Goal: Task Accomplishment & Management: Manage account settings

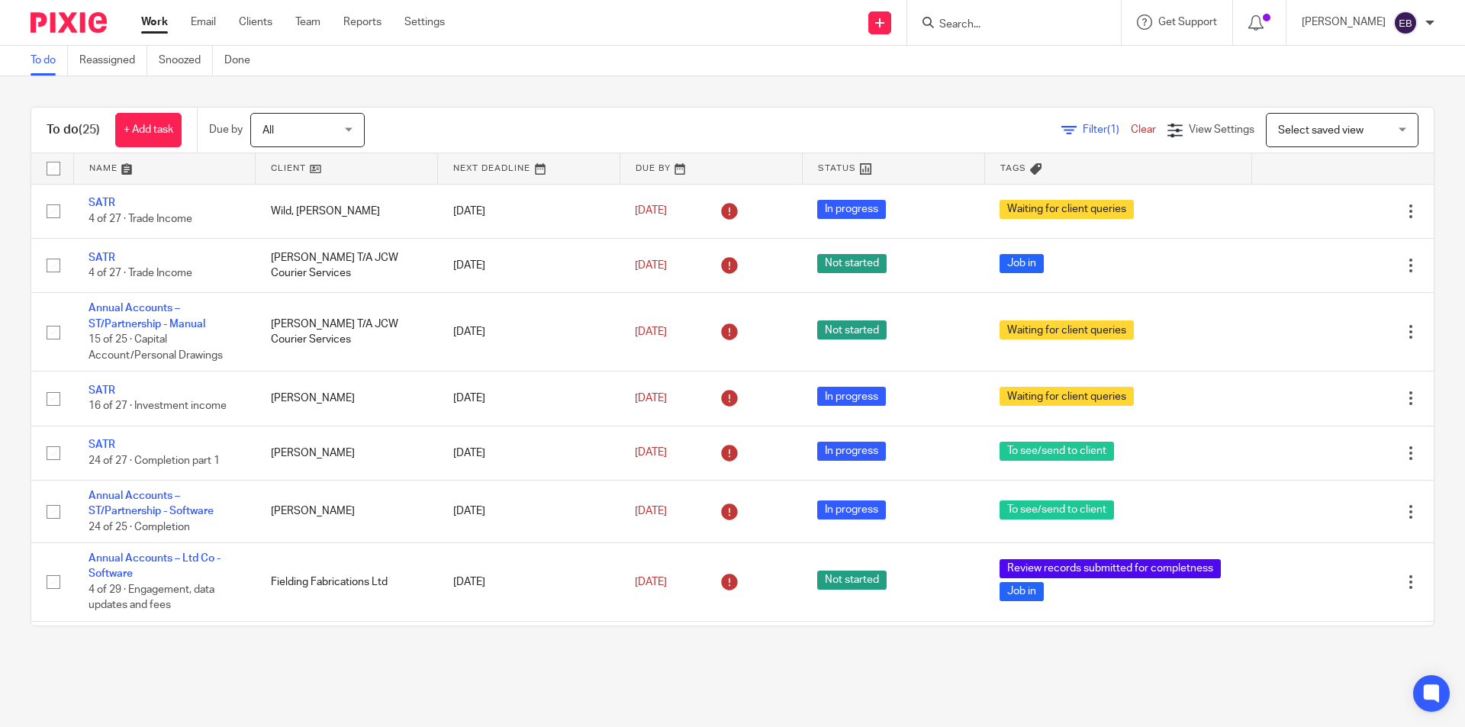
click at [990, 21] on input "Search" at bounding box center [1006, 25] width 137 height 14
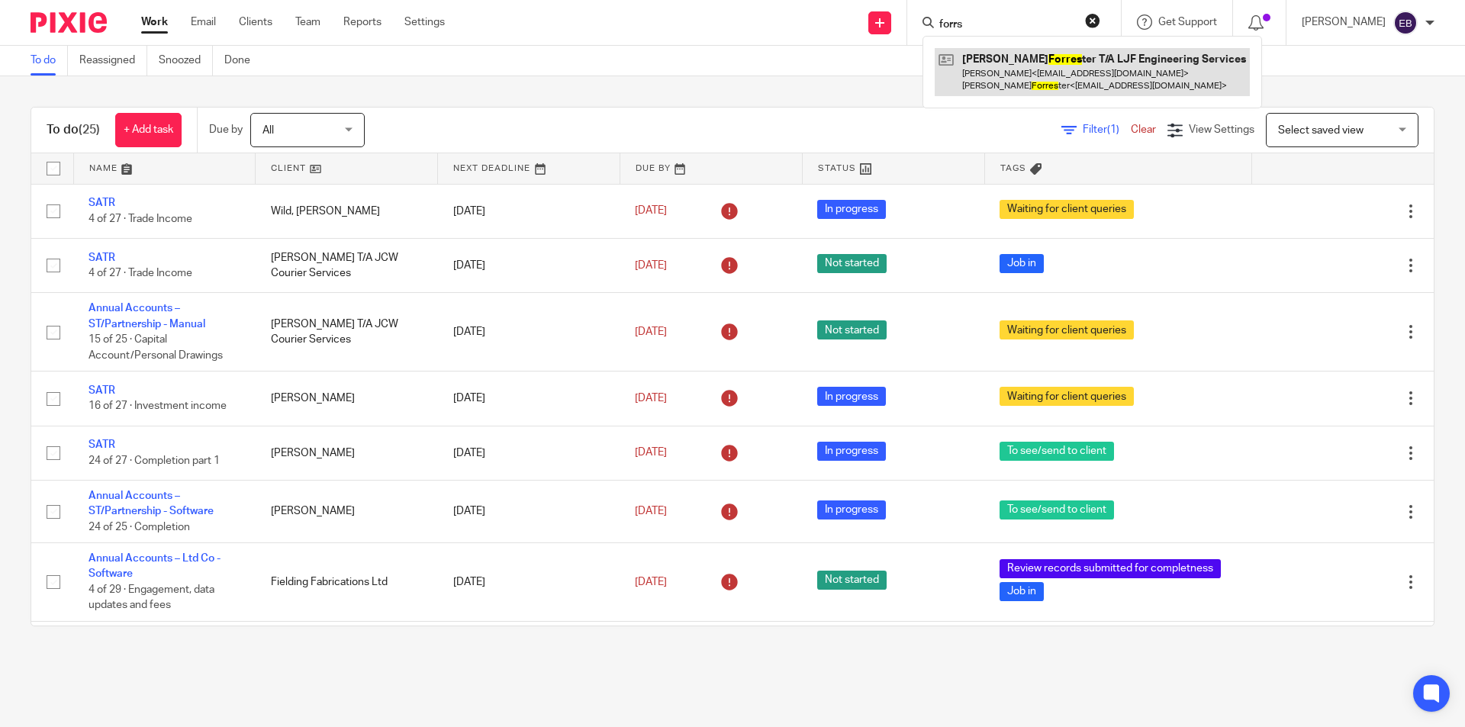
type input "forrs"
click at [1023, 58] on link at bounding box center [1092, 71] width 315 height 47
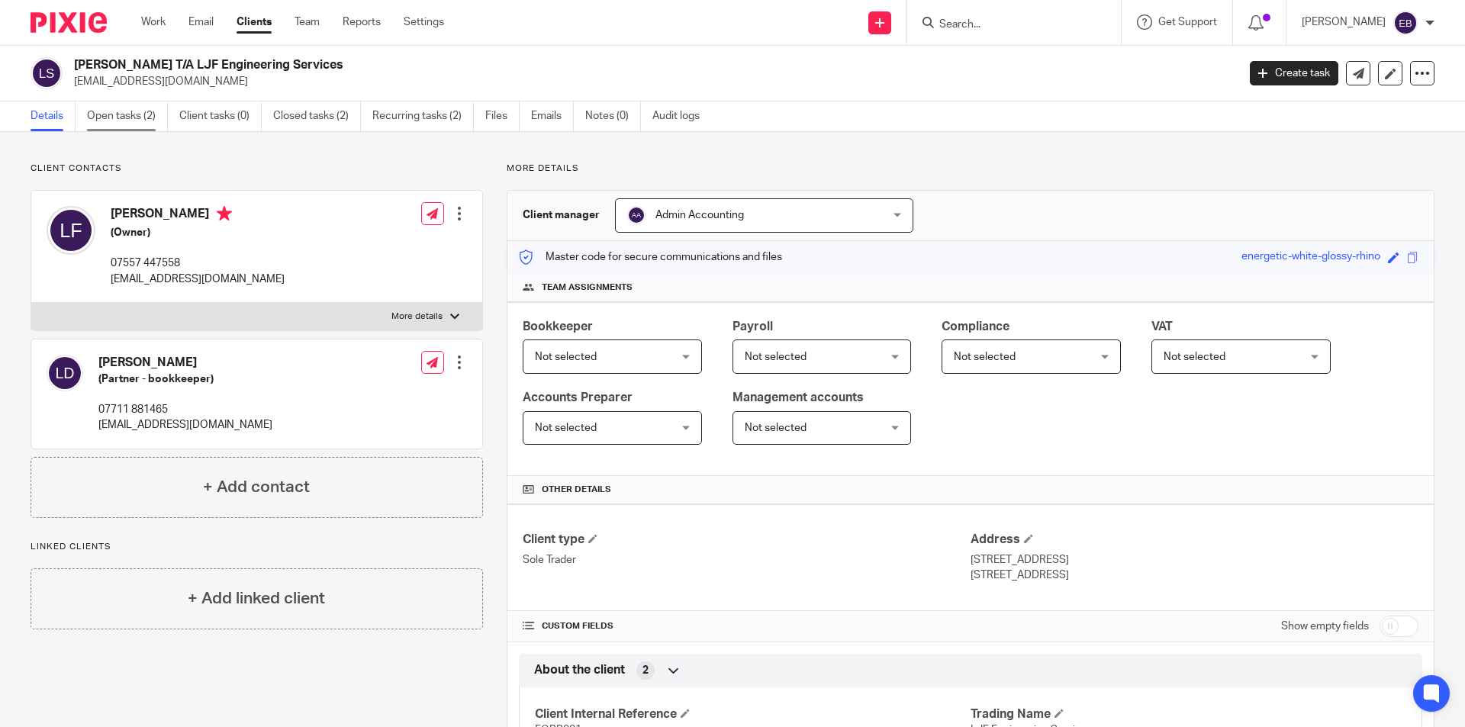
click at [110, 119] on link "Open tasks (2)" at bounding box center [127, 116] width 81 height 30
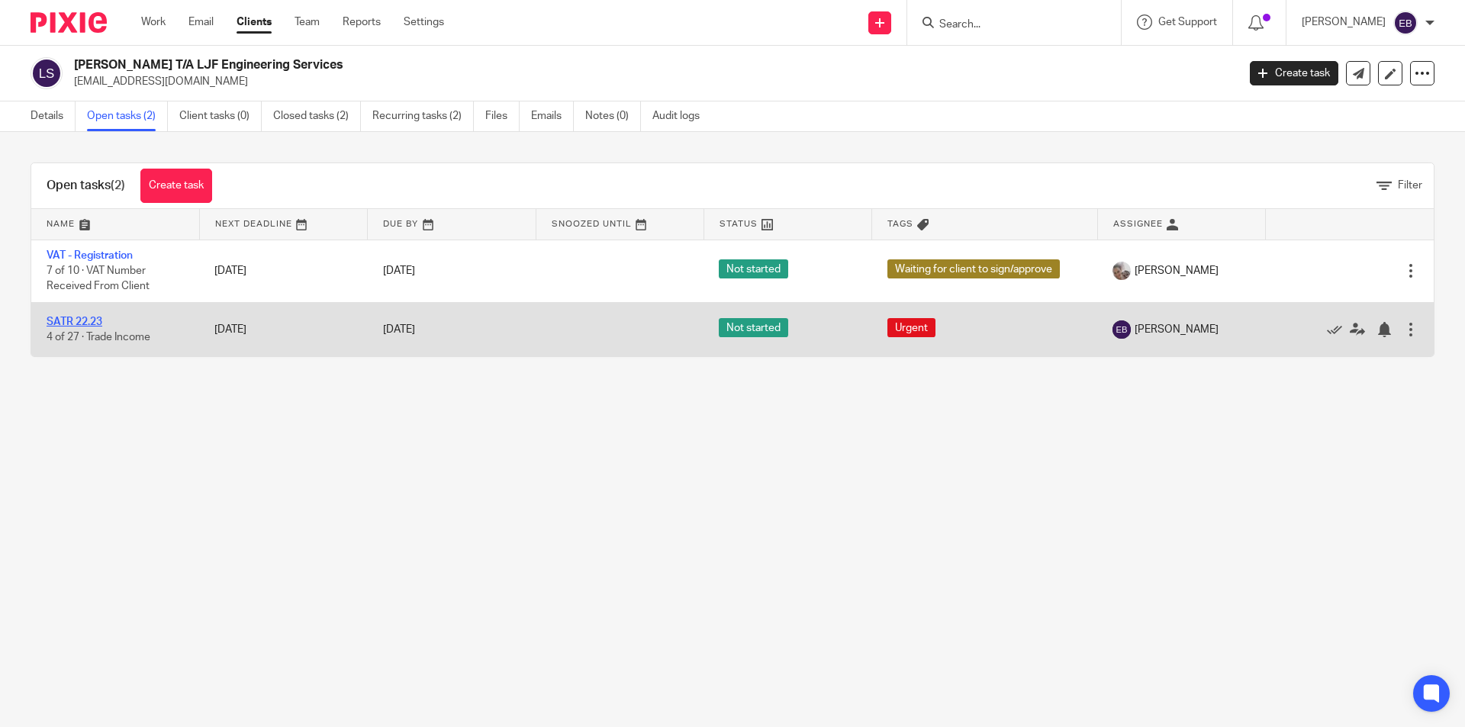
click at [72, 319] on link "SATR 22.23" at bounding box center [75, 322] width 56 height 11
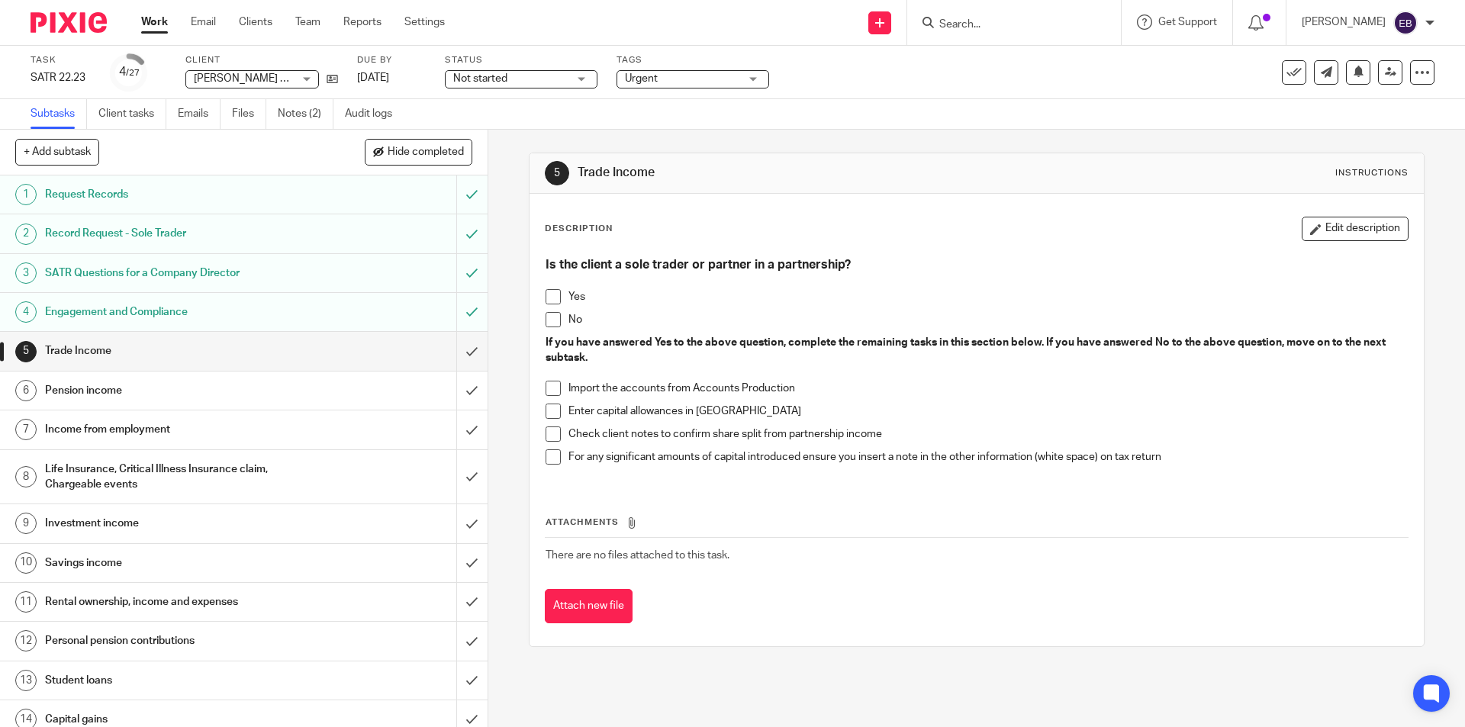
click at [710, 79] on span "Urgent" at bounding box center [682, 79] width 114 height 16
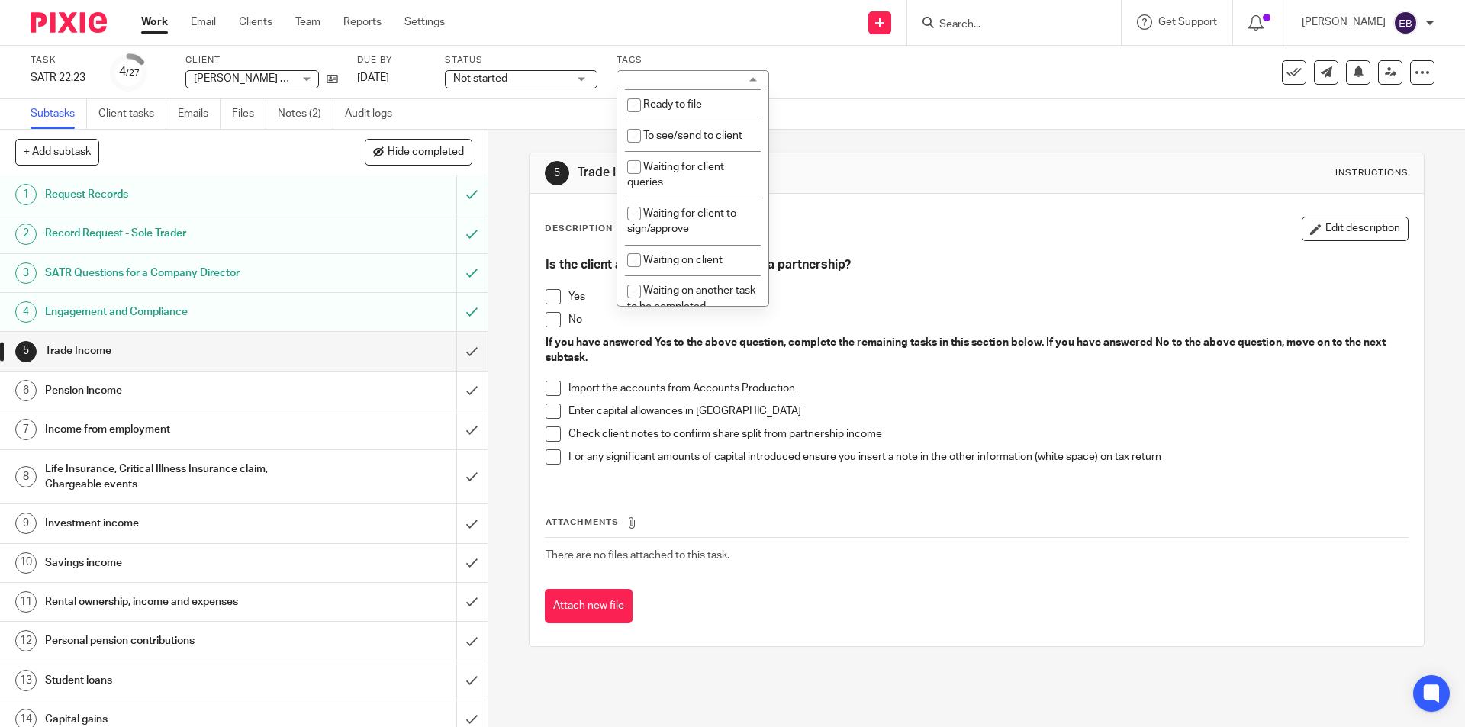
scroll to position [243, 0]
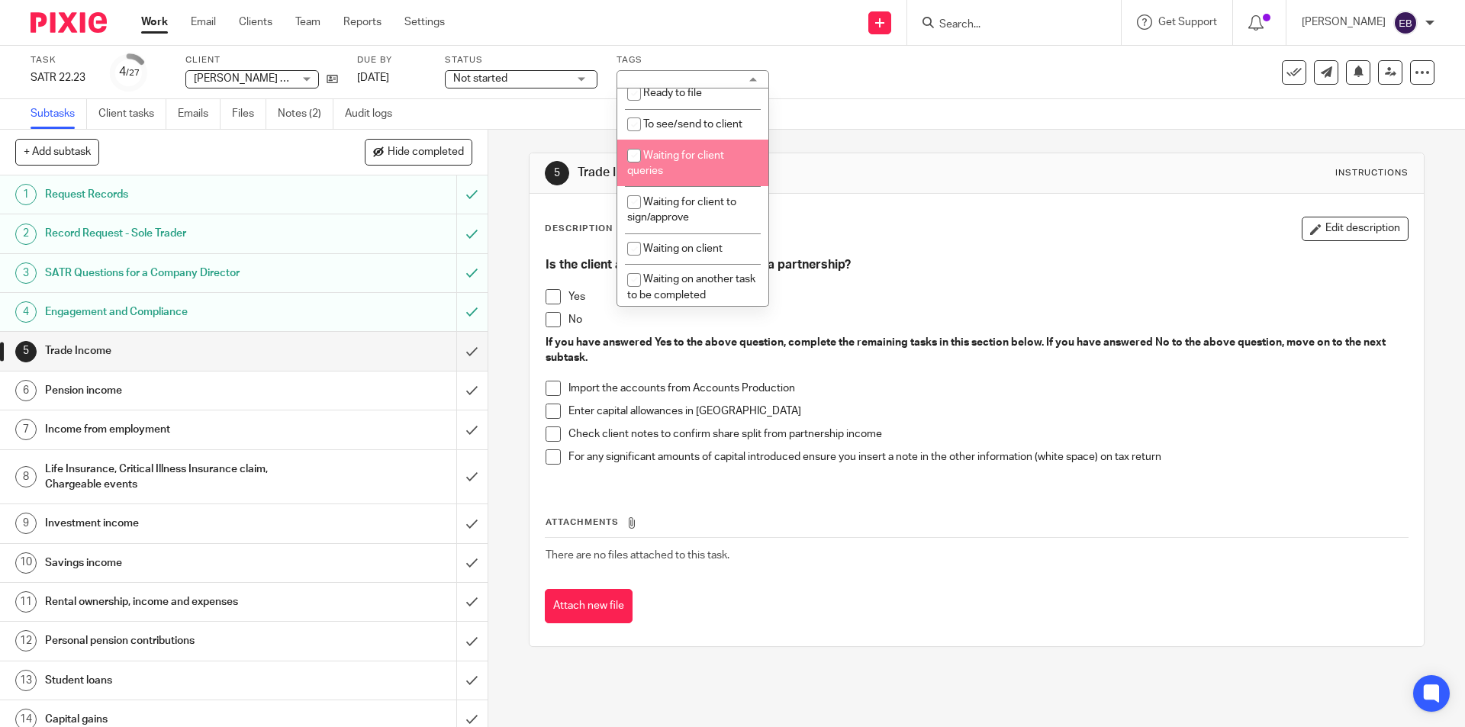
click at [719, 167] on li "Waiting for client queries" at bounding box center [692, 163] width 151 height 47
checkbox input "true"
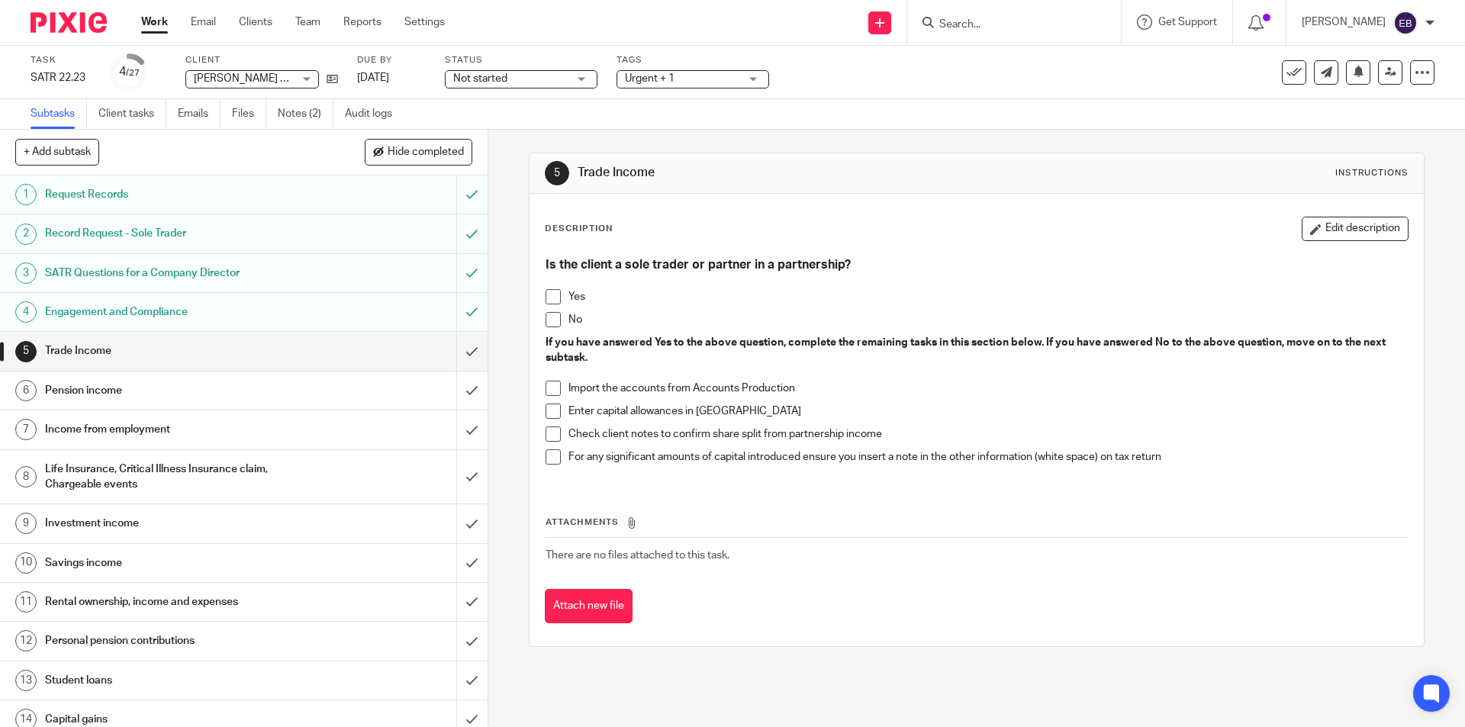
click at [934, 66] on div "Task SATR 22.23 Save SATR 22.23 4 /27 Client Luke Forrester T/A LJF Engineering…" at bounding box center [616, 72] width 1170 height 37
click at [552, 319] on span at bounding box center [553, 319] width 15 height 15
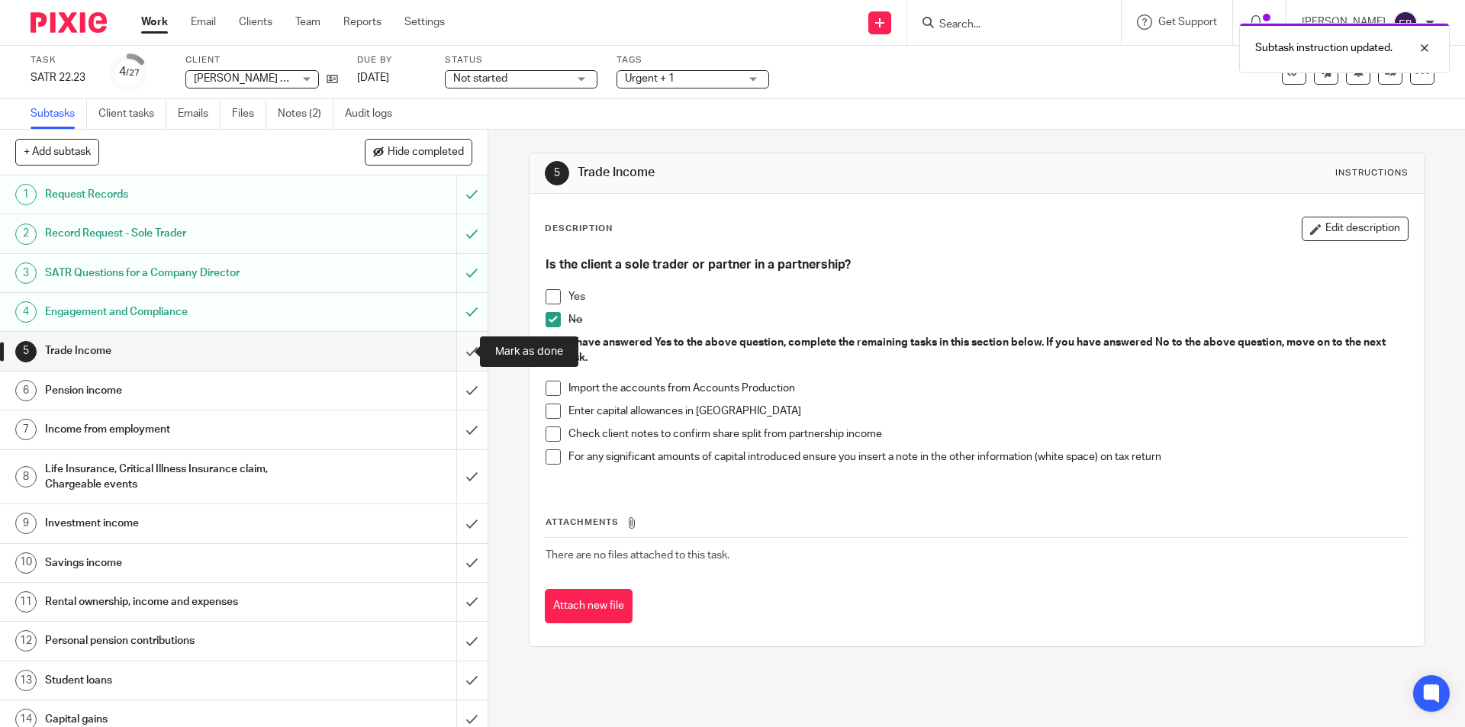
click at [462, 349] on input "submit" at bounding box center [244, 351] width 488 height 38
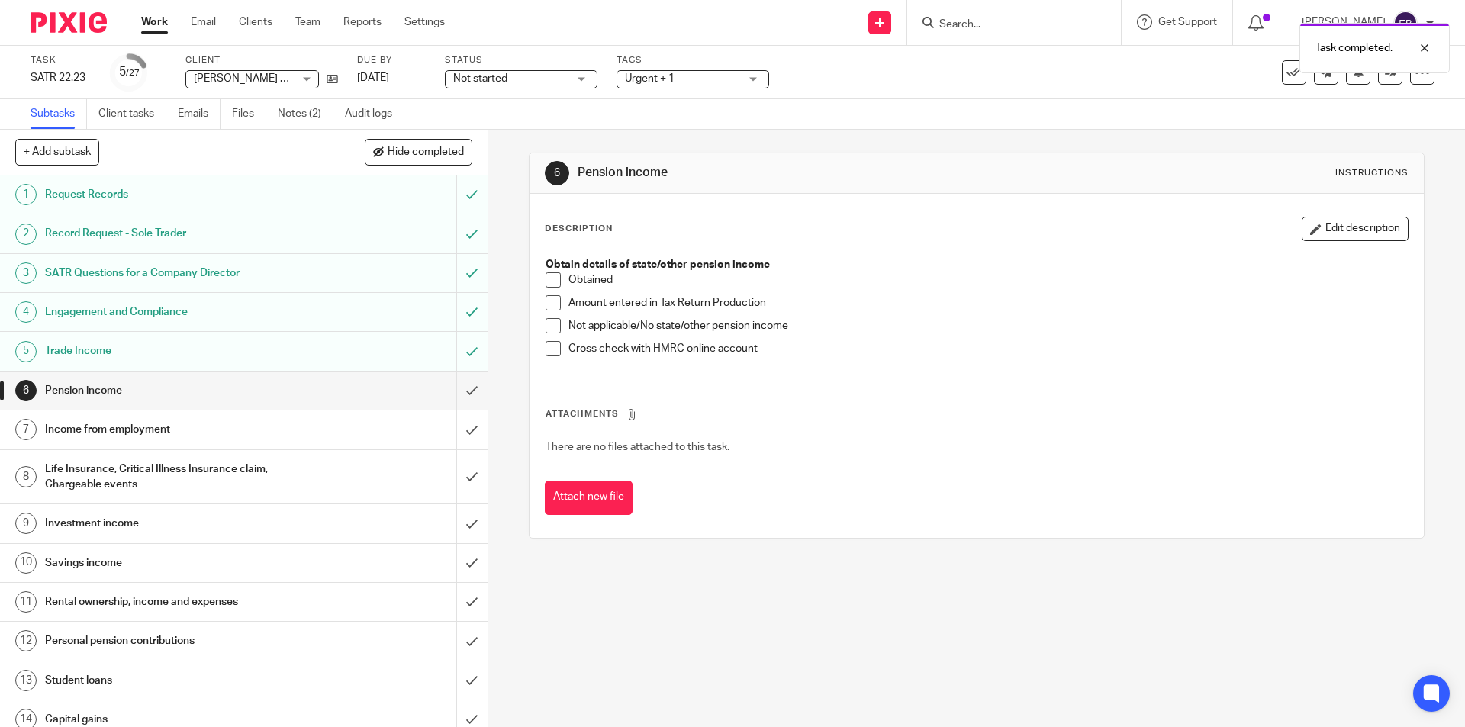
click at [555, 345] on span at bounding box center [553, 348] width 15 height 15
click at [455, 390] on input "submit" at bounding box center [244, 391] width 488 height 38
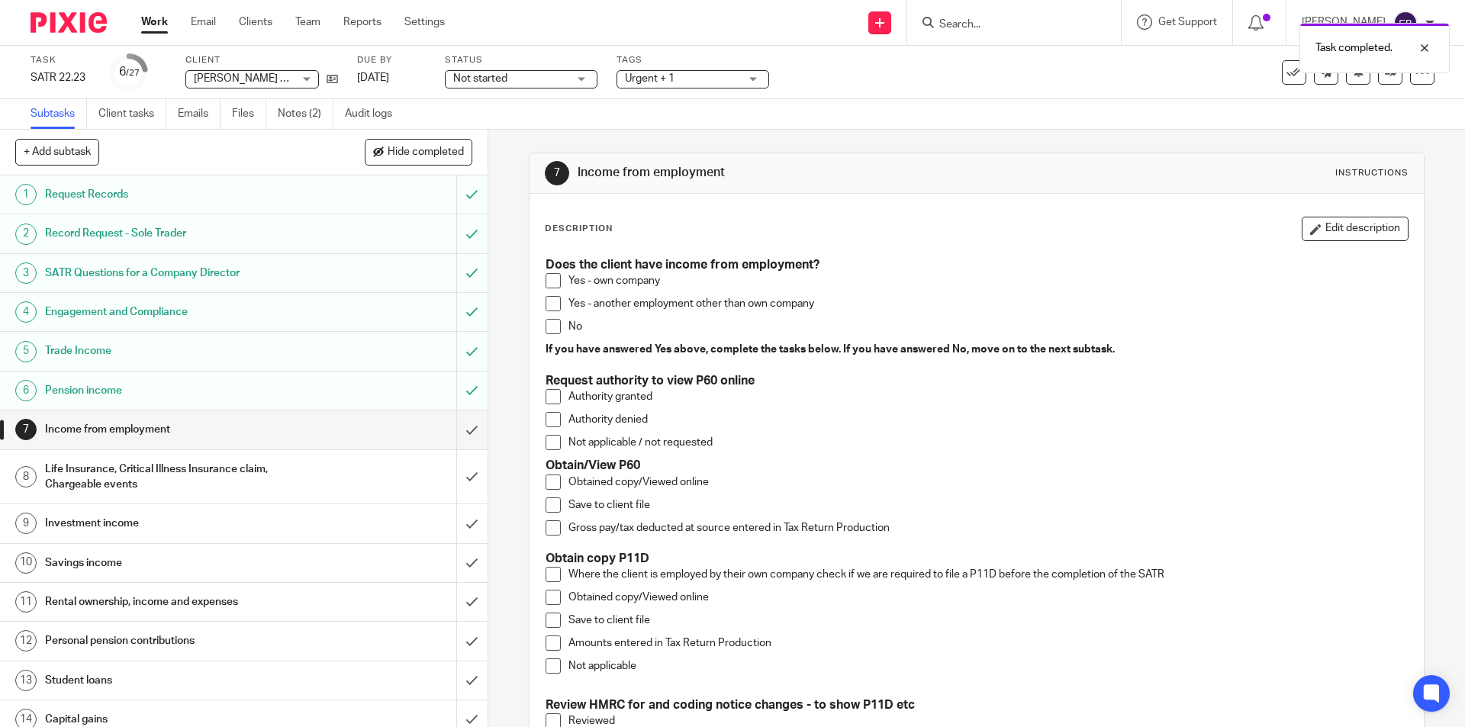
click at [552, 480] on span at bounding box center [553, 482] width 15 height 15
click at [546, 503] on span at bounding box center [553, 504] width 15 height 15
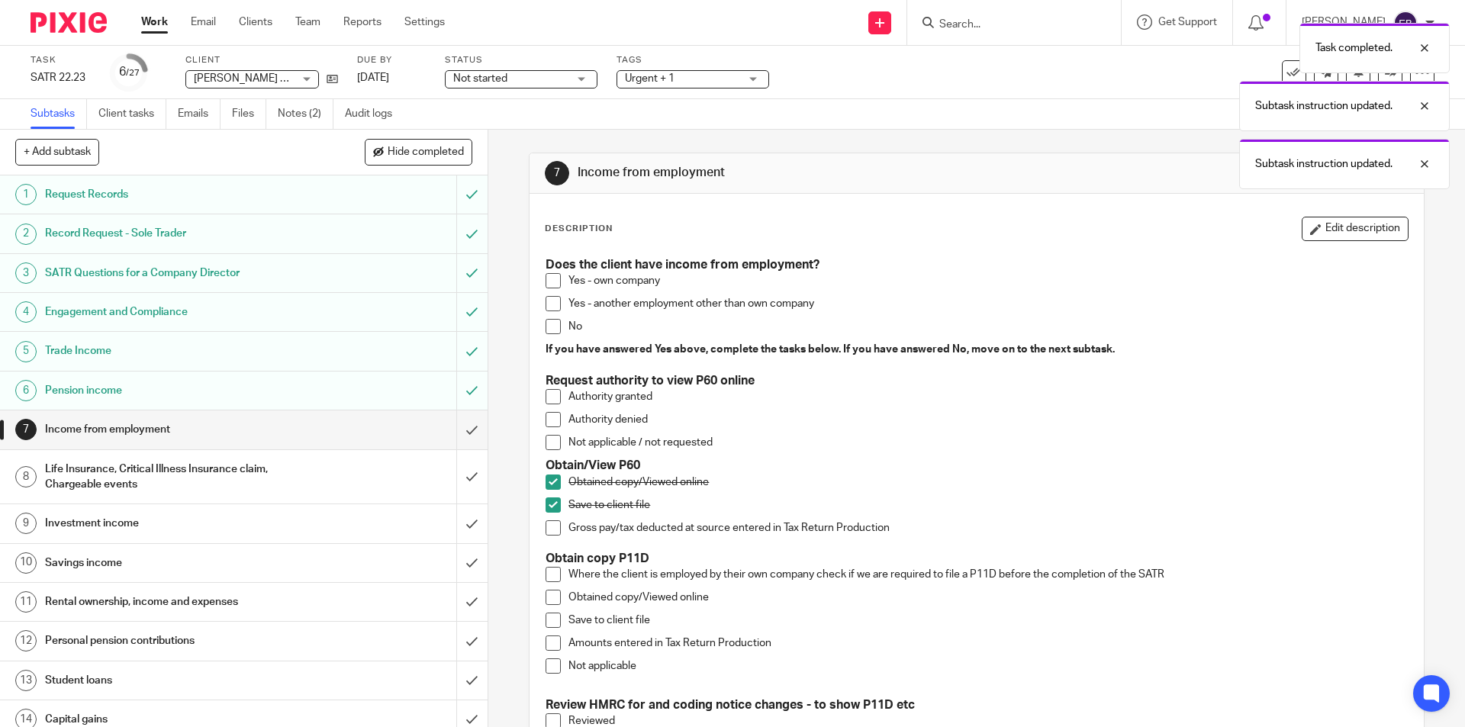
click at [550, 532] on span at bounding box center [553, 527] width 15 height 15
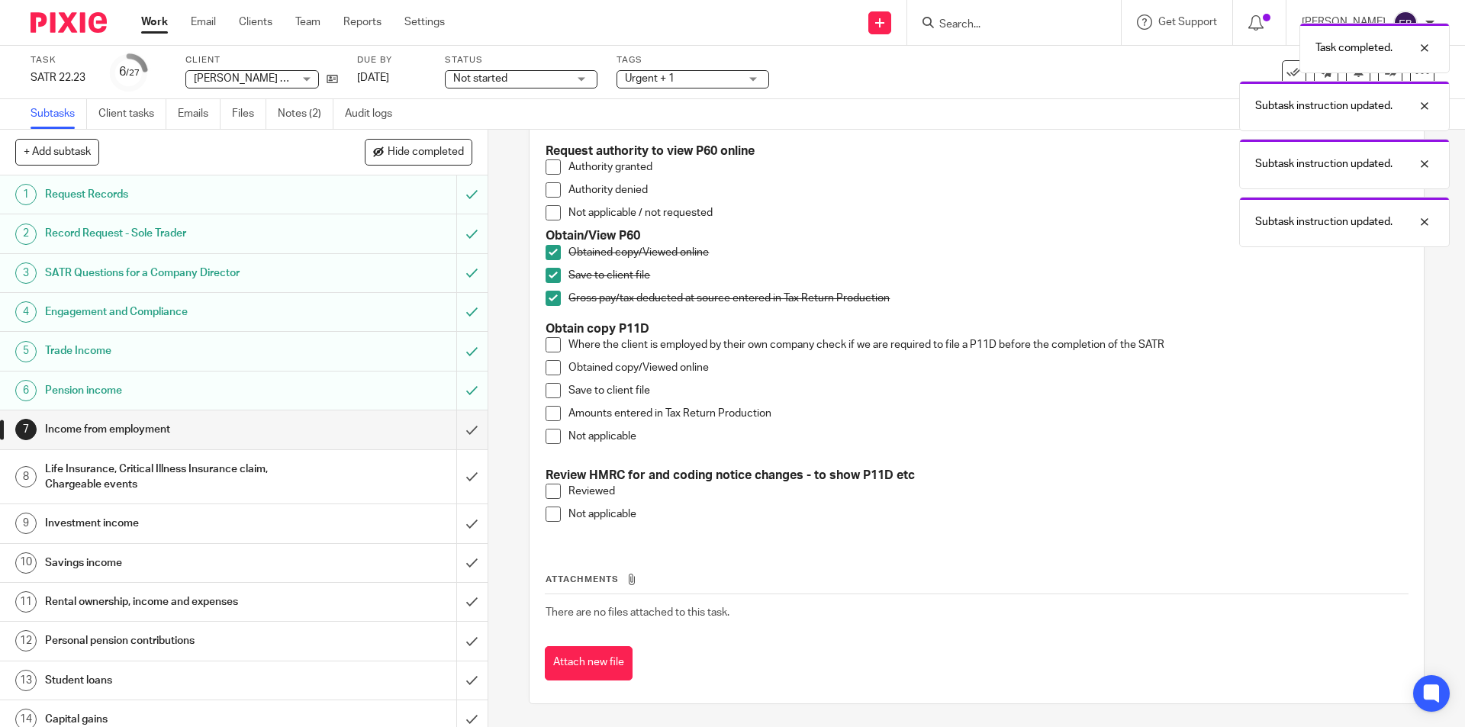
click at [546, 435] on span at bounding box center [553, 436] width 15 height 15
click at [547, 509] on span at bounding box center [553, 514] width 15 height 15
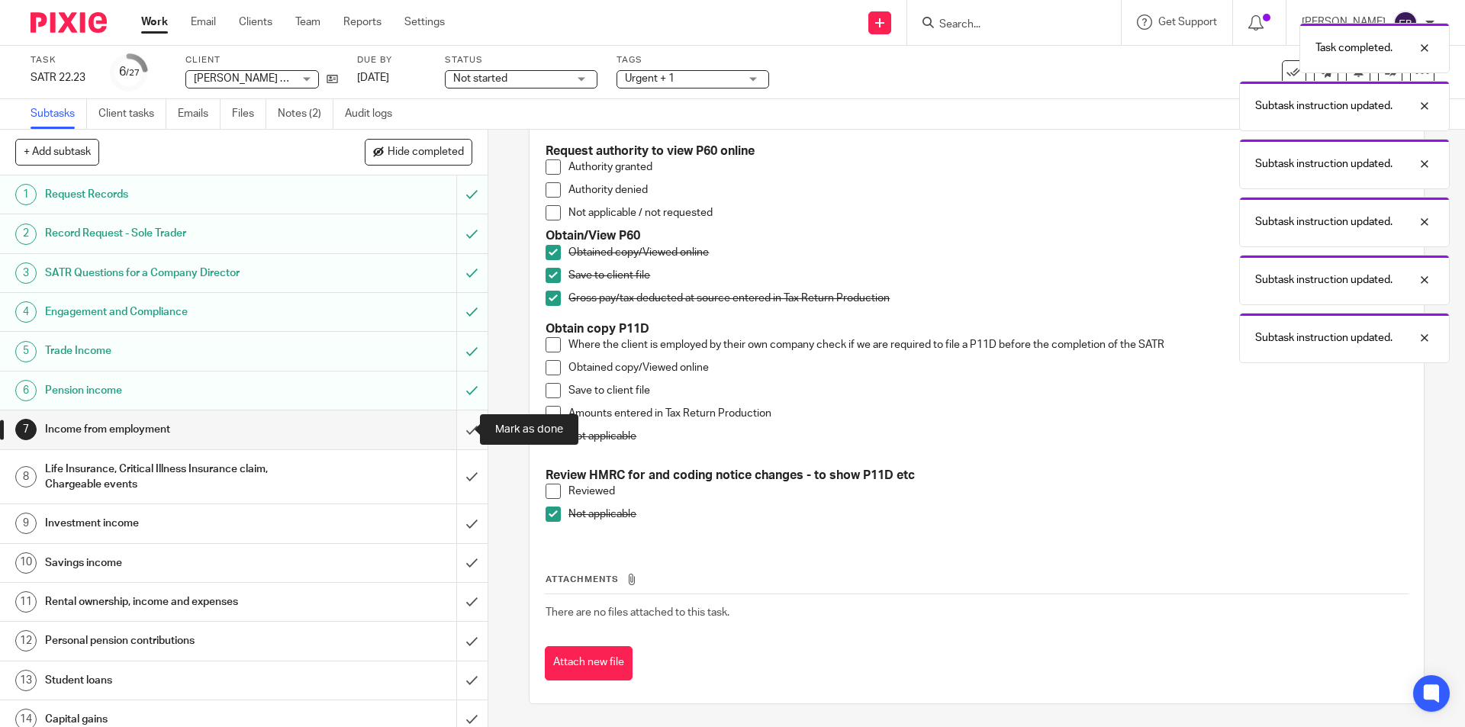
click at [459, 433] on input "submit" at bounding box center [244, 429] width 488 height 38
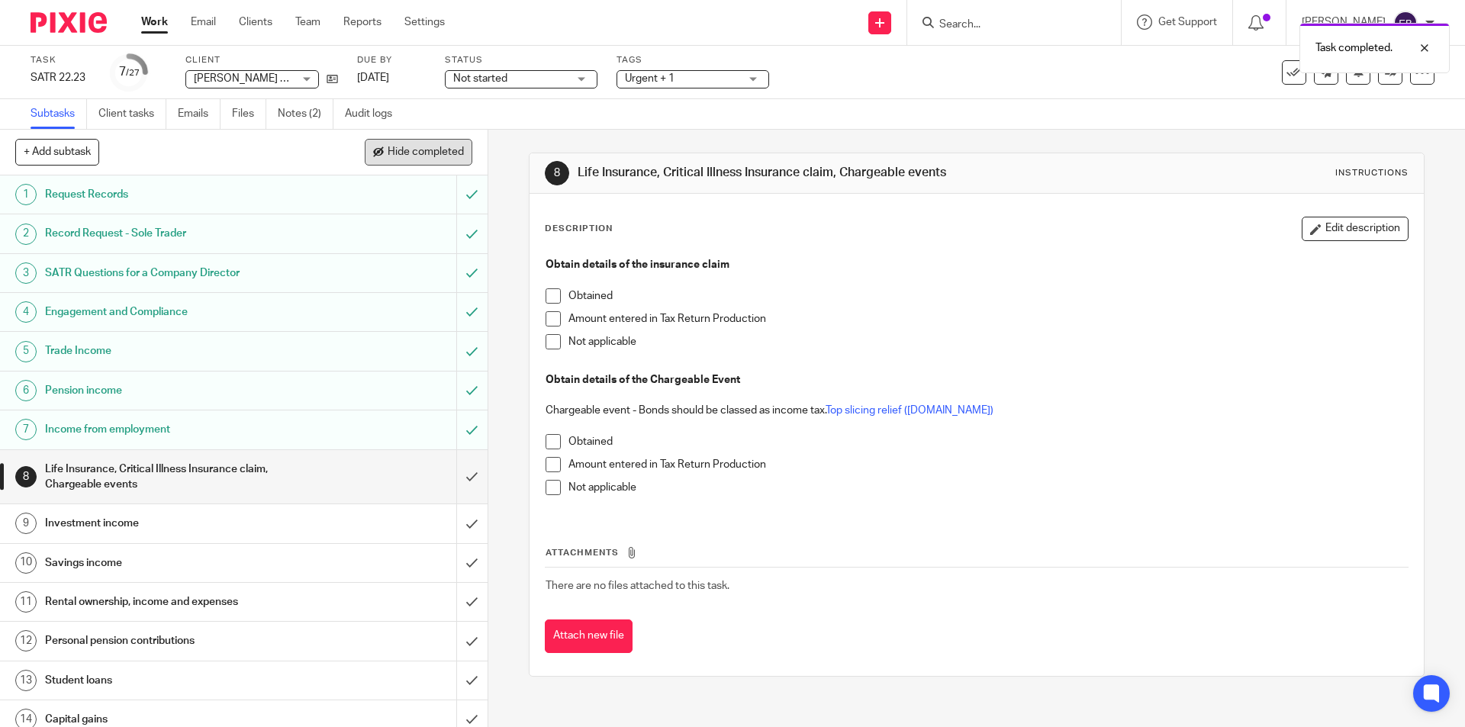
click at [423, 153] on span "Hide completed" at bounding box center [426, 152] width 76 height 12
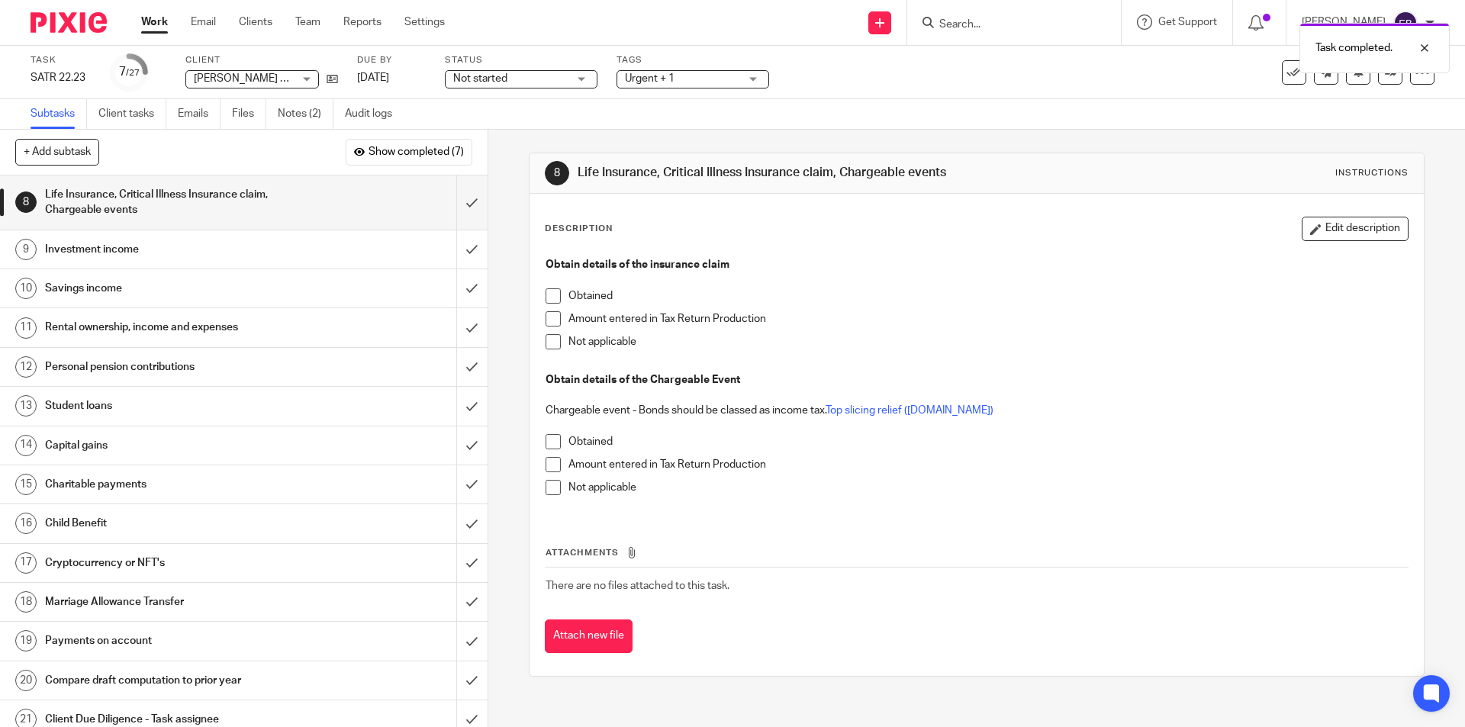
click at [552, 343] on span at bounding box center [553, 341] width 15 height 15
click at [552, 490] on span at bounding box center [553, 487] width 15 height 15
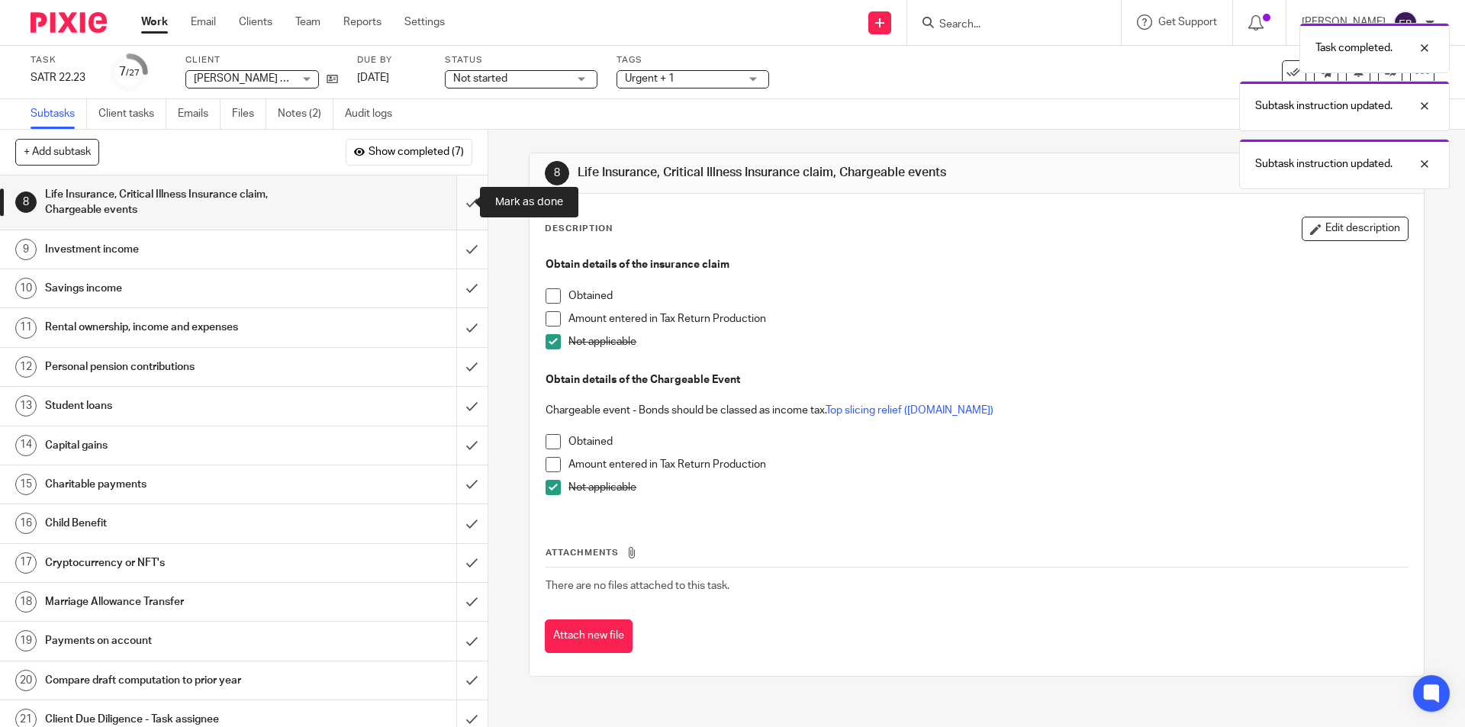
click at [456, 195] on input "submit" at bounding box center [244, 202] width 488 height 54
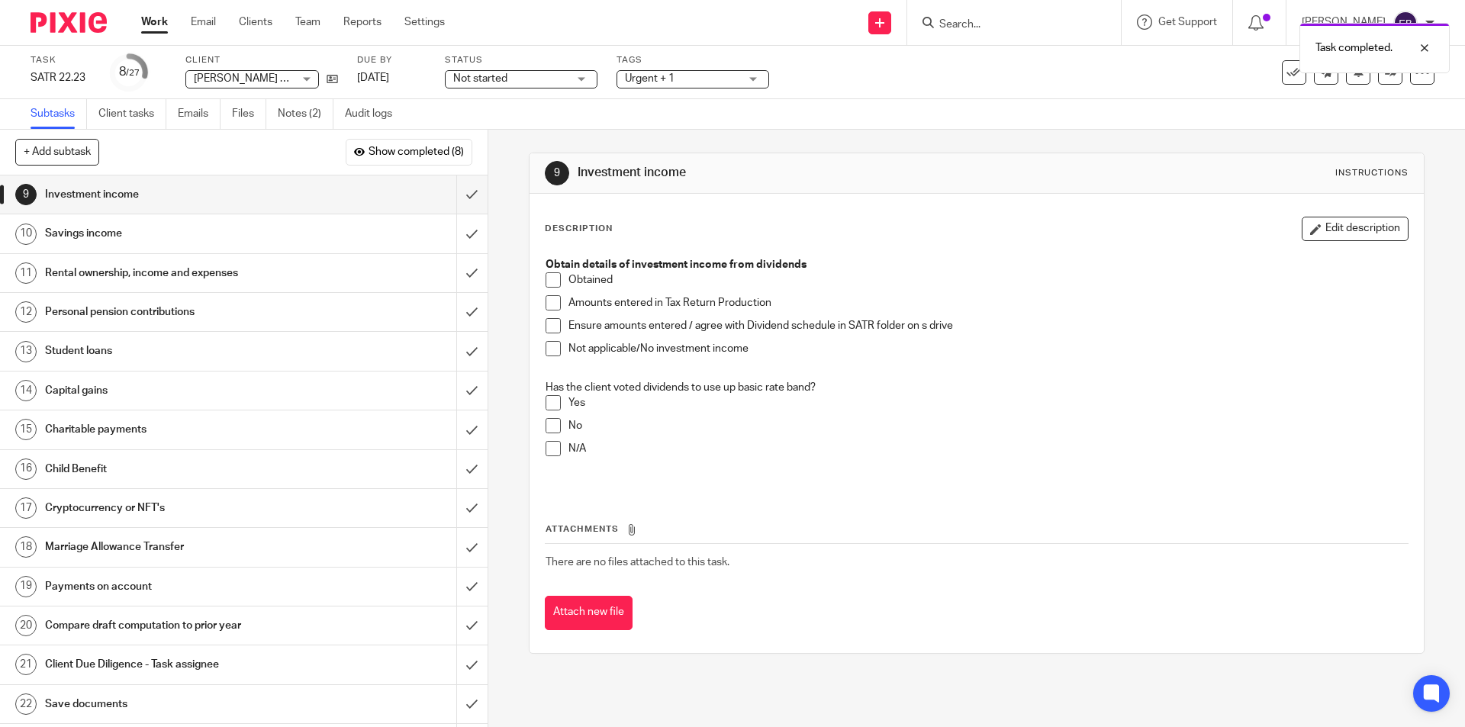
drag, startPoint x: 549, startPoint y: 352, endPoint x: 553, endPoint y: 377, distance: 24.7
click at [549, 352] on span at bounding box center [553, 348] width 15 height 15
click at [550, 446] on span at bounding box center [553, 448] width 15 height 15
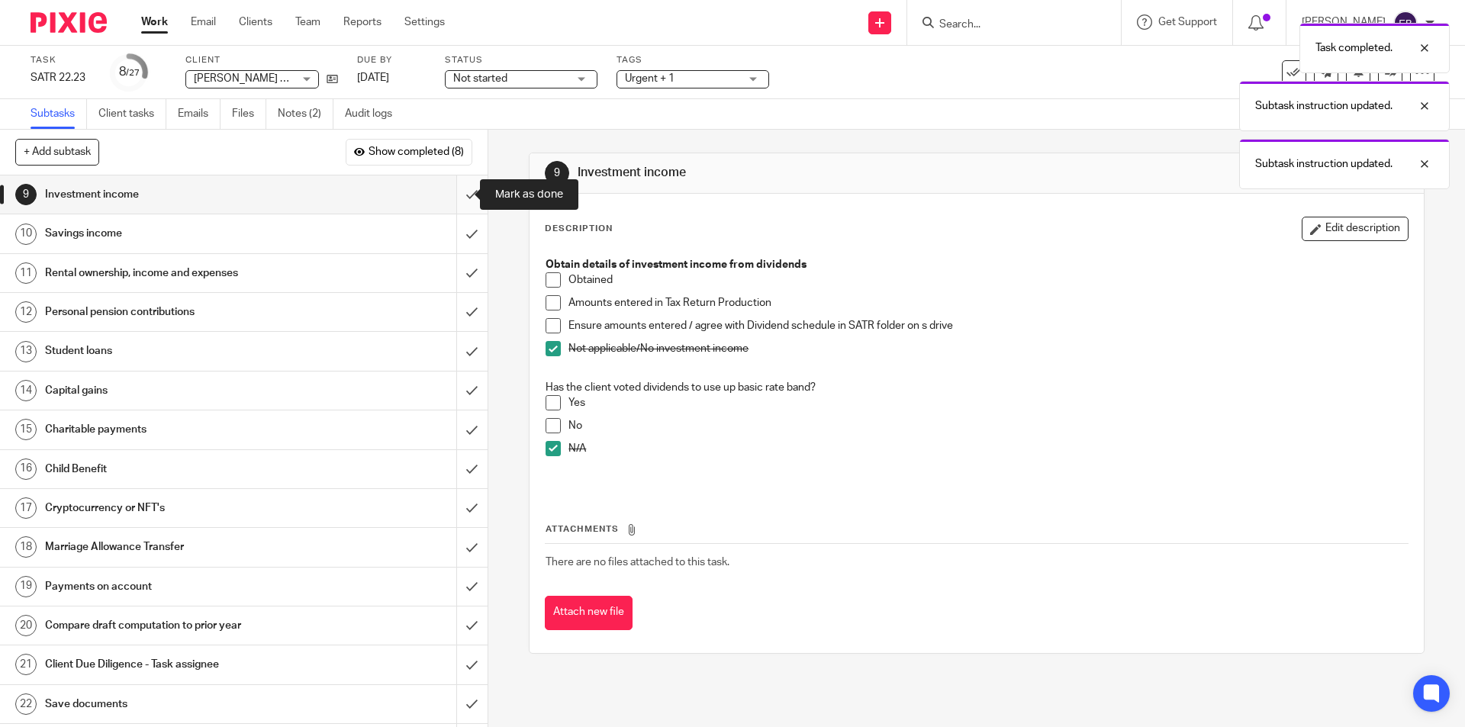
click at [458, 196] on input "submit" at bounding box center [244, 194] width 488 height 38
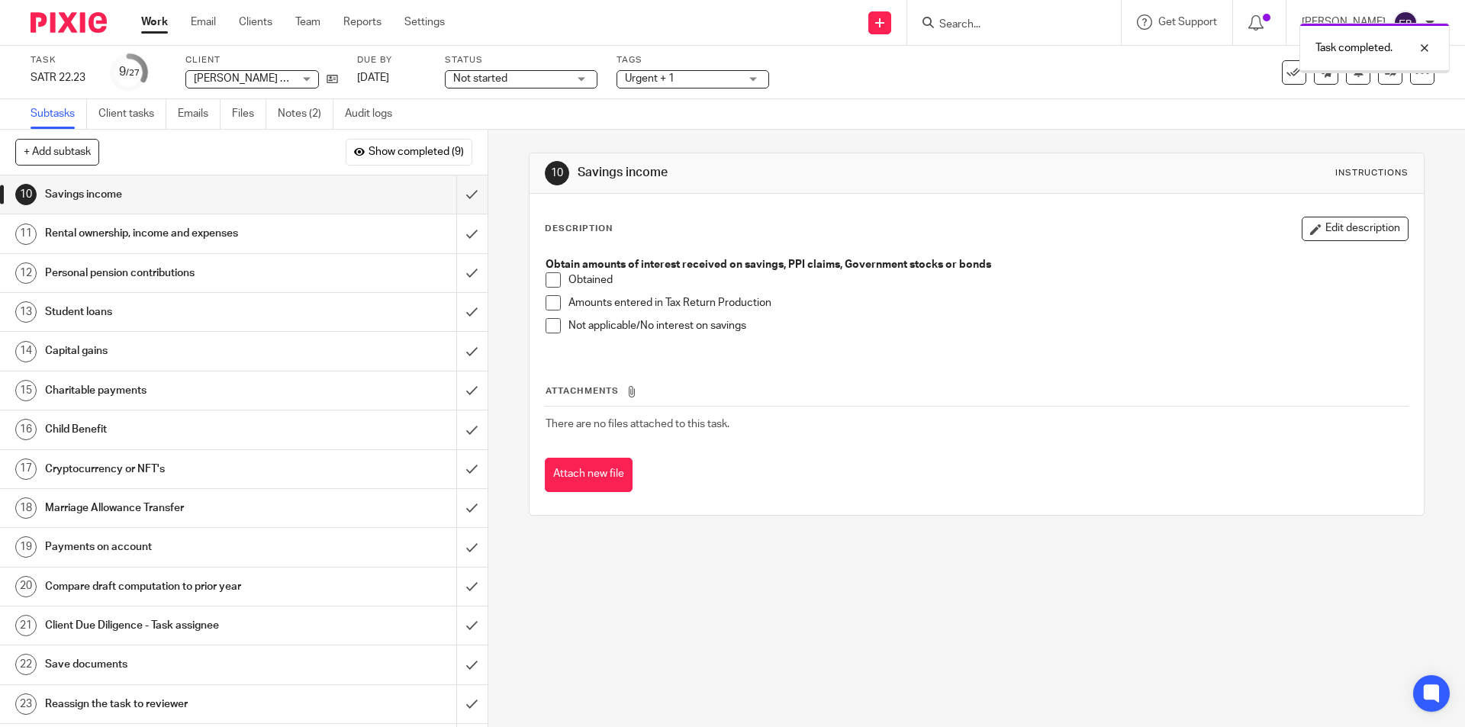
click at [546, 325] on span at bounding box center [553, 325] width 15 height 15
click at [449, 201] on input "submit" at bounding box center [244, 194] width 488 height 38
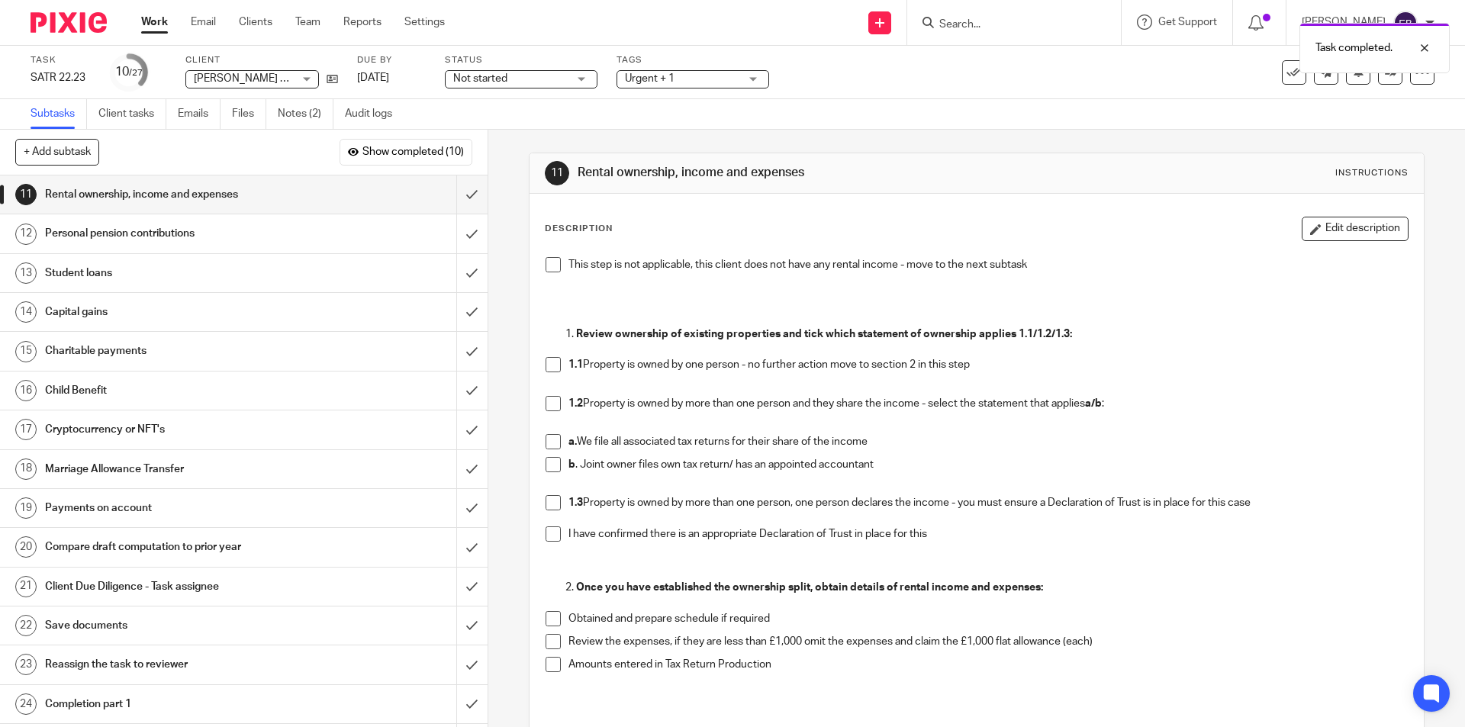
click at [546, 259] on span at bounding box center [553, 264] width 15 height 15
click at [462, 194] on input "submit" at bounding box center [244, 194] width 488 height 38
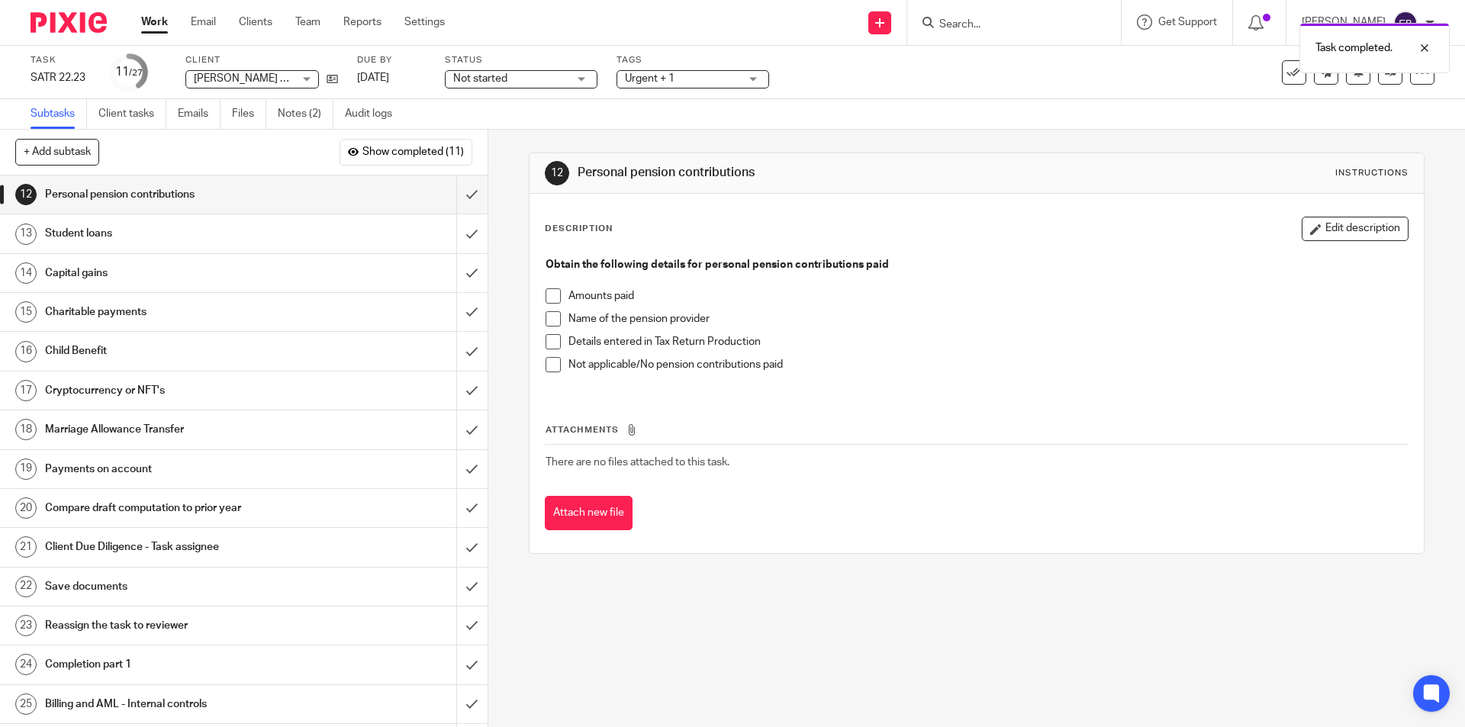
click at [546, 365] on span at bounding box center [553, 364] width 15 height 15
click at [452, 194] on input "submit" at bounding box center [244, 194] width 488 height 38
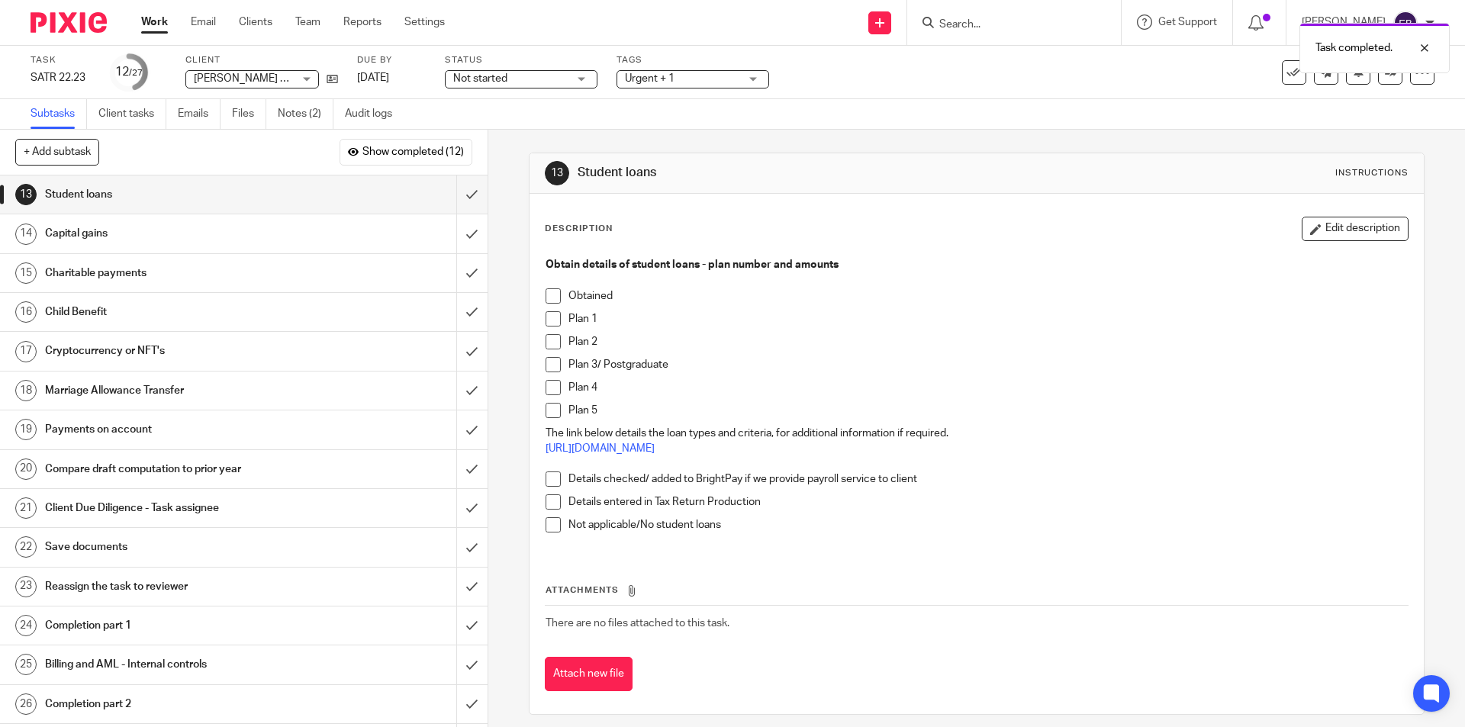
click at [549, 532] on span at bounding box center [553, 524] width 15 height 15
click at [455, 196] on input "submit" at bounding box center [244, 194] width 488 height 38
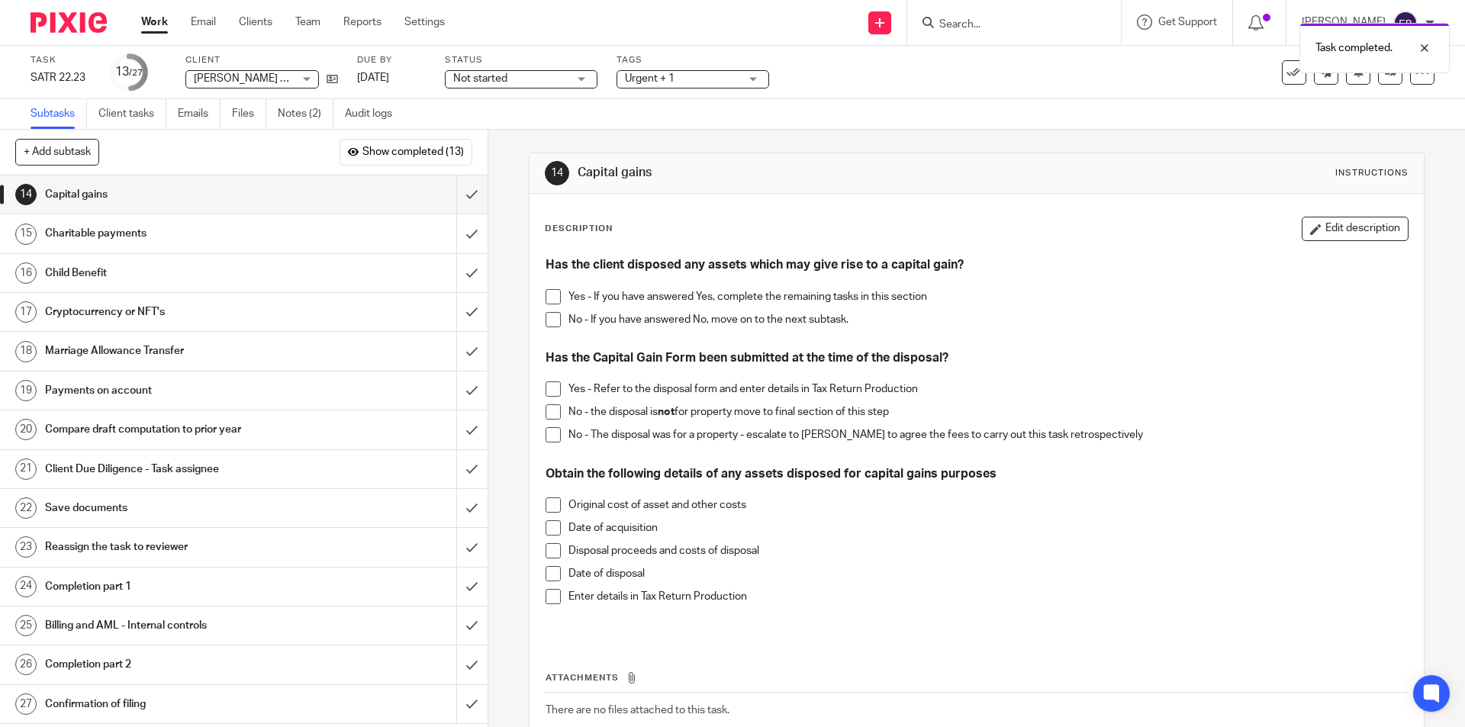
click at [548, 319] on span at bounding box center [553, 319] width 15 height 15
click at [462, 198] on input "submit" at bounding box center [244, 194] width 488 height 38
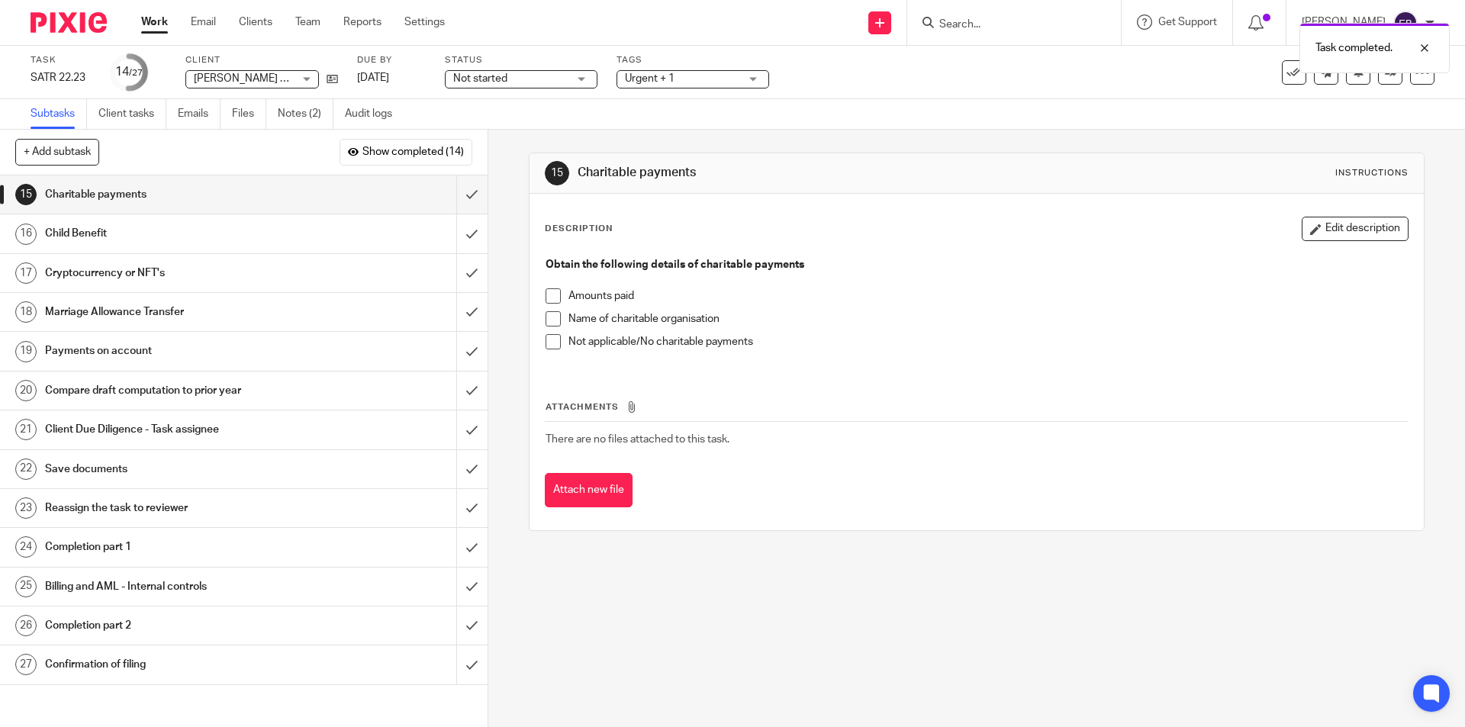
click at [546, 343] on span at bounding box center [553, 341] width 15 height 15
click at [453, 191] on input "submit" at bounding box center [244, 194] width 488 height 38
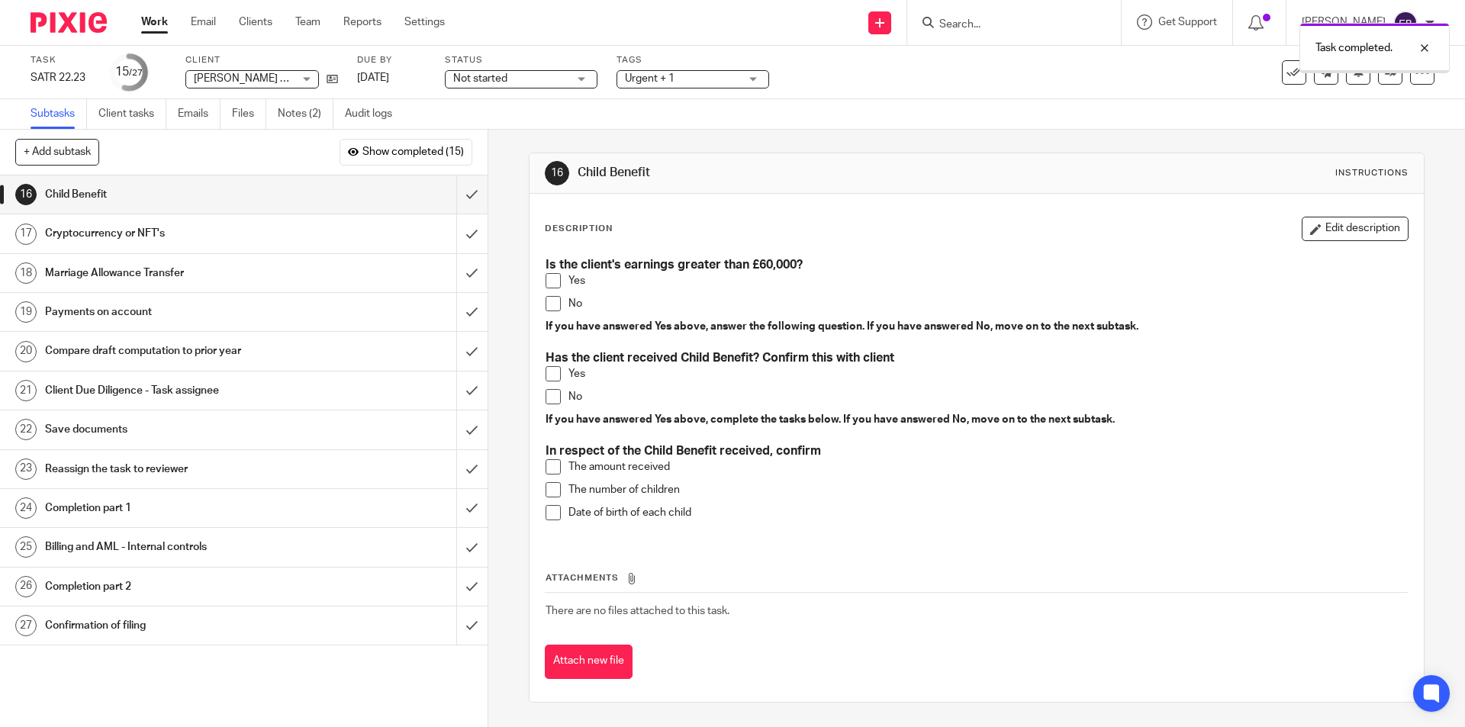
click at [254, 228] on h1 "Cryptocurrency or NFT's" at bounding box center [177, 233] width 264 height 23
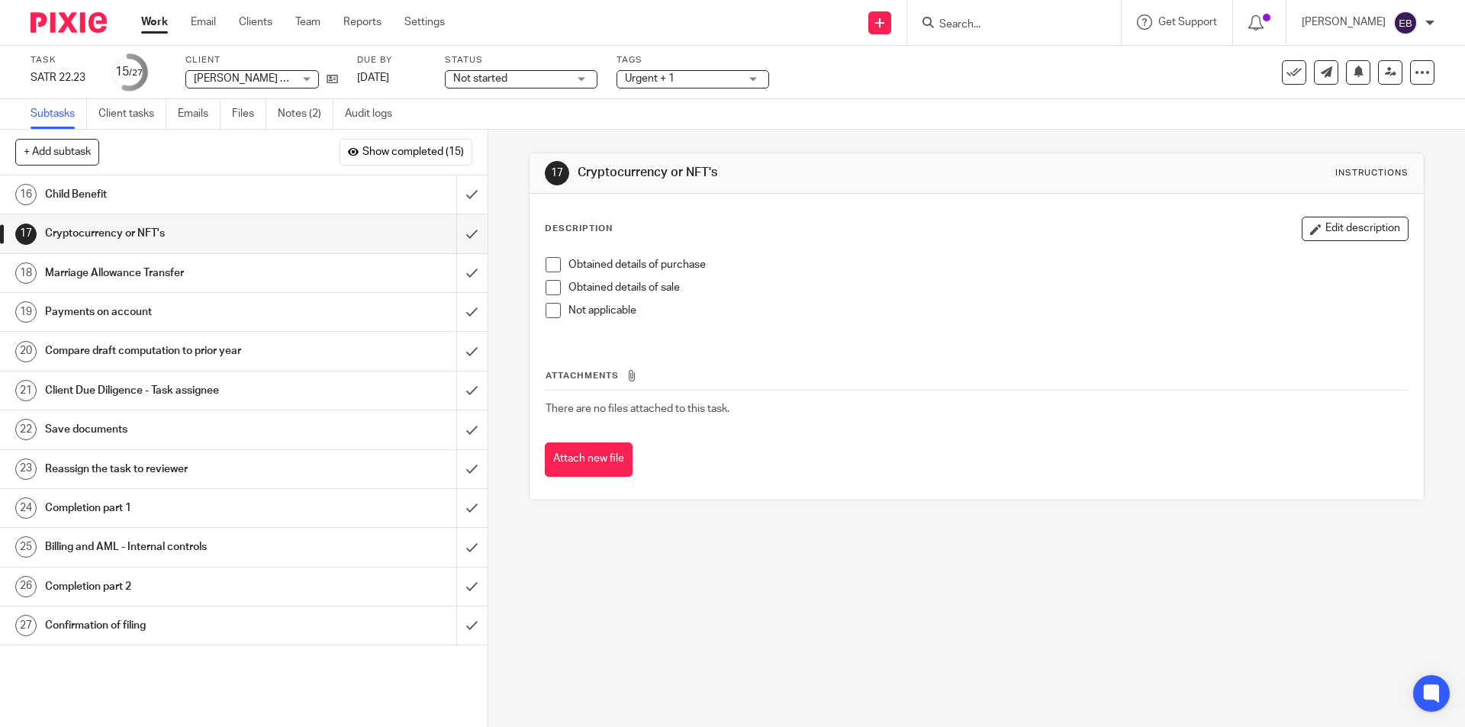
click at [546, 311] on span at bounding box center [553, 310] width 15 height 15
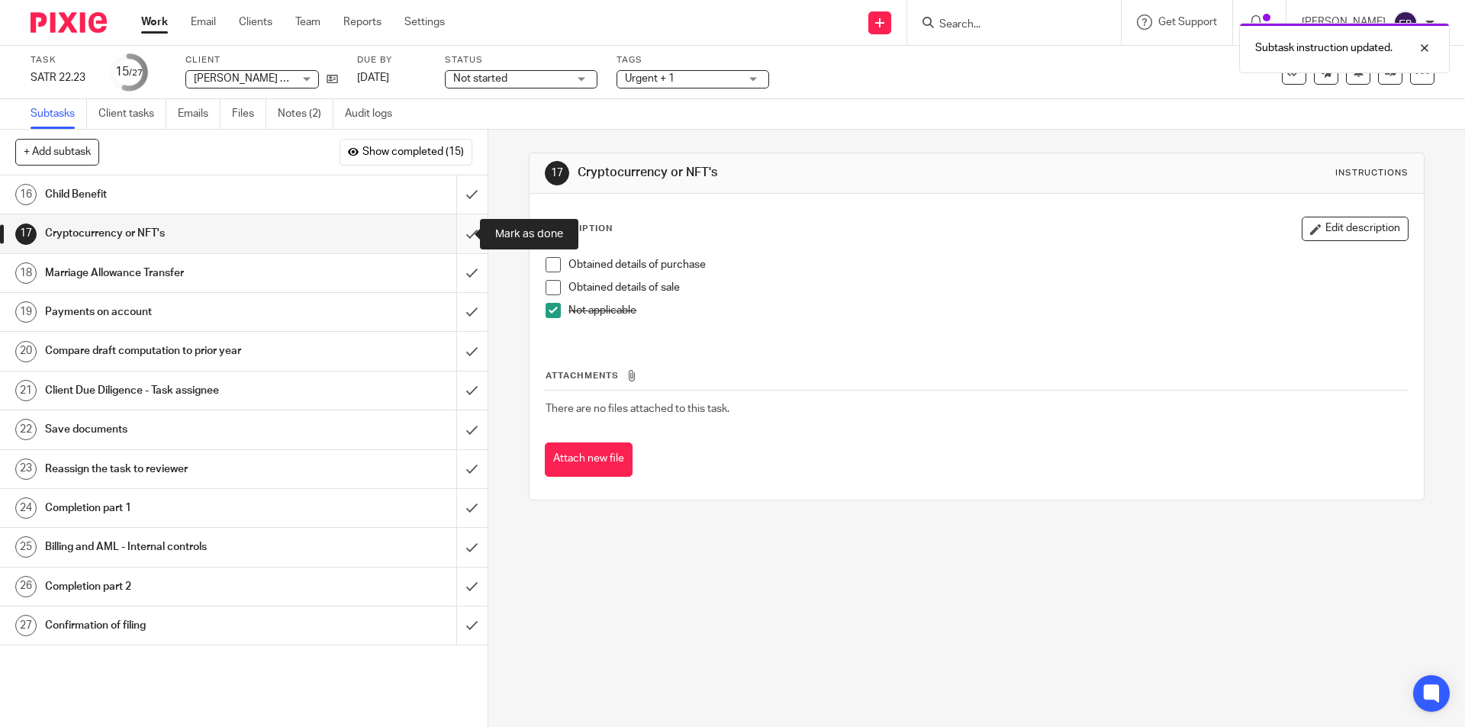
click at [455, 224] on input "submit" at bounding box center [244, 233] width 488 height 38
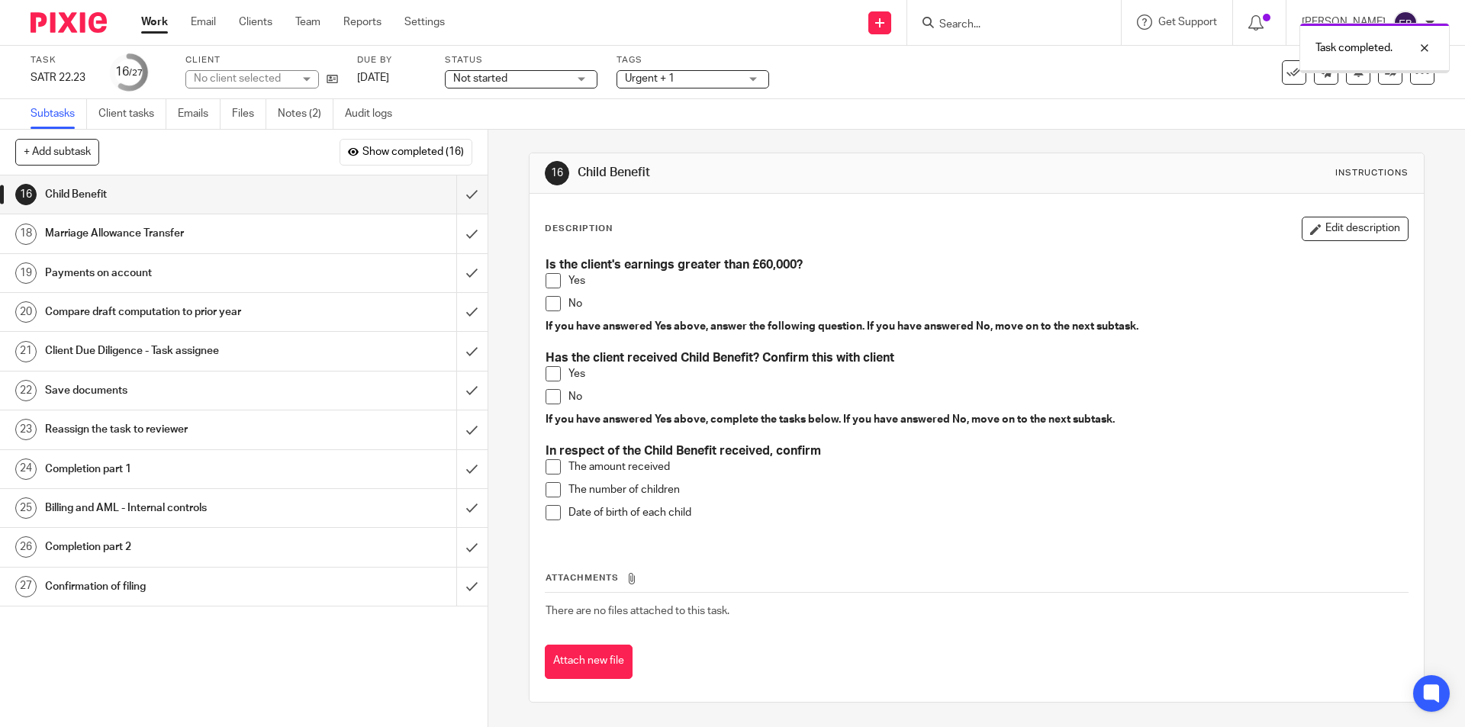
click at [346, 197] on div "Child Benefit" at bounding box center [243, 194] width 396 height 23
click at [1372, 225] on button "Edit description" at bounding box center [1355, 229] width 107 height 24
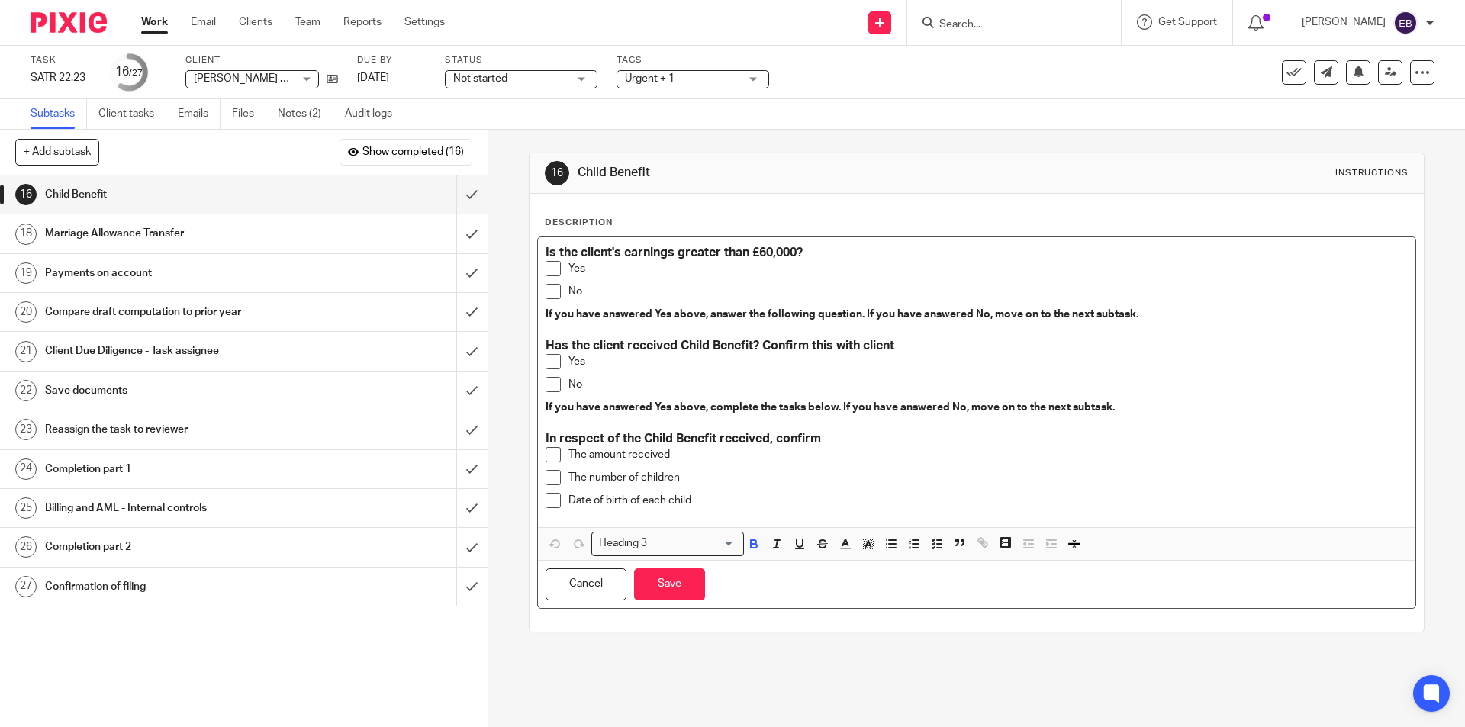
click at [761, 253] on strong "Is the client's earnings greater than £60,000?" at bounding box center [674, 252] width 257 height 12
click at [663, 583] on button "Save" at bounding box center [669, 584] width 71 height 33
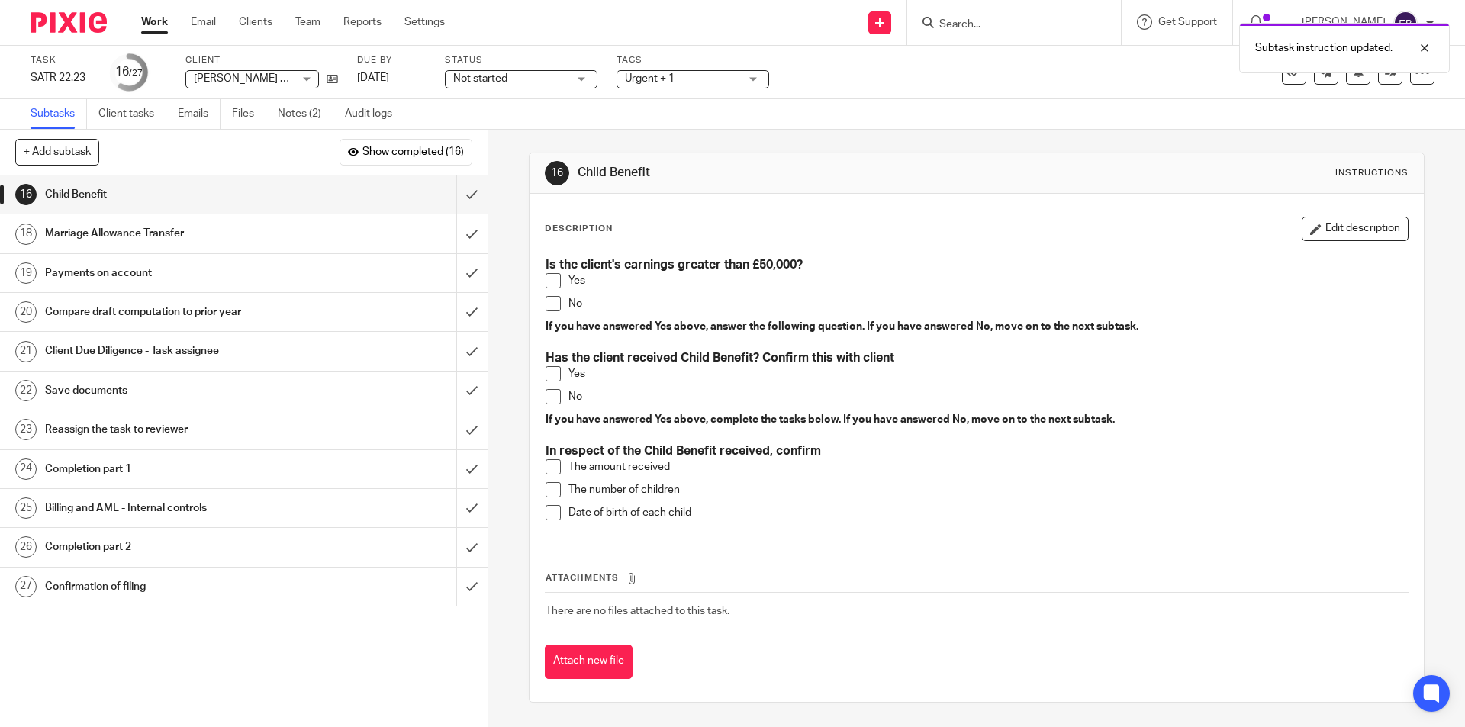
click at [549, 276] on span at bounding box center [553, 280] width 15 height 15
click at [549, 367] on span at bounding box center [553, 373] width 15 height 15
click at [316, 230] on div "Marriage Allowance Transfer" at bounding box center [243, 233] width 396 height 23
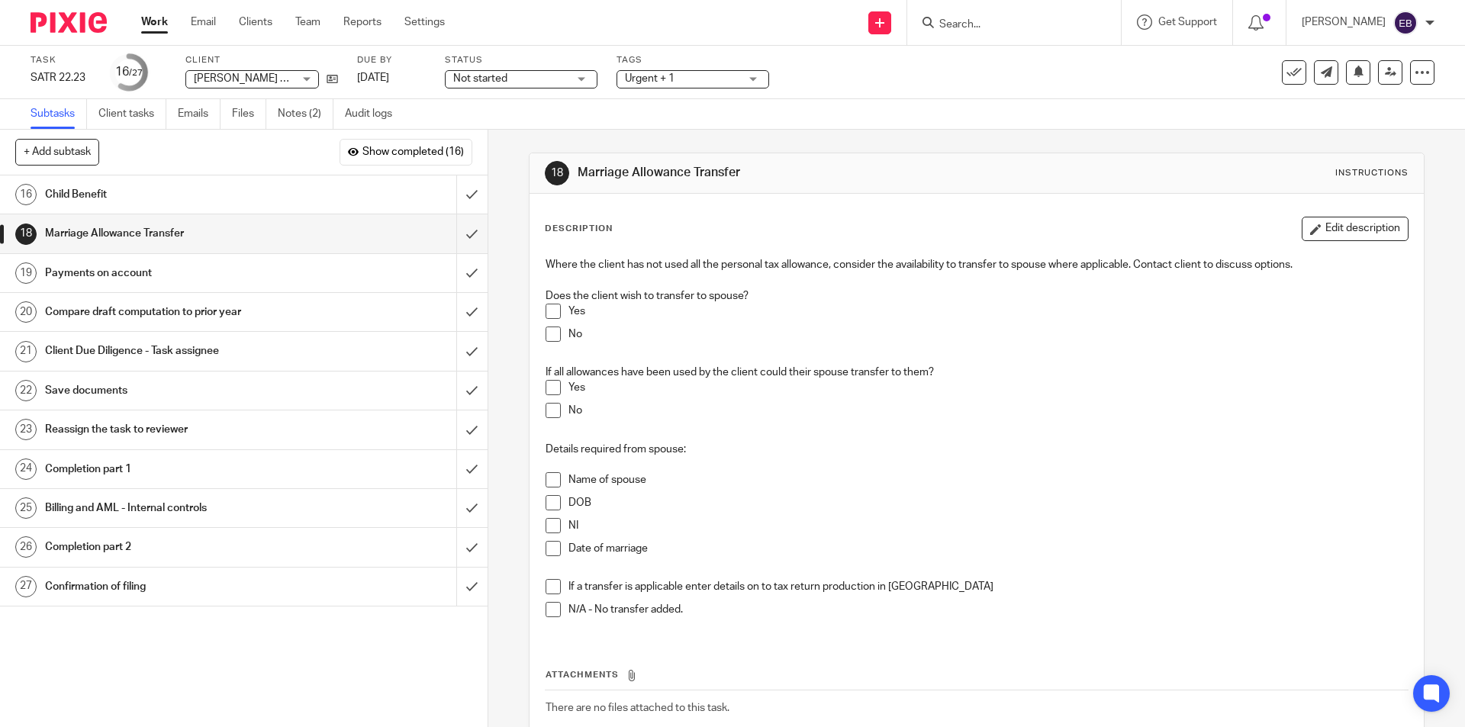
click at [548, 340] on span at bounding box center [553, 334] width 15 height 15
click at [546, 612] on span at bounding box center [553, 609] width 15 height 15
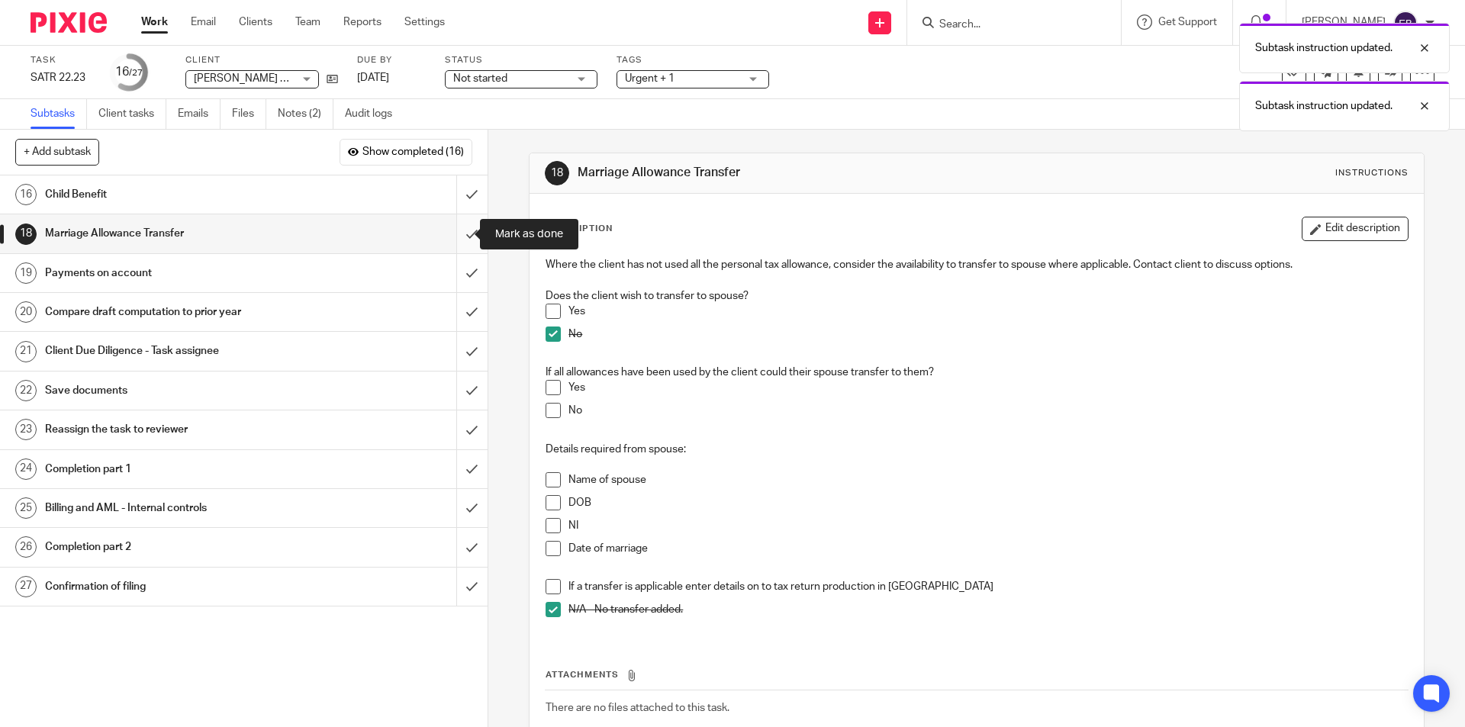
click at [453, 232] on input "submit" at bounding box center [244, 233] width 488 height 38
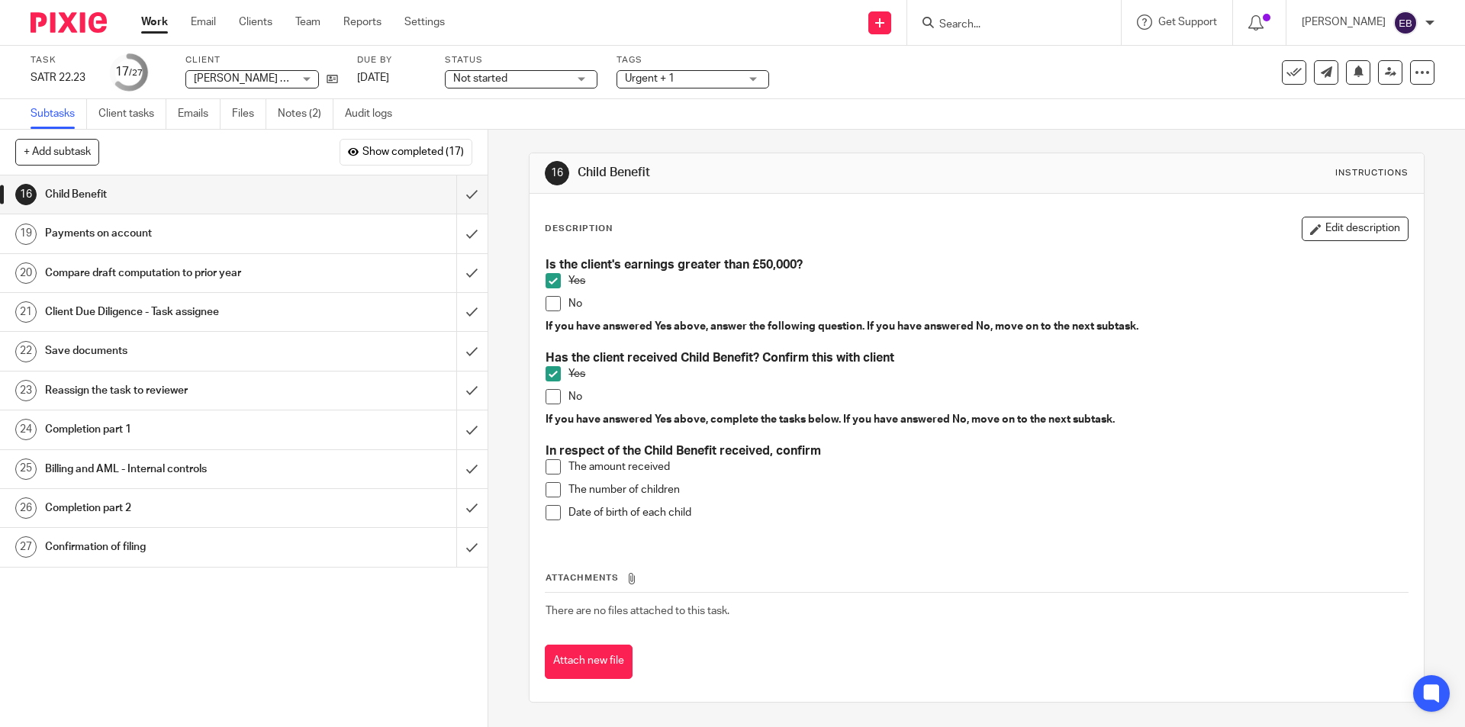
click at [550, 392] on span at bounding box center [553, 396] width 15 height 15
click at [546, 374] on span at bounding box center [553, 373] width 15 height 15
click at [461, 199] on input "submit" at bounding box center [244, 194] width 488 height 38
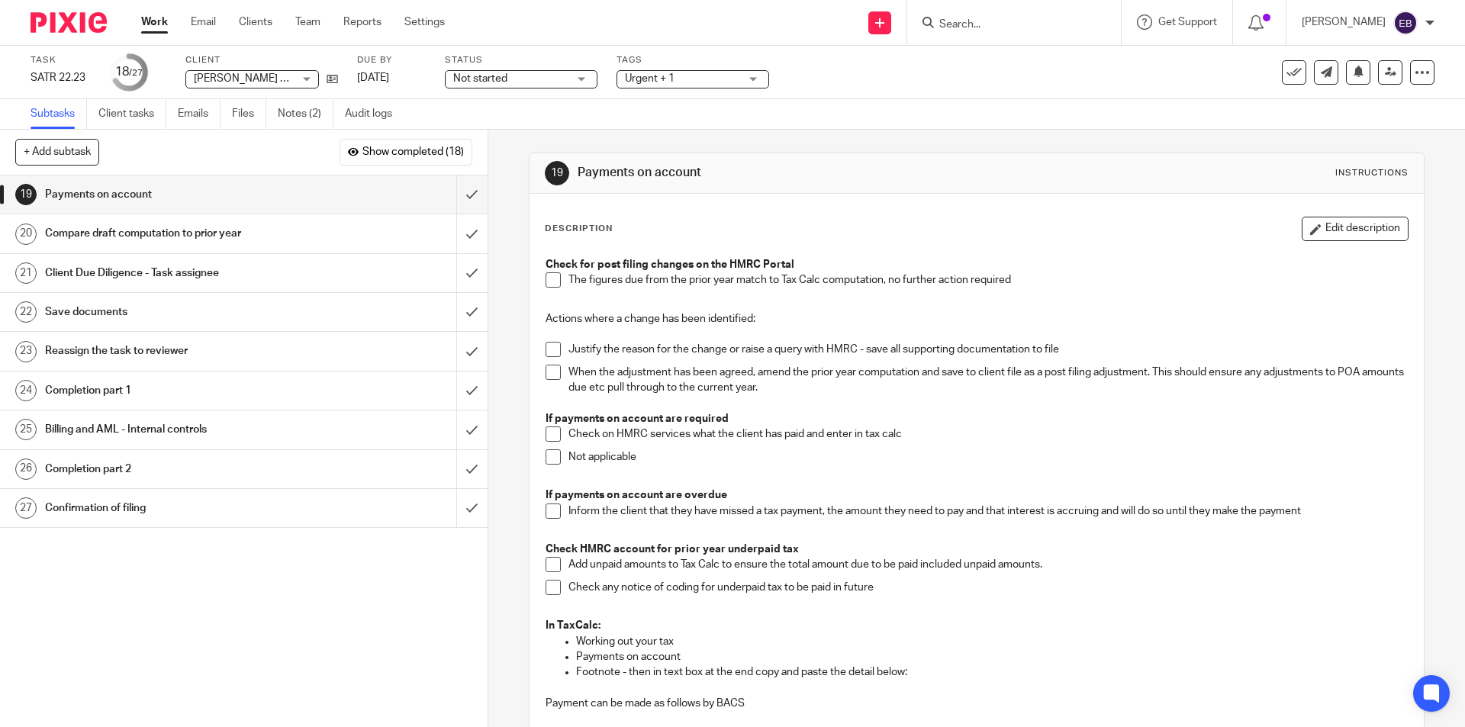
click at [552, 454] on span at bounding box center [553, 456] width 15 height 15
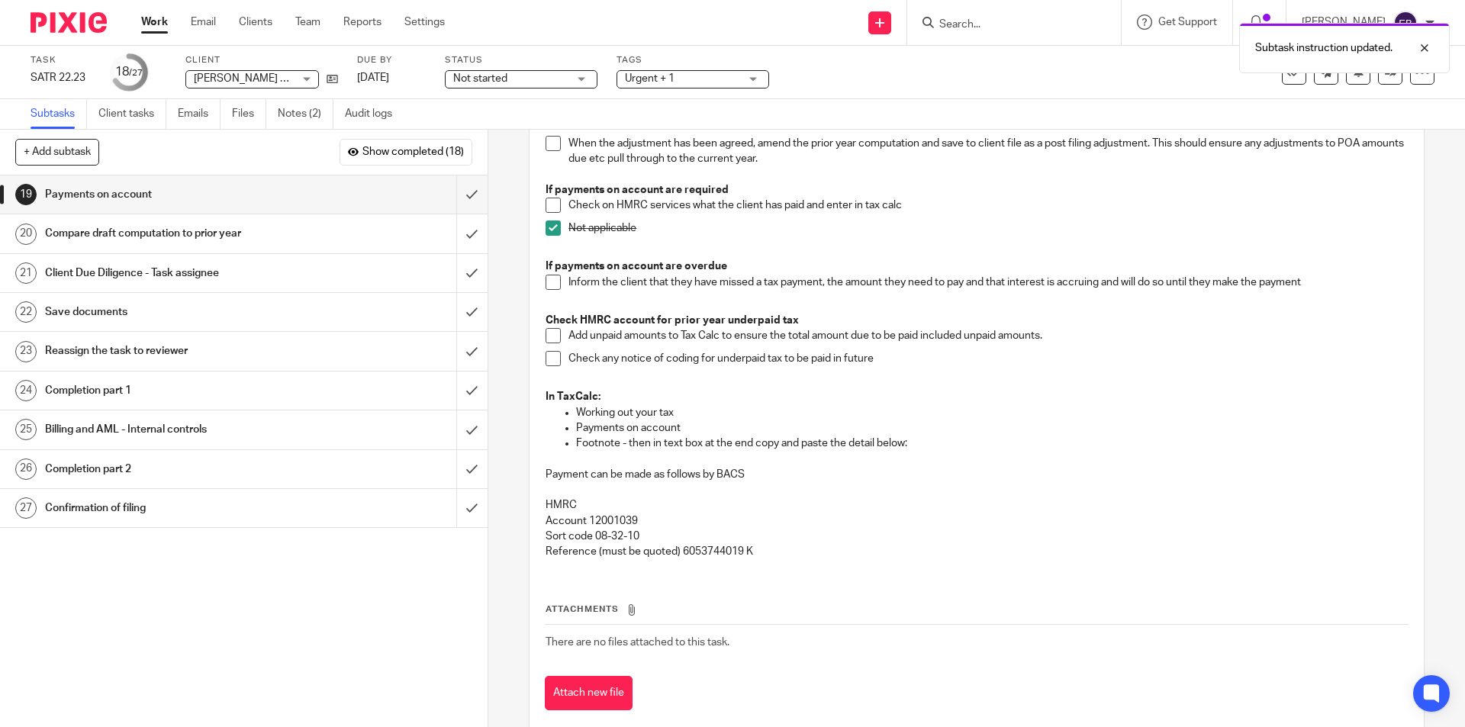
scroll to position [259, 0]
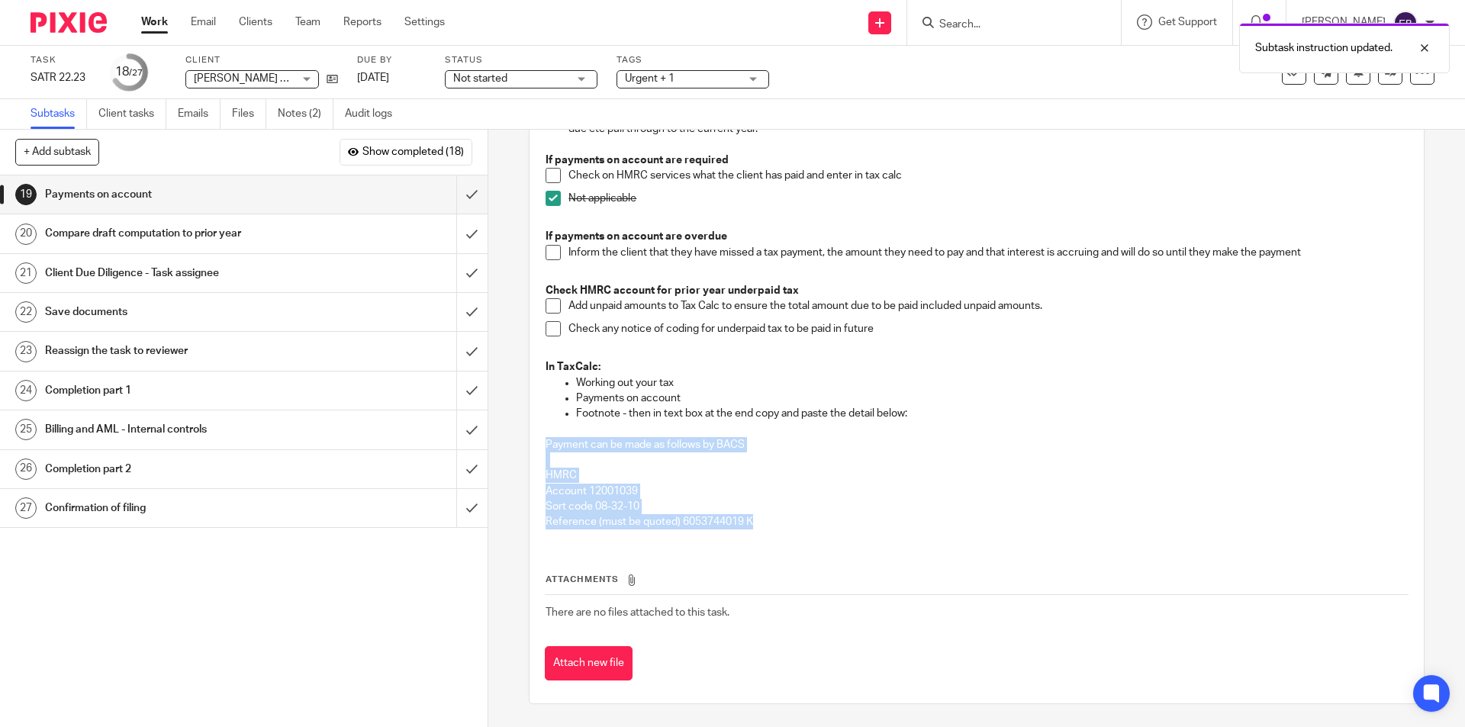
drag, startPoint x: 542, startPoint y: 437, endPoint x: 741, endPoint y: 517, distance: 213.6
click at [793, 516] on div "Check for post filing changes on the HMRC Portal The figures due from the prior…" at bounding box center [976, 266] width 877 height 550
copy div "Payment can be made as follows by BACS HMRC Account 12001039 Sort code 08-32-10…"
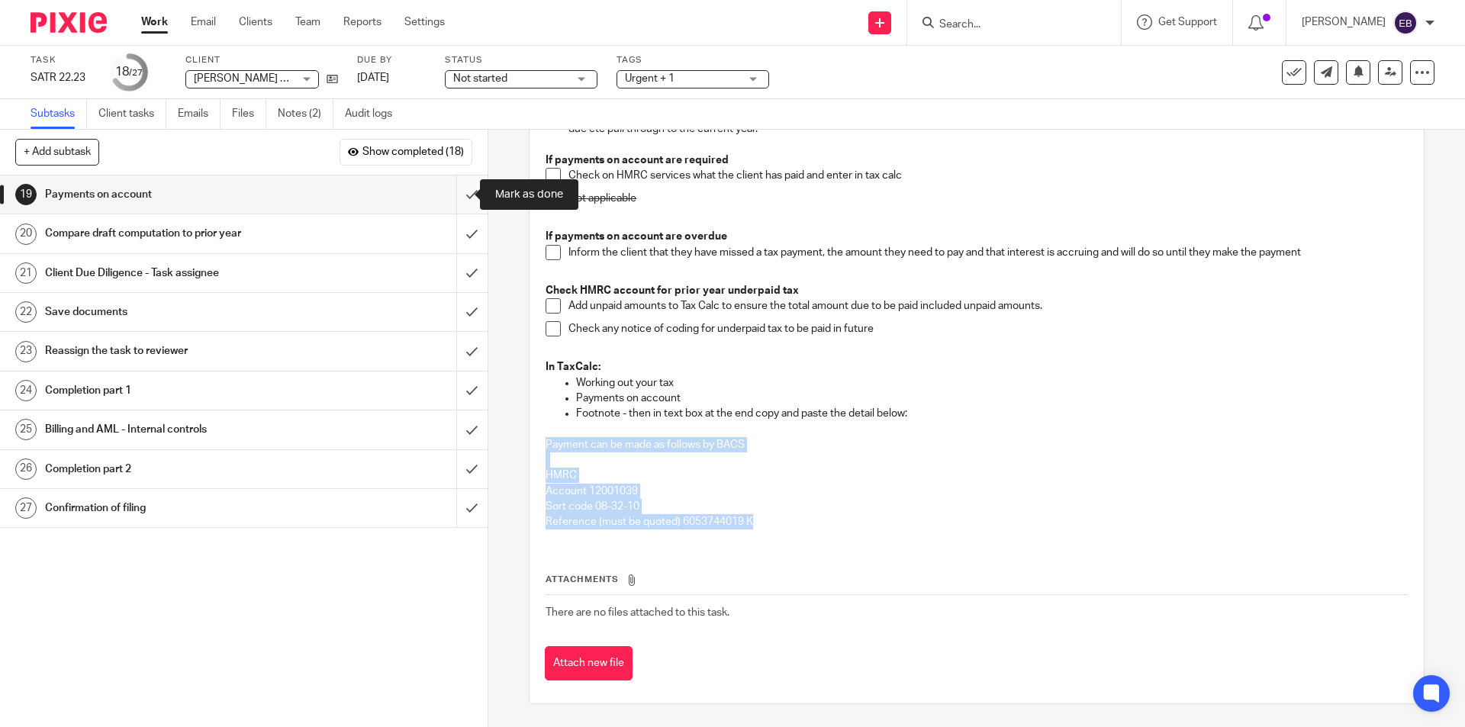
click at [458, 196] on input "submit" at bounding box center [244, 194] width 488 height 38
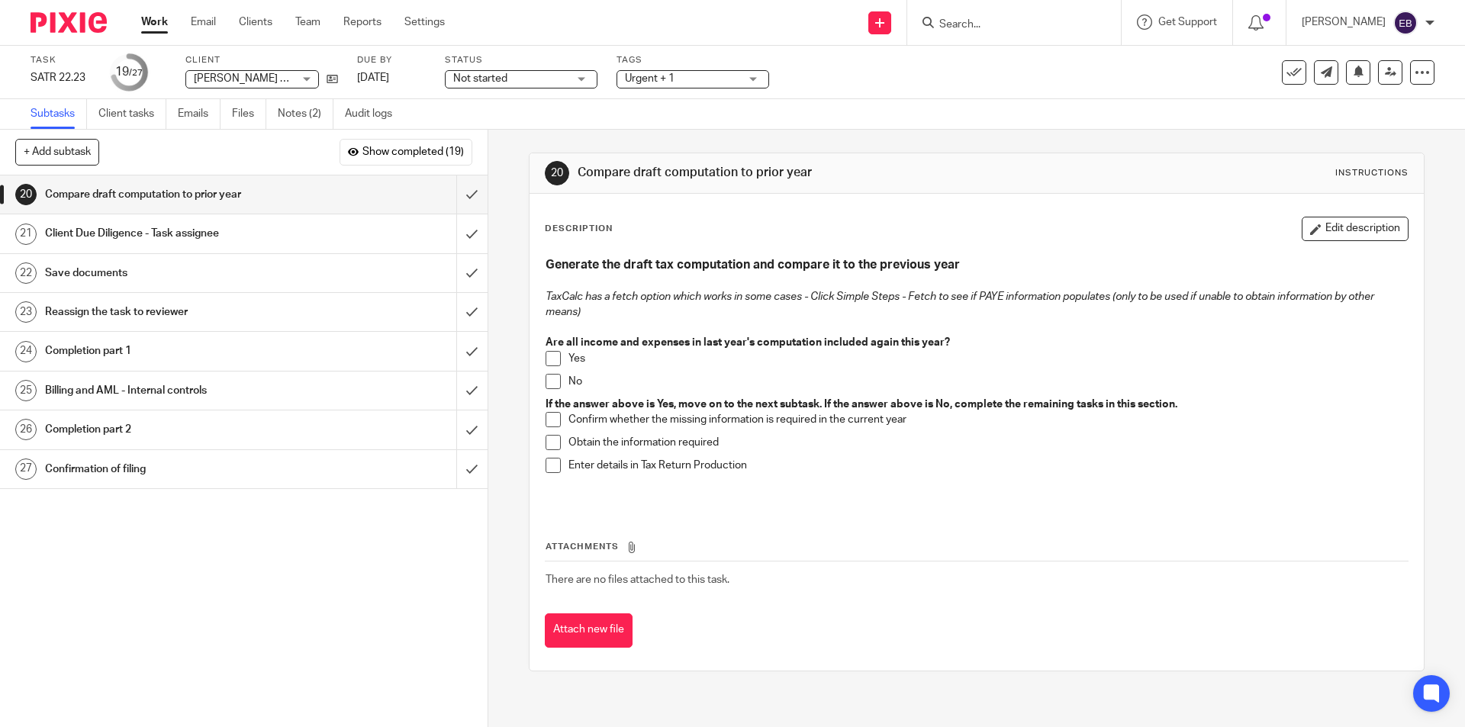
click at [550, 385] on span at bounding box center [553, 381] width 15 height 15
click at [1316, 227] on button "Edit description" at bounding box center [1355, 229] width 107 height 24
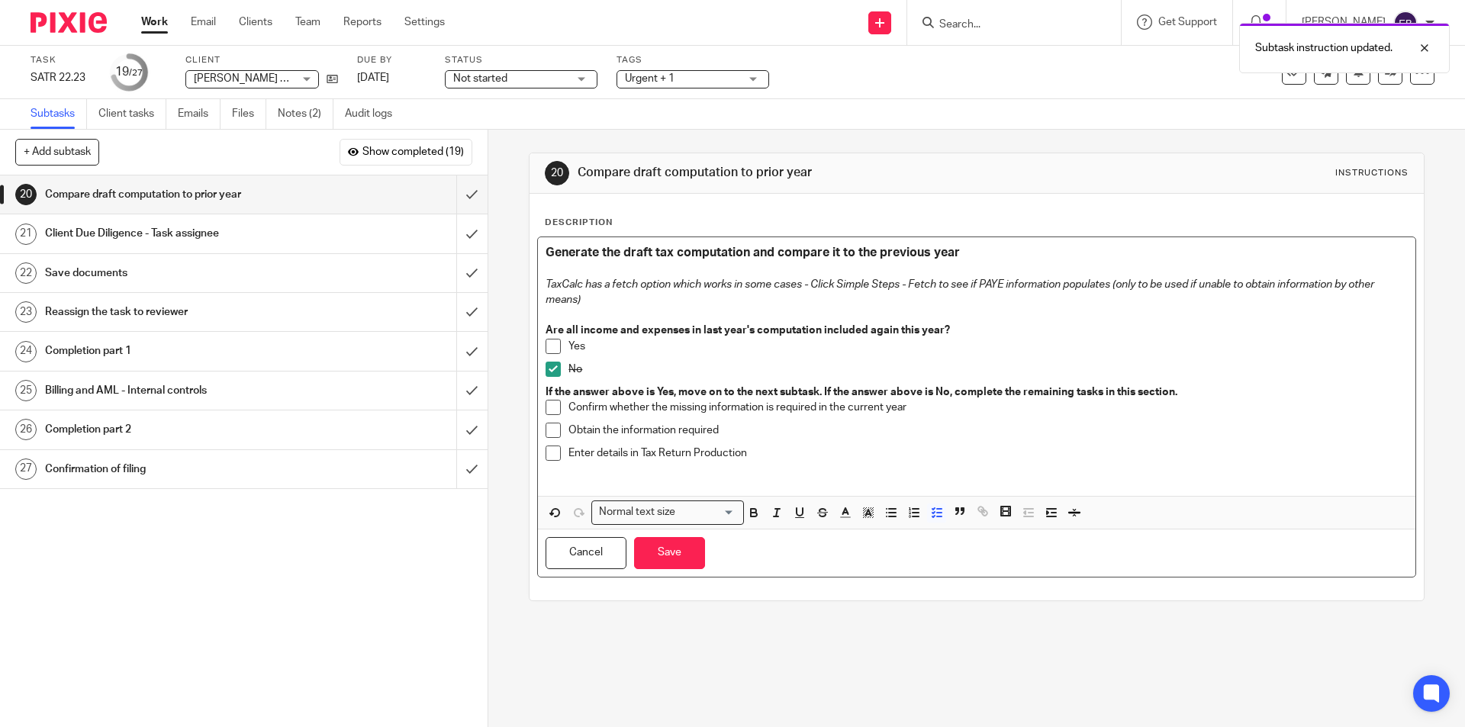
click at [771, 459] on p "Enter details in Tax Return Production" at bounding box center [987, 453] width 838 height 15
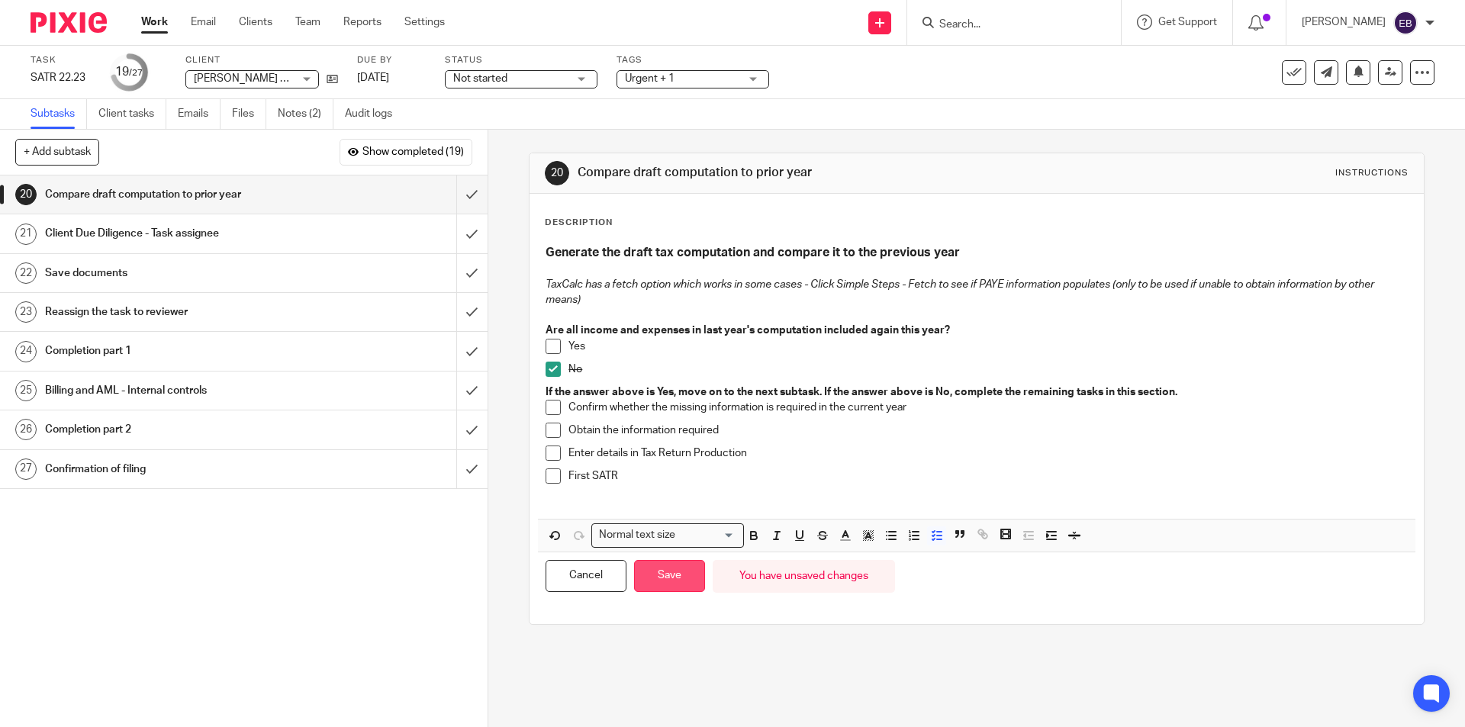
click at [686, 574] on button "Save" at bounding box center [669, 576] width 71 height 33
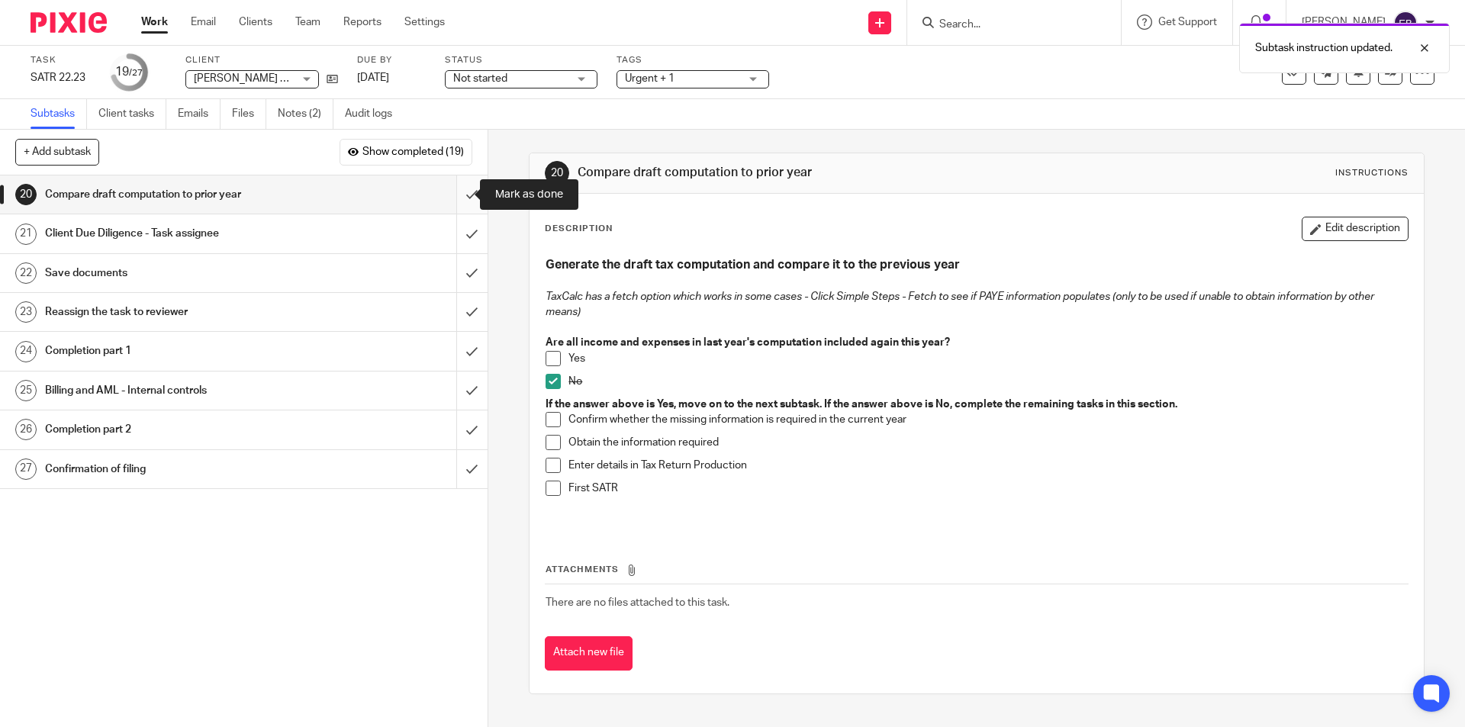
click at [457, 193] on input "submit" at bounding box center [244, 194] width 488 height 38
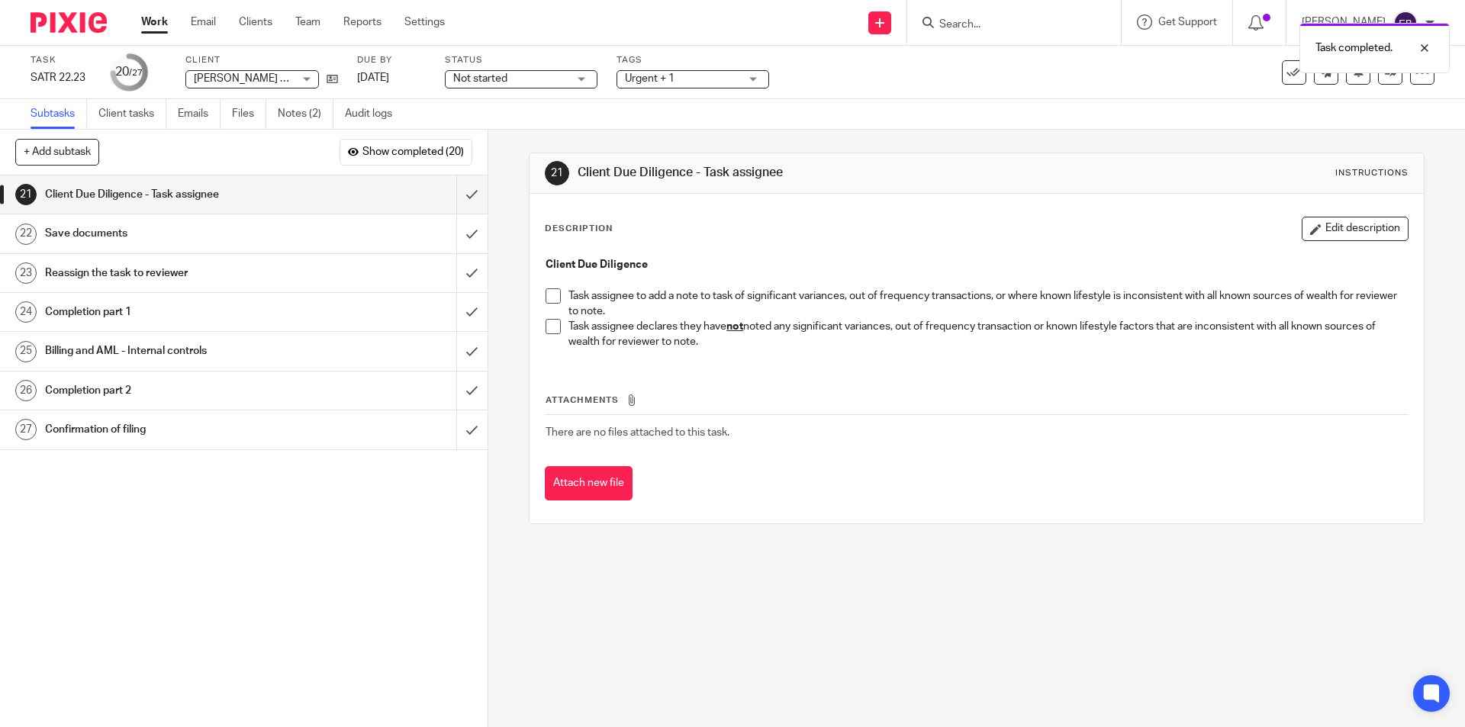
click at [551, 327] on span at bounding box center [553, 326] width 15 height 15
click at [453, 192] on input "submit" at bounding box center [244, 194] width 488 height 38
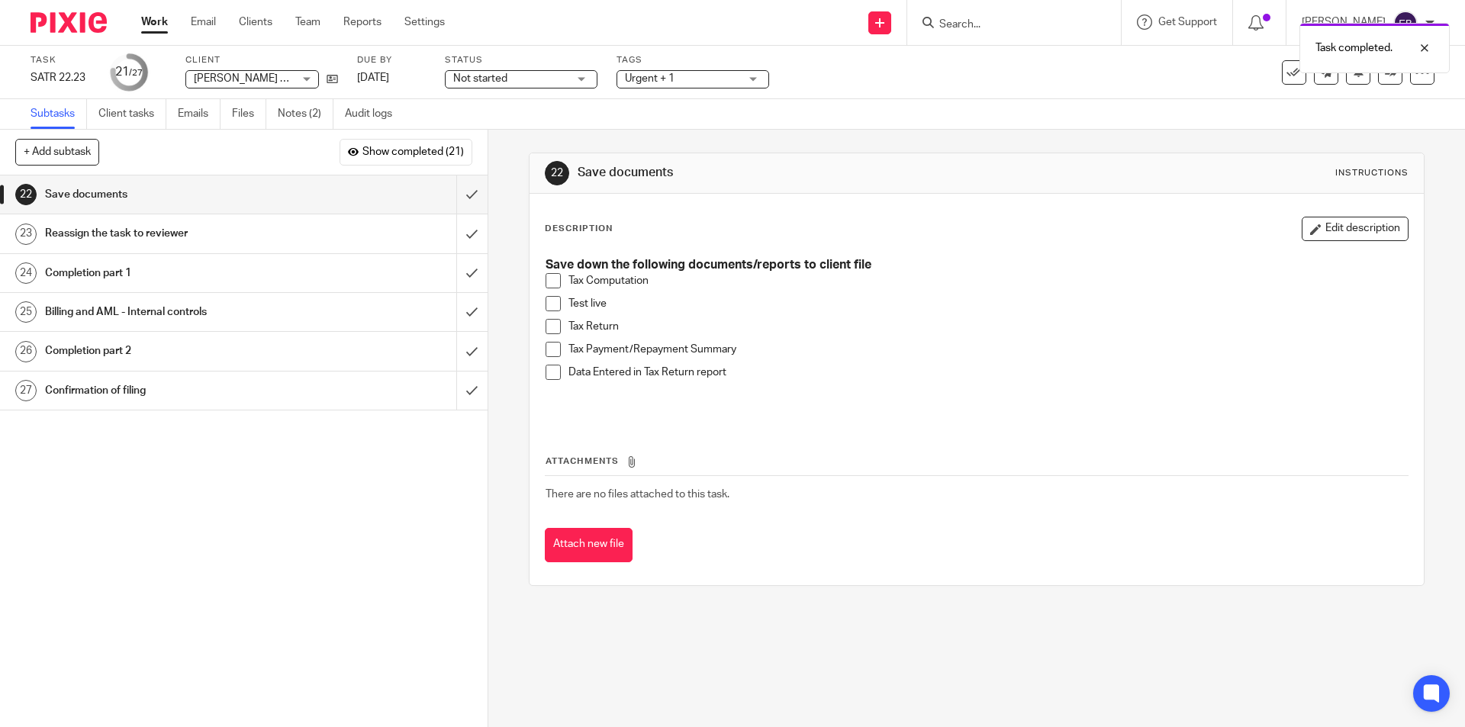
click at [549, 284] on span at bounding box center [553, 280] width 15 height 15
click at [547, 301] on span at bounding box center [553, 303] width 15 height 15
click at [546, 333] on span at bounding box center [553, 326] width 15 height 15
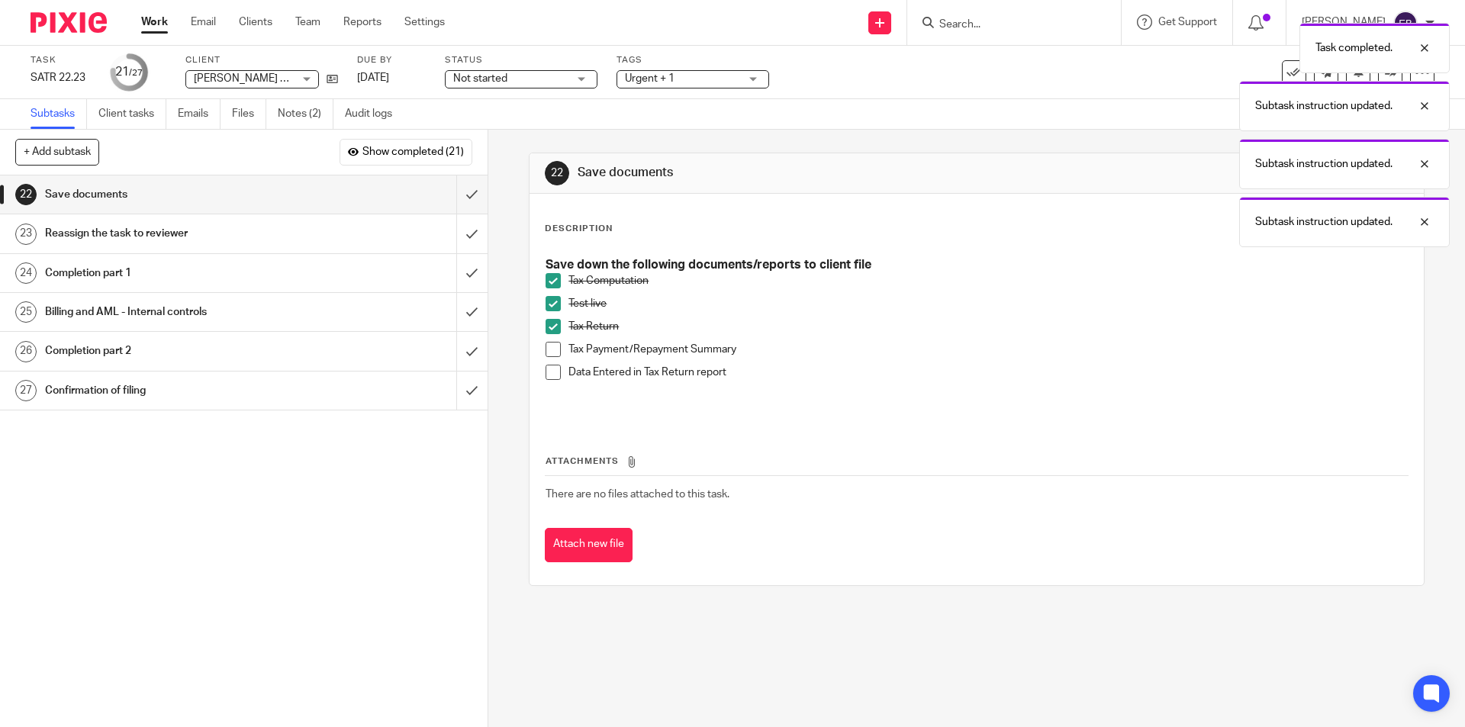
click at [546, 378] on span at bounding box center [553, 372] width 15 height 15
click at [546, 349] on span at bounding box center [553, 349] width 15 height 15
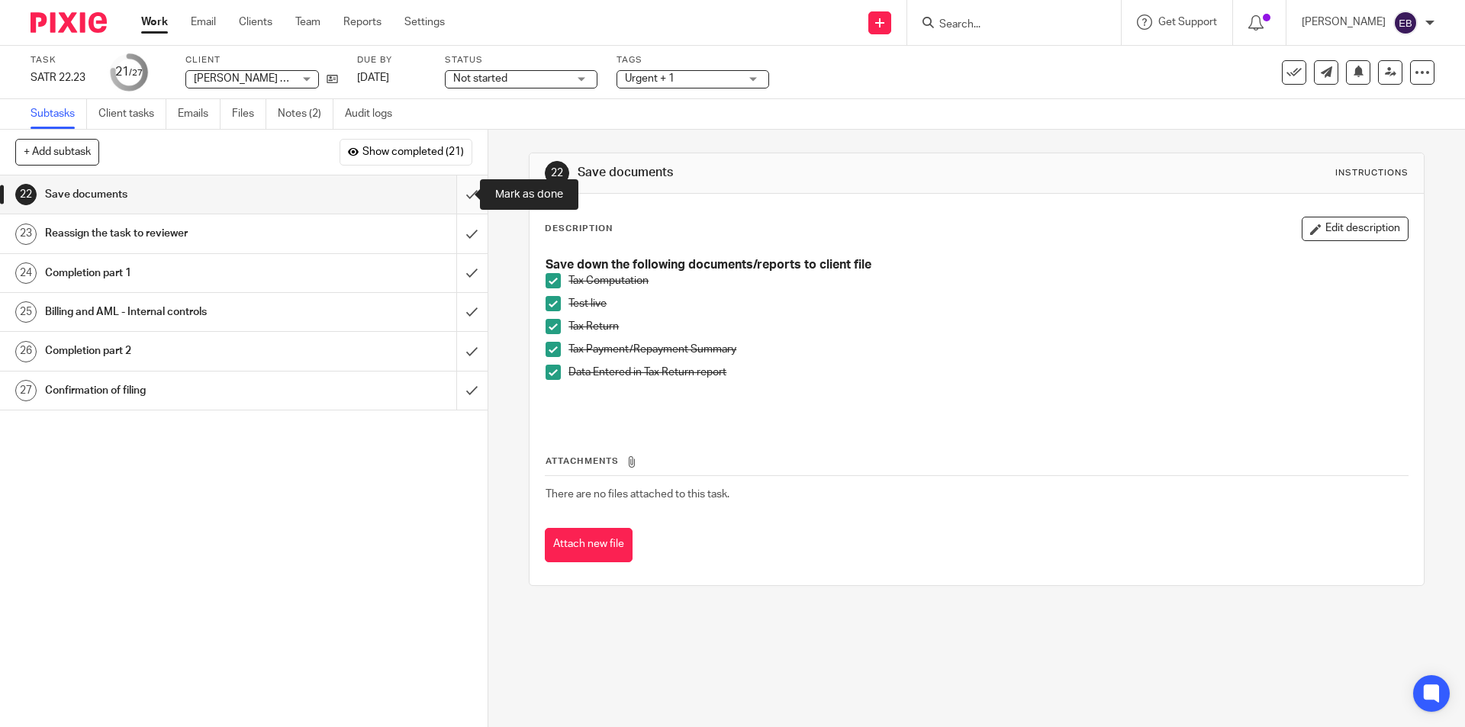
click at [453, 188] on input "submit" at bounding box center [244, 194] width 488 height 38
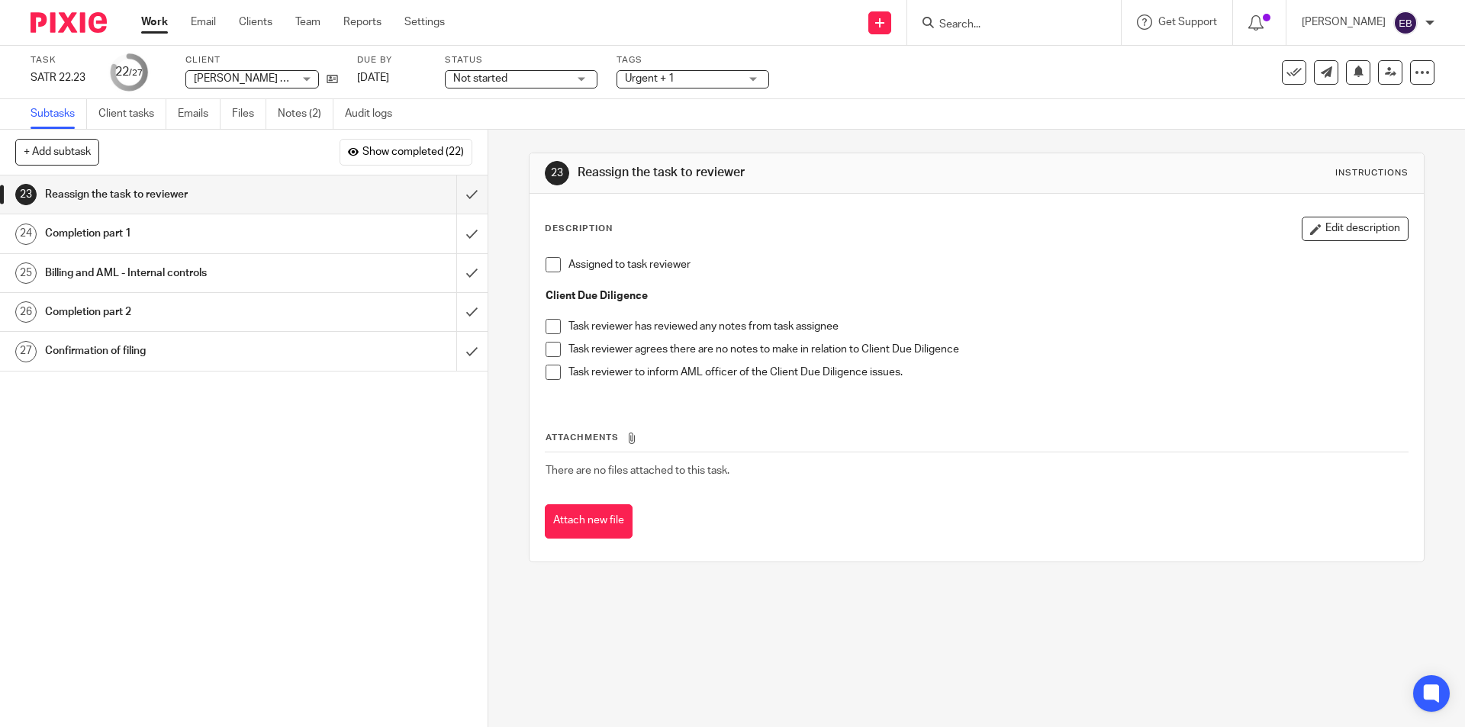
click at [665, 85] on span "Urgent + 1" at bounding box center [682, 79] width 114 height 16
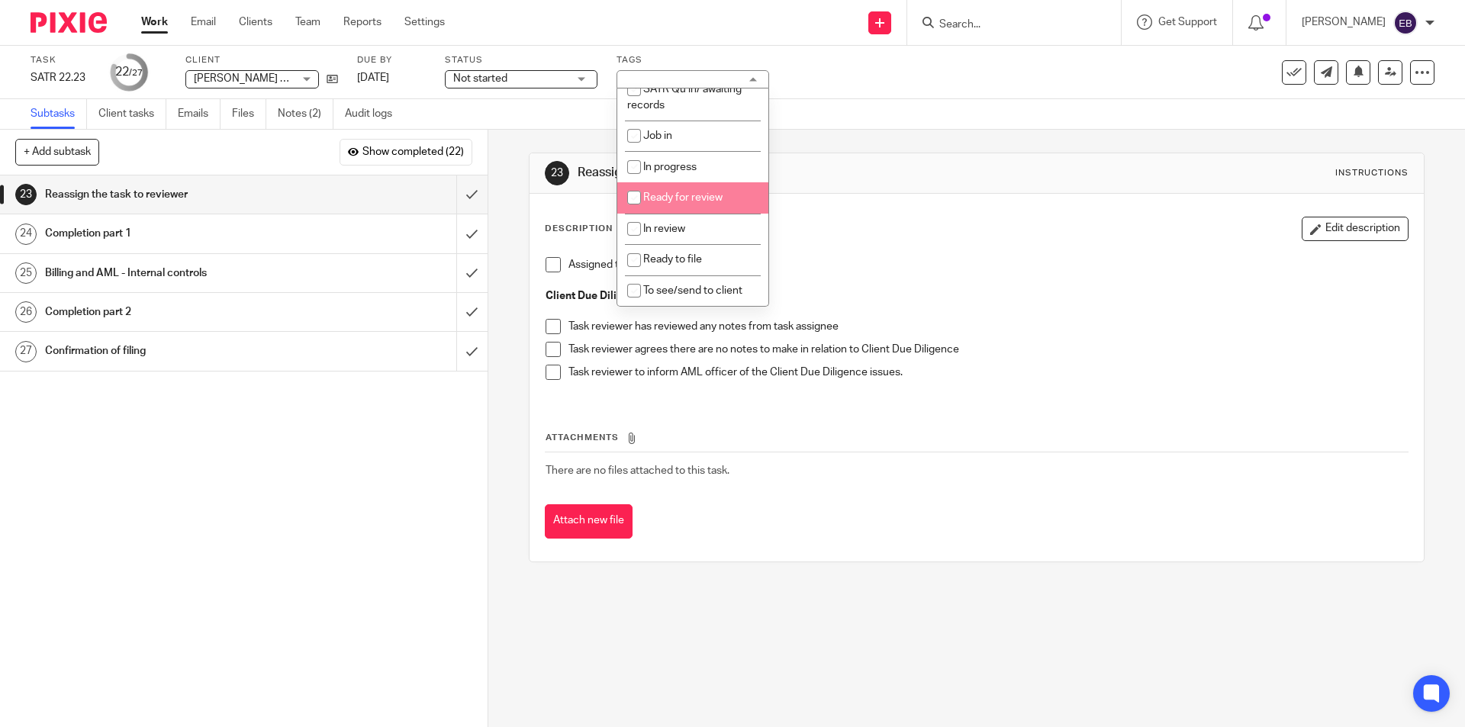
scroll to position [229, 0]
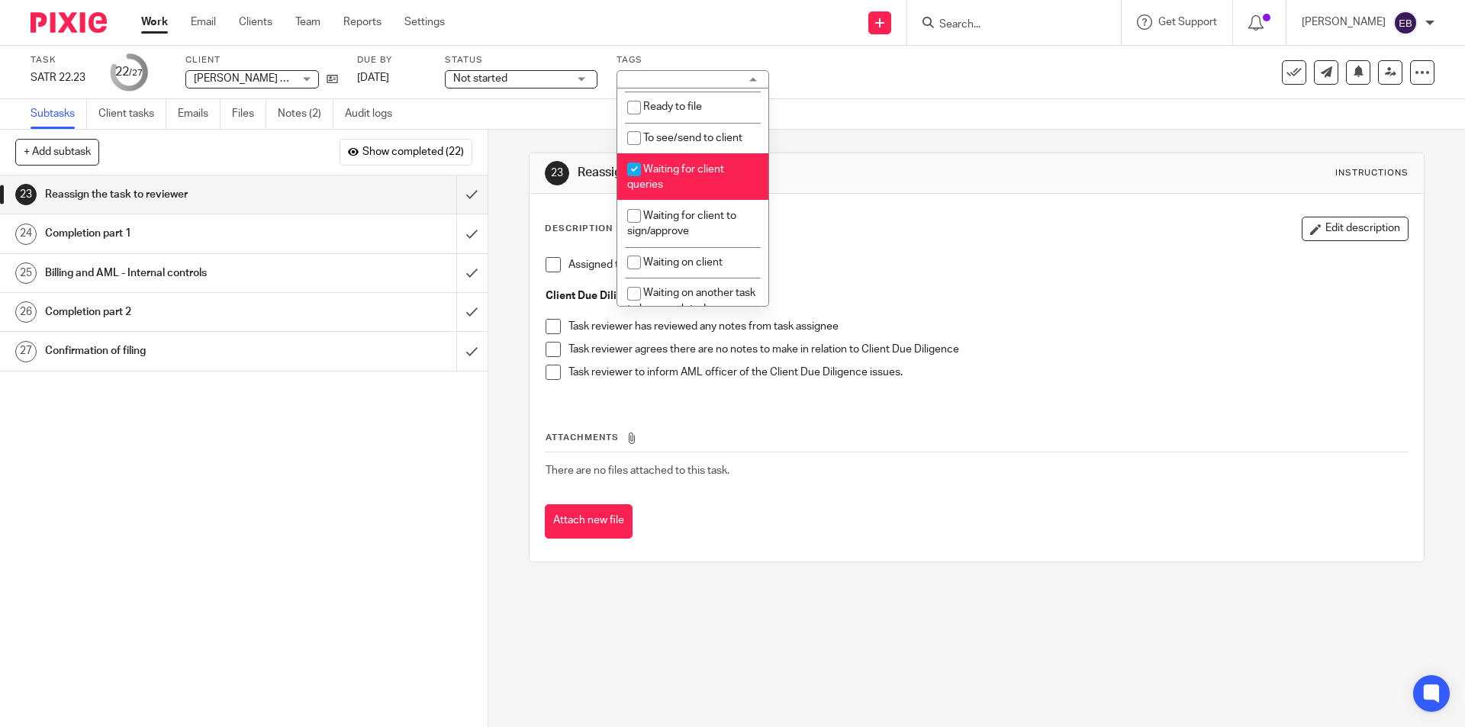
click at [695, 184] on li "Waiting for client queries" at bounding box center [692, 176] width 151 height 47
checkbox input "false"
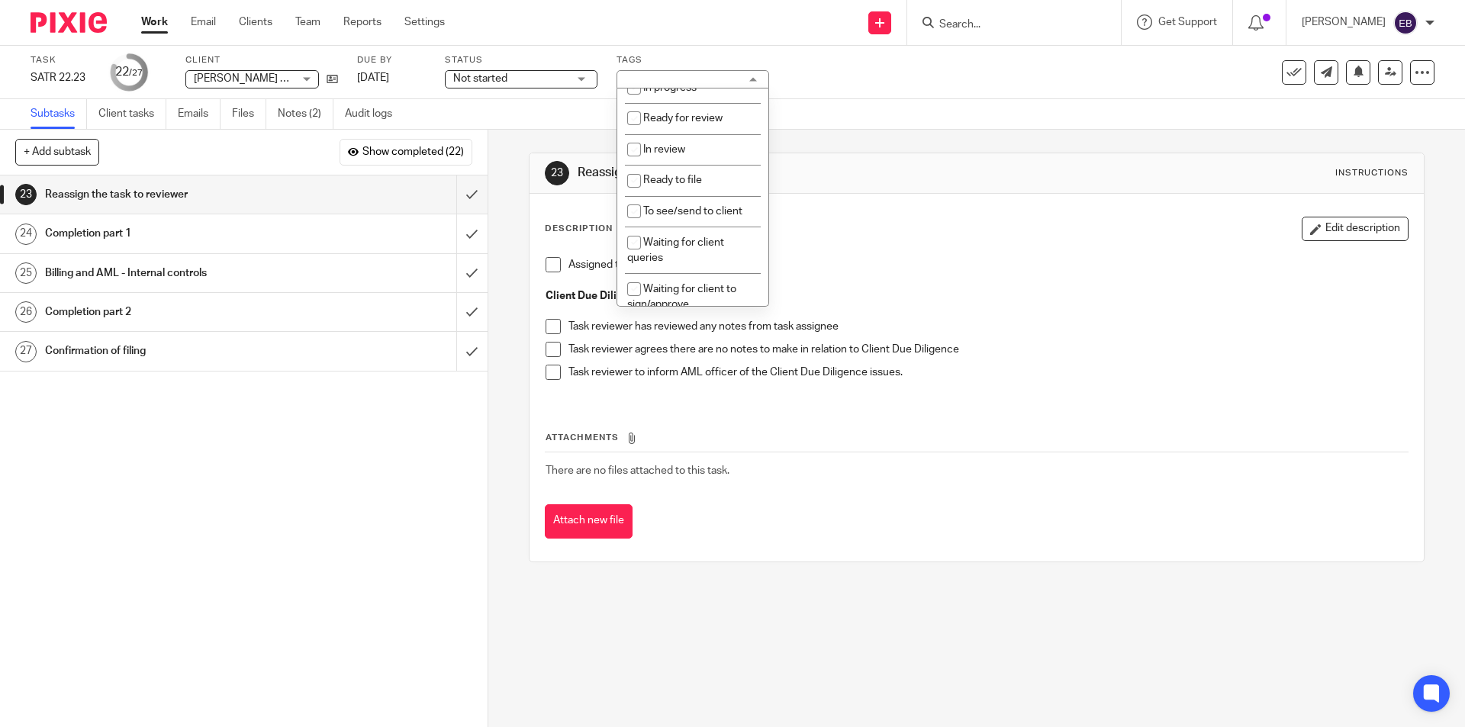
scroll to position [159, 0]
click at [713, 118] on span "Ready for review" at bounding box center [682, 114] width 79 height 11
checkbox input "true"
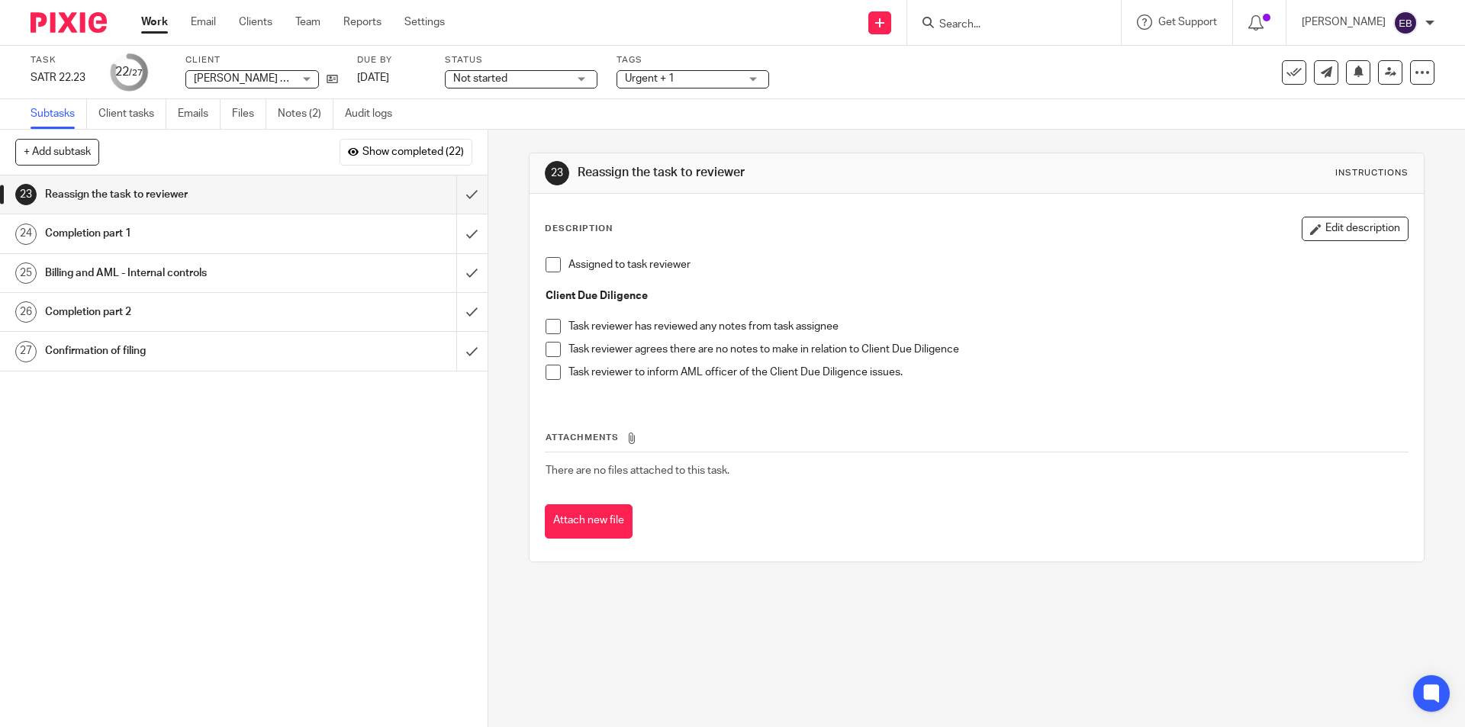
click at [905, 83] on div "Task SATR 22.23 Save SATR 22.23 22 /27 Client Luke Forrester T/A LJF Engineerin…" at bounding box center [616, 72] width 1170 height 37
click at [275, 238] on h1 "Completion part 1" at bounding box center [177, 233] width 264 height 23
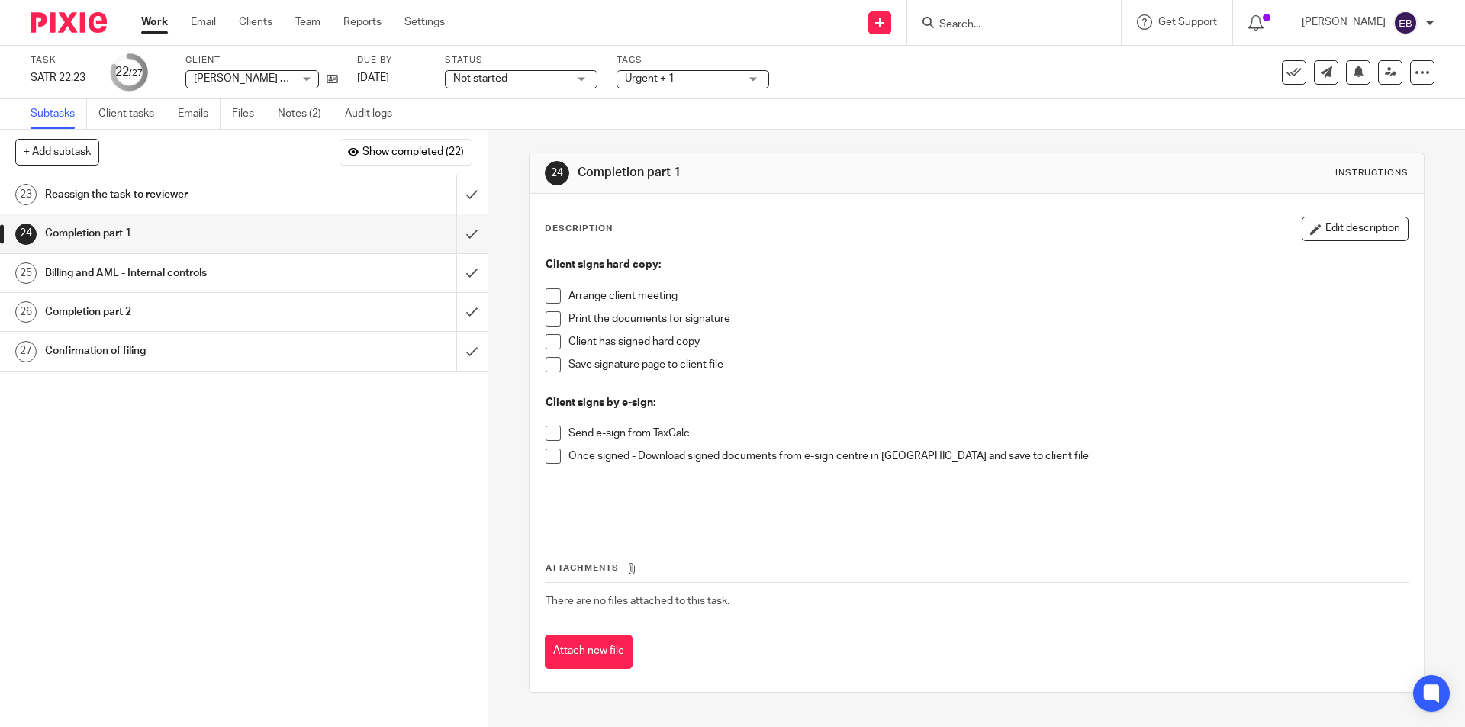
click at [550, 296] on span at bounding box center [553, 295] width 15 height 15
click at [548, 319] on span at bounding box center [553, 318] width 15 height 15
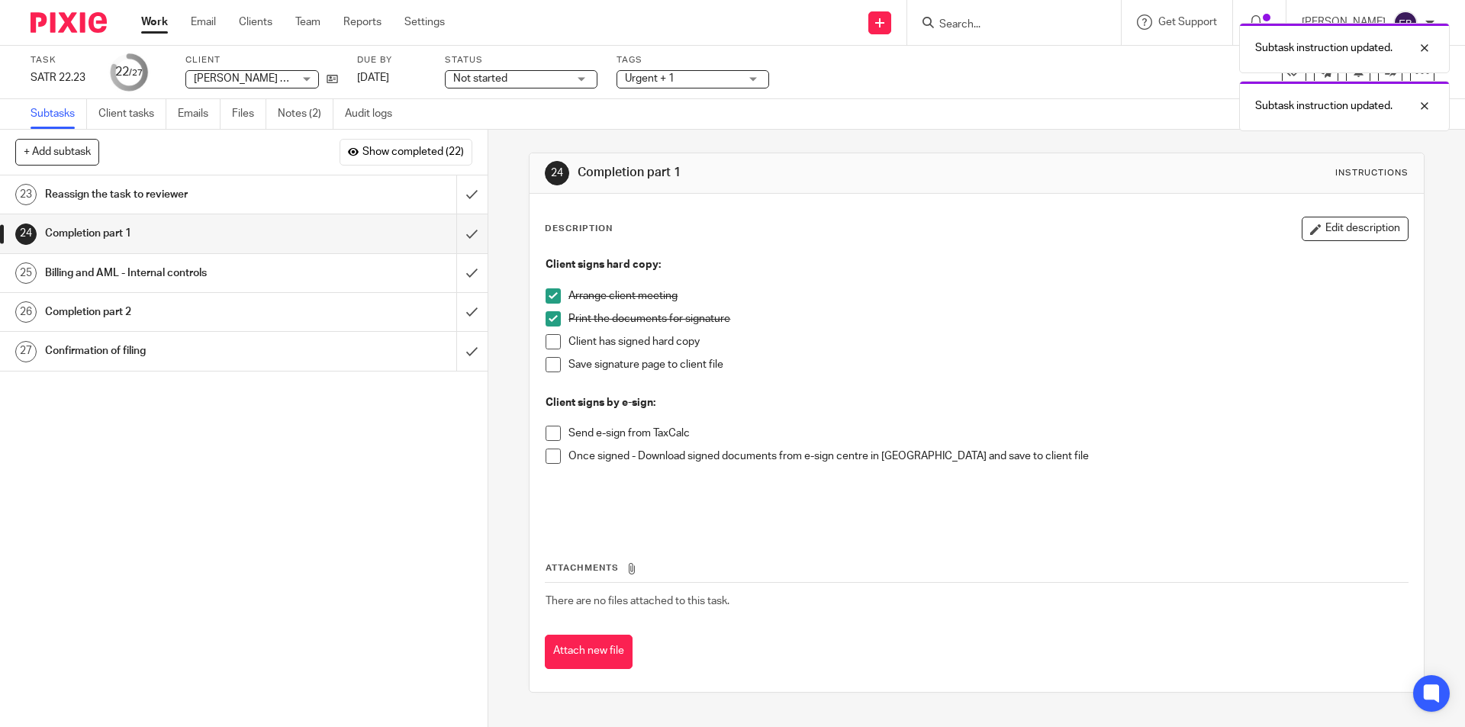
click at [310, 199] on div "Reassign the task to reviewer" at bounding box center [243, 194] width 396 height 23
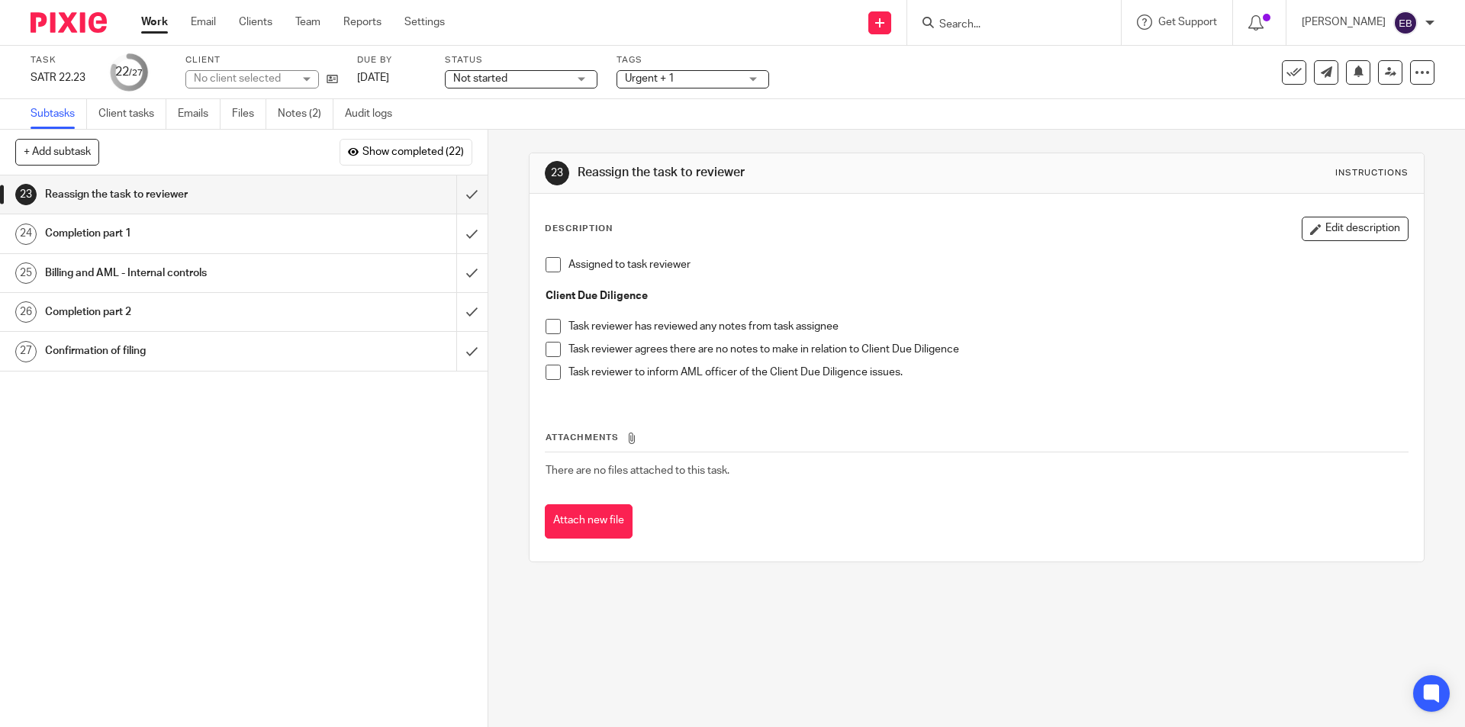
click at [507, 79] on span "Not started" at bounding box center [480, 78] width 54 height 11
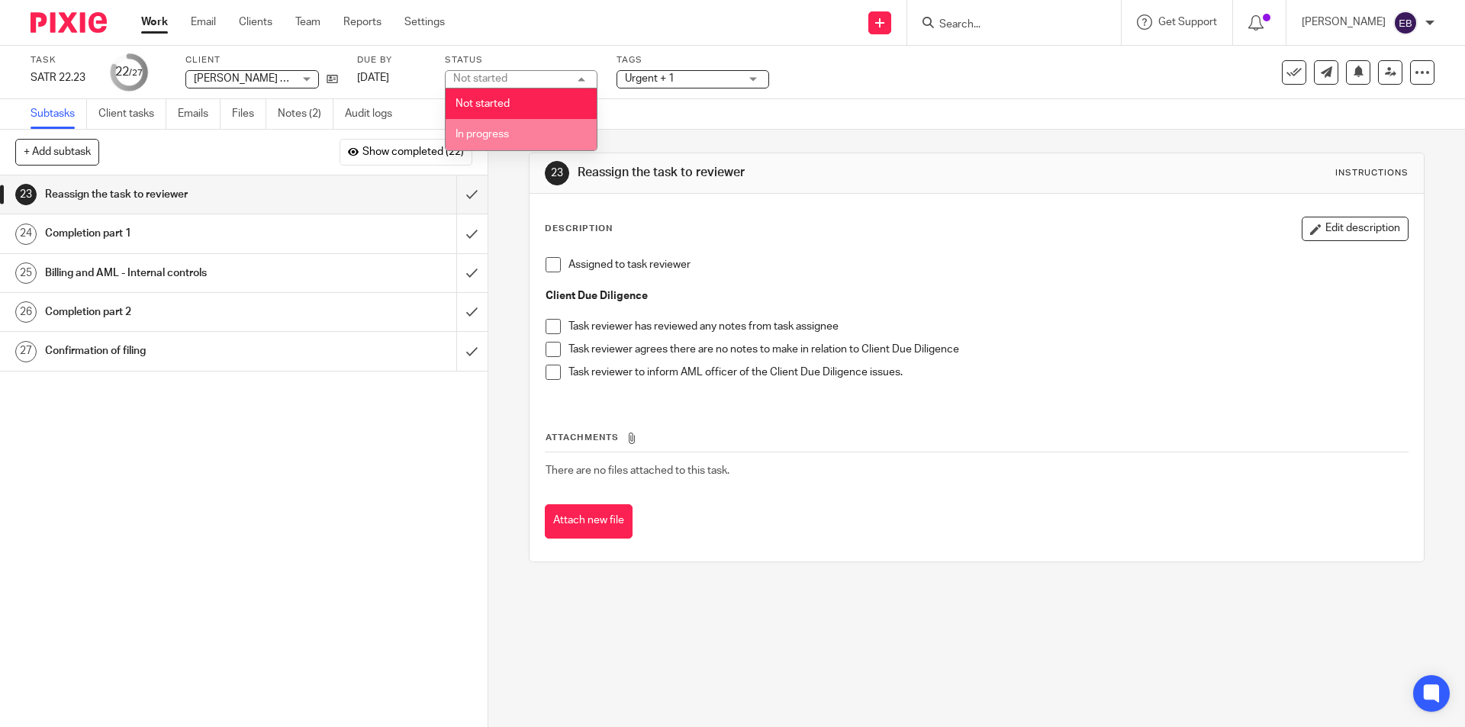
click at [521, 136] on li "In progress" at bounding box center [521, 134] width 151 height 31
click at [675, 74] on span "Urgent + 1" at bounding box center [682, 79] width 114 height 16
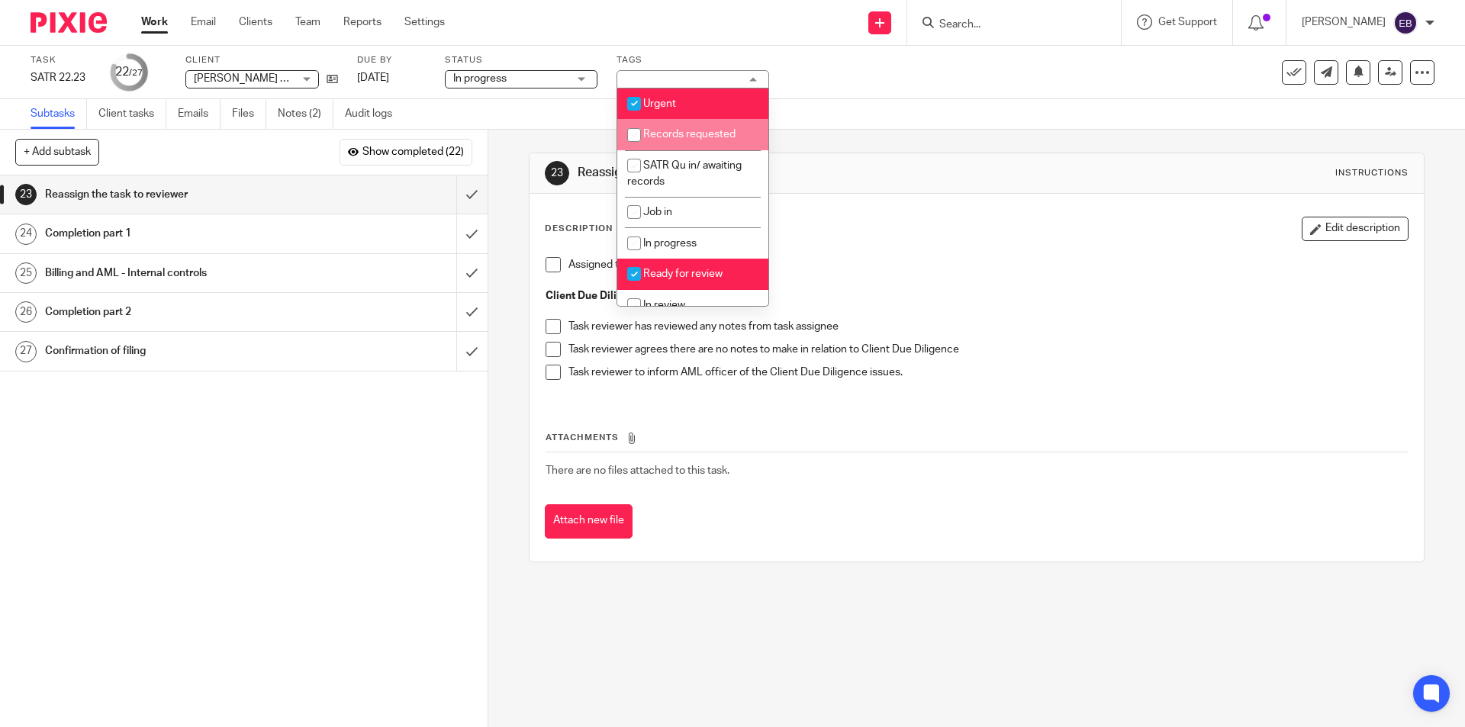
click at [883, 84] on div "Task SATR 22.23 Save SATR 22.23 22 /27 Client Luke Forrester T/A LJF Engineerin…" at bounding box center [616, 72] width 1170 height 37
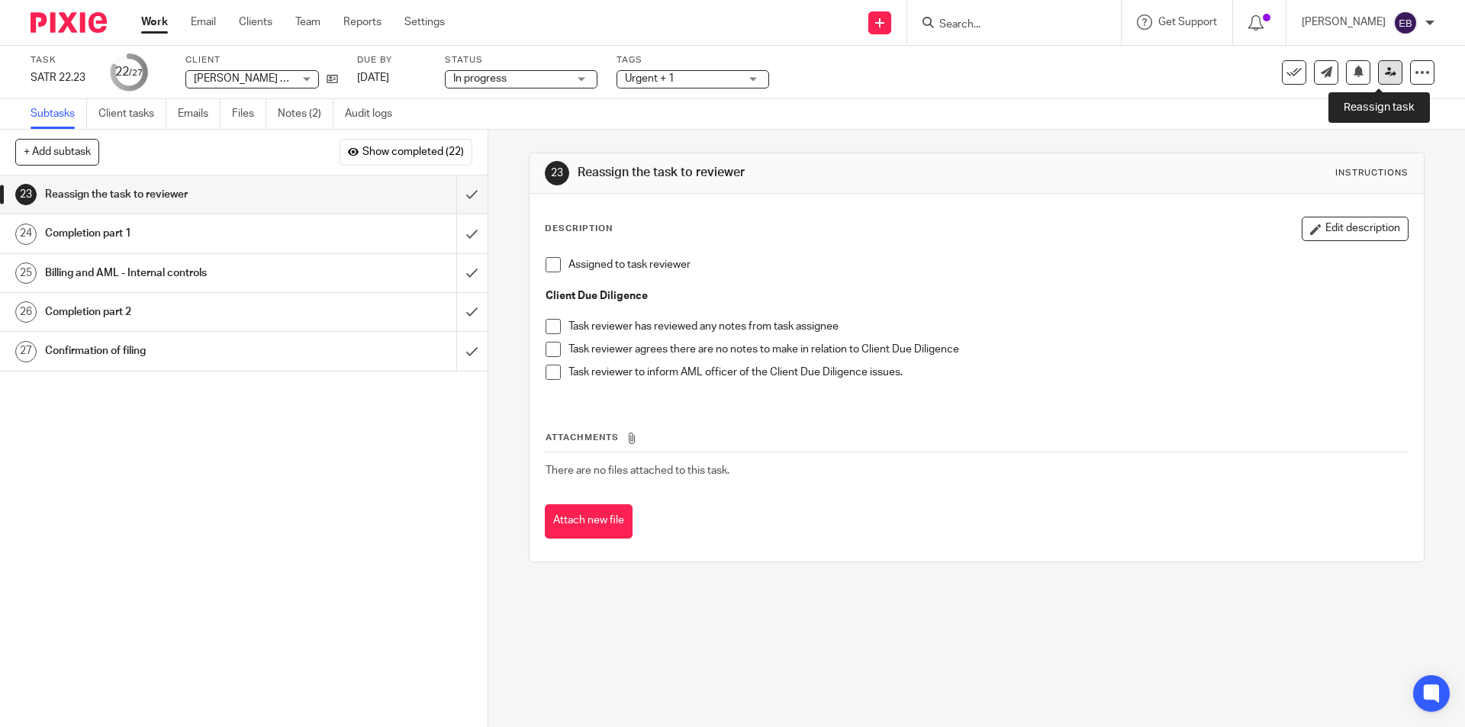
click at [1386, 75] on link at bounding box center [1390, 72] width 24 height 24
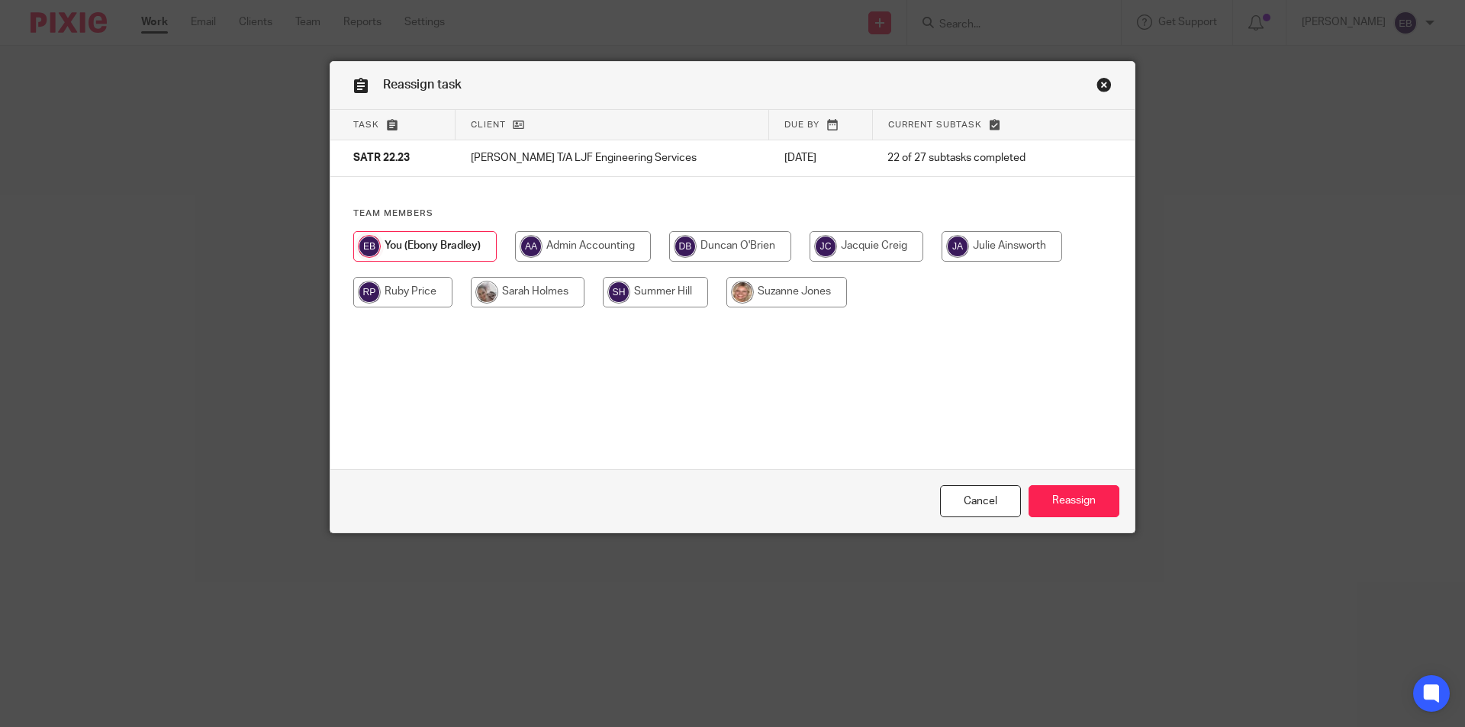
click at [509, 293] on input "radio" at bounding box center [528, 292] width 114 height 31
radio input "true"
click at [1076, 496] on input "Reassign" at bounding box center [1073, 501] width 91 height 33
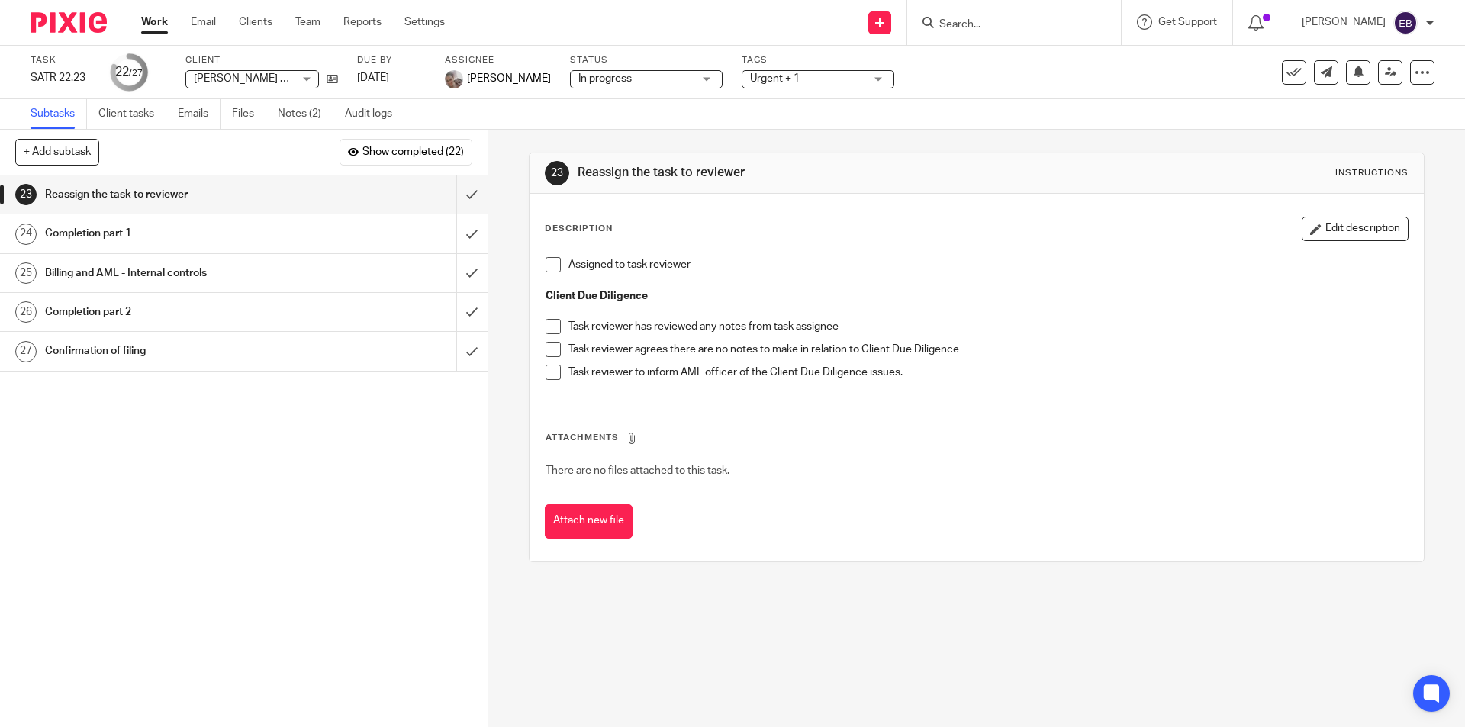
click at [995, 11] on div at bounding box center [1014, 22] width 214 height 45
click at [961, 23] on input "Search" at bounding box center [1006, 25] width 137 height 14
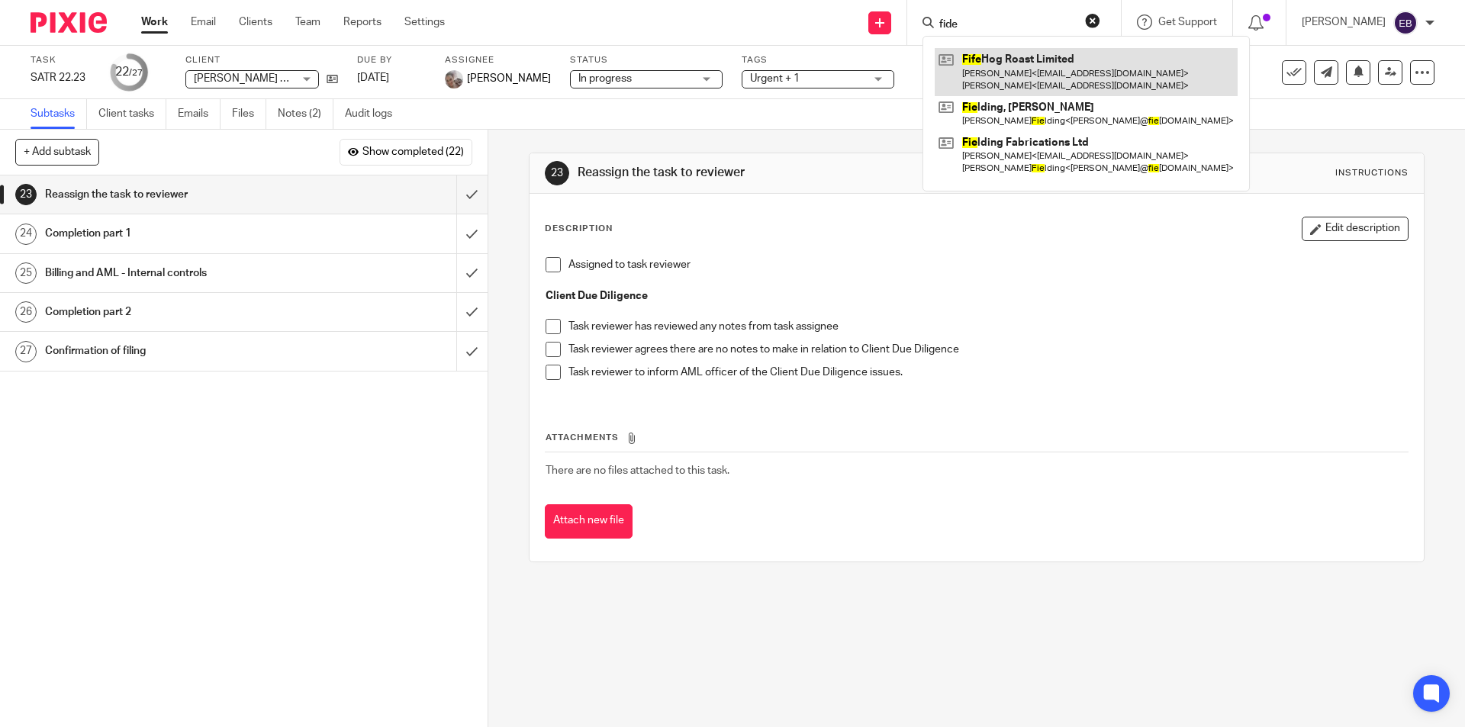
type input "fide"
click at [985, 66] on link at bounding box center [1086, 71] width 303 height 47
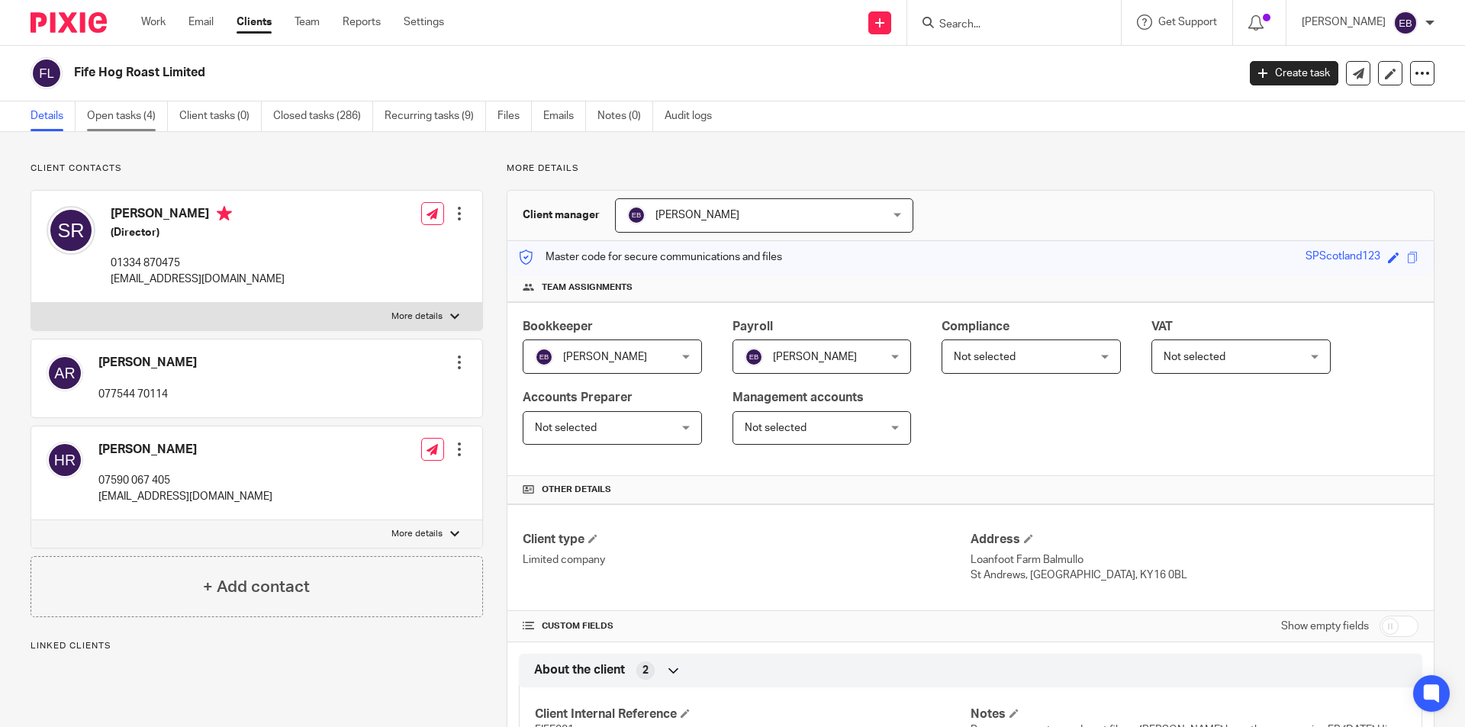
click at [130, 118] on link "Open tasks (4)" at bounding box center [127, 116] width 81 height 30
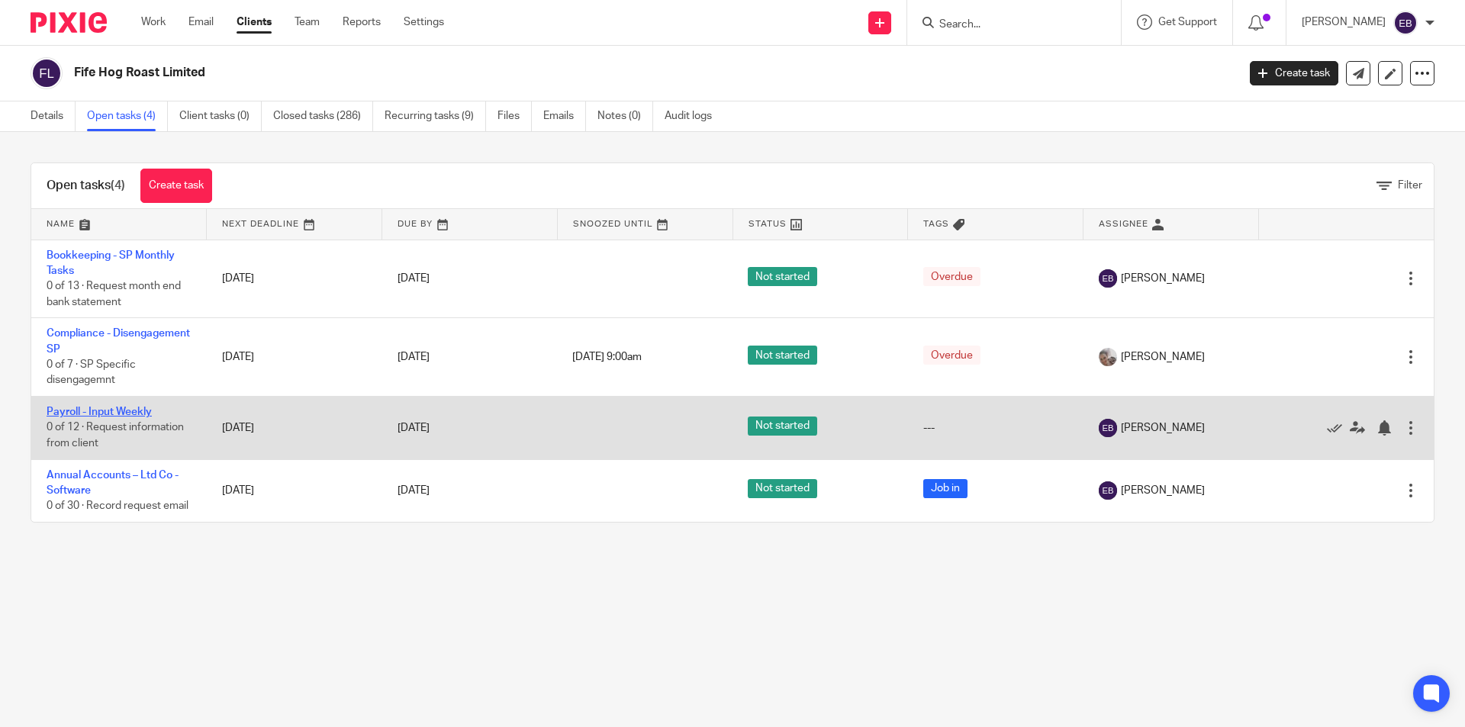
click at [85, 414] on link "Payroll - Input Weekly" at bounding box center [99, 412] width 105 height 11
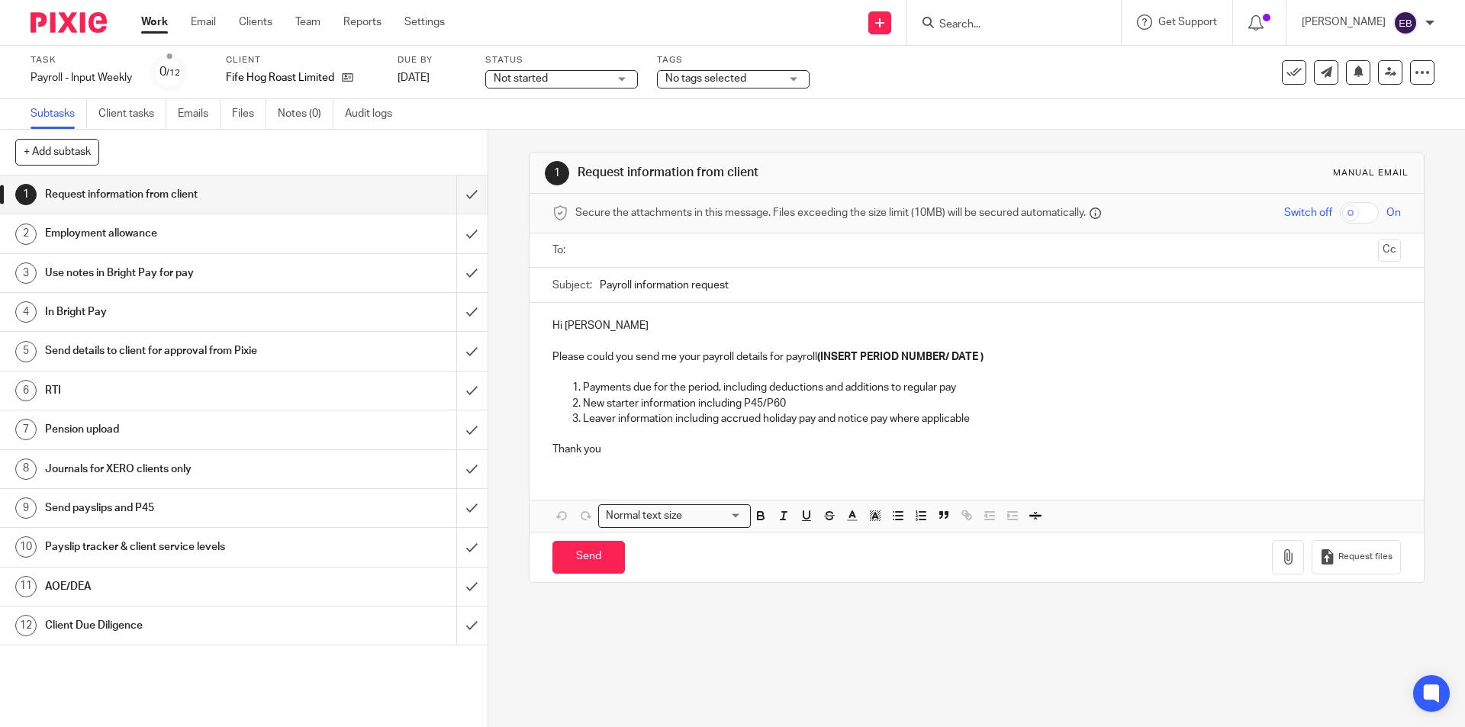
click at [618, 246] on input "text" at bounding box center [976, 251] width 790 height 18
click at [612, 333] on p "Hi Steven" at bounding box center [976, 328] width 848 height 15
click at [459, 192] on input "submit" at bounding box center [244, 194] width 488 height 38
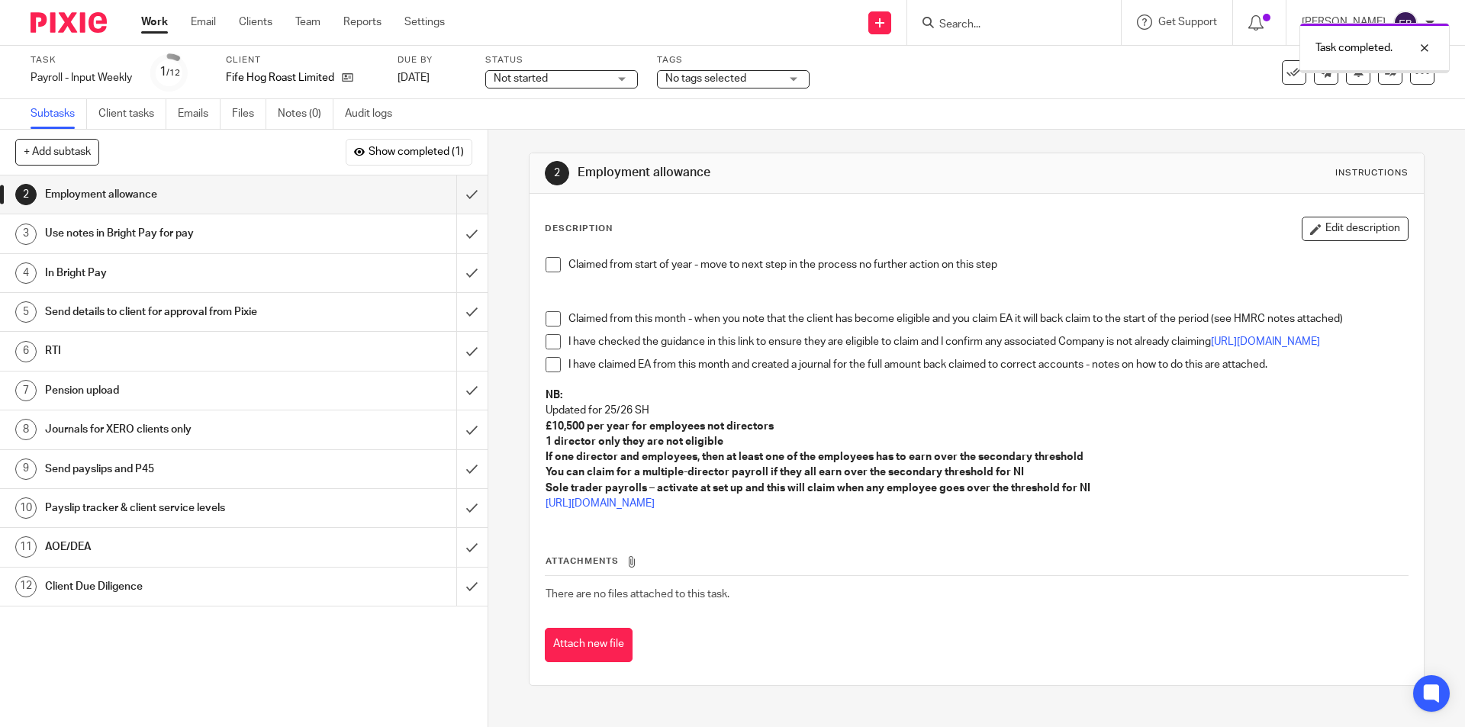
click at [553, 266] on span at bounding box center [553, 264] width 15 height 15
click at [463, 195] on input "submit" at bounding box center [244, 194] width 488 height 38
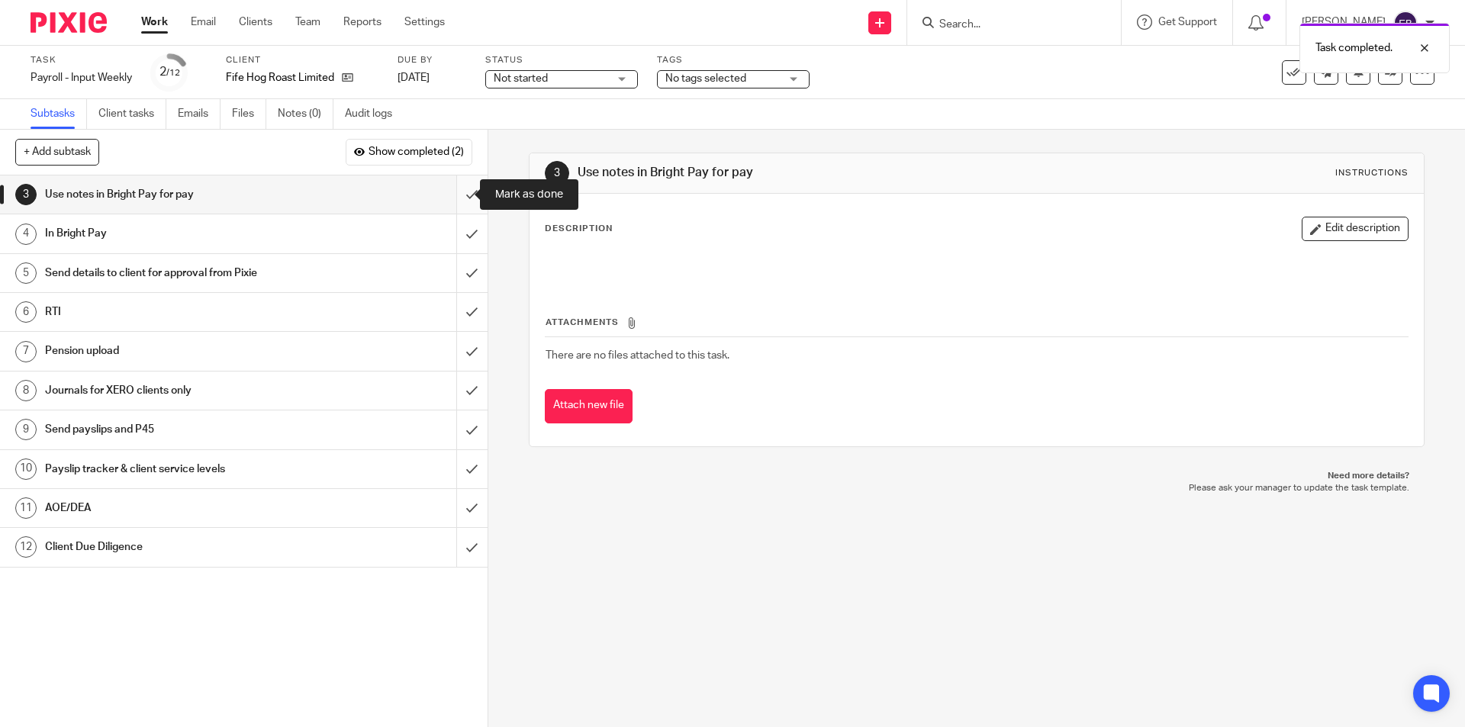
click at [465, 194] on input "submit" at bounding box center [244, 194] width 488 height 38
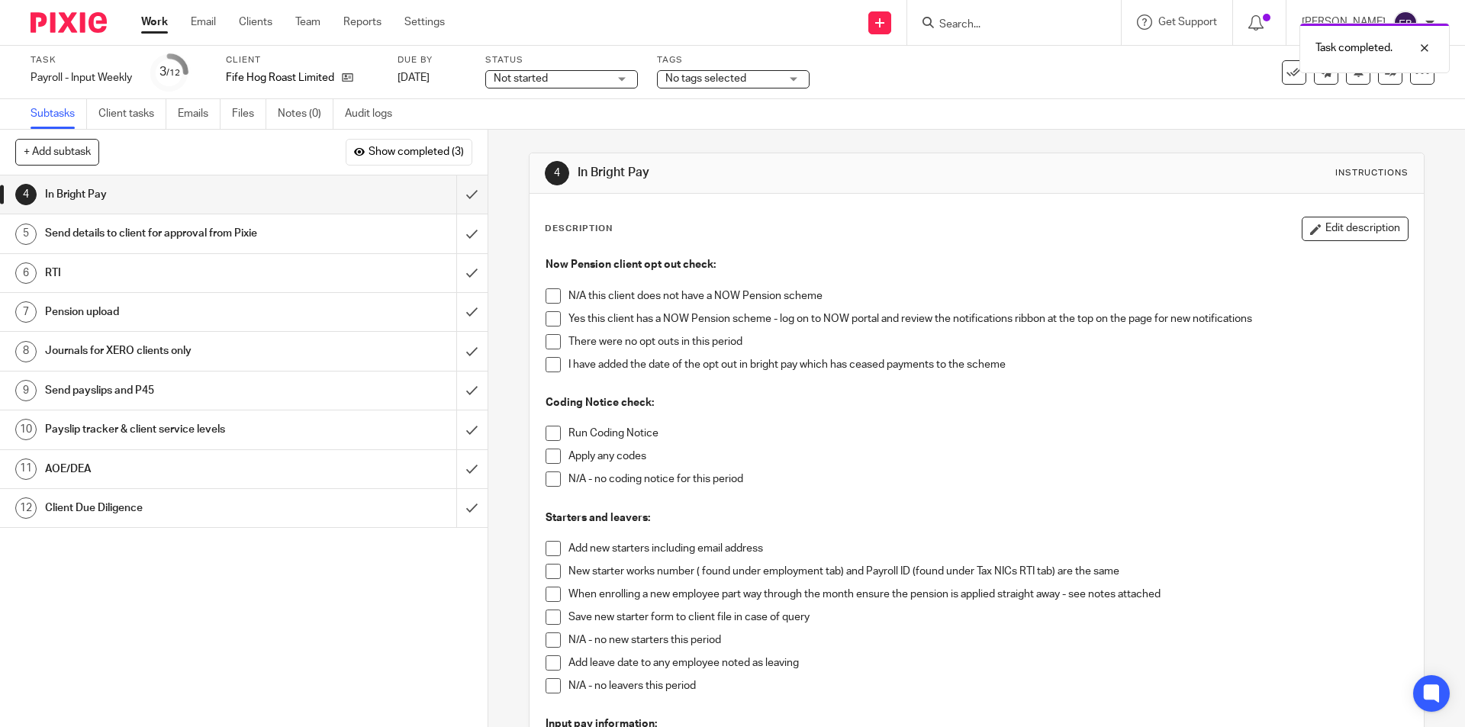
click at [553, 319] on span at bounding box center [553, 318] width 15 height 15
click at [548, 342] on span at bounding box center [553, 341] width 15 height 15
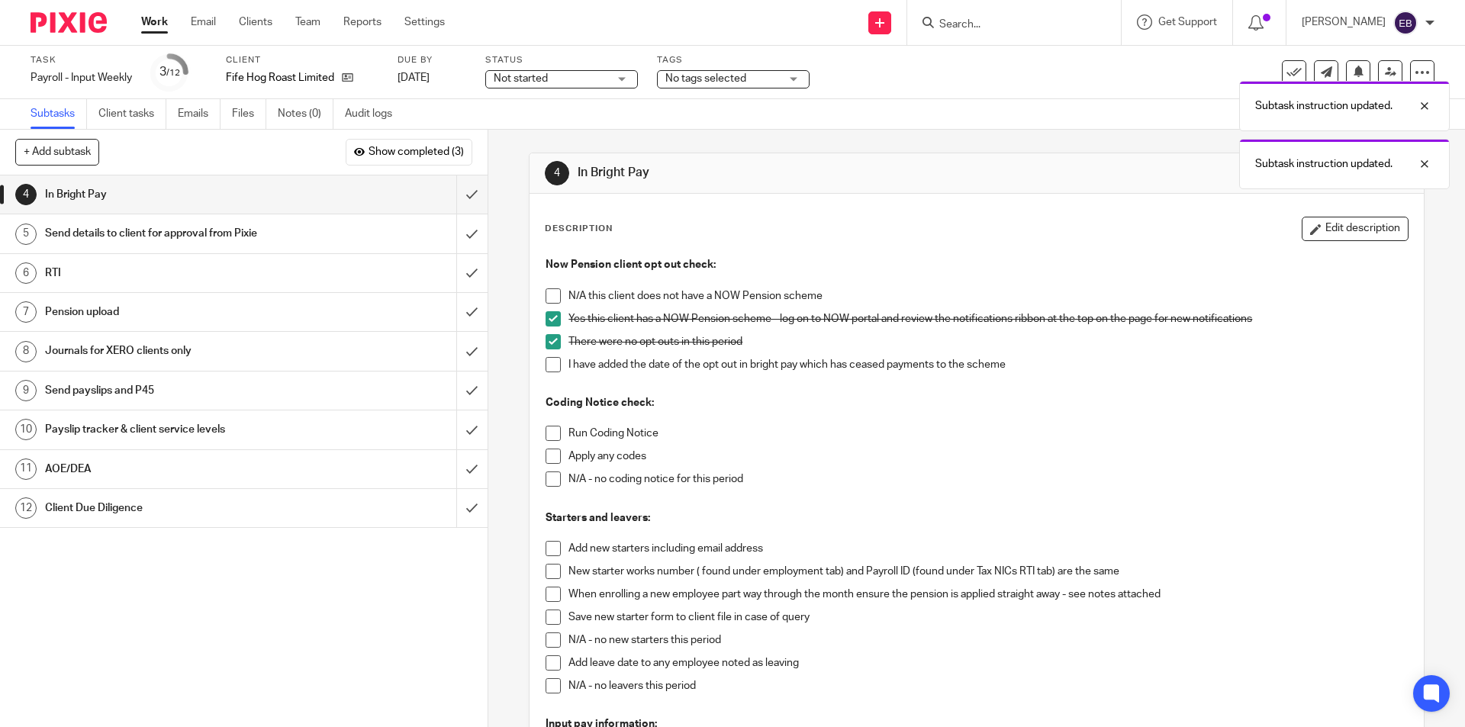
click at [546, 436] on span at bounding box center [553, 433] width 15 height 15
click at [547, 481] on span at bounding box center [553, 478] width 15 height 15
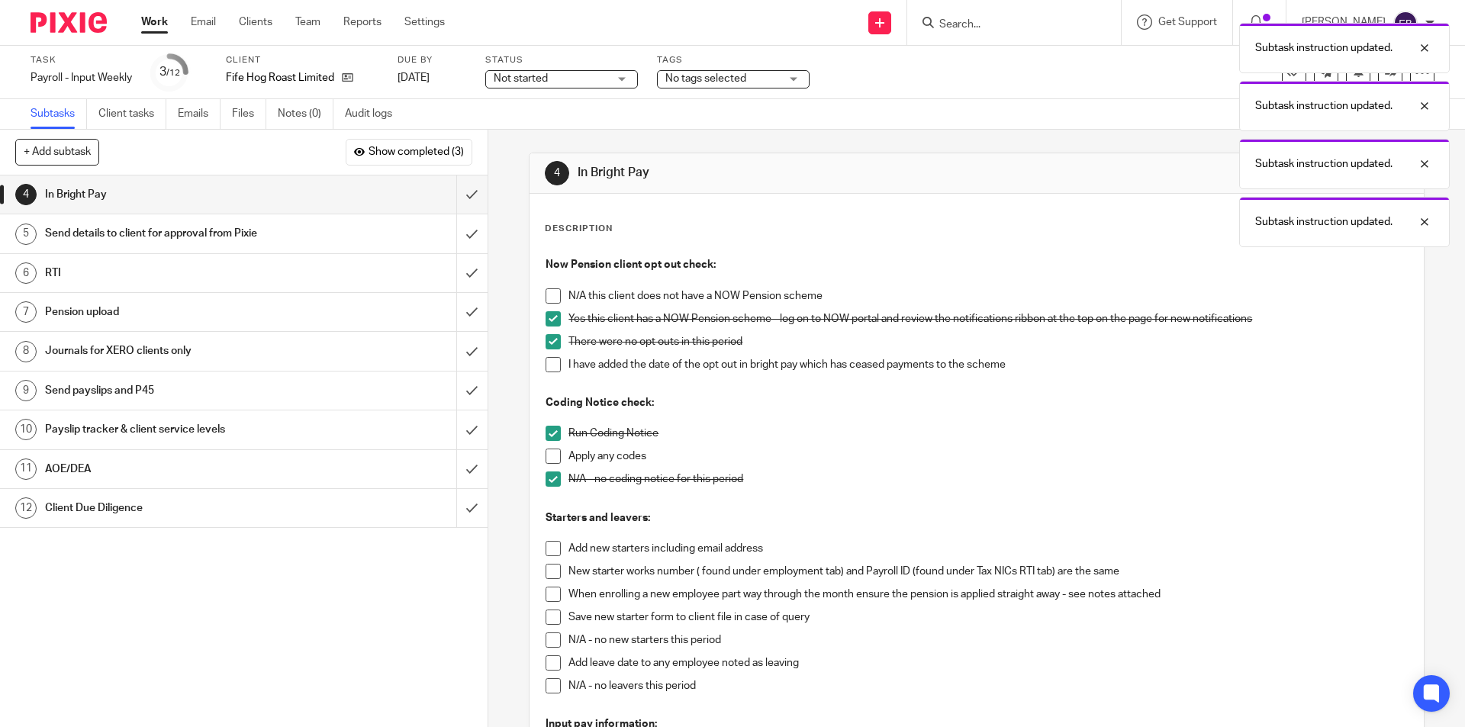
scroll to position [76, 0]
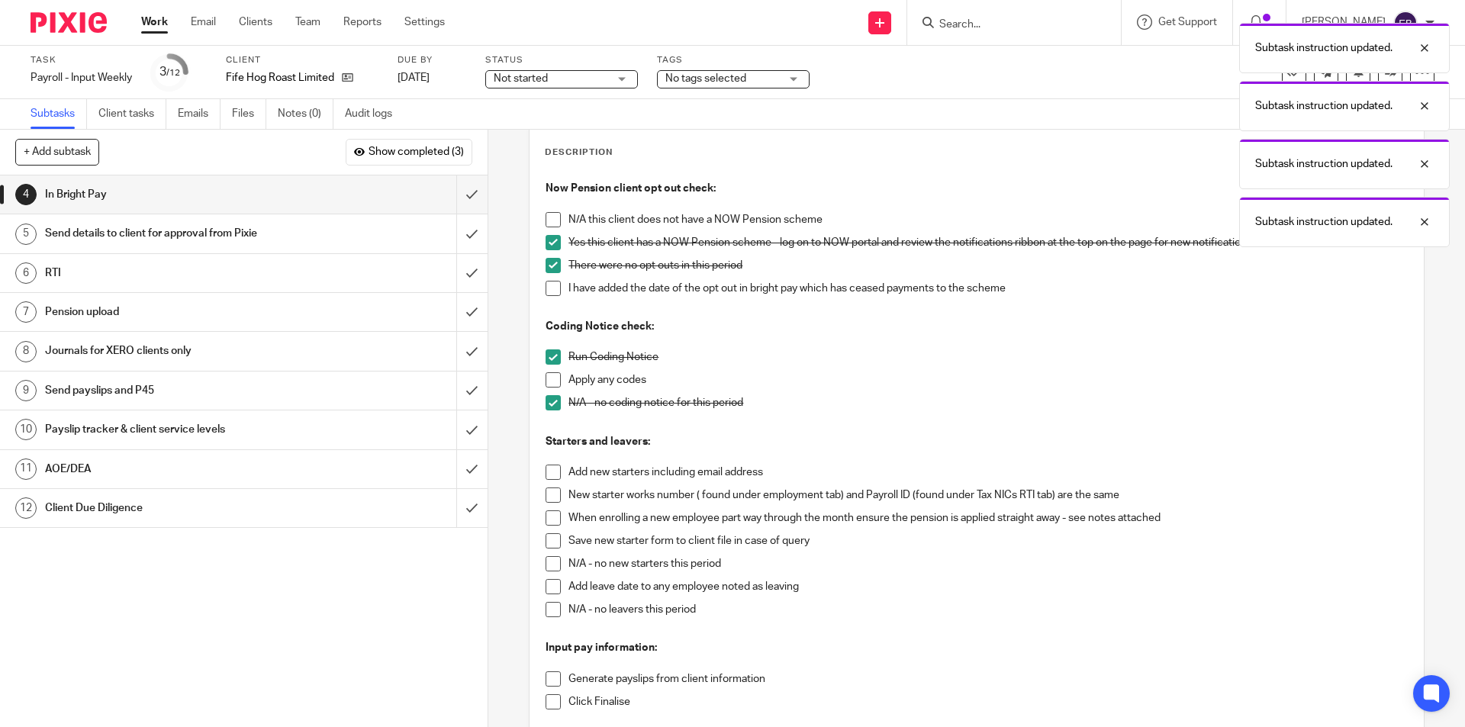
click at [546, 561] on span at bounding box center [553, 563] width 15 height 15
click at [549, 616] on span at bounding box center [553, 609] width 15 height 15
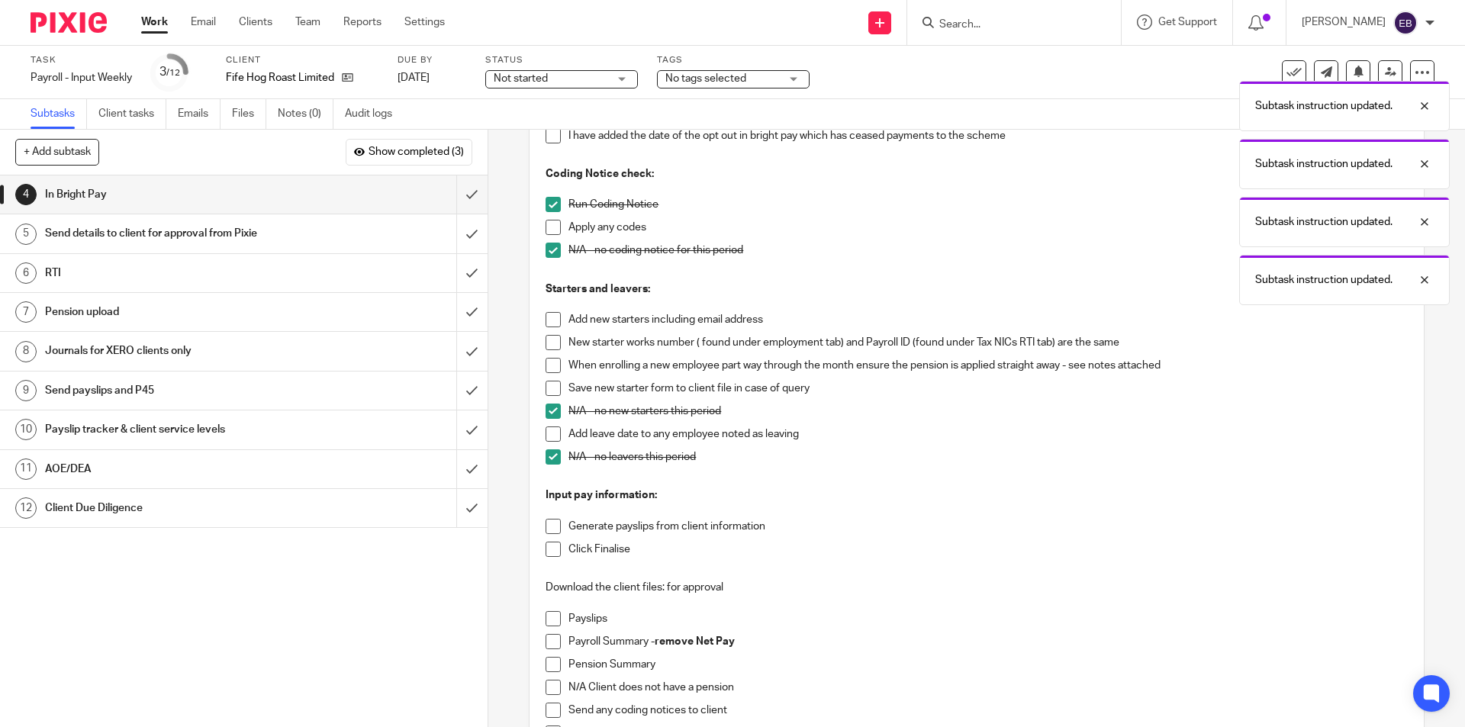
click at [554, 533] on span at bounding box center [553, 526] width 15 height 15
click at [546, 546] on span at bounding box center [553, 549] width 15 height 15
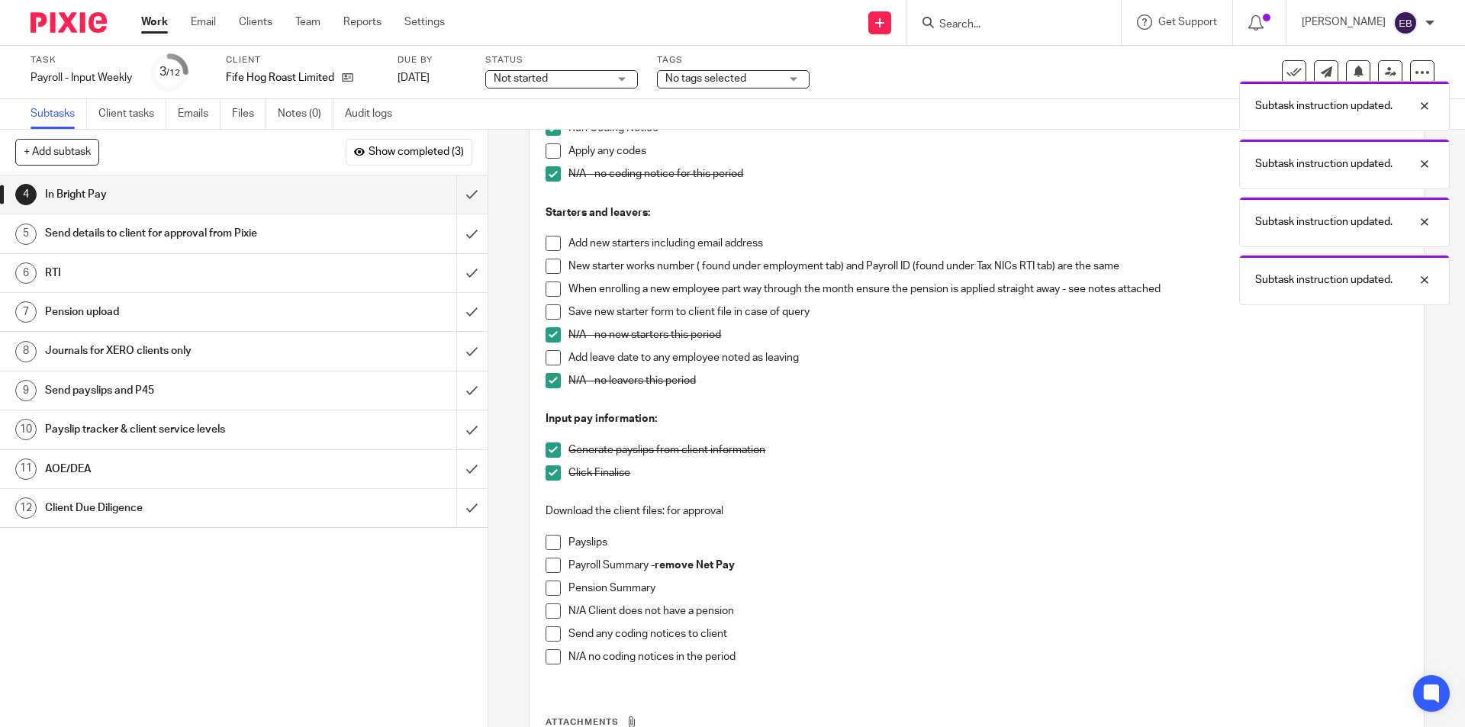
scroll to position [381, 0]
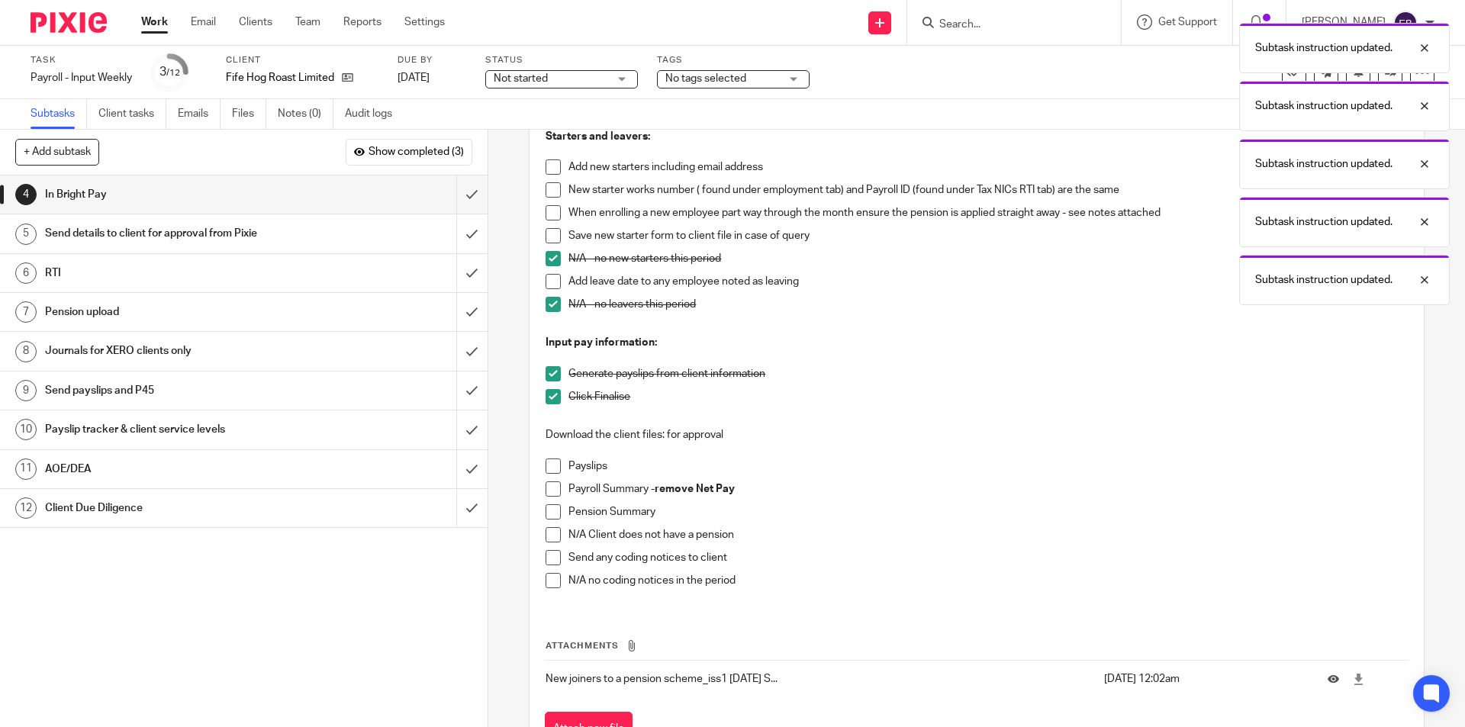
click at [552, 470] on span at bounding box center [553, 466] width 15 height 15
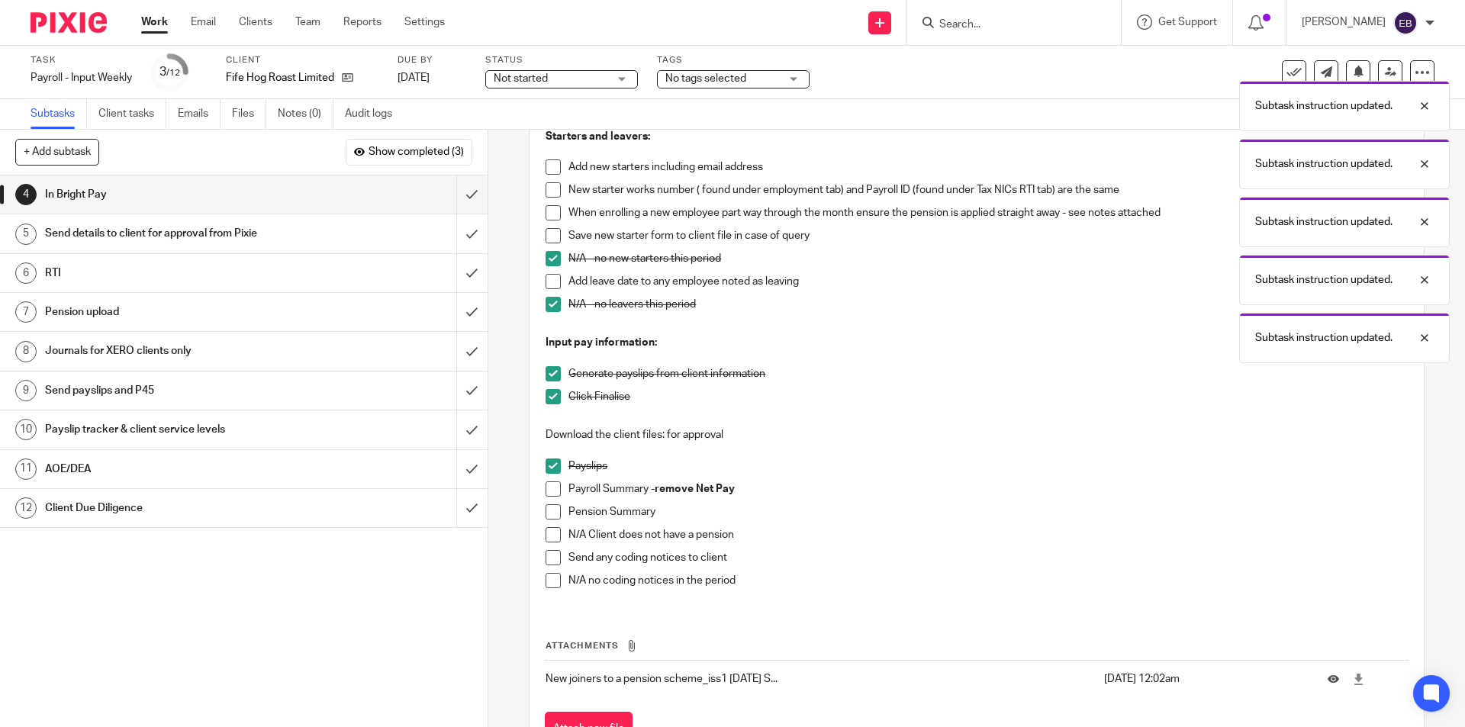
click at [546, 494] on span at bounding box center [553, 488] width 15 height 15
click at [546, 512] on span at bounding box center [553, 511] width 15 height 15
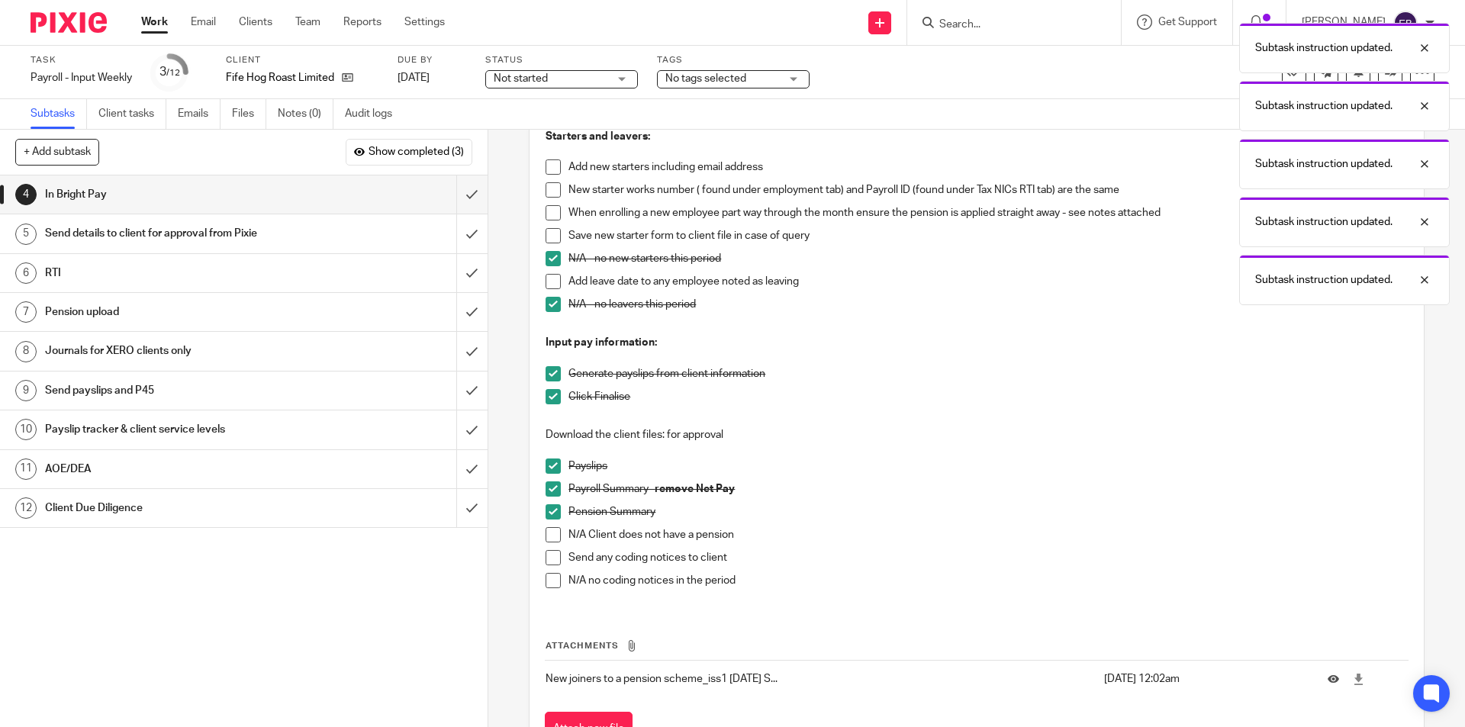
click at [546, 586] on span at bounding box center [553, 580] width 15 height 15
click at [458, 191] on input "submit" at bounding box center [244, 194] width 488 height 38
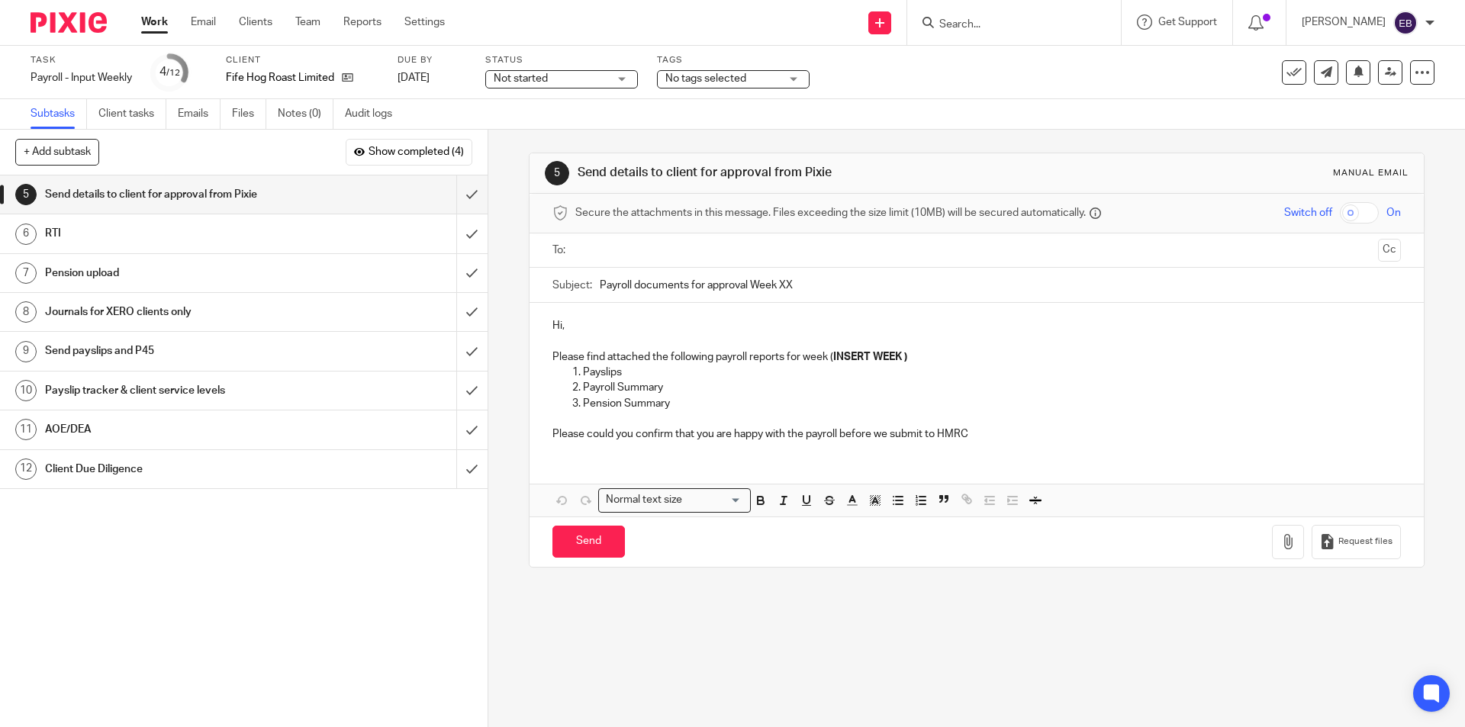
click at [595, 245] on input "text" at bounding box center [976, 251] width 790 height 18
click at [584, 324] on p "Hi," at bounding box center [976, 328] width 848 height 15
click at [832, 294] on input "Payroll documents for approval Week XX" at bounding box center [1000, 289] width 800 height 34
type input "Payroll documents for approval Week 25"
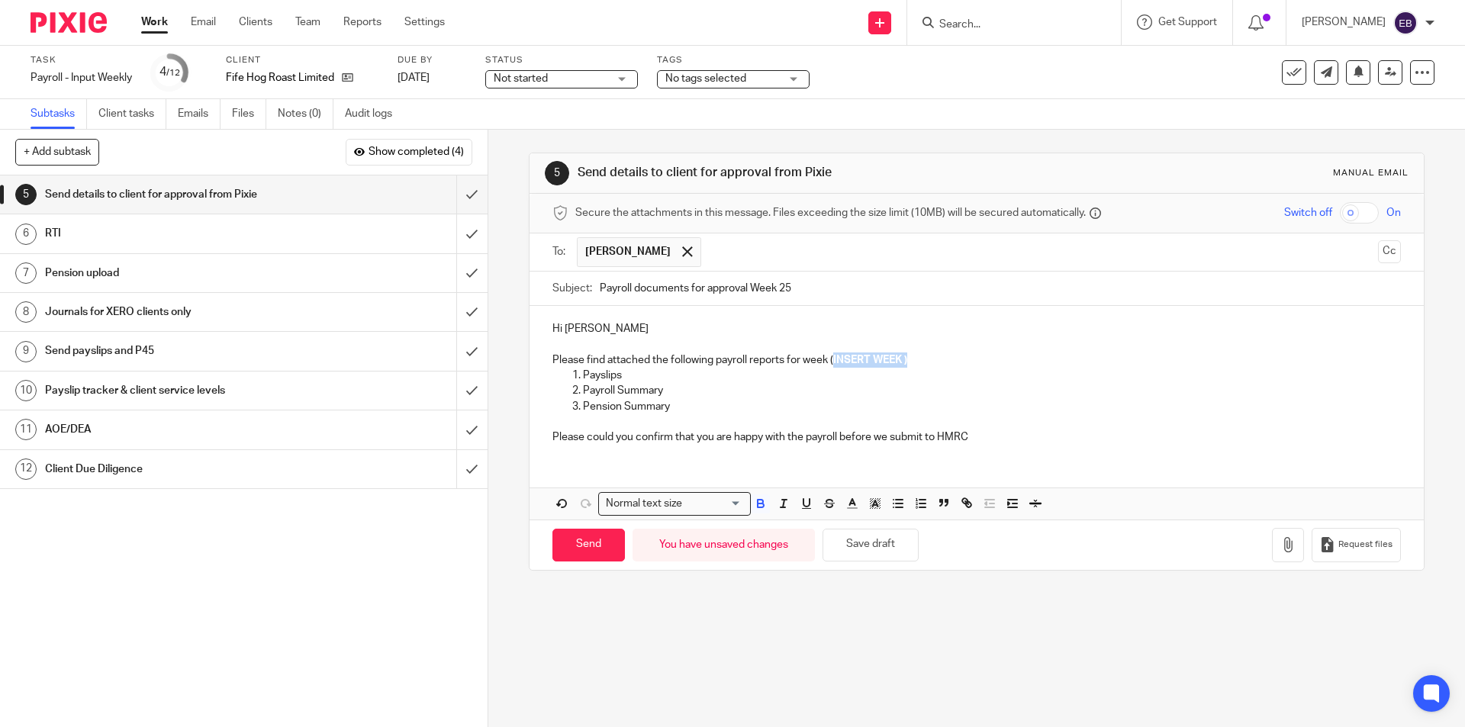
drag, startPoint x: 920, startPoint y: 360, endPoint x: 829, endPoint y: 360, distance: 90.8
click at [829, 360] on p "Please find attached the following payroll reports for week ( INSERT WEEK )" at bounding box center [976, 359] width 848 height 15
click at [1272, 533] on button "button" at bounding box center [1288, 545] width 32 height 34
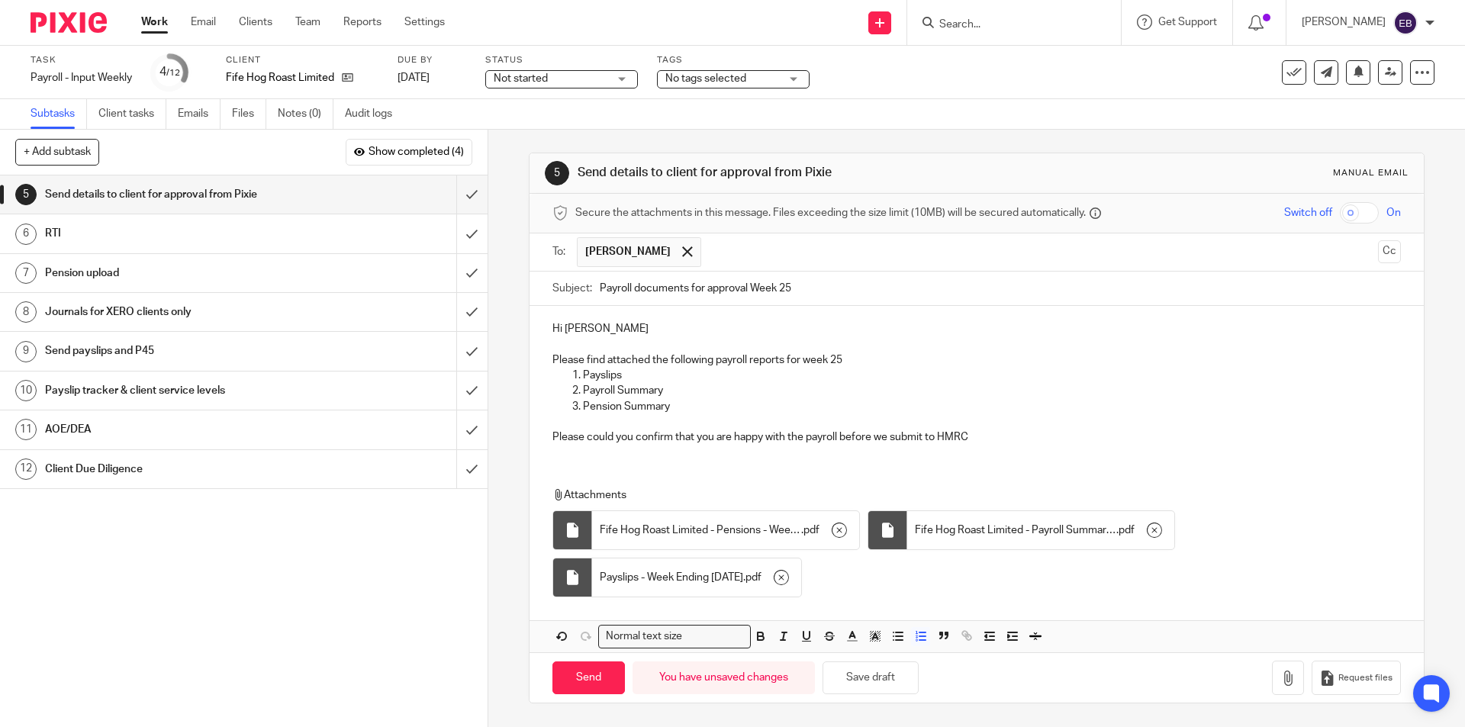
click at [867, 399] on p "Pension Summary" at bounding box center [991, 406] width 817 height 15
click at [679, 375] on p "Payslips" at bounding box center [991, 375] width 817 height 15
click at [679, 352] on p "Please find attached the following payroll reports for week 25" at bounding box center [976, 359] width 848 height 15
click at [687, 437] on p "Please could you confirm that you are happy with the payroll before we submit t…" at bounding box center [976, 429] width 848 height 31
click at [594, 669] on input "Send" at bounding box center [588, 677] width 72 height 33
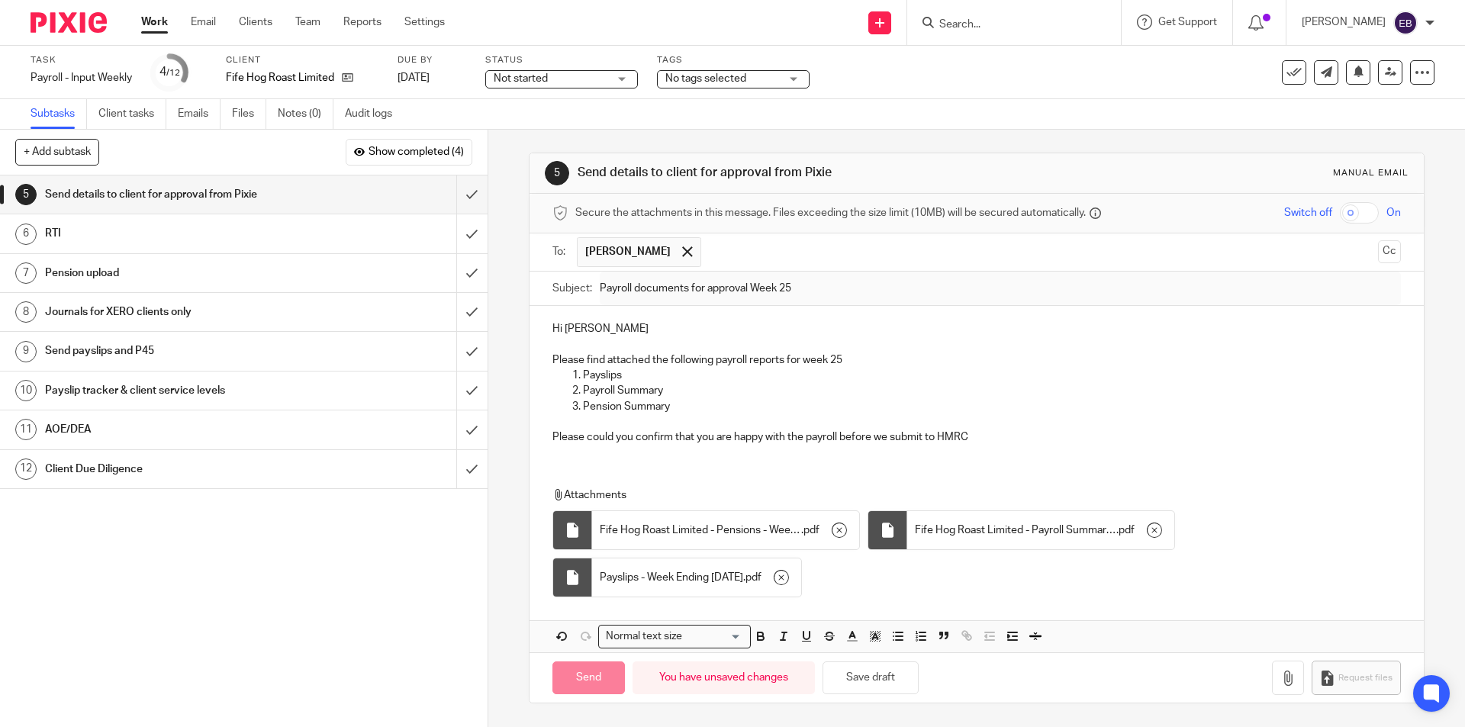
click at [549, 75] on span "Not started" at bounding box center [551, 79] width 114 height 16
drag, startPoint x: 550, startPoint y: 138, endPoint x: 574, endPoint y: 120, distance: 30.5
click at [558, 130] on li "In progress" at bounding box center [563, 134] width 151 height 31
type input "Sent"
click at [716, 89] on div "Tags No tags selected Urgent Records requested SATR Qu in/ awaiting records Job…" at bounding box center [733, 72] width 153 height 37
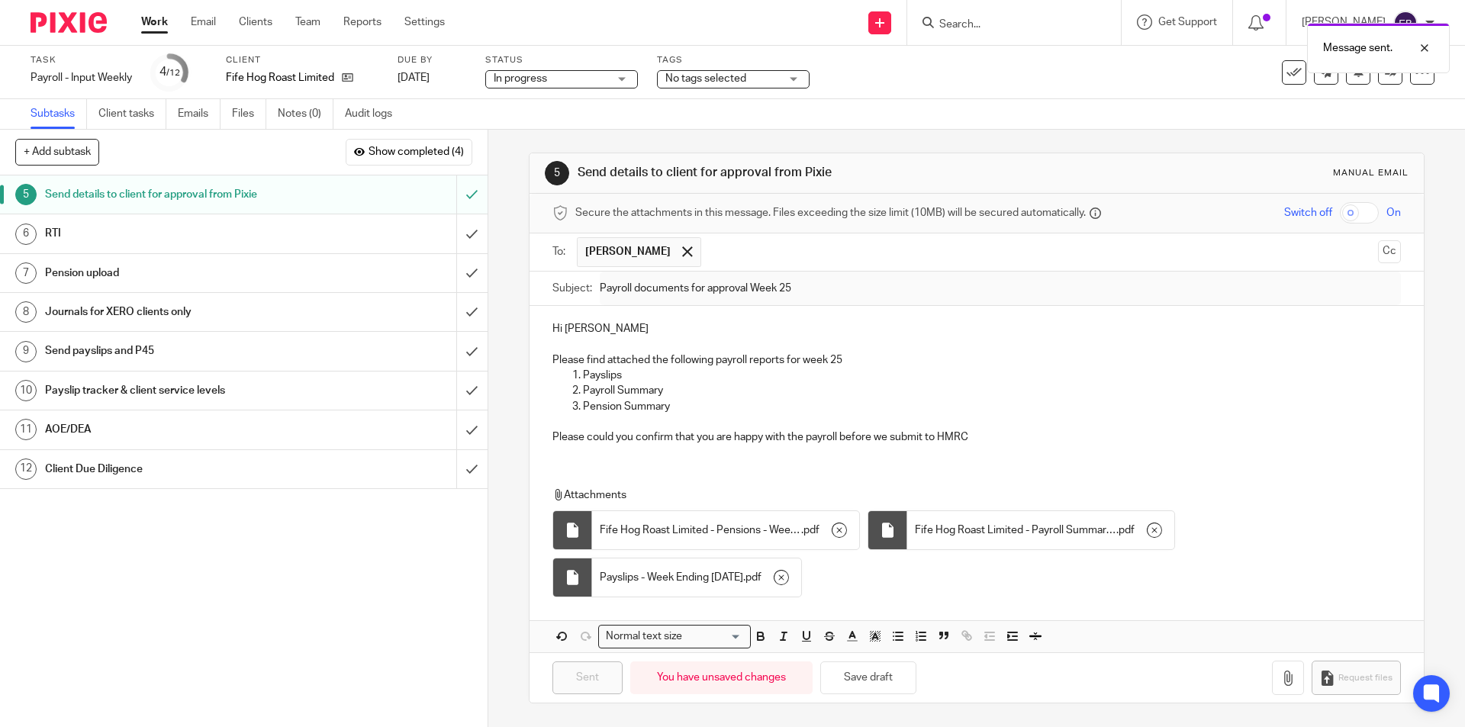
click at [745, 82] on span "No tags selected" at bounding box center [705, 78] width 81 height 11
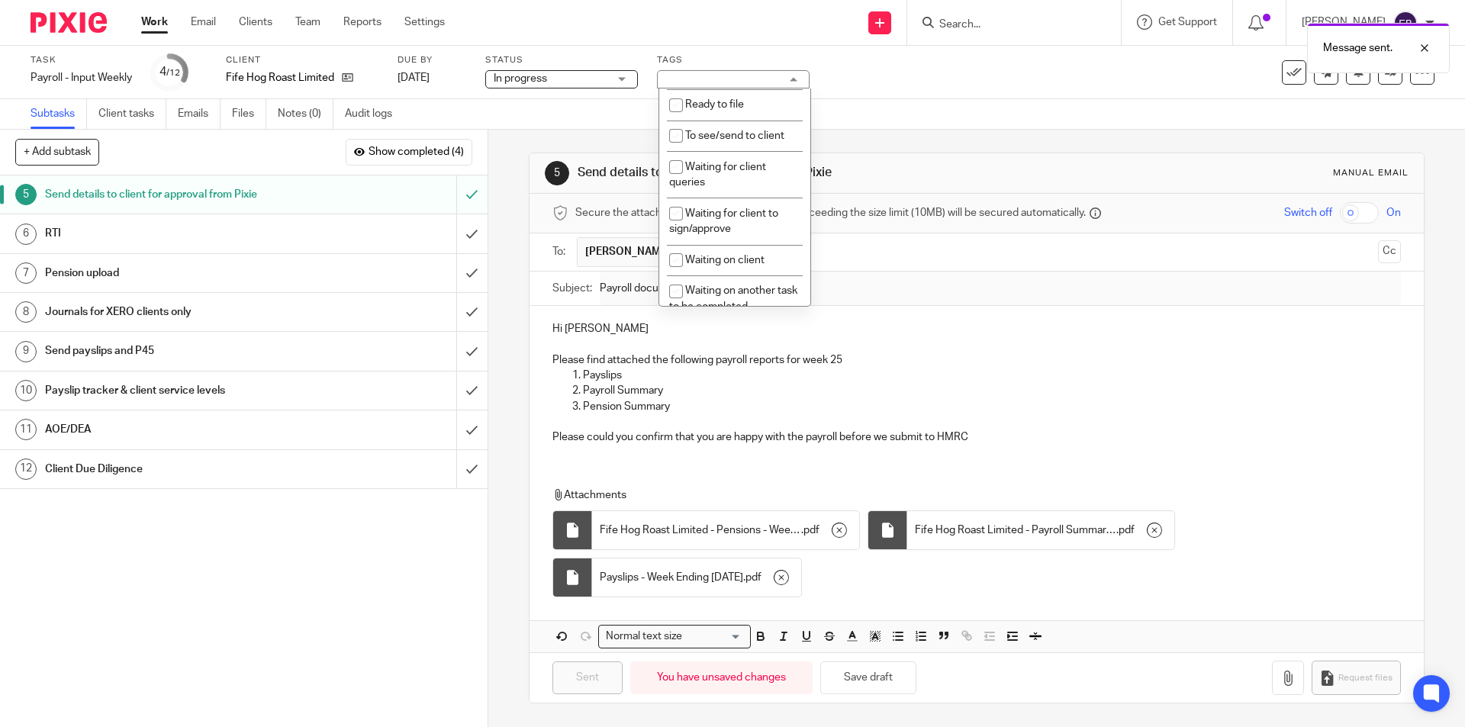
scroll to position [239, 0]
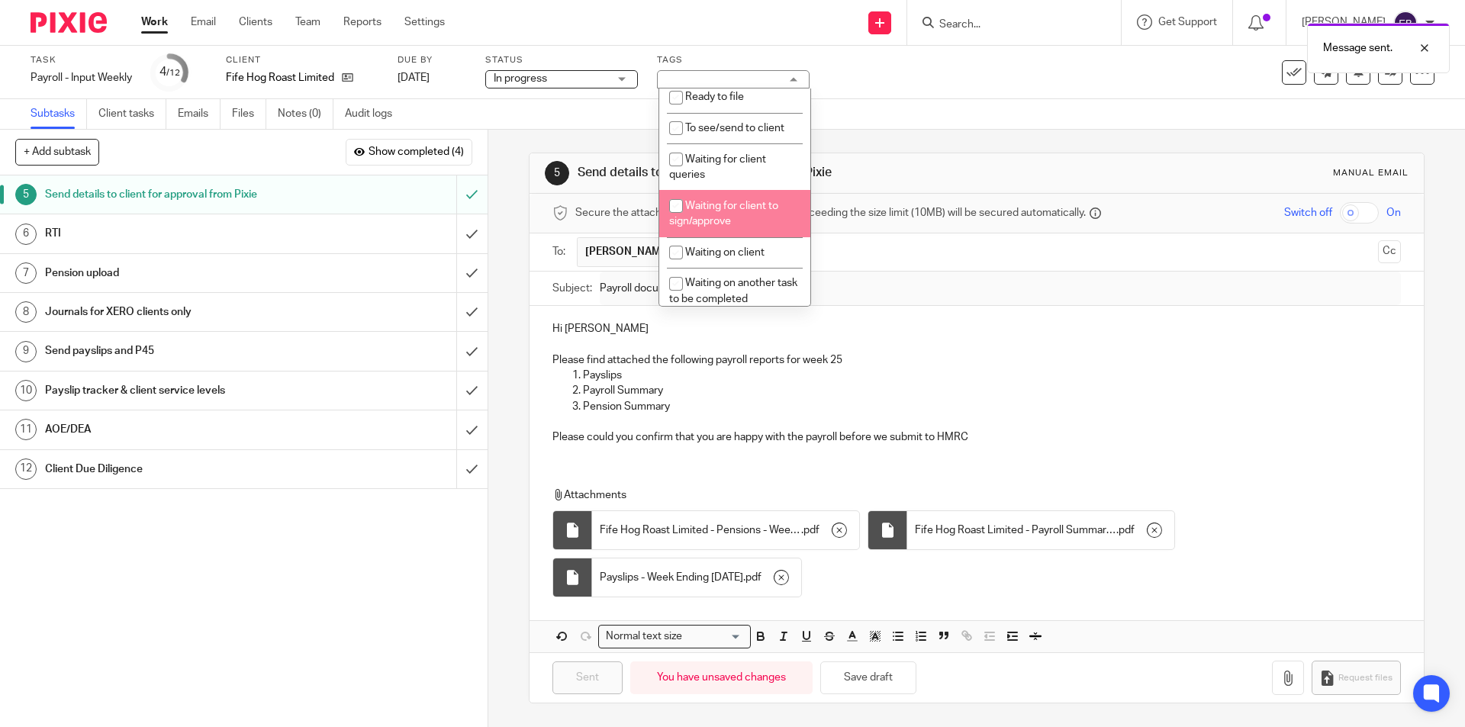
click at [749, 201] on span "Waiting for client to sign/approve" at bounding box center [723, 214] width 109 height 27
checkbox input "true"
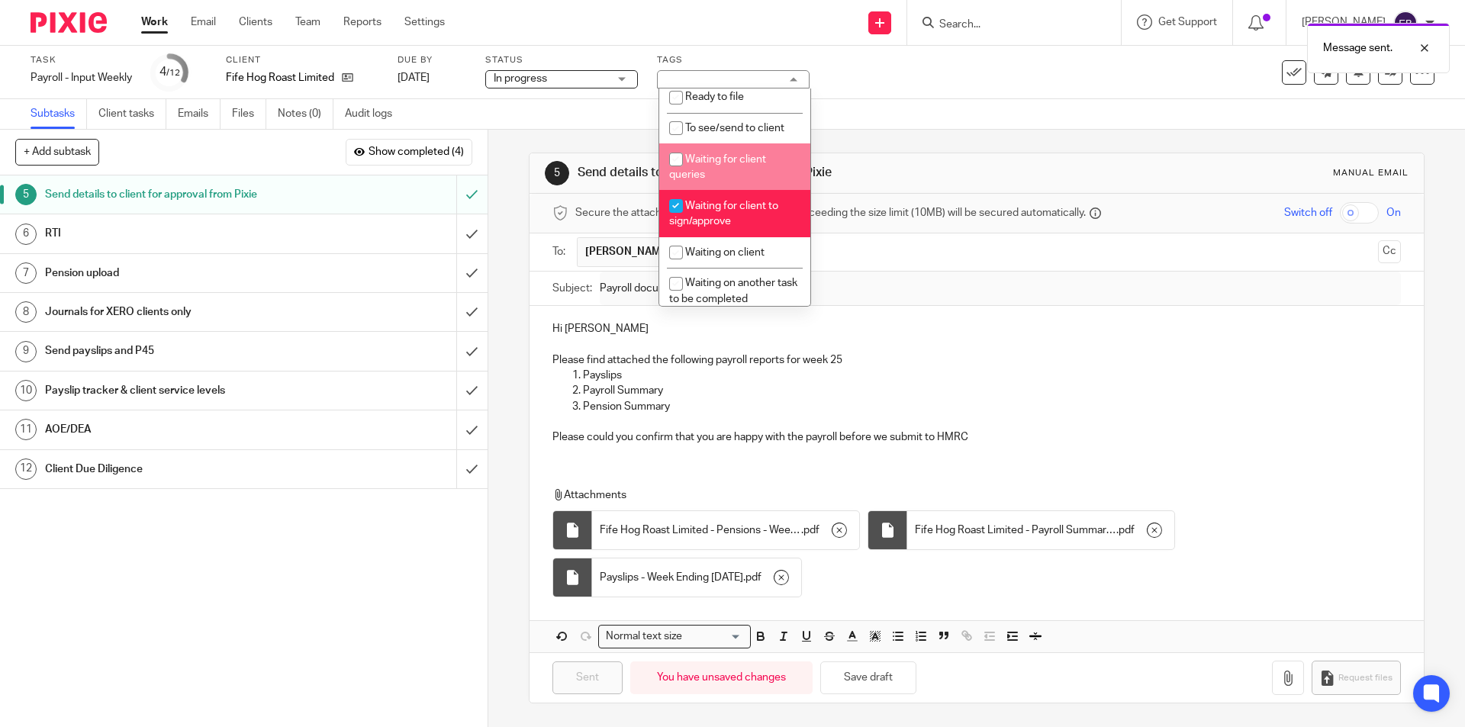
click at [1013, 100] on div "Subtasks Client tasks Emails Files Notes (0) Audit logs" at bounding box center [732, 114] width 1465 height 31
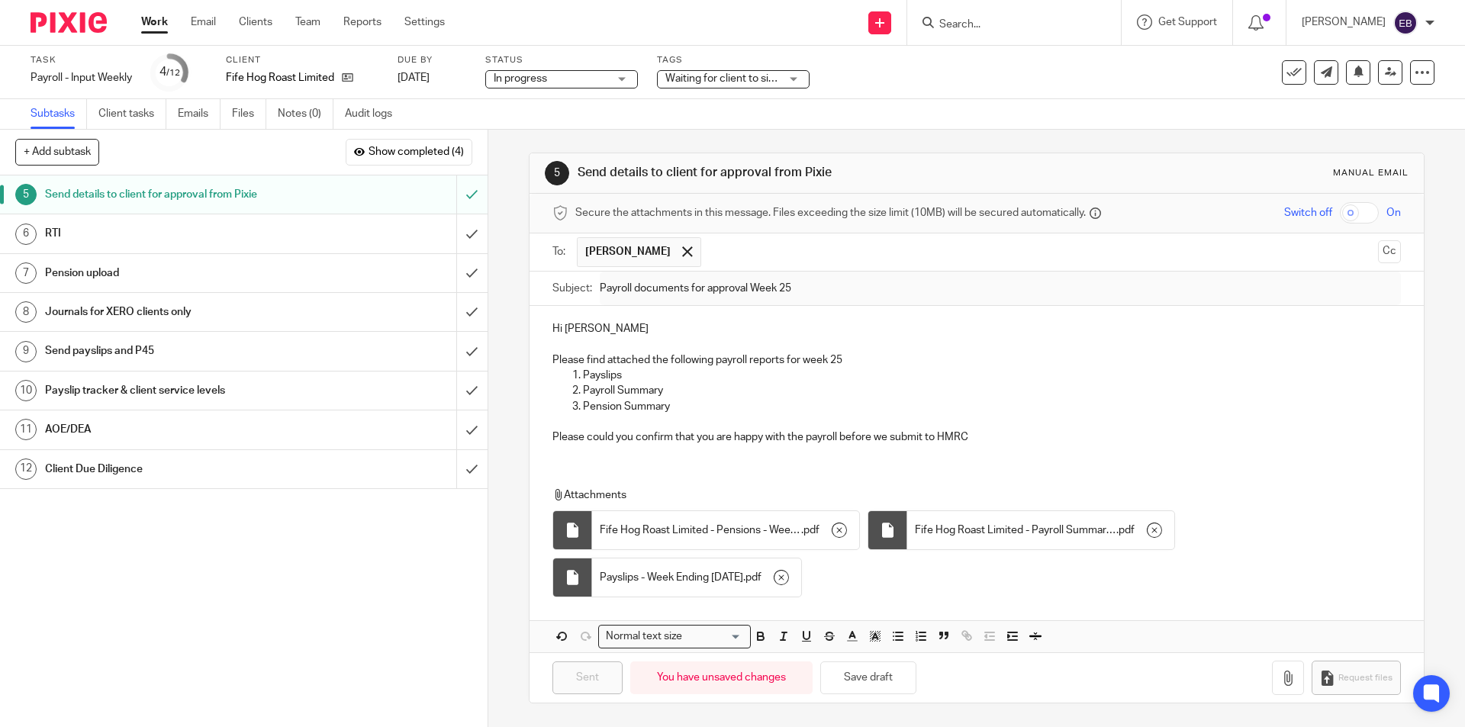
click at [154, 228] on h1 "RTI" at bounding box center [177, 233] width 264 height 23
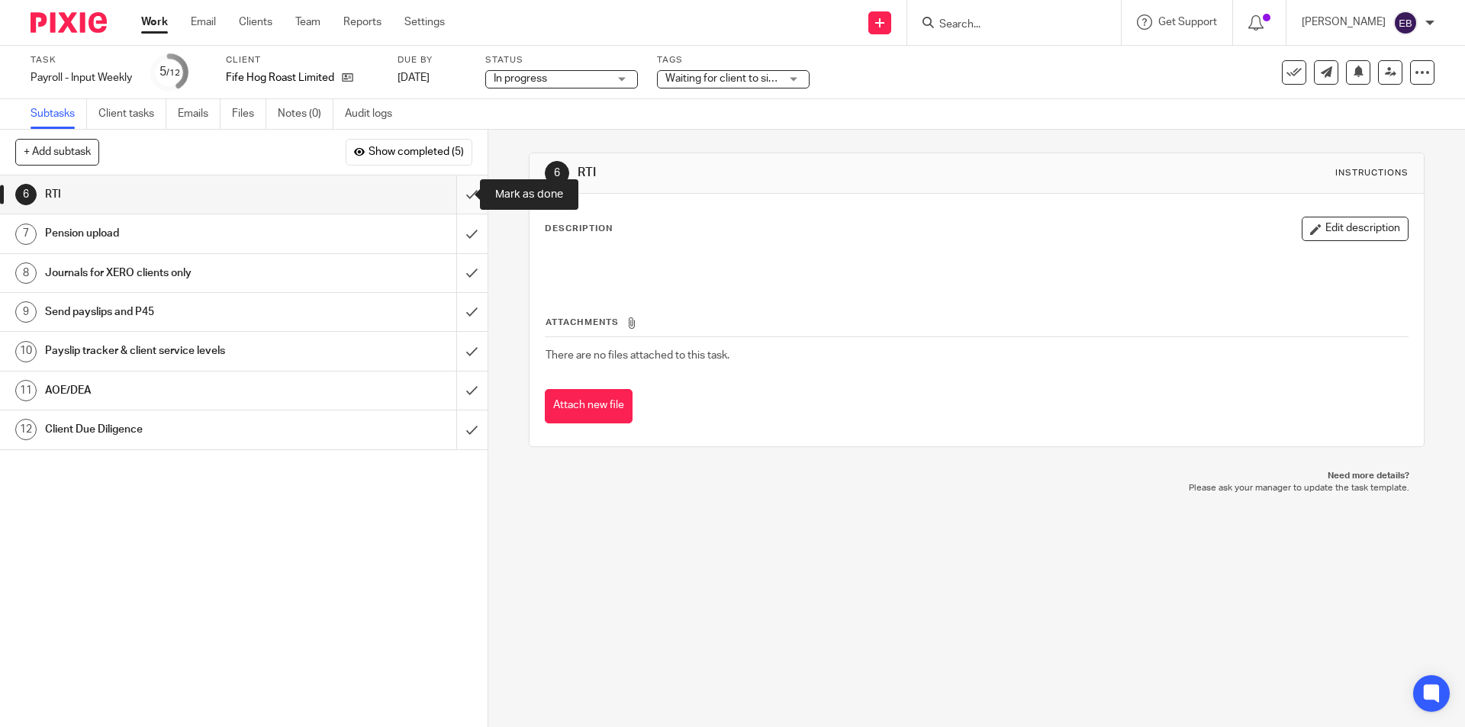
click at [455, 187] on input "submit" at bounding box center [244, 194] width 488 height 38
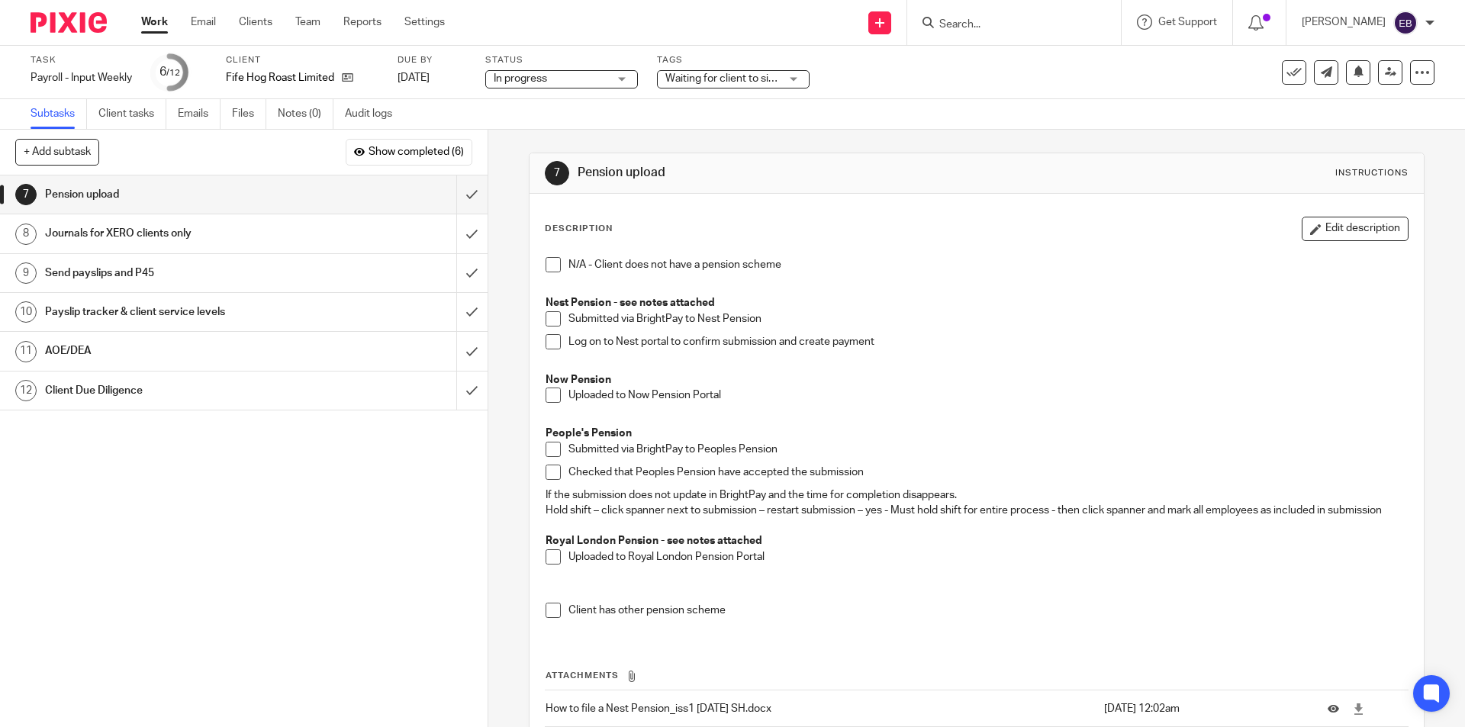
click at [993, 28] on input "Search" at bounding box center [1006, 25] width 137 height 14
click at [345, 75] on icon at bounding box center [347, 77] width 11 height 11
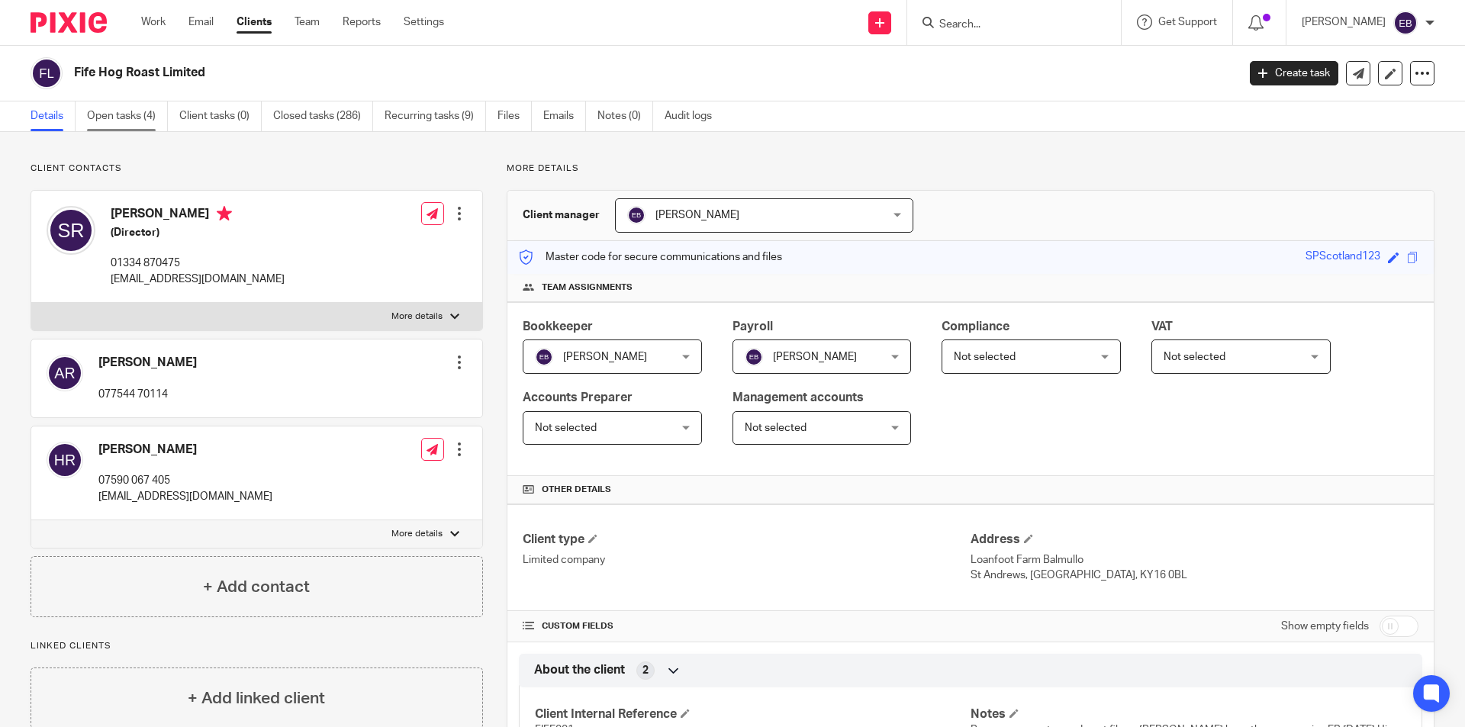
click at [144, 123] on link "Open tasks (4)" at bounding box center [127, 116] width 81 height 30
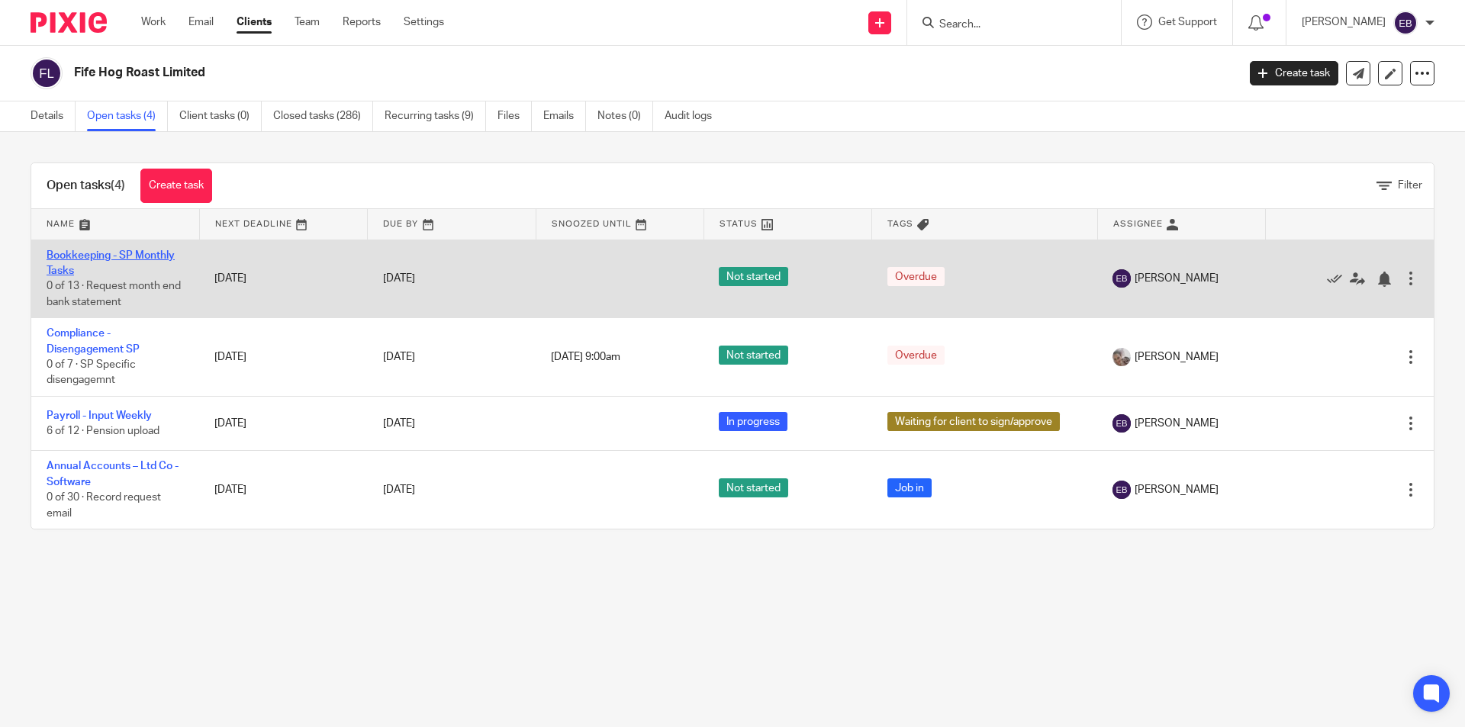
click at [68, 268] on link "Bookkeeping - SP Monthly Tasks" at bounding box center [111, 263] width 128 height 26
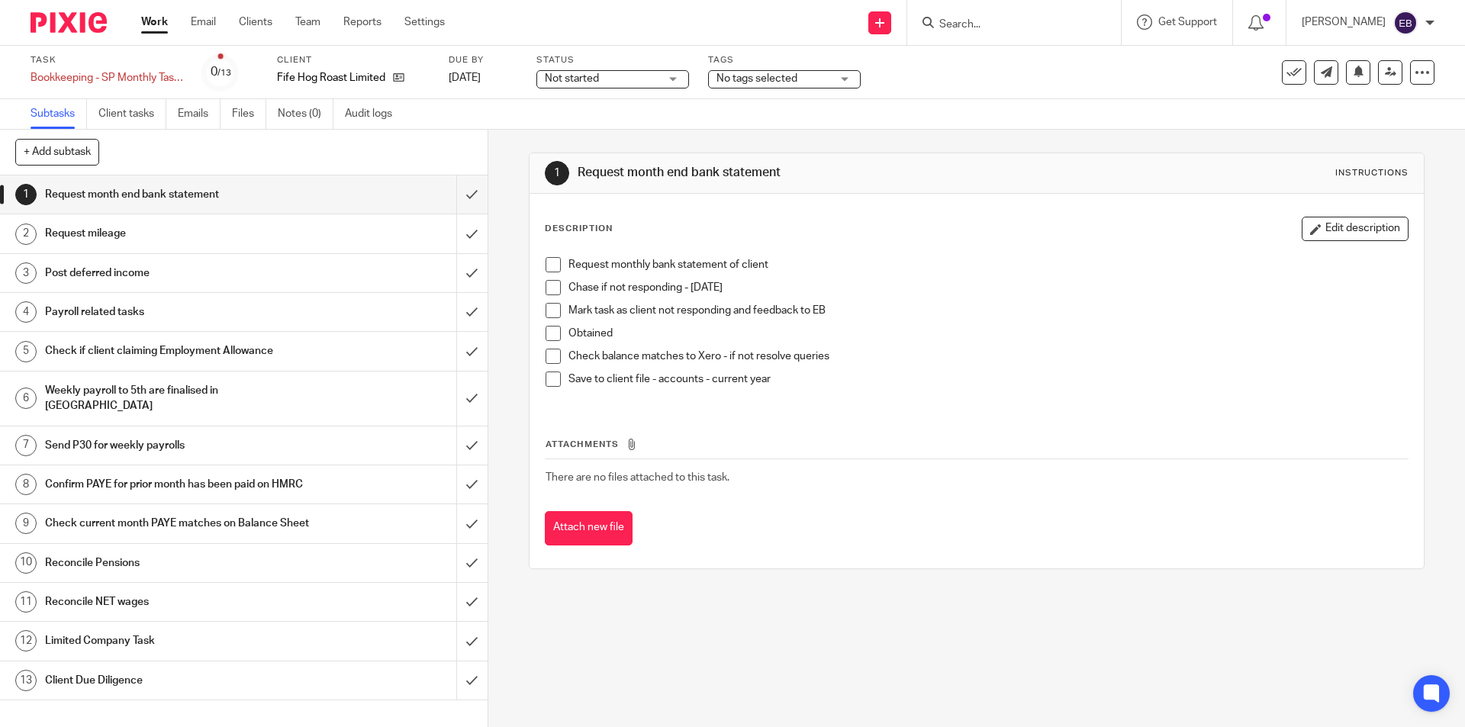
click at [552, 266] on span at bounding box center [553, 264] width 15 height 15
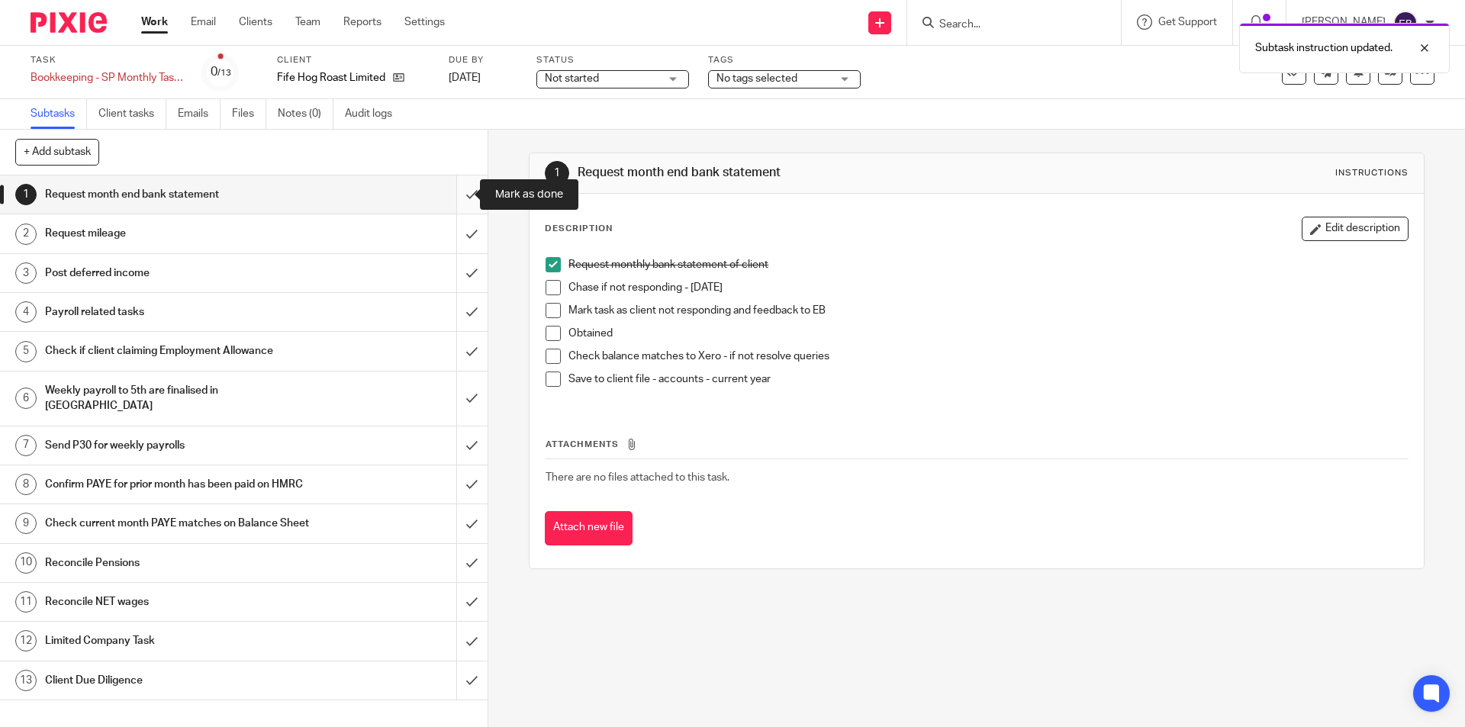
click at [455, 191] on input "submit" at bounding box center [244, 194] width 488 height 38
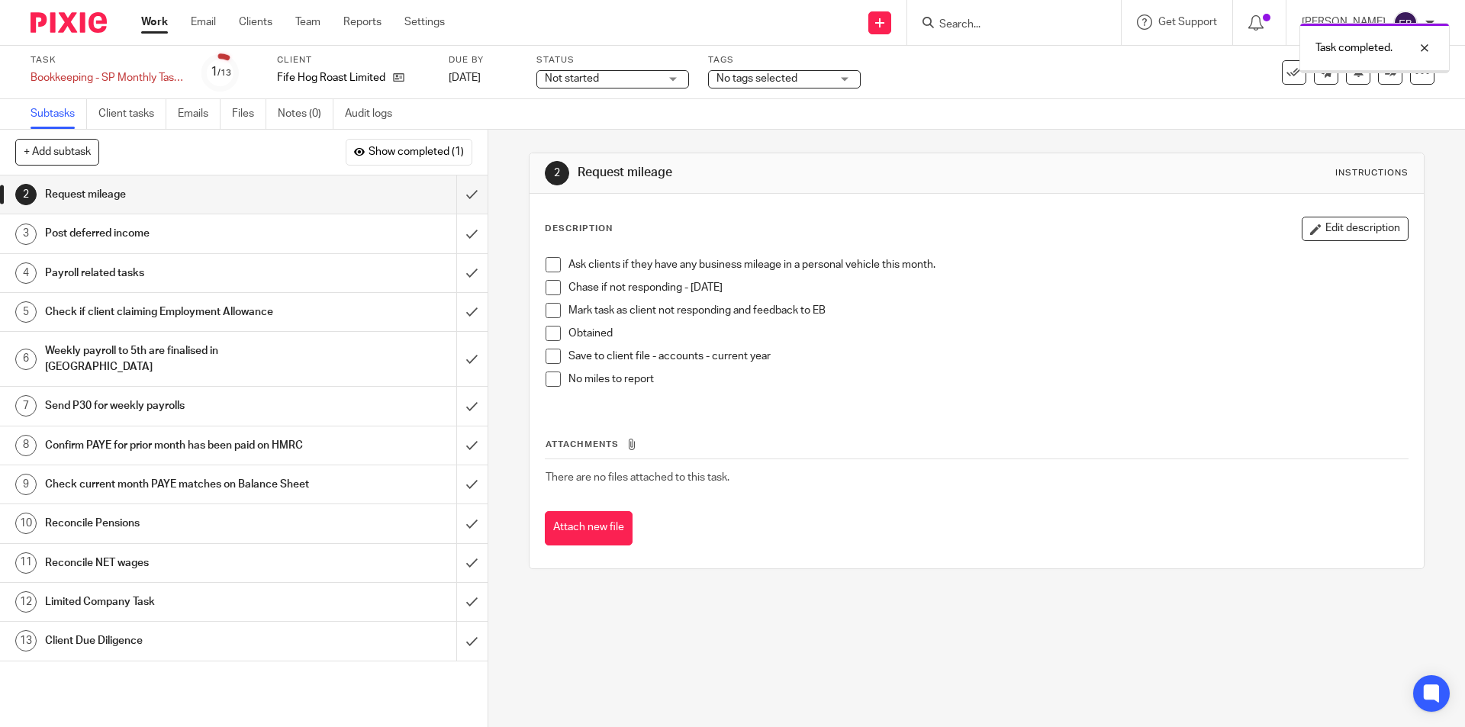
click at [547, 378] on span at bounding box center [553, 379] width 15 height 15
click at [452, 195] on input "submit" at bounding box center [244, 194] width 488 height 38
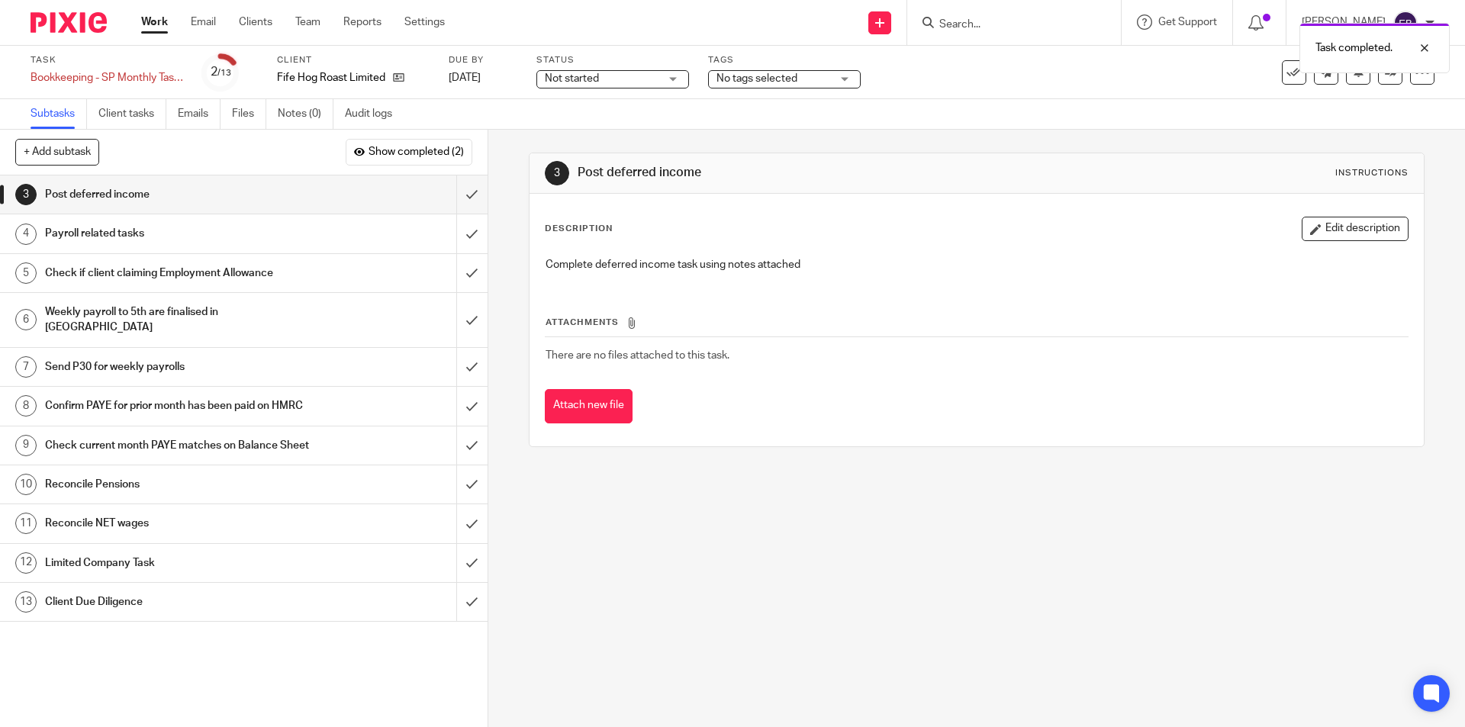
click at [200, 195] on h1 "Post deferred income" at bounding box center [177, 194] width 264 height 23
click at [314, 237] on div "Payroll related tasks" at bounding box center [243, 233] width 396 height 23
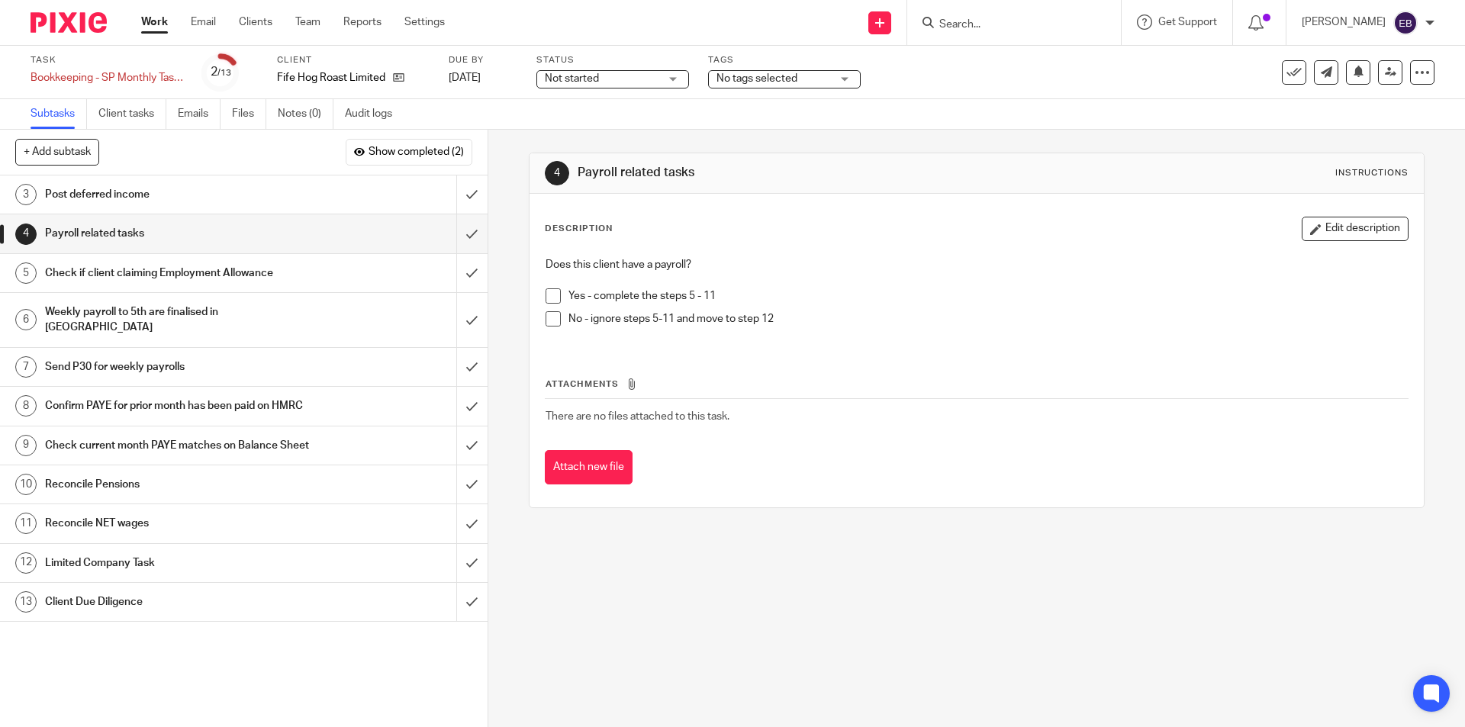
click at [546, 295] on span at bounding box center [553, 295] width 15 height 15
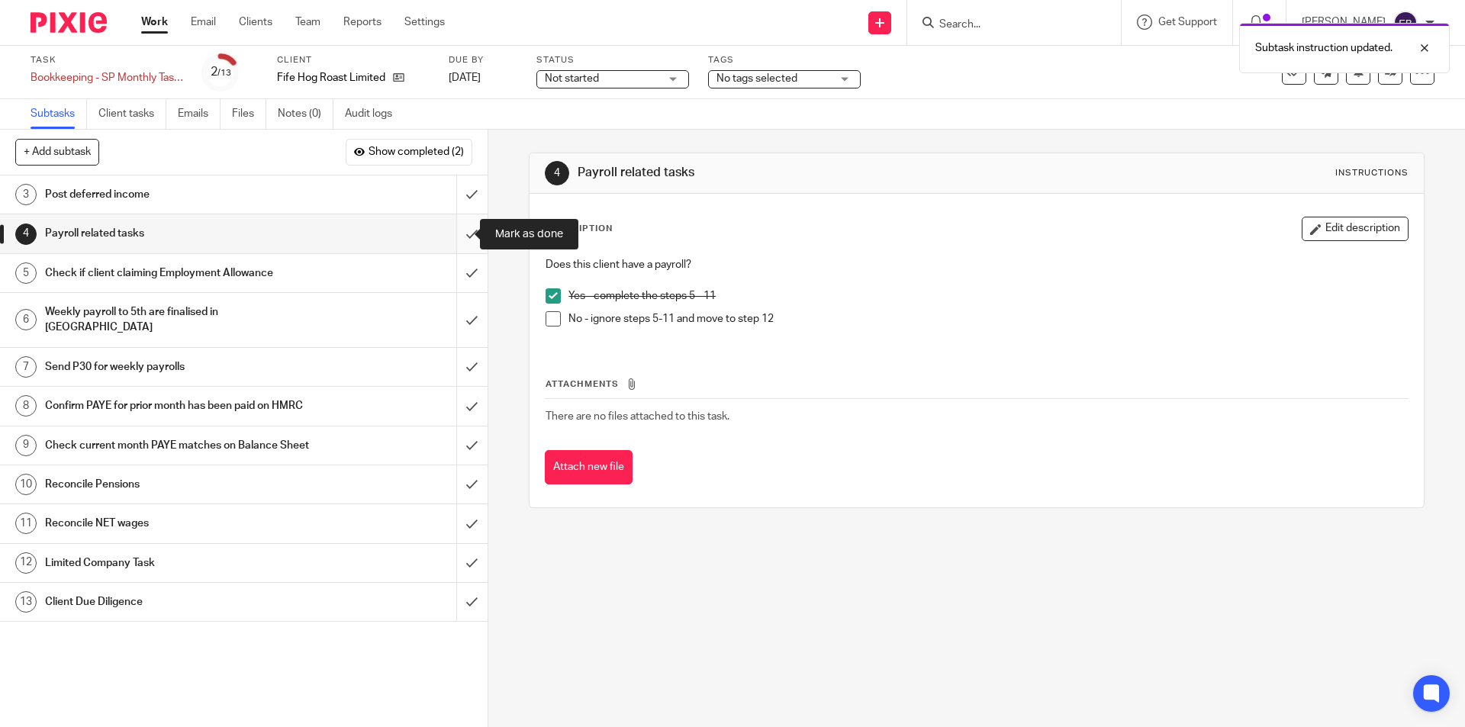
click at [455, 227] on input "submit" at bounding box center [244, 233] width 488 height 38
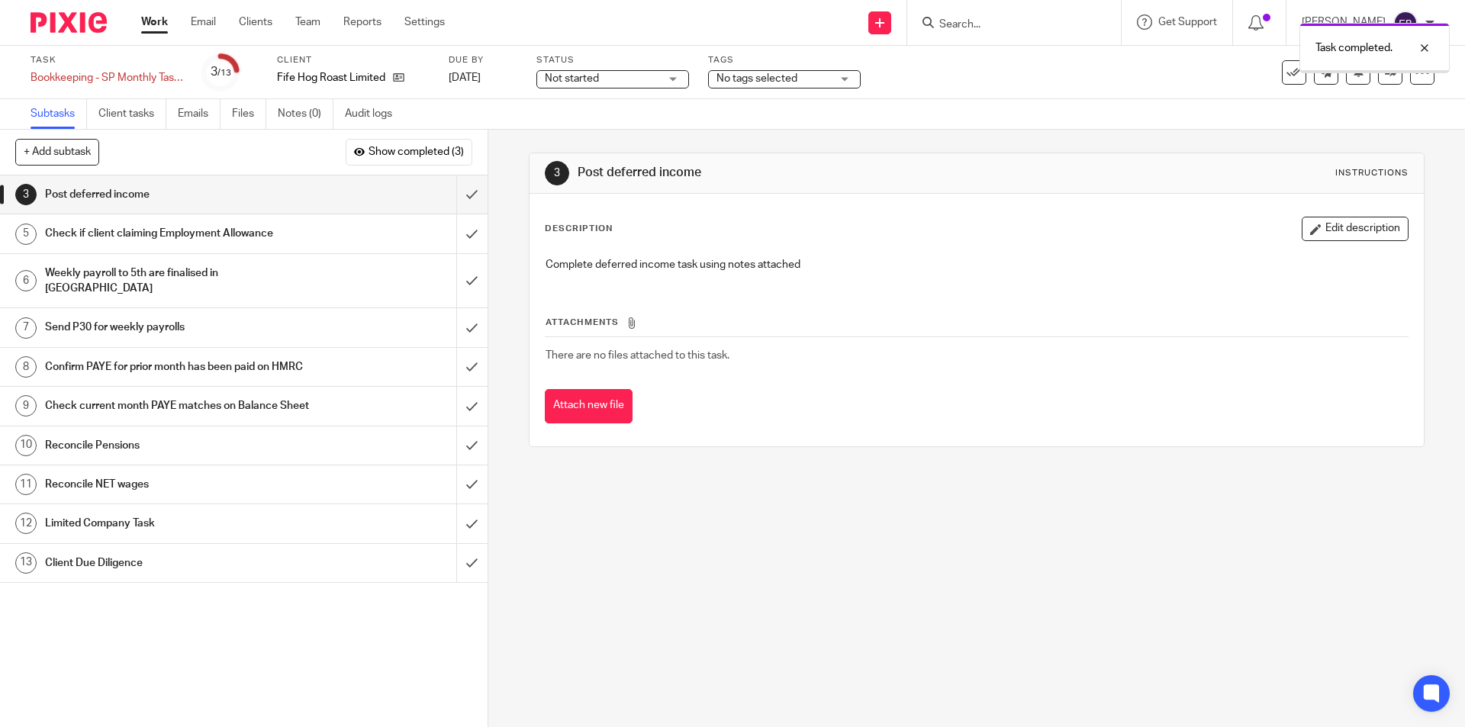
click at [198, 237] on h1 "Check if client claiming Employment Allowance" at bounding box center [177, 233] width 264 height 23
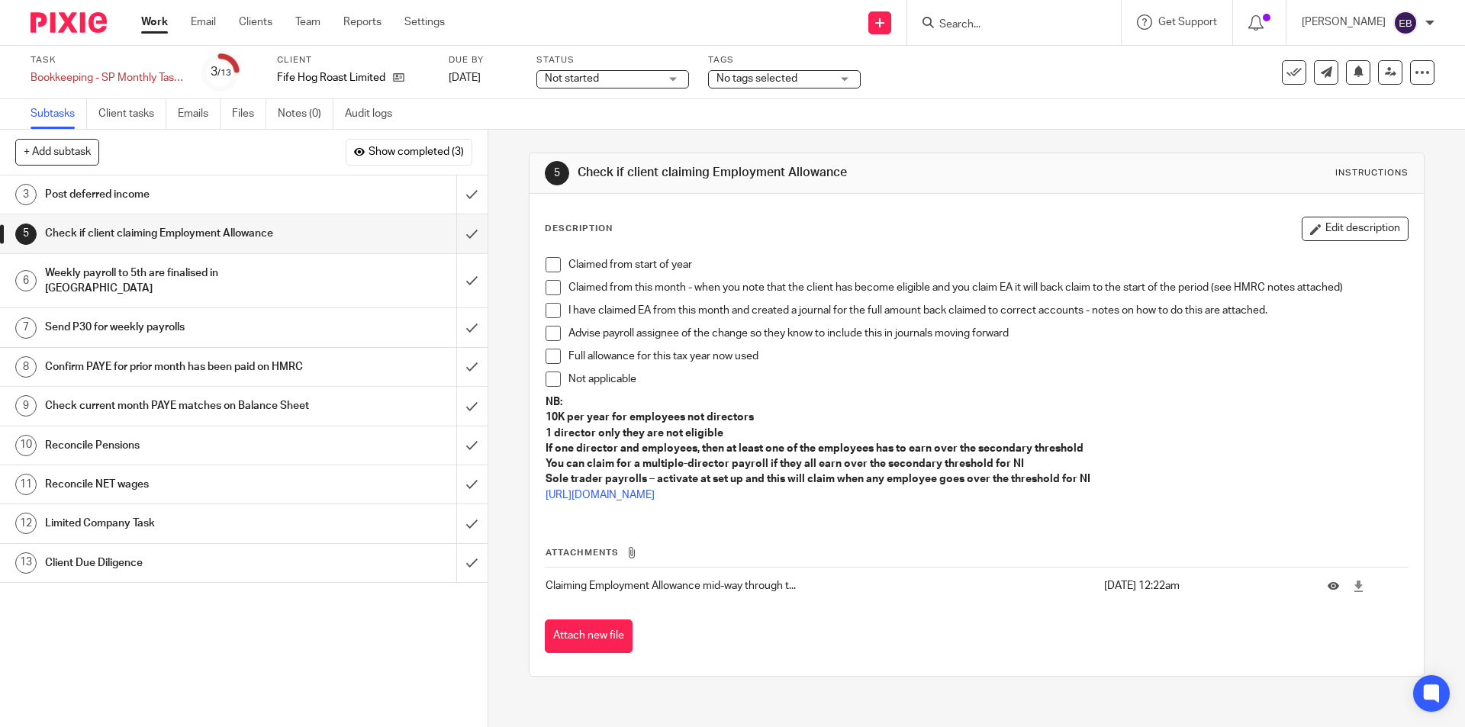
click at [548, 259] on span at bounding box center [553, 264] width 15 height 15
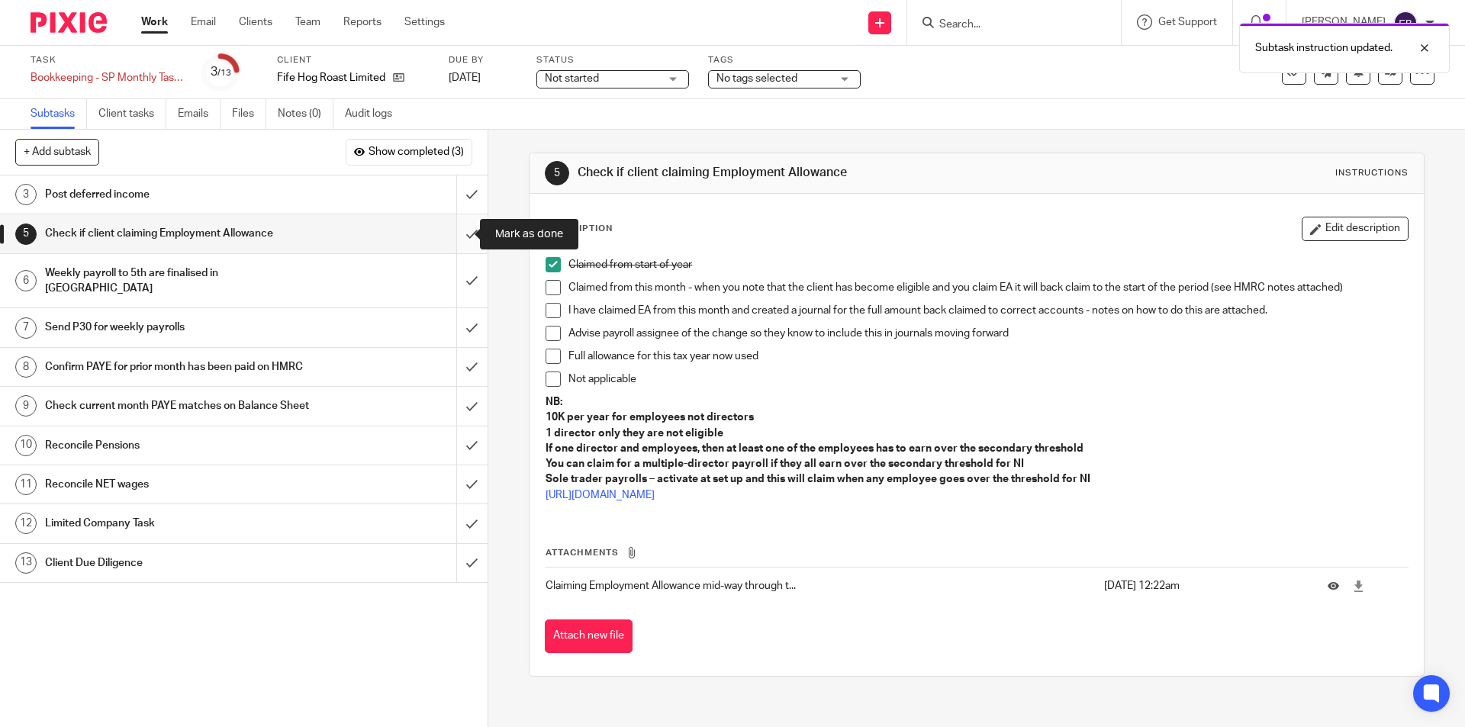
click at [446, 234] on input "submit" at bounding box center [244, 233] width 488 height 38
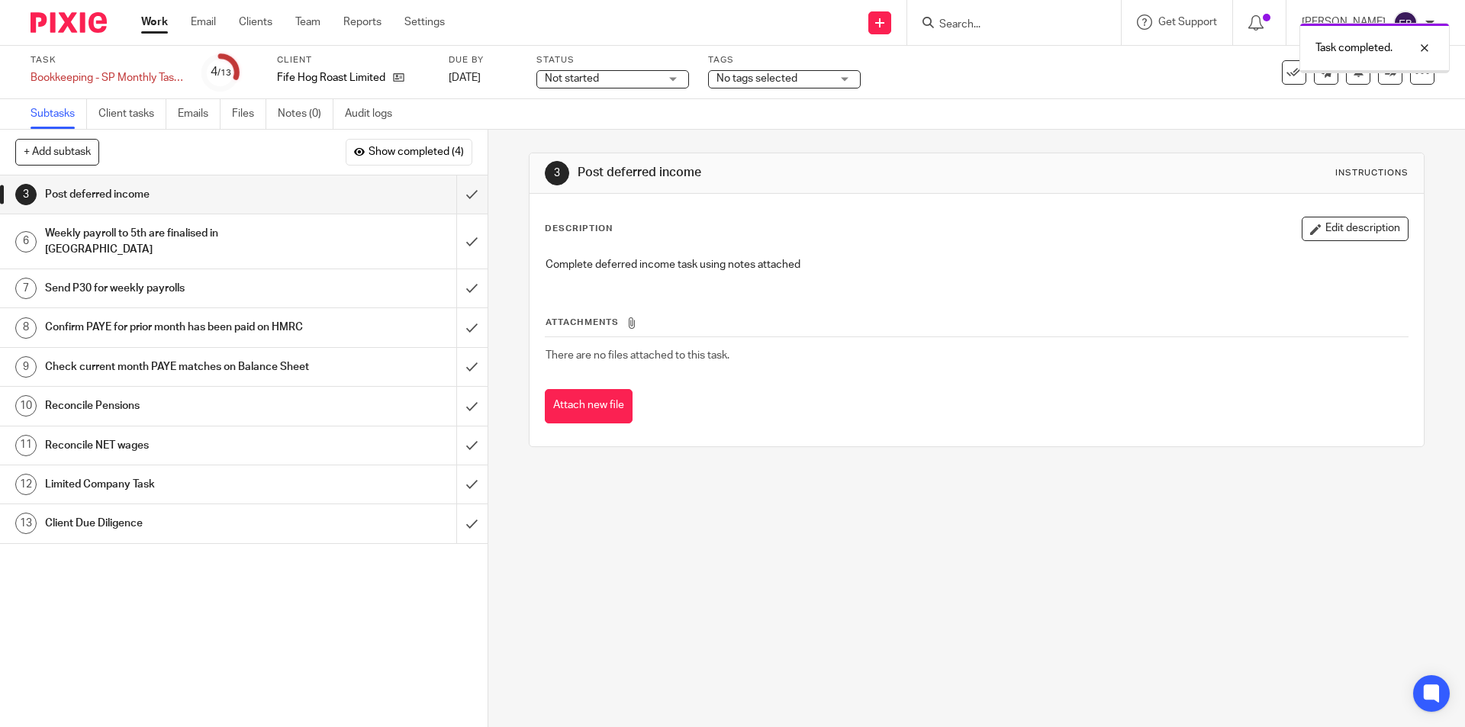
click at [153, 230] on h1 "Weekly payroll to 5th are finalised in [GEOGRAPHIC_DATA]" at bounding box center [177, 241] width 264 height 39
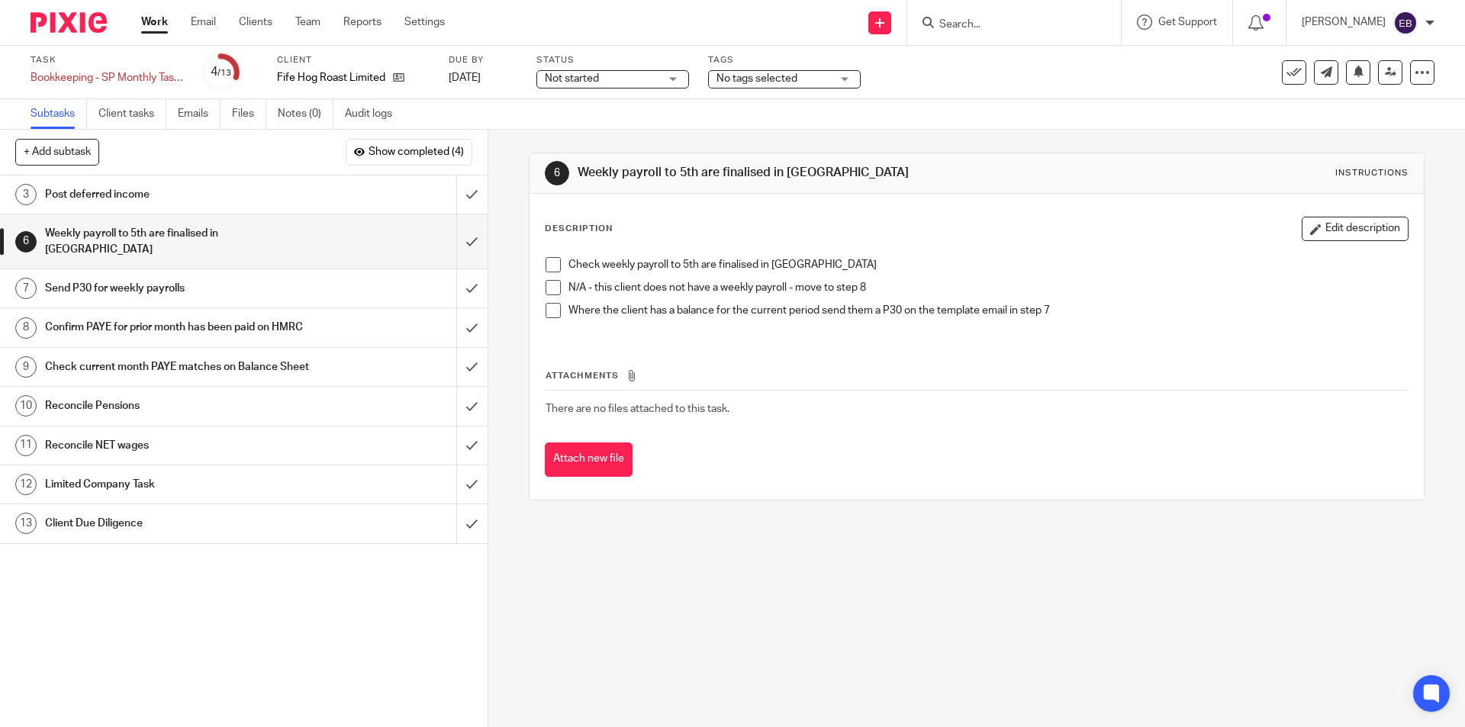
click at [537, 260] on div "Check weekly payroll to 5th are finalised in BP N/A - this client does not have…" at bounding box center [976, 293] width 878 height 89
click at [546, 261] on span at bounding box center [553, 264] width 15 height 15
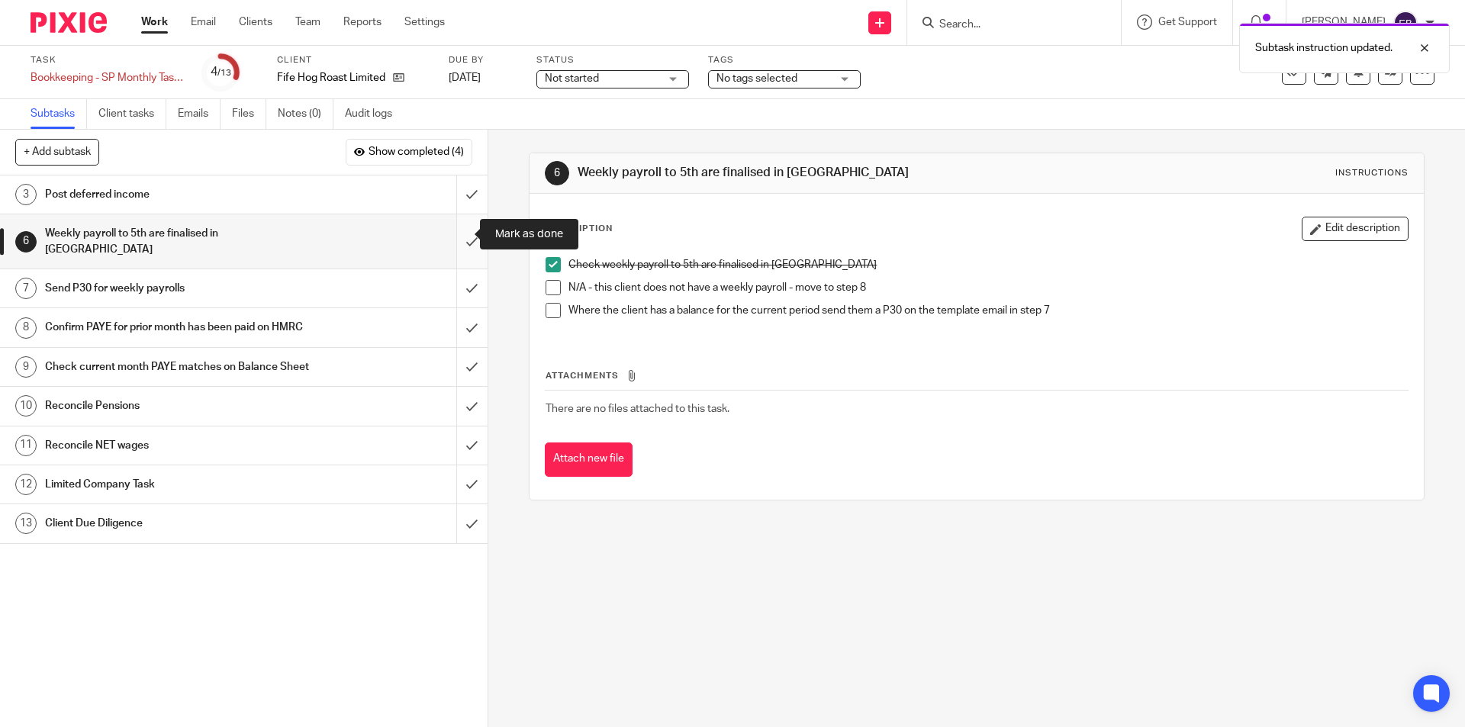
click at [462, 235] on input "submit" at bounding box center [244, 241] width 488 height 54
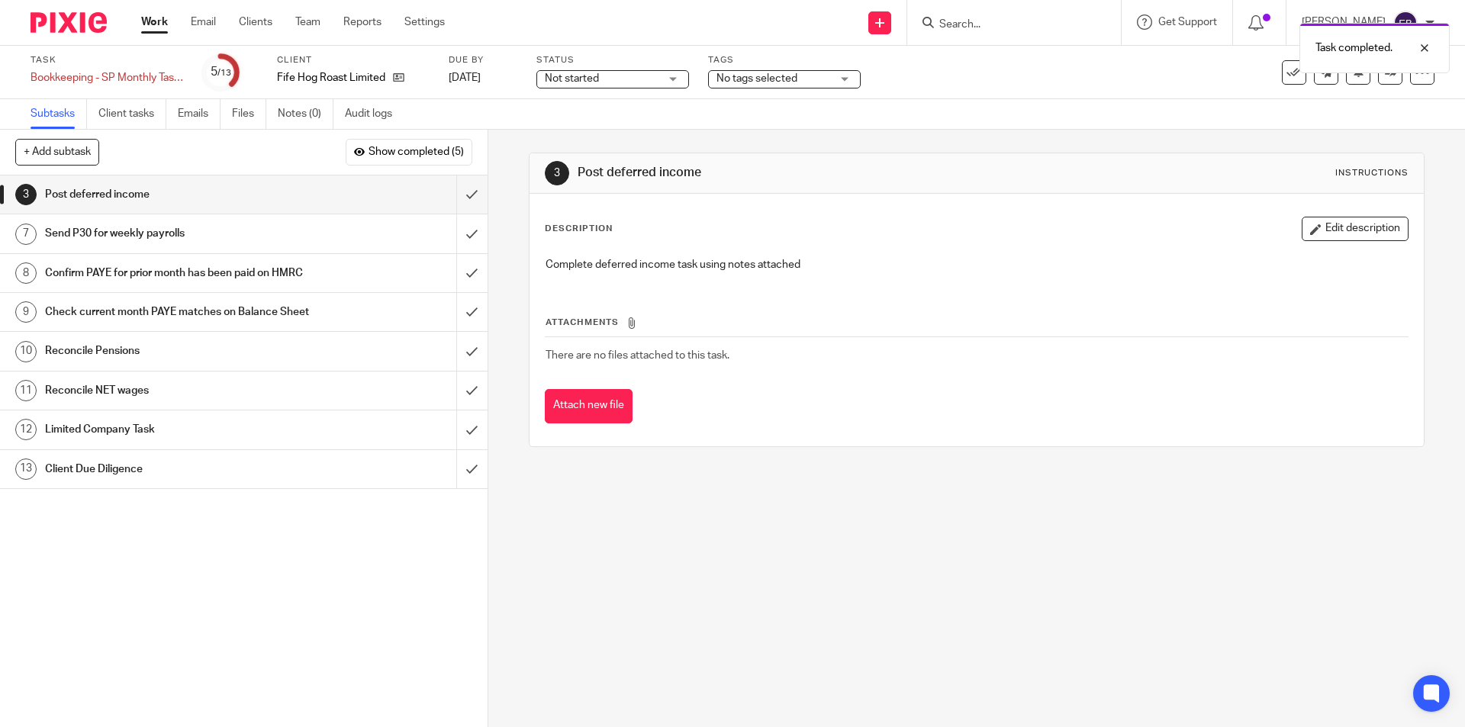
click at [160, 232] on h1 "Send P30 for weekly payrolls" at bounding box center [177, 233] width 264 height 23
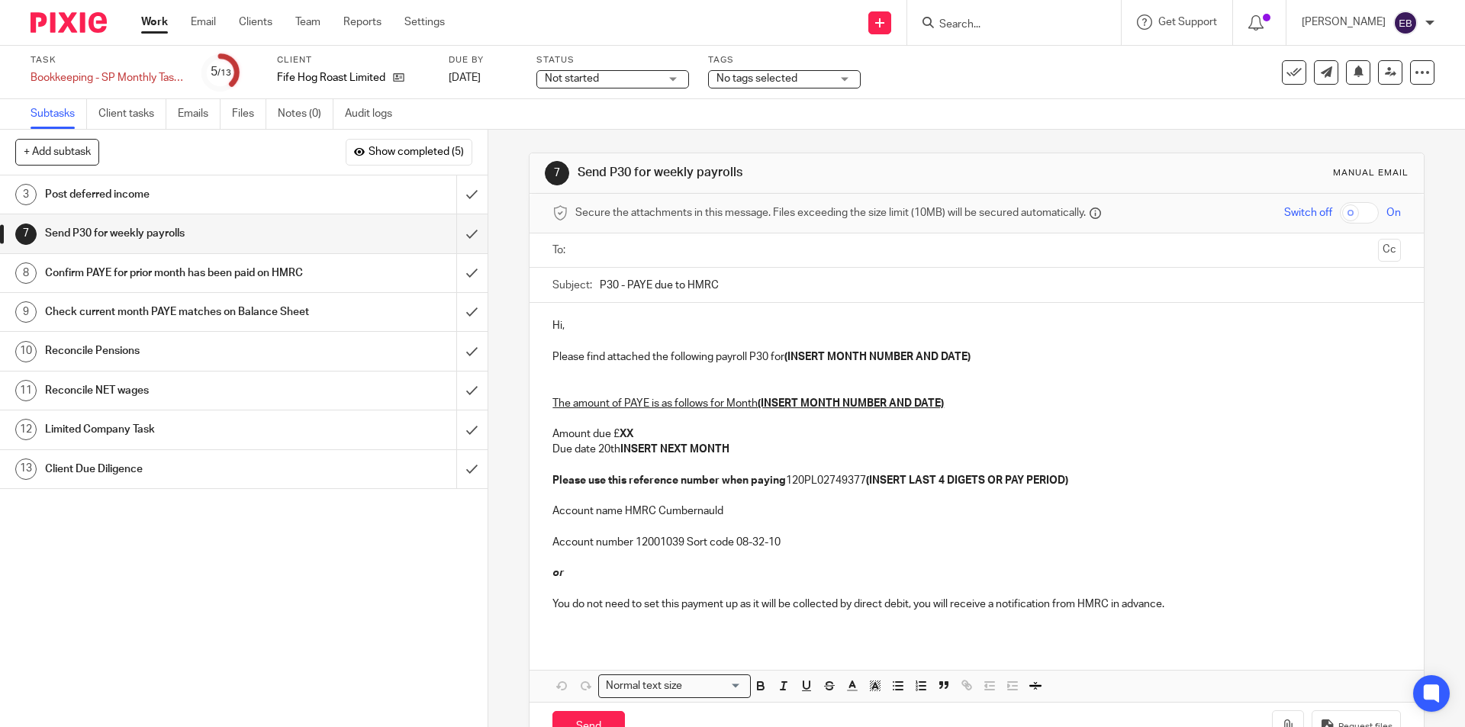
click at [600, 256] on input "text" at bounding box center [976, 251] width 790 height 18
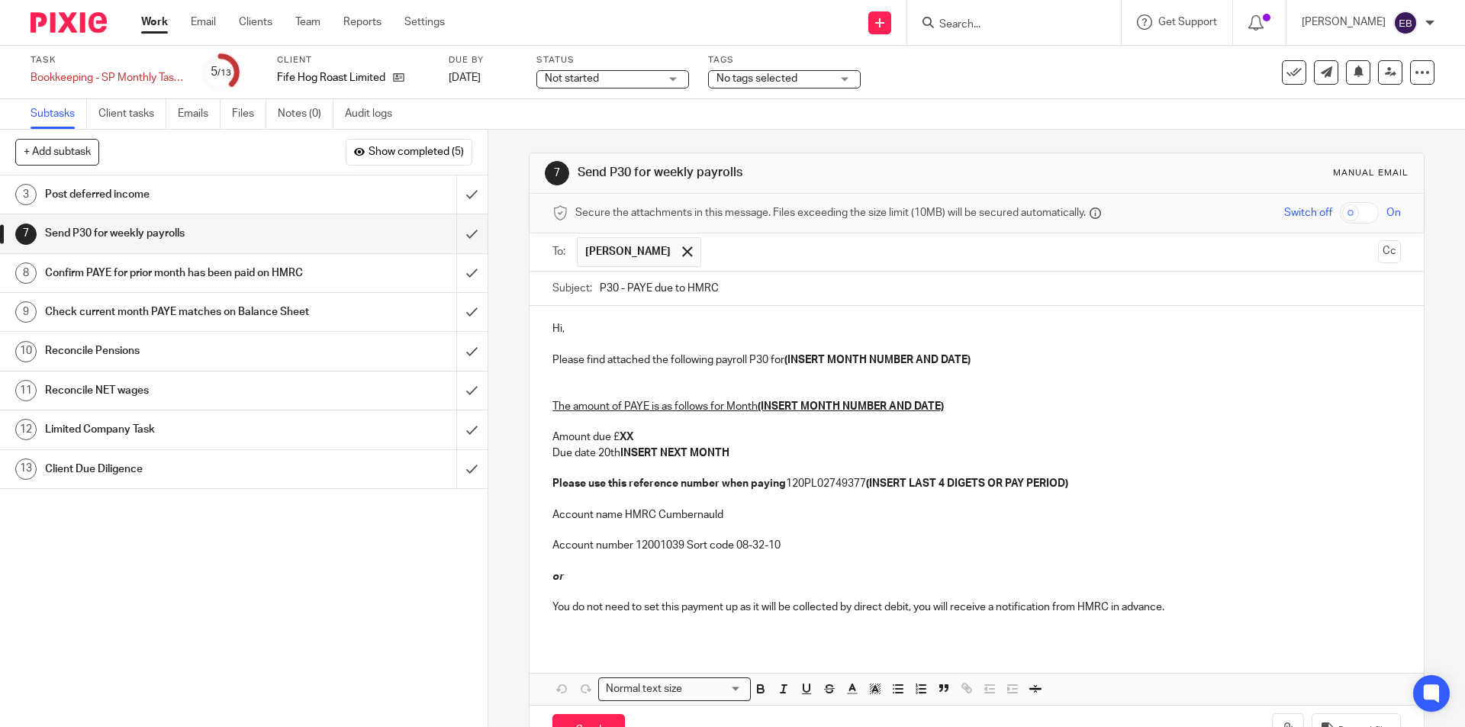
click at [632, 327] on p "Hi," at bounding box center [976, 328] width 848 height 15
drag, startPoint x: 986, startPoint y: 353, endPoint x: 785, endPoint y: 361, distance: 200.8
click at [785, 361] on p "Please find attached the following payroll P30 for (INSERT MONTH NUMBER AND DAT…" at bounding box center [976, 359] width 848 height 15
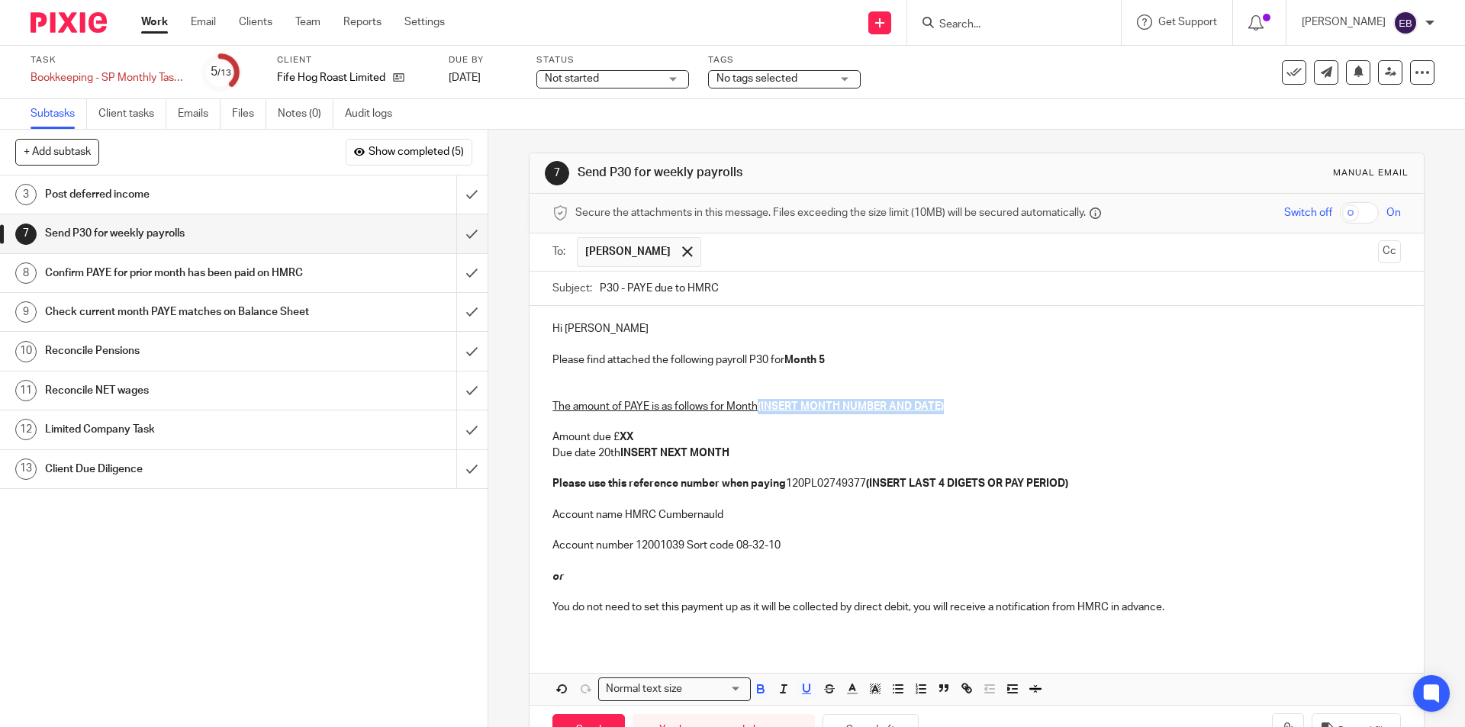
drag, startPoint x: 980, startPoint y: 407, endPoint x: 757, endPoint y: 408, distance: 223.5
click at [757, 408] on p "The amount of PAYE is as follows for Month (INSERT MONTH NUMBER AND DATE) Amoun…" at bounding box center [976, 437] width 848 height 108
drag, startPoint x: 632, startPoint y: 436, endPoint x: 640, endPoint y: 446, distance: 11.9
click at [632, 437] on p "The amount of PAYE is as follows for Month 5 Amount due £ XX Due date 20th INSE…" at bounding box center [976, 437] width 848 height 108
click at [623, 432] on strong "1137.35" at bounding box center [639, 437] width 39 height 11
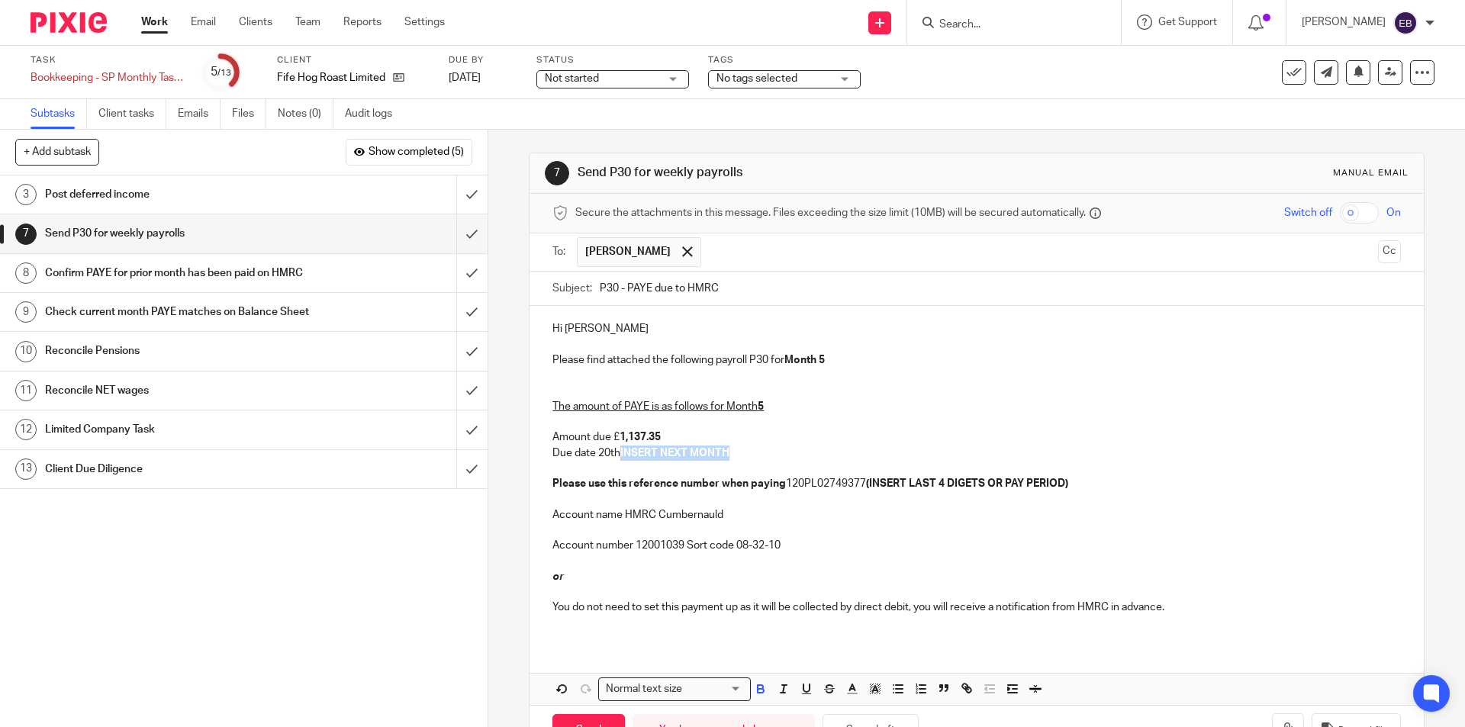
drag, startPoint x: 733, startPoint y: 457, endPoint x: 620, endPoint y: 455, distance: 113.7
click at [620, 455] on p "The amount of PAYE is as follows for Month 5 Amount due £ 1,137.35 Due date 20t…" at bounding box center [976, 437] width 848 height 108
drag, startPoint x: 1076, startPoint y: 481, endPoint x: 867, endPoint y: 483, distance: 208.3
click at [867, 483] on p "The amount of PAYE is as follows for Month 5 Amount due £ 1,137.35 Due date 20t…" at bounding box center [976, 437] width 848 height 108
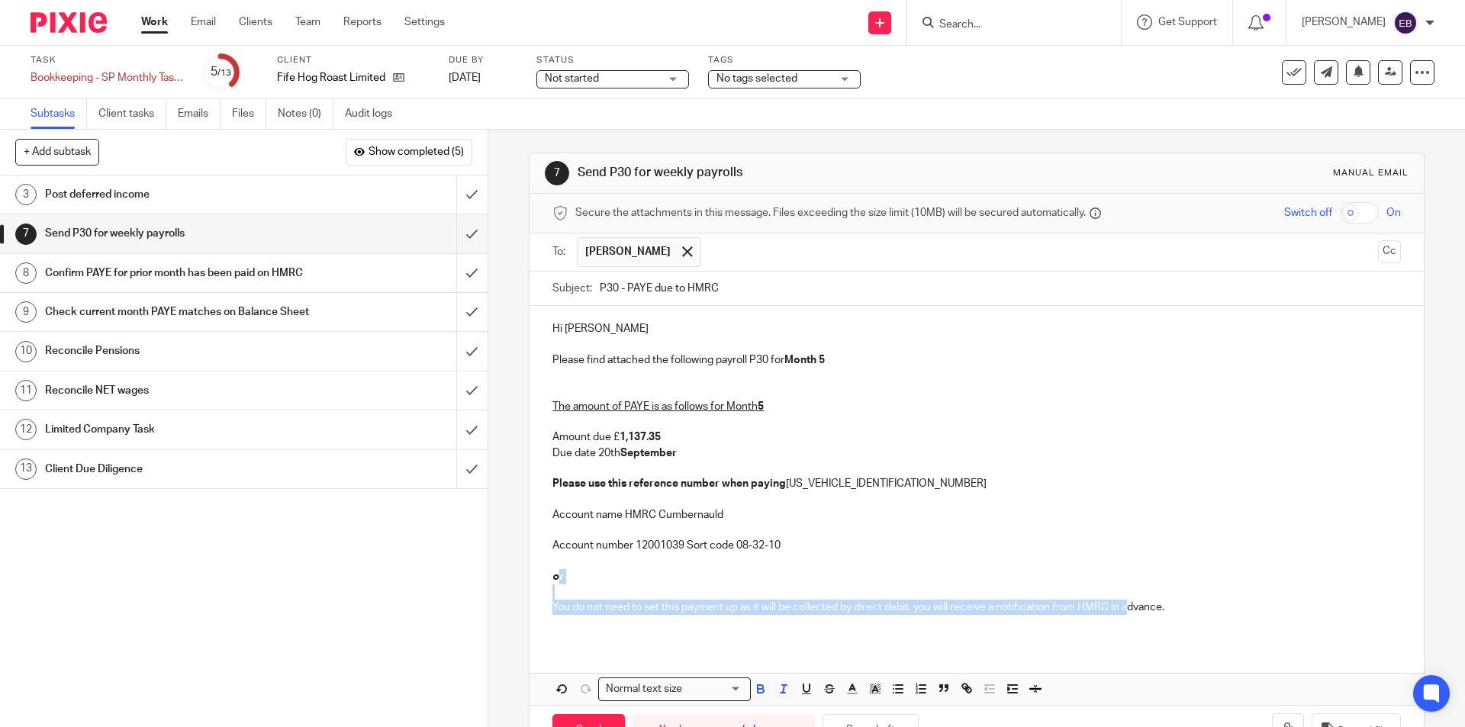
drag, startPoint x: 552, startPoint y: 572, endPoint x: 1130, endPoint y: 613, distance: 579.7
click at [1130, 613] on div "Hi Steven Please find attached the following payroll P30 for Month 5 The amount…" at bounding box center [975, 474] width 893 height 336
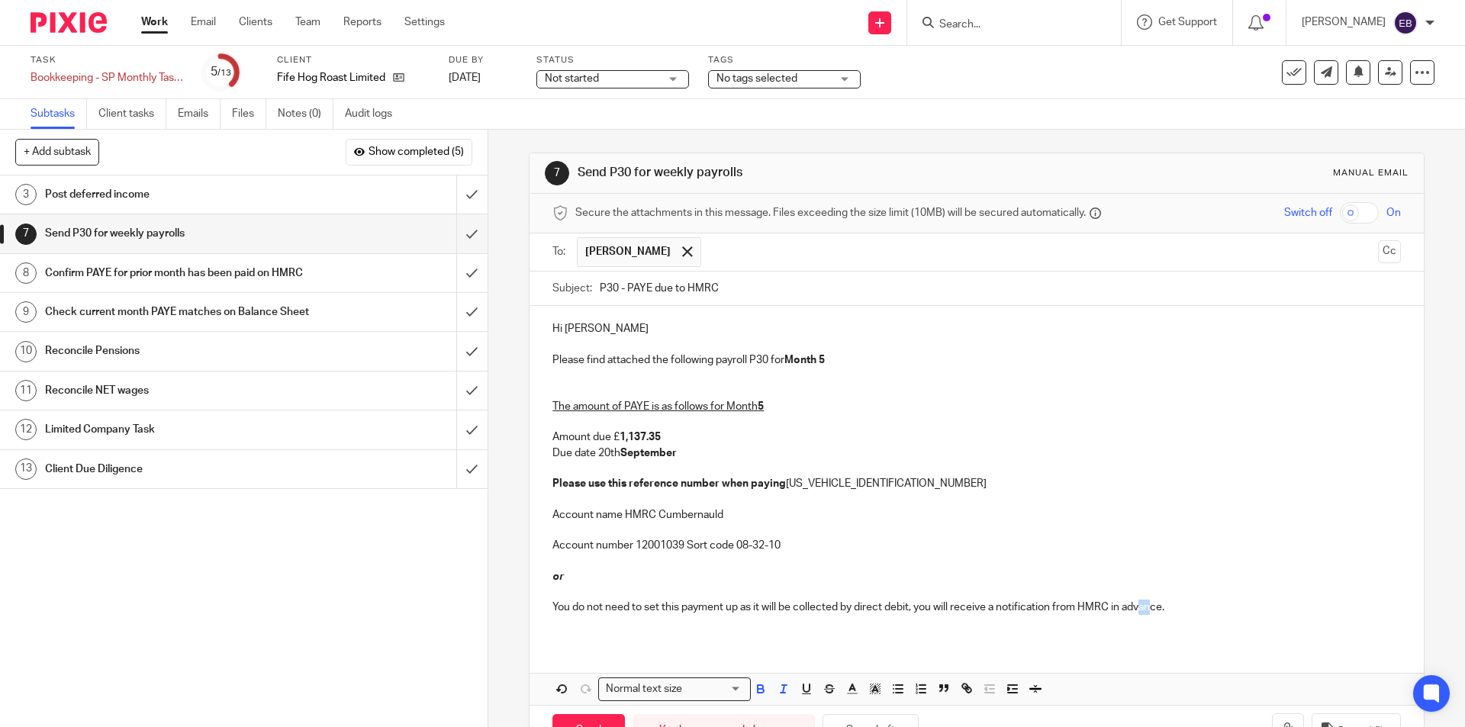
drag, startPoint x: 1135, startPoint y: 613, endPoint x: 1161, endPoint y: 610, distance: 26.1
click at [1160, 610] on p "You do not need to set this payment up as it will be collected by direct debit,…" at bounding box center [976, 599] width 848 height 31
drag, startPoint x: 1171, startPoint y: 610, endPoint x: 530, endPoint y: 576, distance: 641.8
click at [530, 576] on div "Hi Steven Please find attached the following payroll P30 for Month 5 The amount…" at bounding box center [975, 474] width 893 height 336
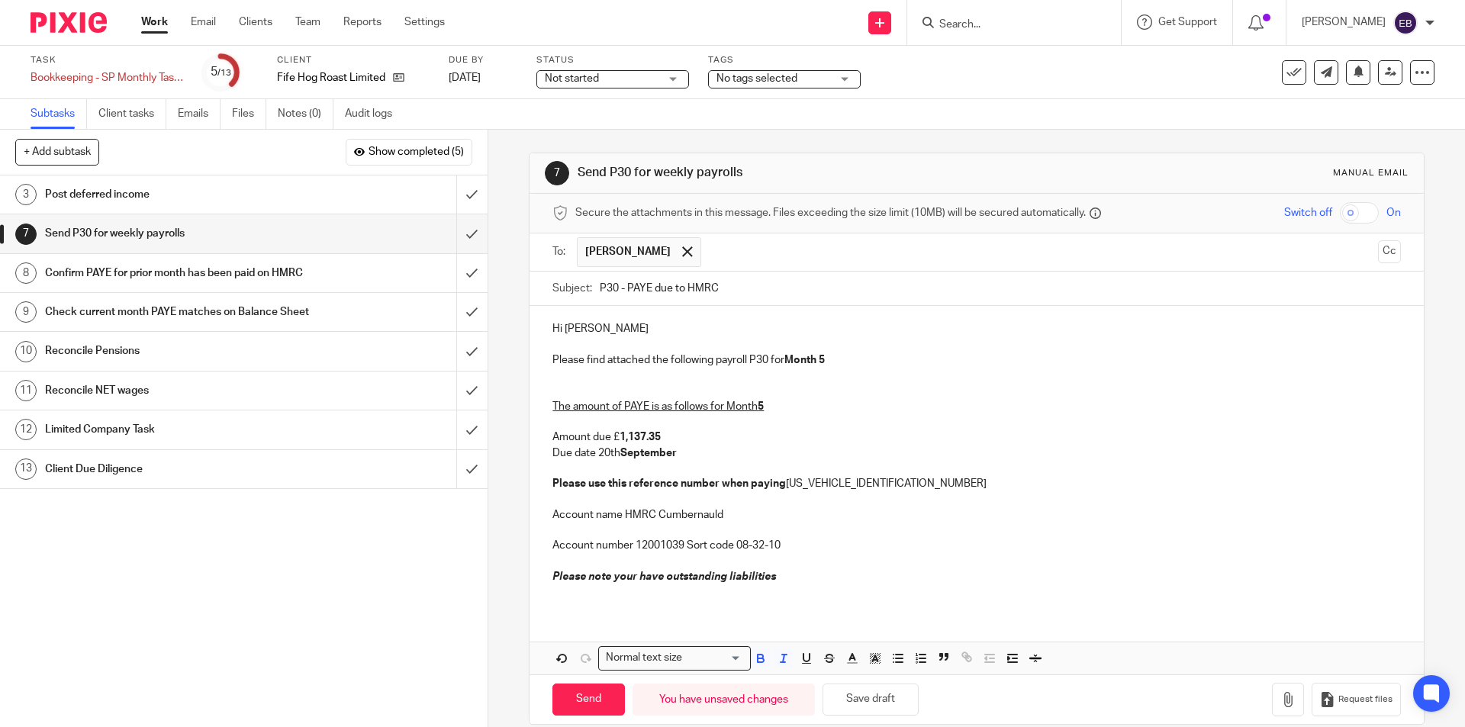
click at [800, 584] on p at bounding box center [976, 591] width 848 height 15
click at [792, 569] on p "Please note your have outstanding liabilities" at bounding box center [976, 576] width 848 height 15
click at [938, 576] on em "Please note your have outstanding liabilities from previous years totalling £19…" at bounding box center [895, 576] width 686 height 11
click at [979, 578] on em "Please note your have outstanding liabilities from previous years totalling £19…" at bounding box center [896, 576] width 688 height 11
click at [1249, 583] on p "Please note your have outstanding liabilities from previous years totalling £19…" at bounding box center [976, 576] width 848 height 15
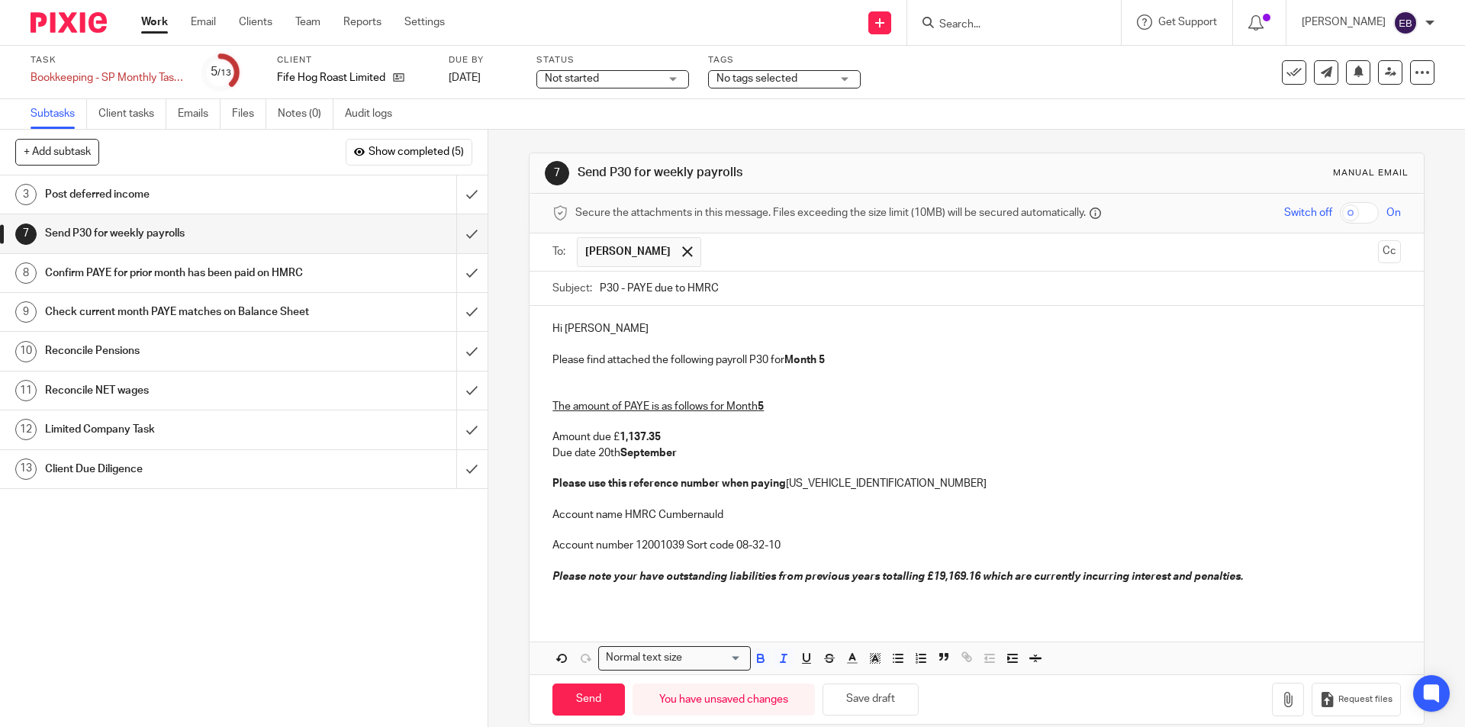
scroll to position [21, 0]
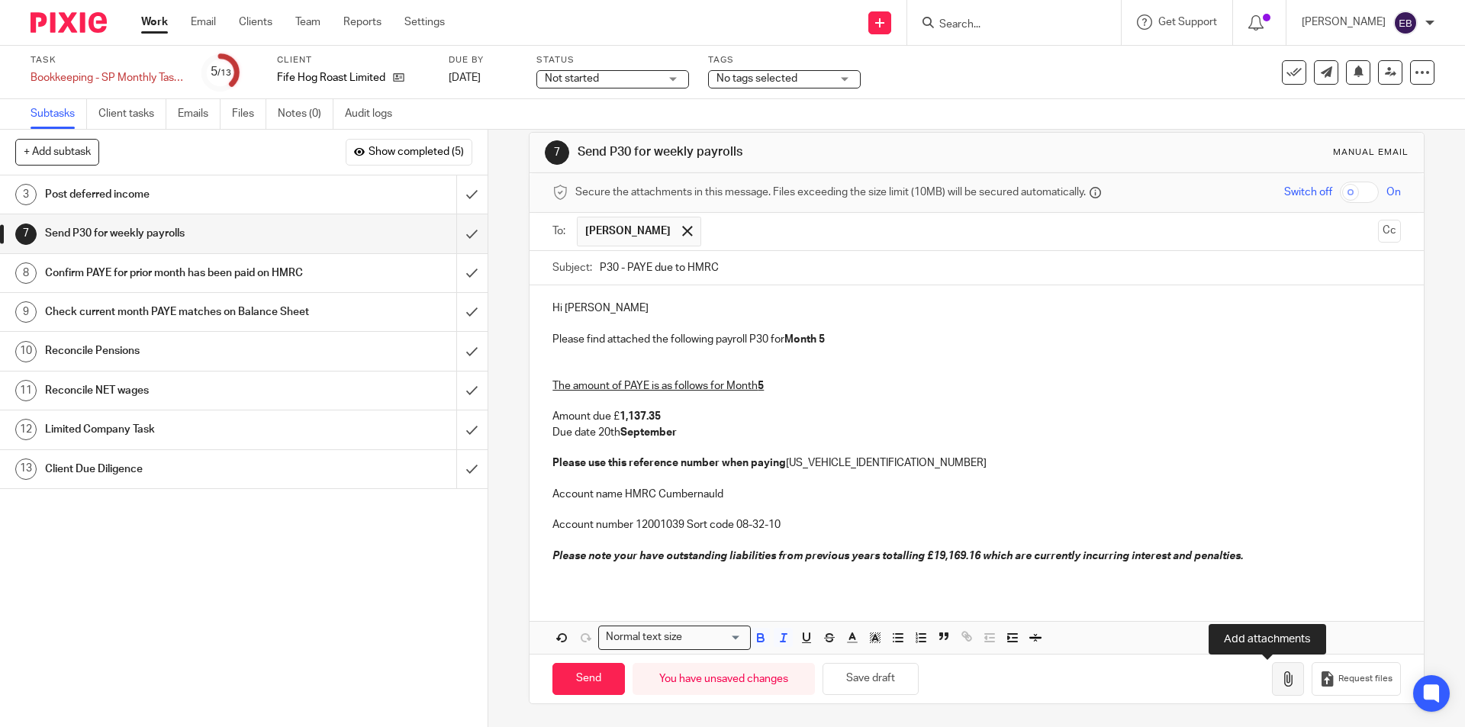
click at [1280, 679] on icon "button" at bounding box center [1287, 678] width 15 height 15
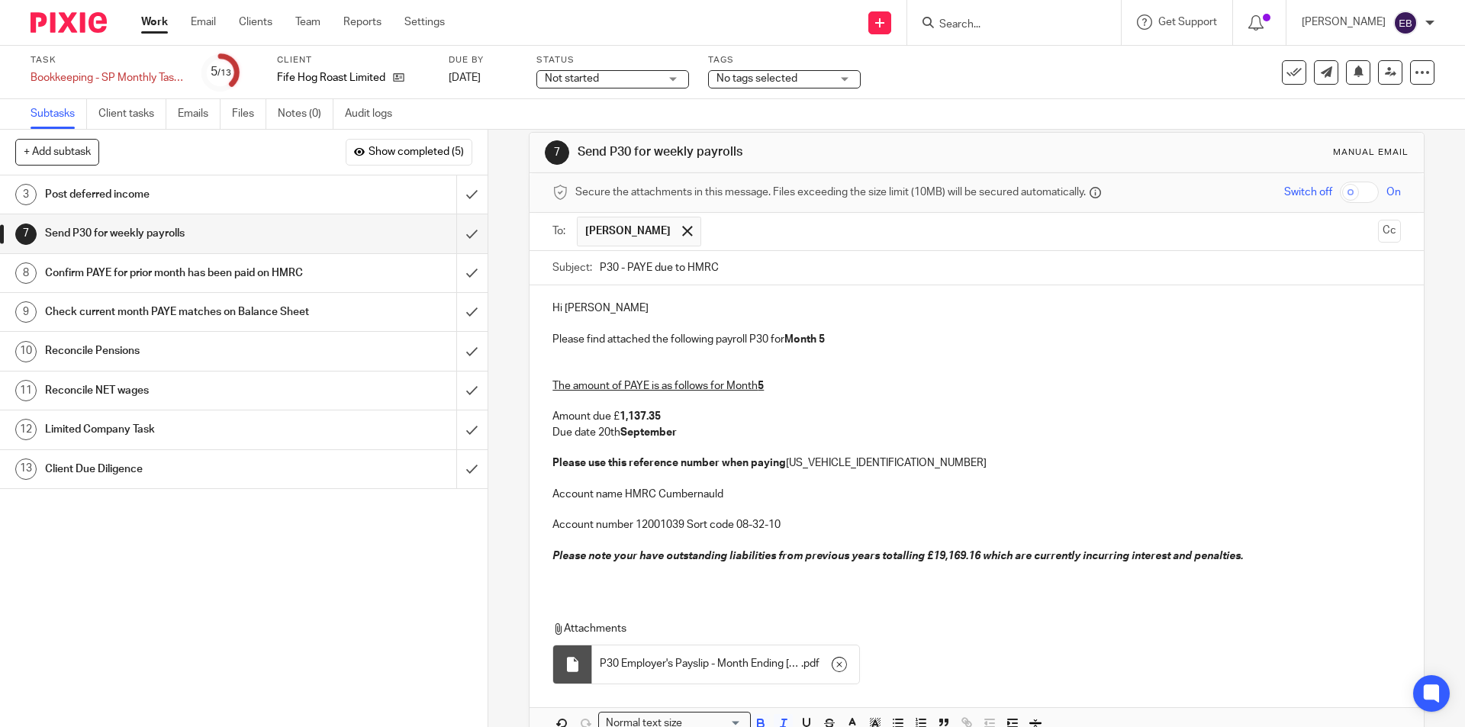
click at [523, 359] on div "7 Send P30 for weekly payrolls Manual email Secure the attachments in this mess…" at bounding box center [976, 428] width 977 height 597
click at [558, 357] on div "Hi Steven Please find attached the following payroll P30 for Month 5 The amount…" at bounding box center [975, 437] width 893 height 305
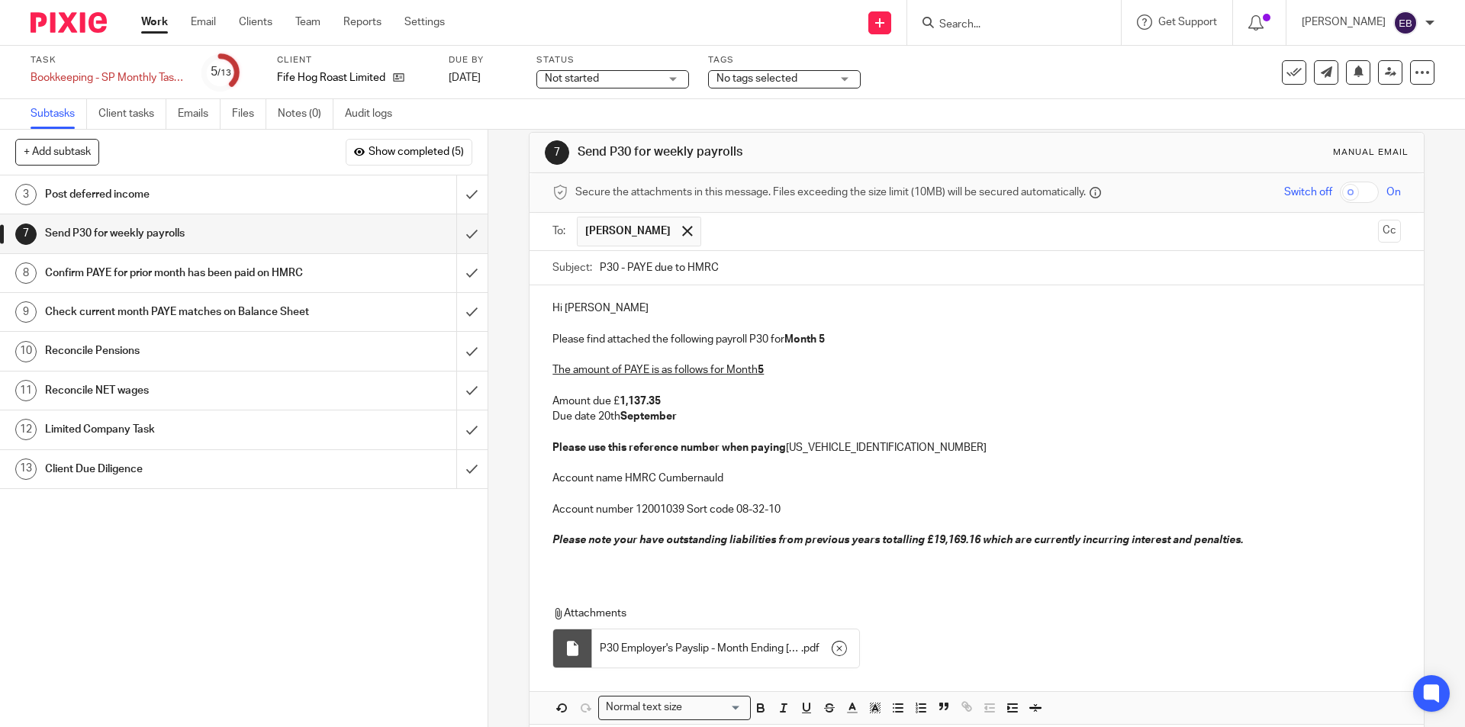
click at [684, 417] on p "The amount of PAYE is as follows for Month 5 Amount due £ 1,137.35 Due date 20t…" at bounding box center [976, 401] width 848 height 108
click at [601, 417] on p "The amount of PAYE is as follows for Month 5 Amount due £ 1,137.35 Due date 20t…" at bounding box center [976, 401] width 848 height 108
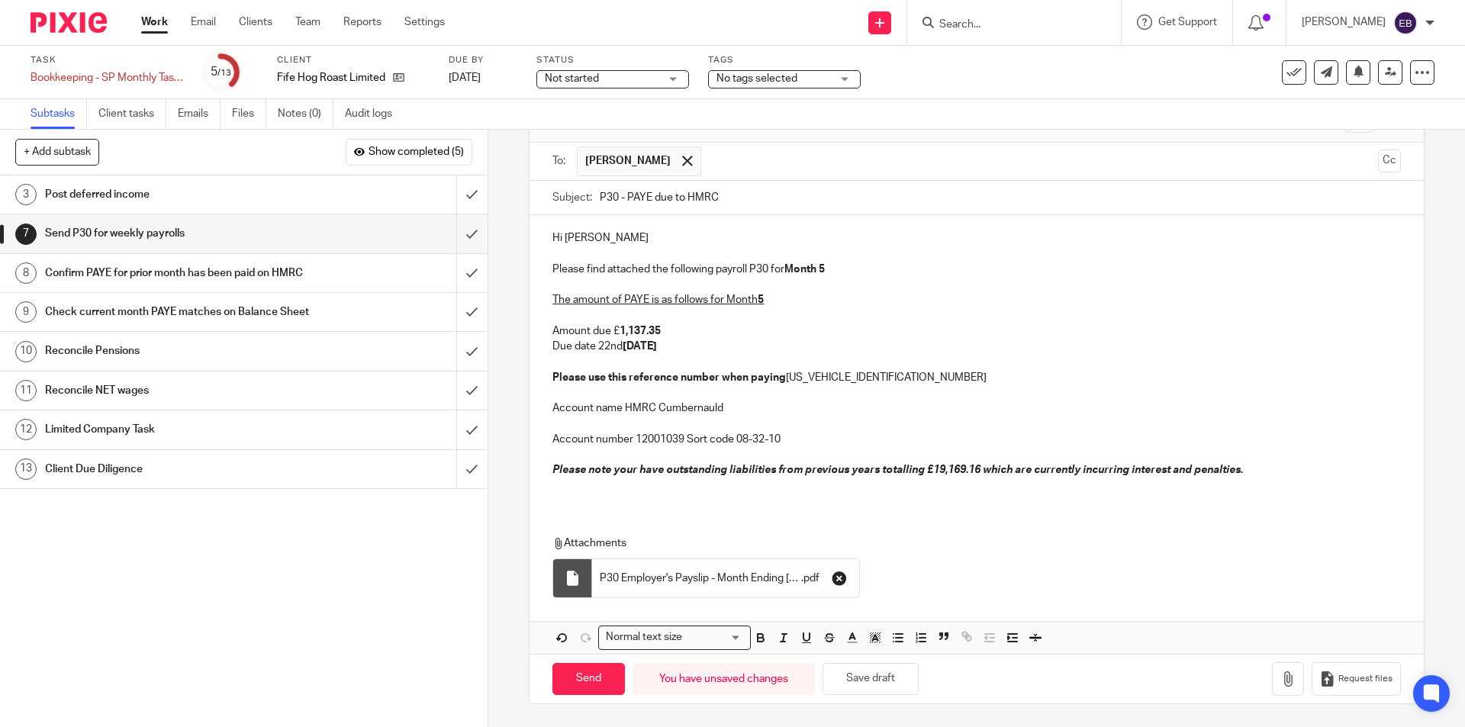
click at [835, 578] on icon "button" at bounding box center [839, 578] width 15 height 15
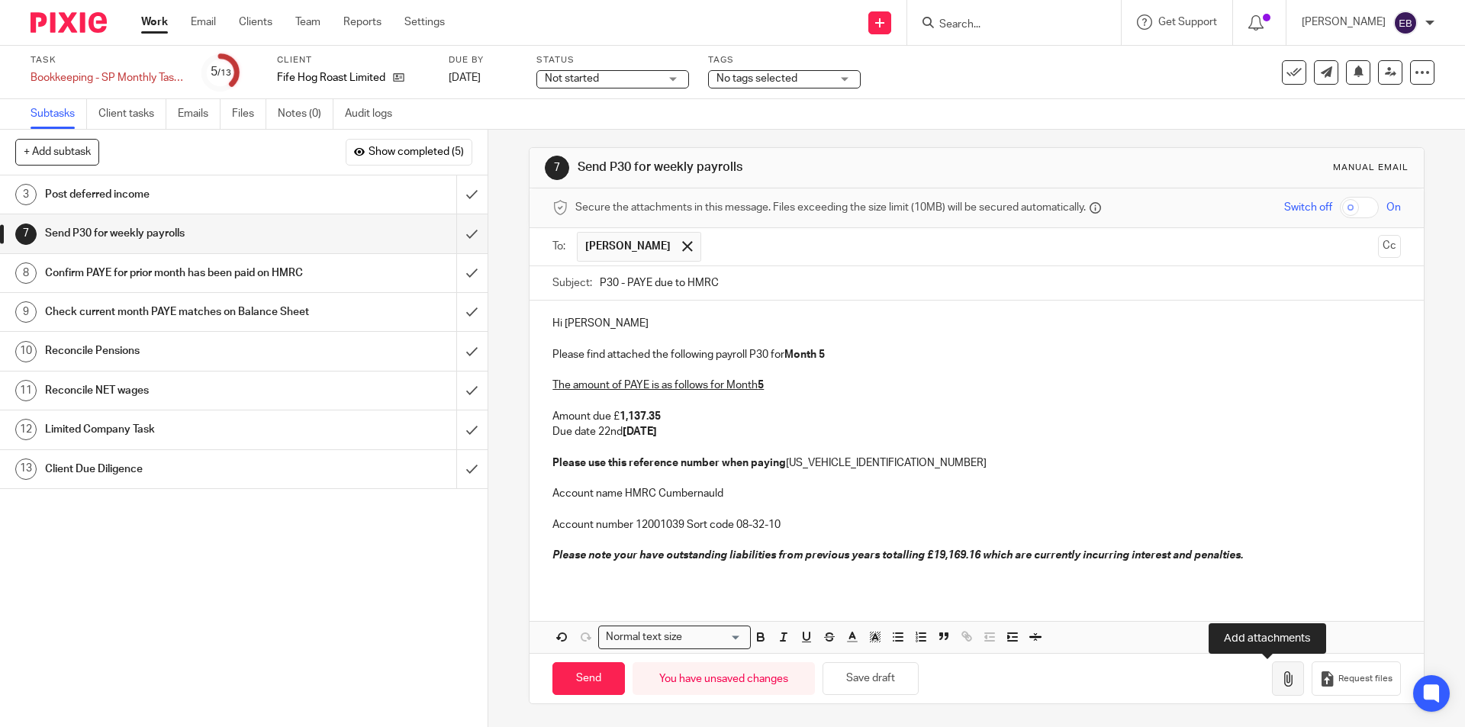
click at [1280, 682] on icon "button" at bounding box center [1287, 678] width 15 height 15
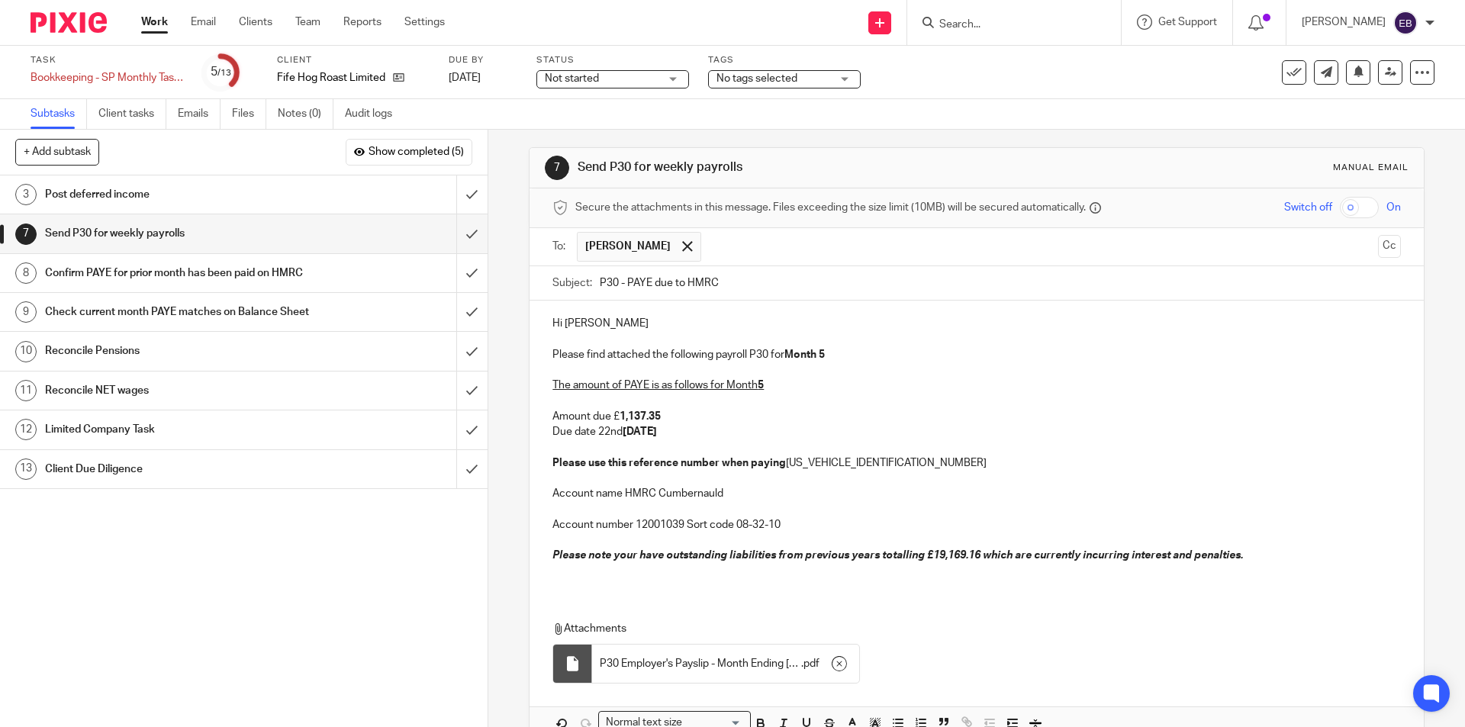
scroll to position [92, 0]
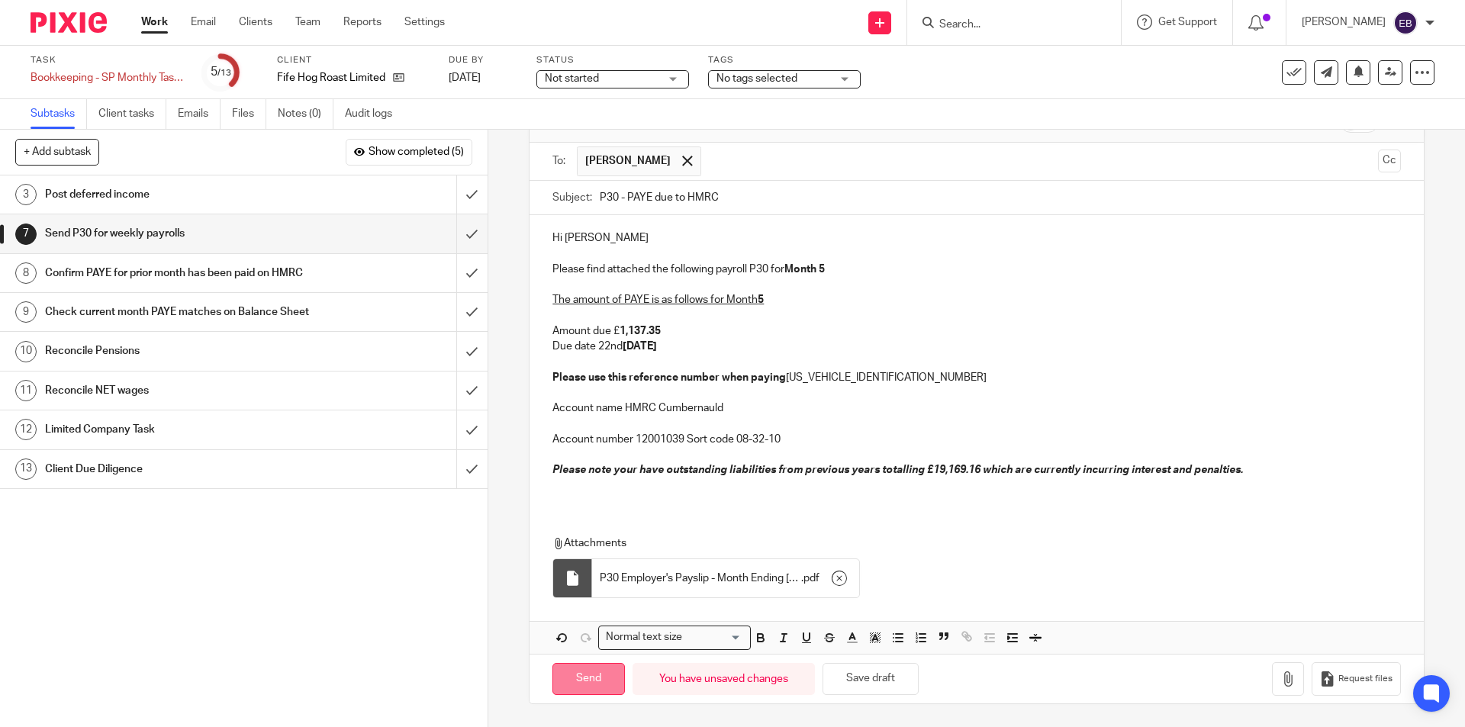
click at [587, 684] on input "Send" at bounding box center [588, 679] width 72 height 33
type input "Sent"
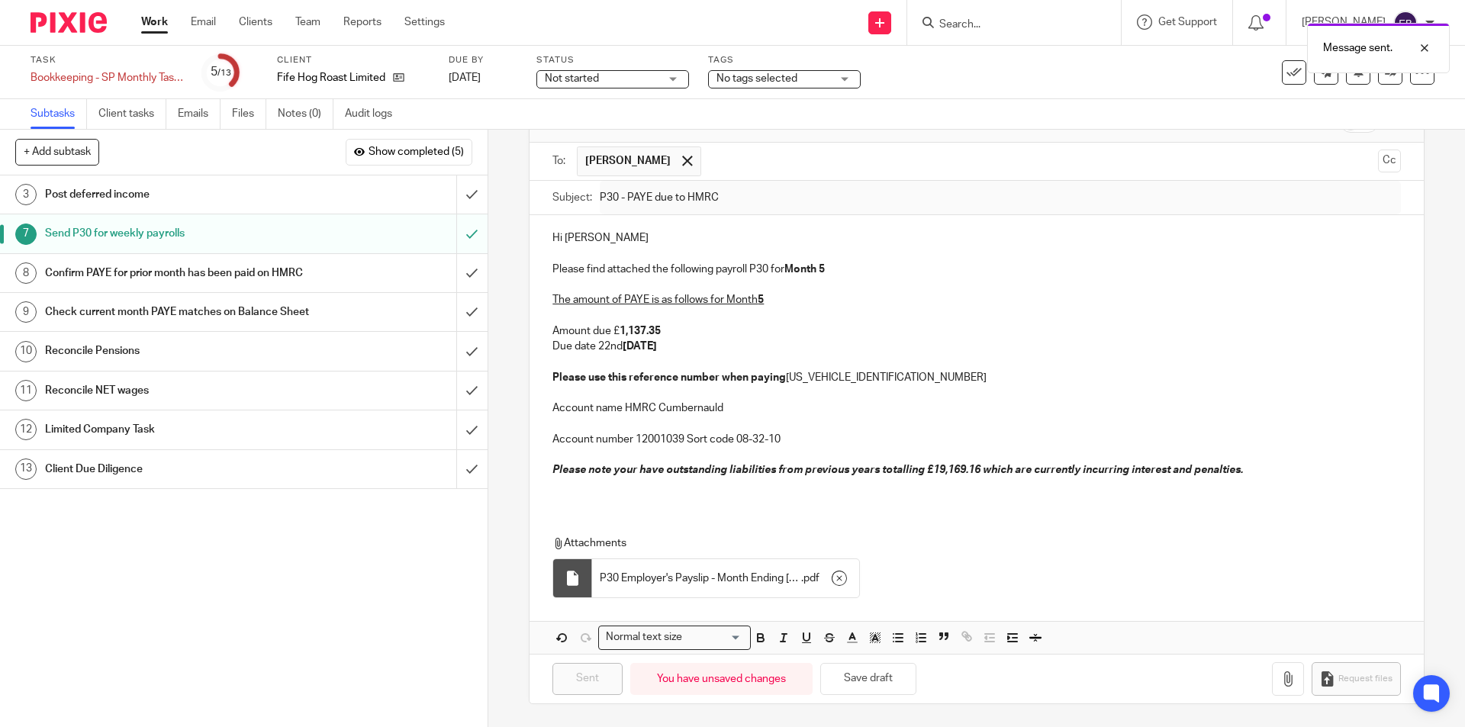
click at [352, 276] on div "Confirm PAYE for prior month has been paid on HMRC" at bounding box center [243, 273] width 396 height 23
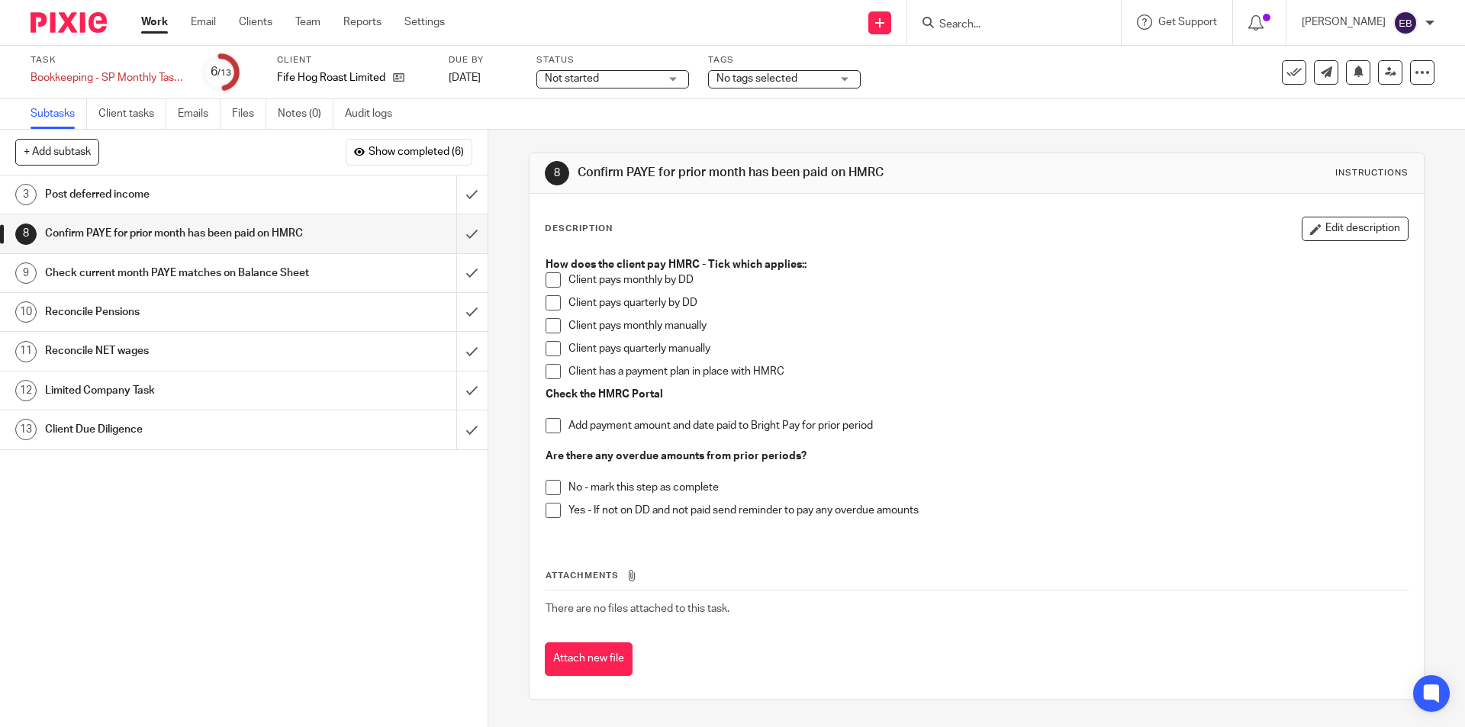
click at [548, 424] on span at bounding box center [553, 425] width 15 height 15
click at [546, 513] on span at bounding box center [553, 510] width 15 height 15
click at [546, 328] on span at bounding box center [553, 325] width 15 height 15
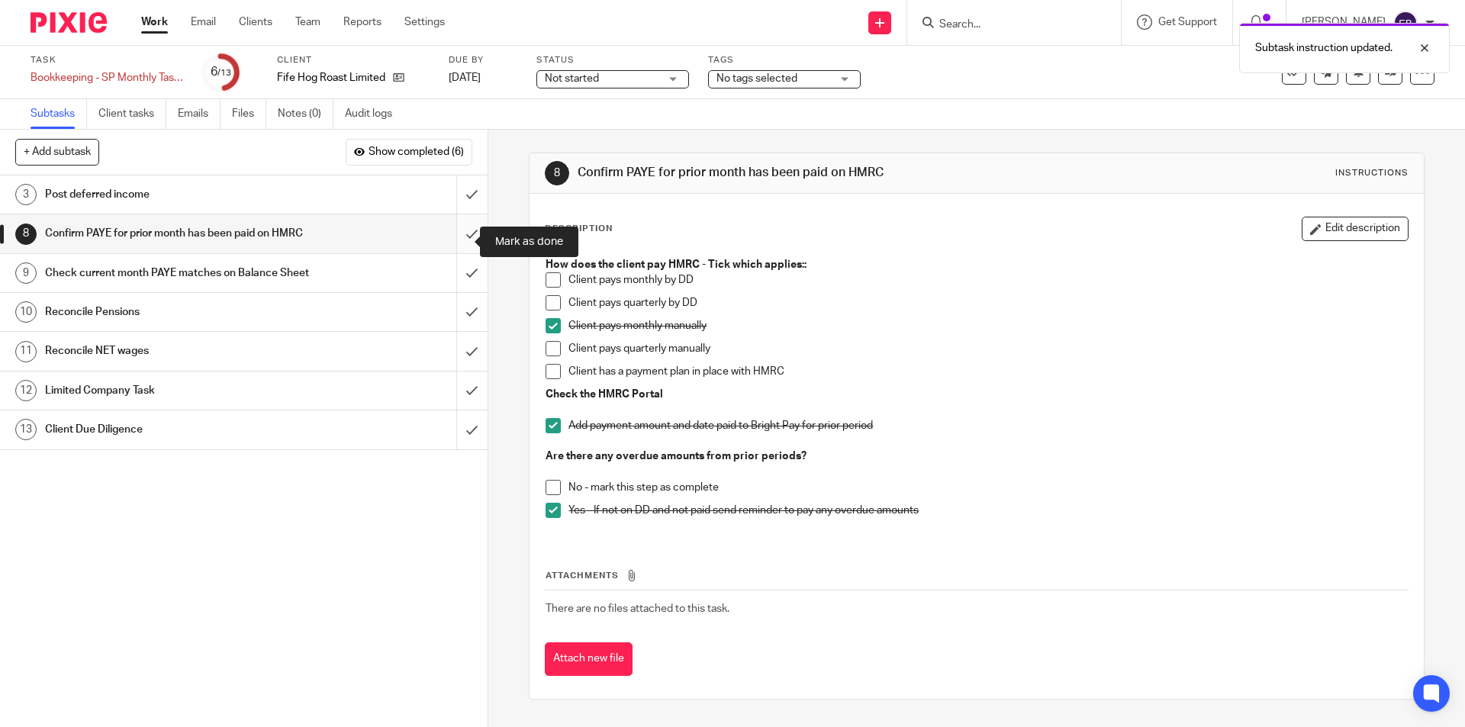
click at [459, 245] on input "submit" at bounding box center [244, 233] width 488 height 38
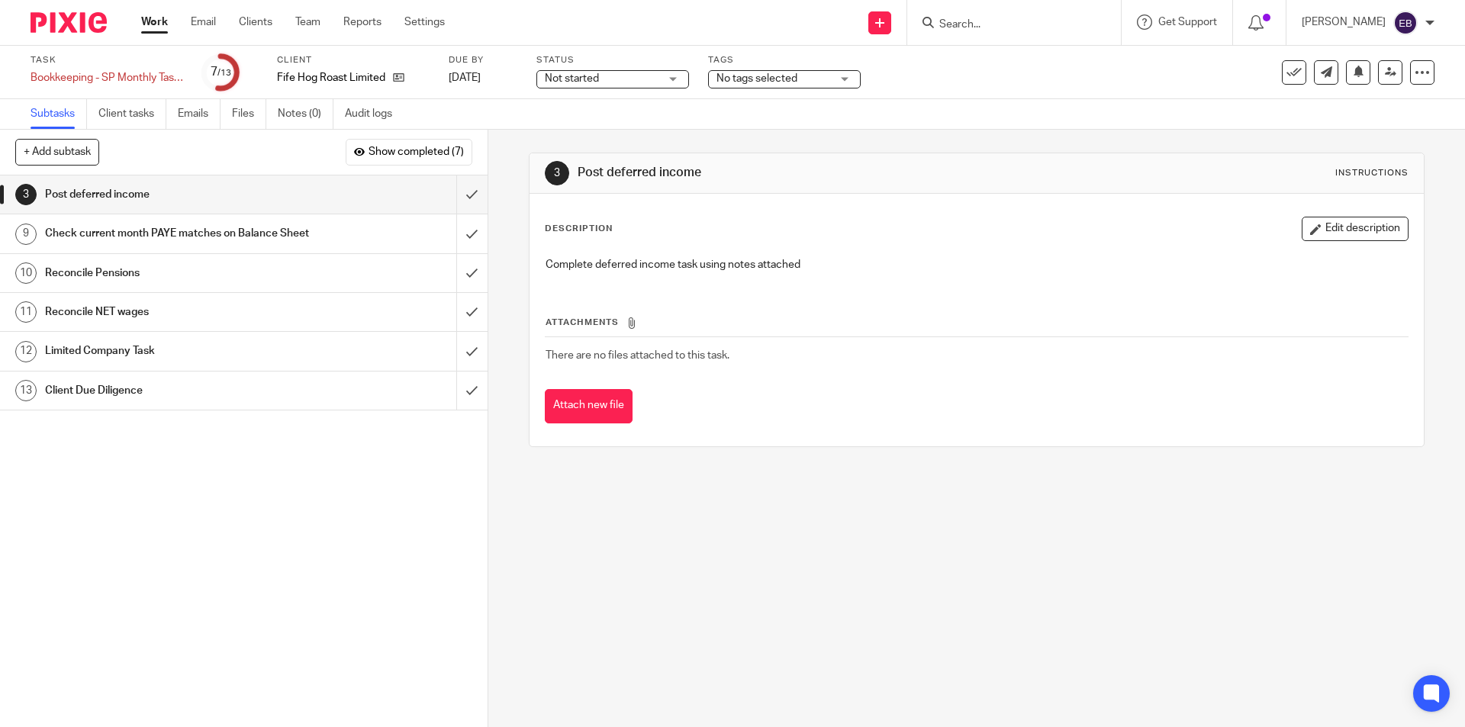
click at [146, 24] on link "Work" at bounding box center [154, 21] width 27 height 15
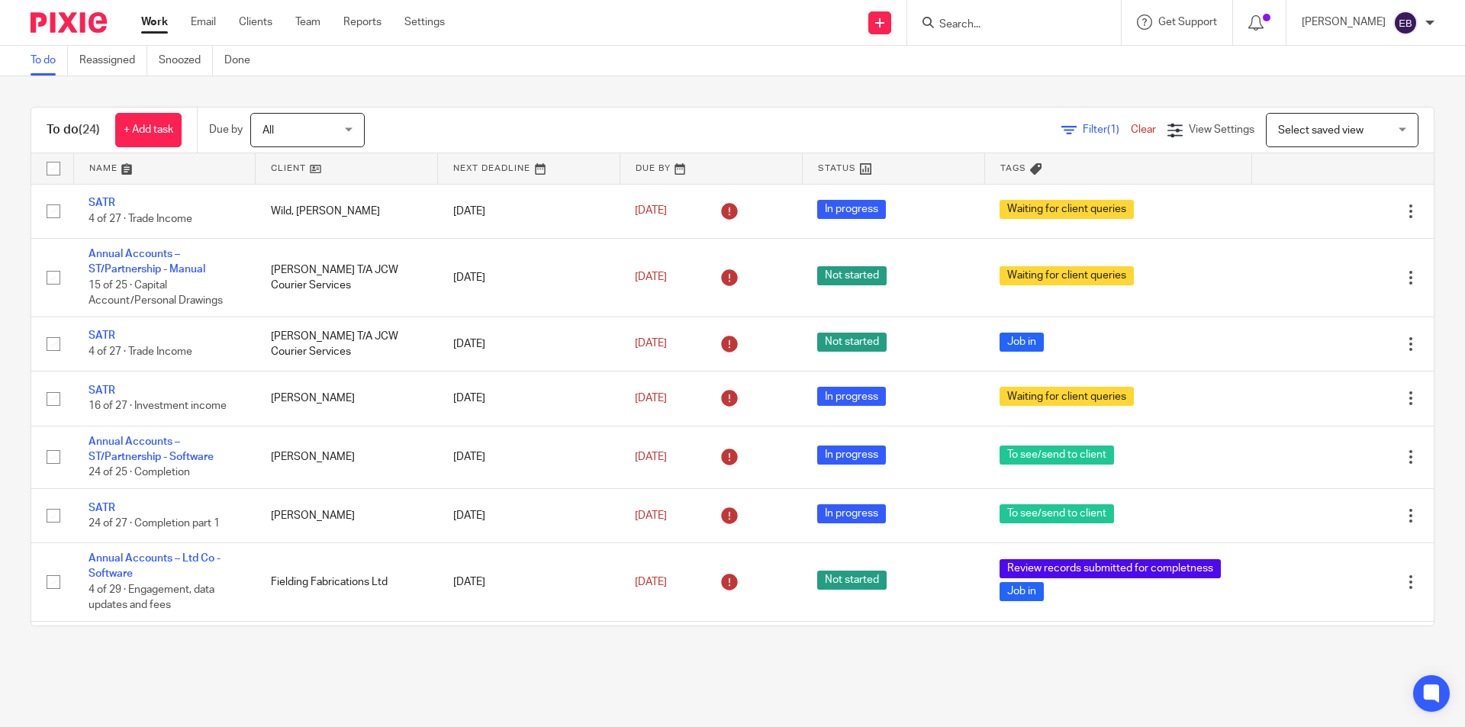
click at [1002, 16] on form at bounding box center [1019, 22] width 163 height 19
click at [999, 21] on input "Search" at bounding box center [1006, 25] width 137 height 14
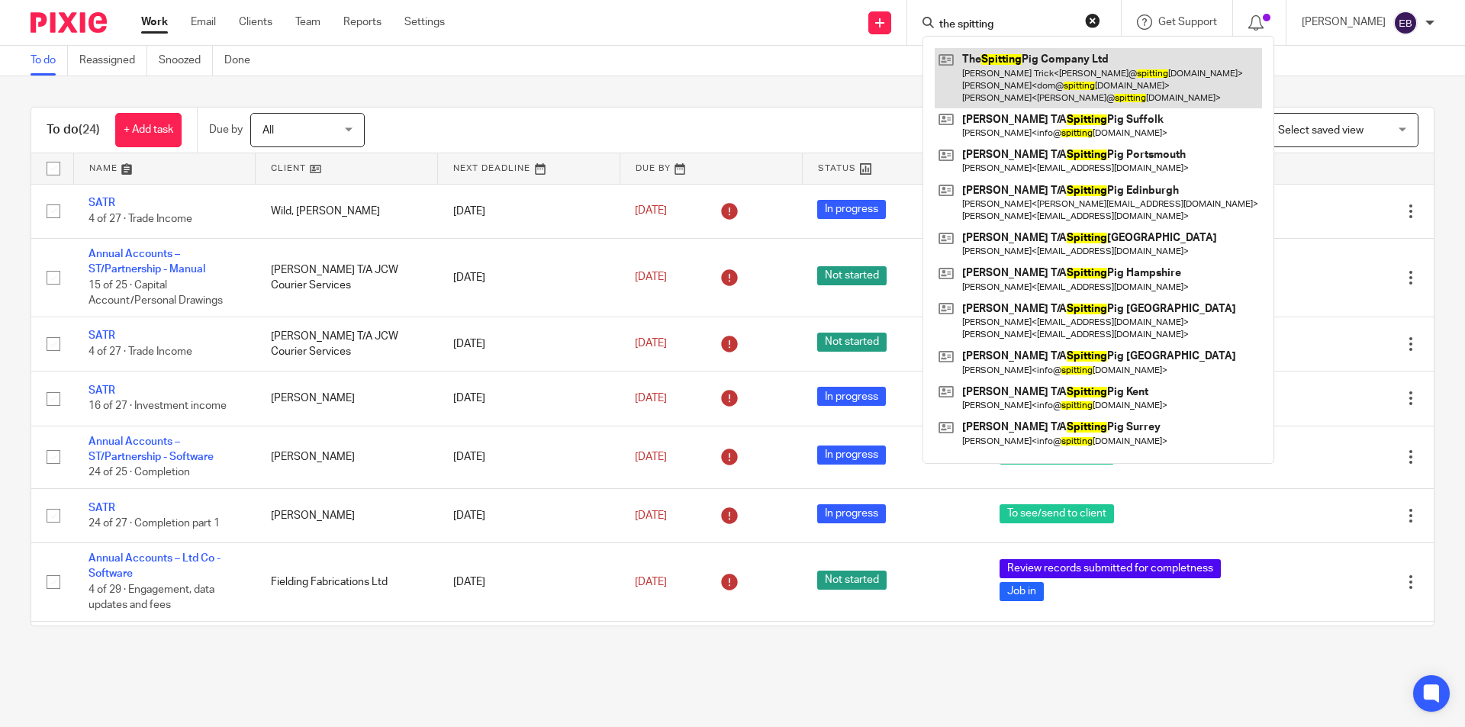
type input "the spitting"
click at [1018, 90] on link at bounding box center [1098, 78] width 327 height 60
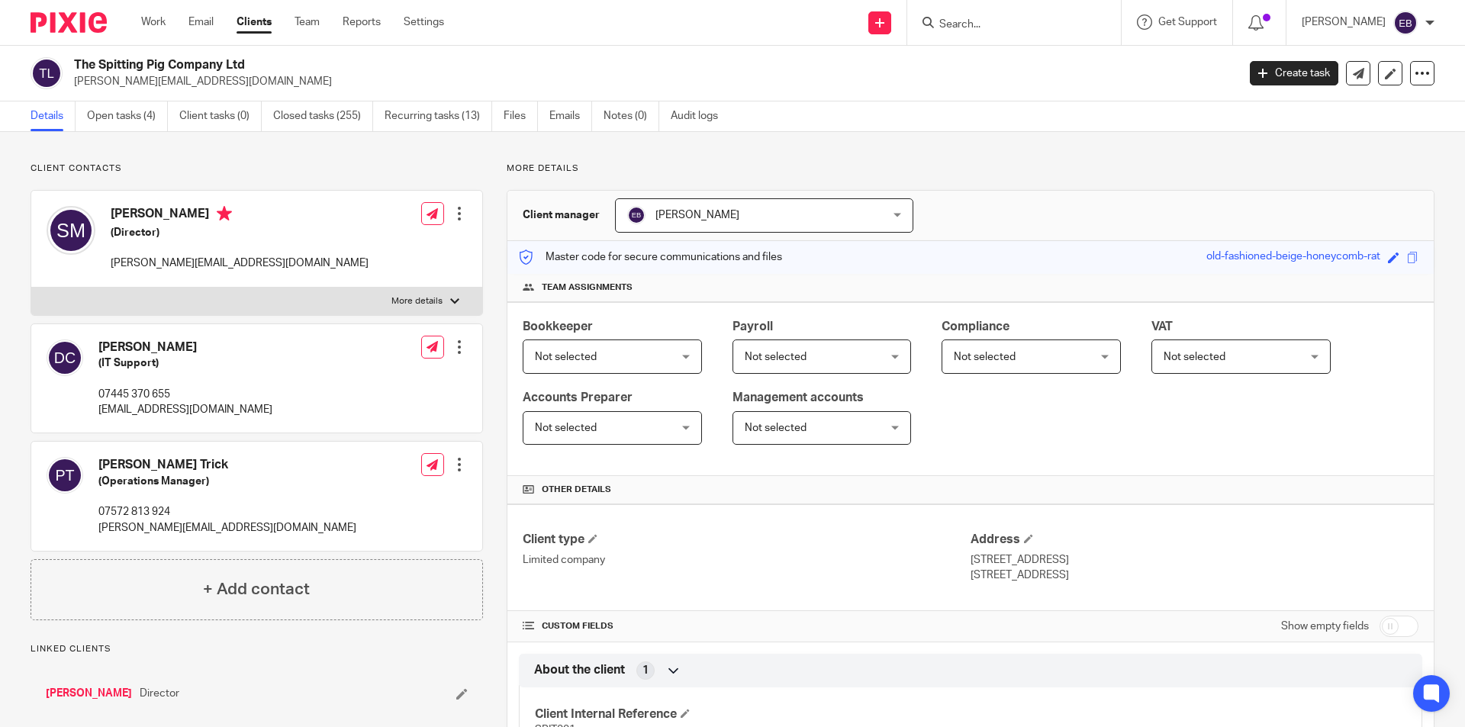
click at [127, 99] on div "The Spitting Pig Company Ltd [PERSON_NAME][EMAIL_ADDRESS][DOMAIN_NAME] Create t…" at bounding box center [732, 74] width 1465 height 56
click at [133, 107] on link "Open tasks (4)" at bounding box center [127, 116] width 81 height 30
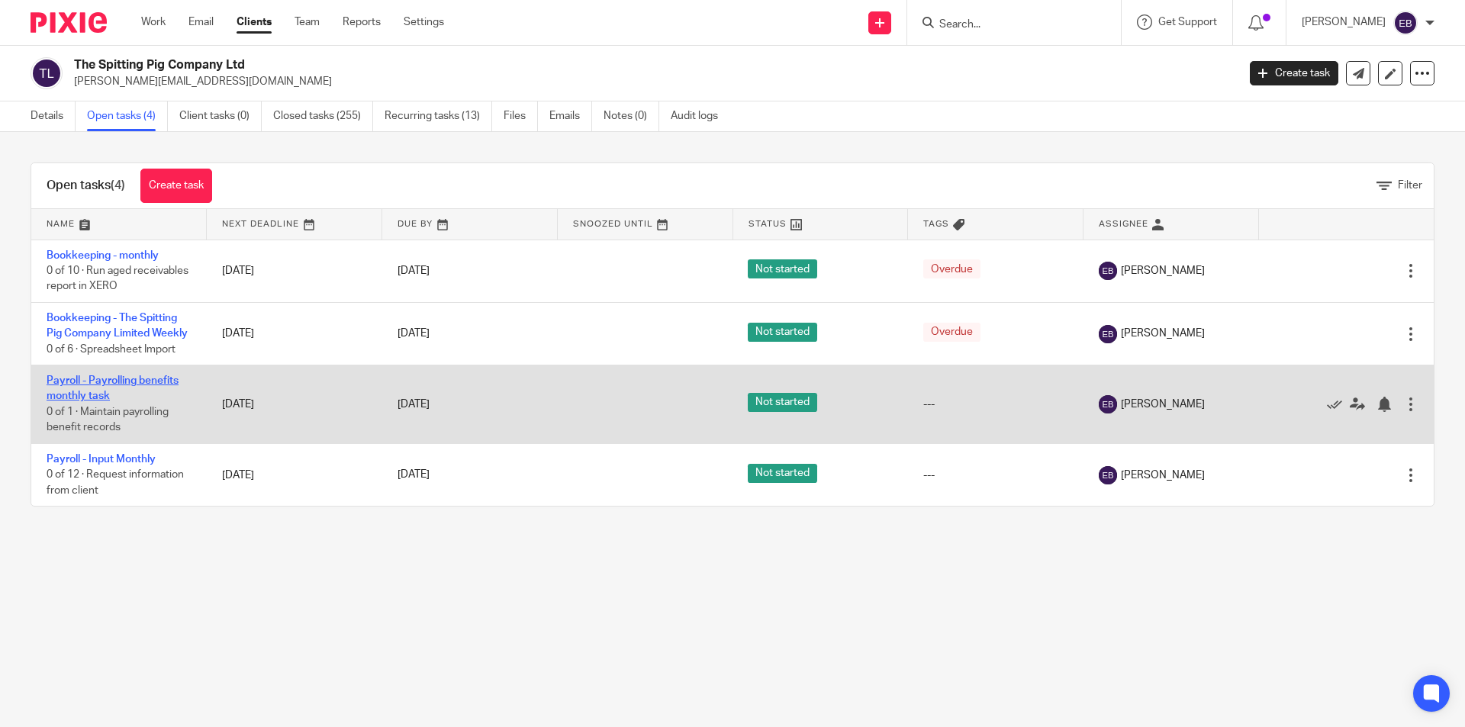
drag, startPoint x: 89, startPoint y: 404, endPoint x: 79, endPoint y: 414, distance: 14.0
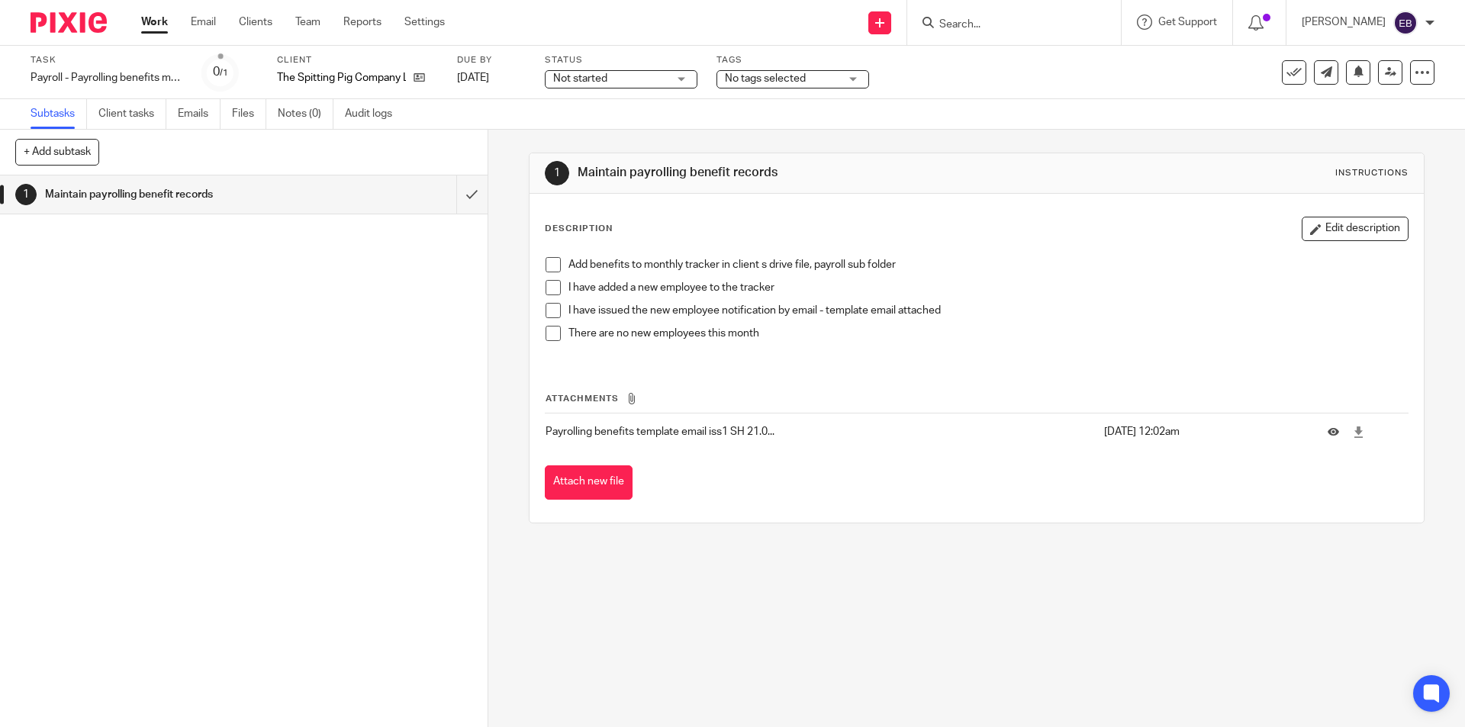
click at [553, 261] on span at bounding box center [553, 264] width 15 height 15
click at [551, 285] on span at bounding box center [553, 287] width 15 height 15
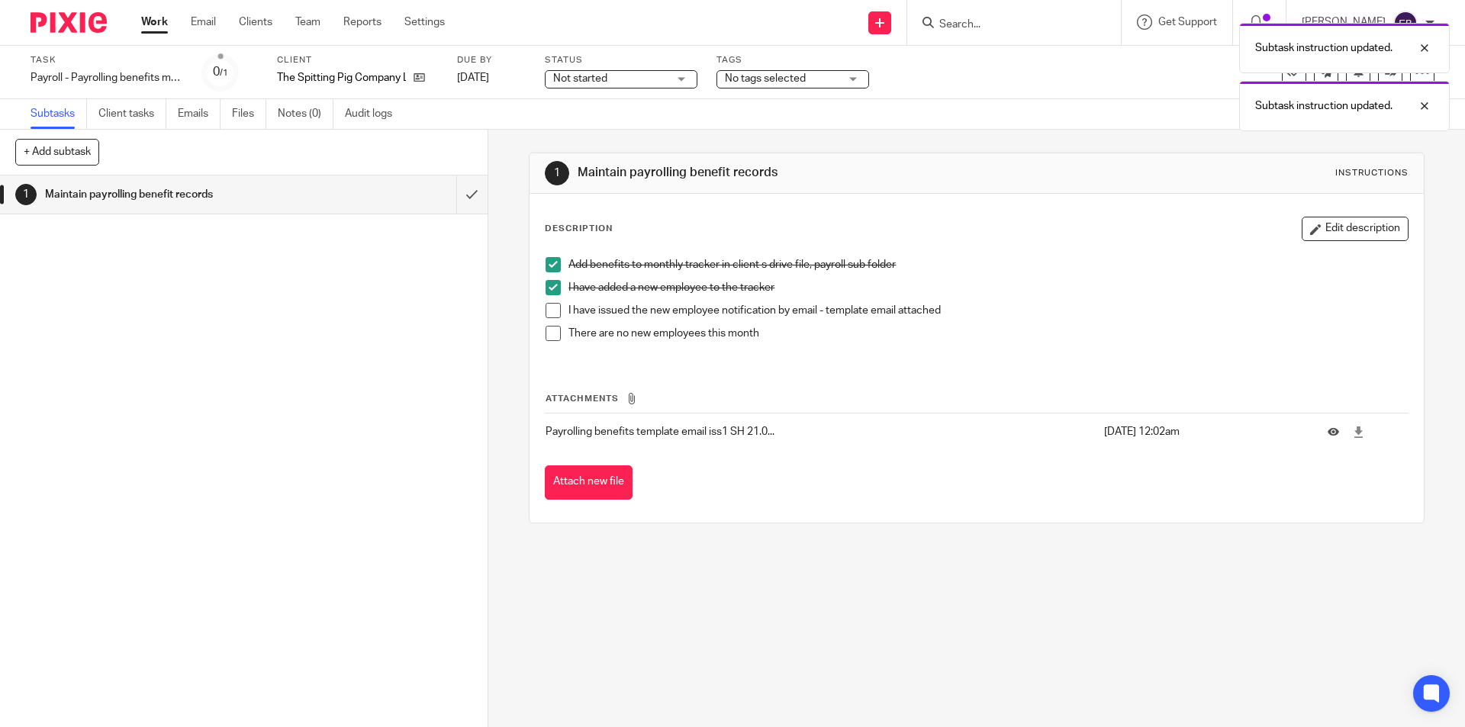
click at [546, 312] on span at bounding box center [553, 310] width 15 height 15
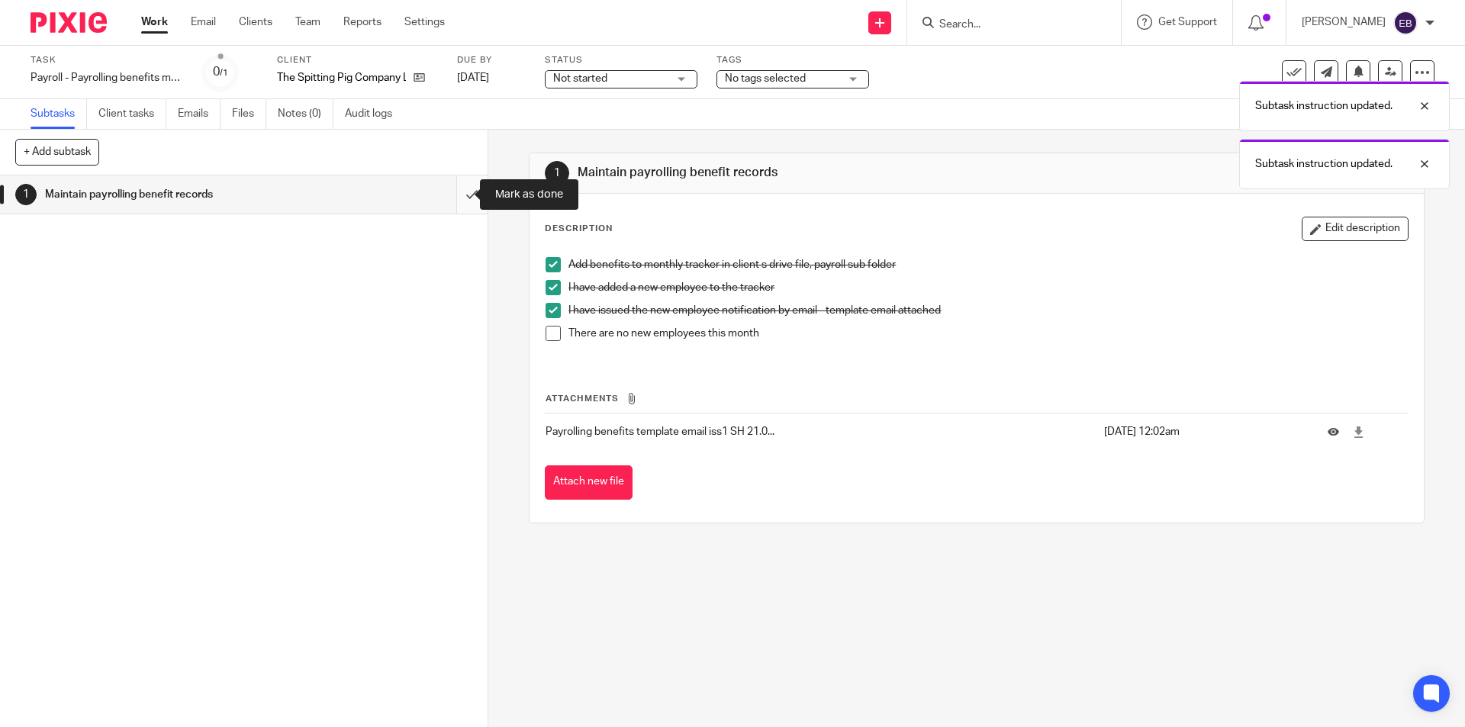
click at [459, 195] on input "submit" at bounding box center [244, 194] width 488 height 38
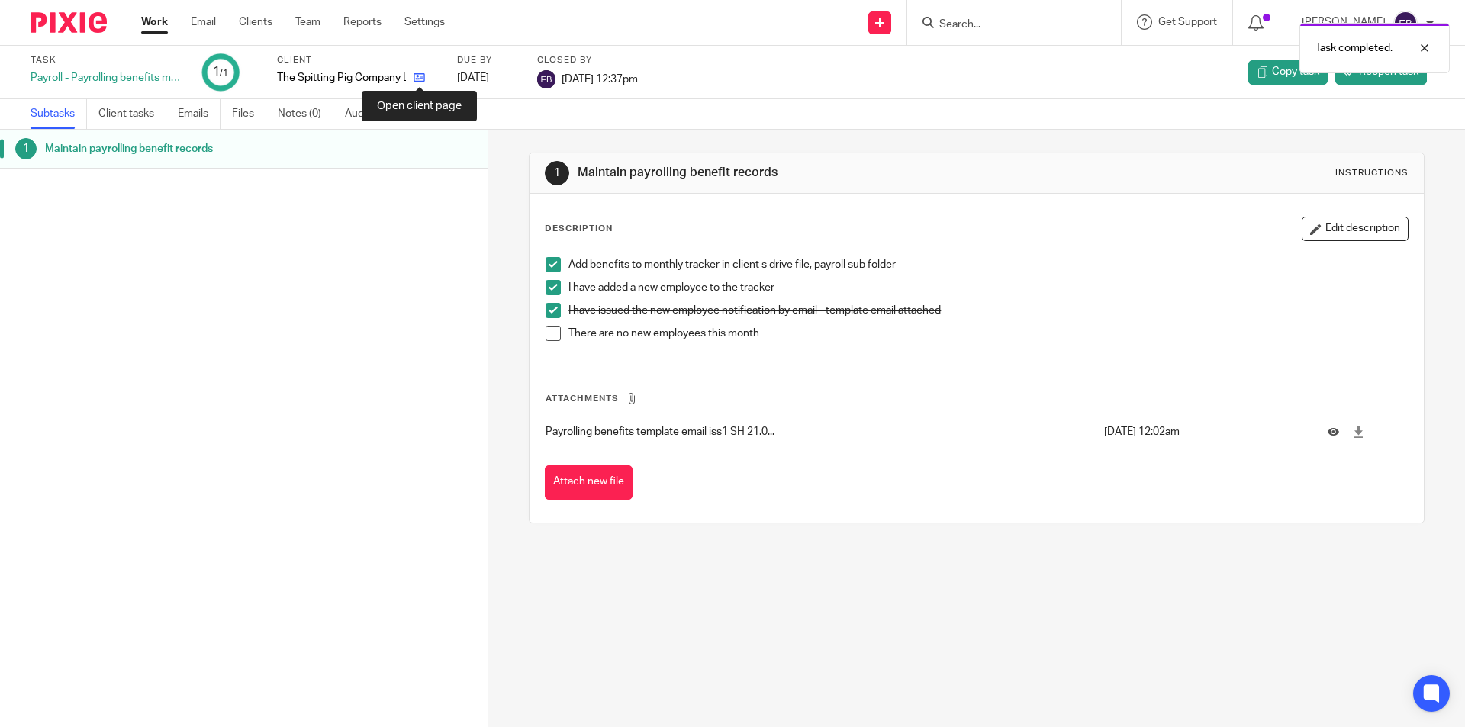
click at [417, 79] on icon at bounding box center [419, 77] width 11 height 11
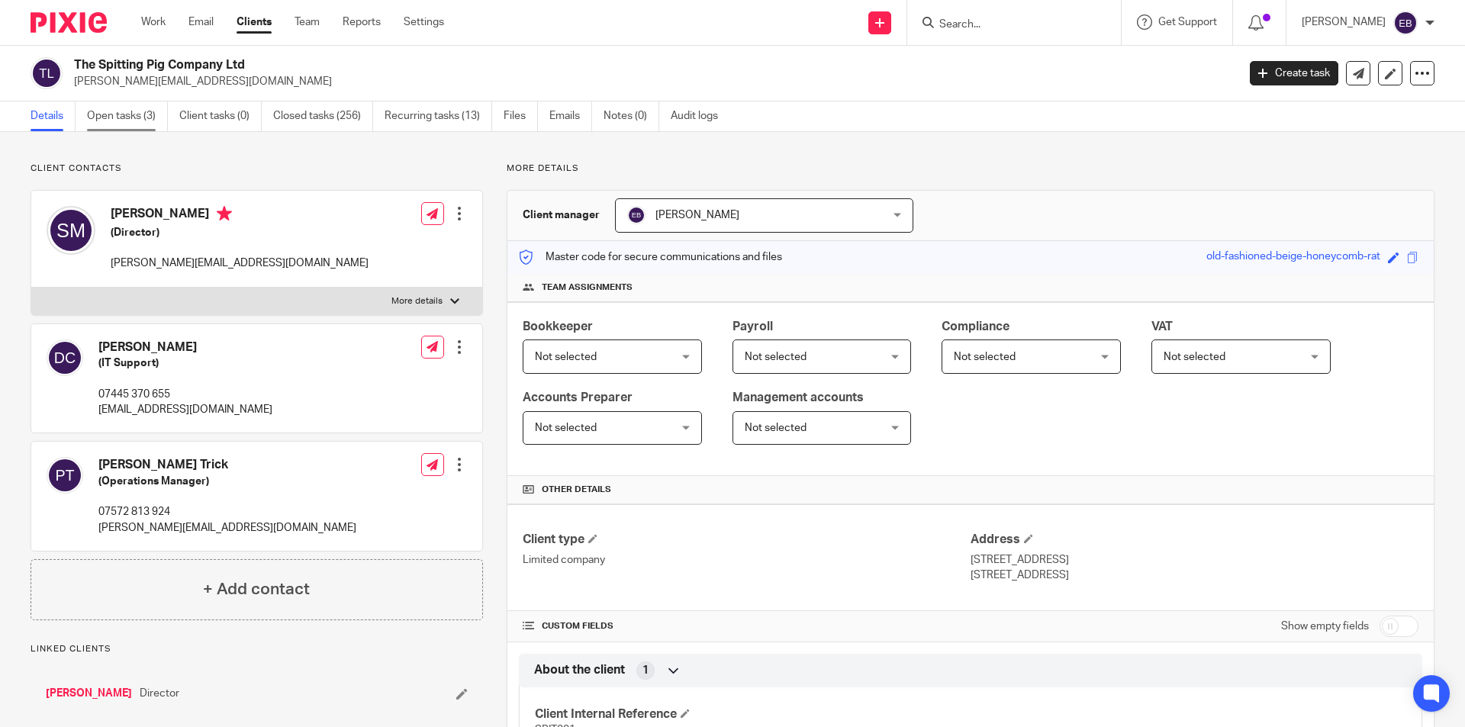
click at [139, 121] on link "Open tasks (3)" at bounding box center [127, 116] width 81 height 30
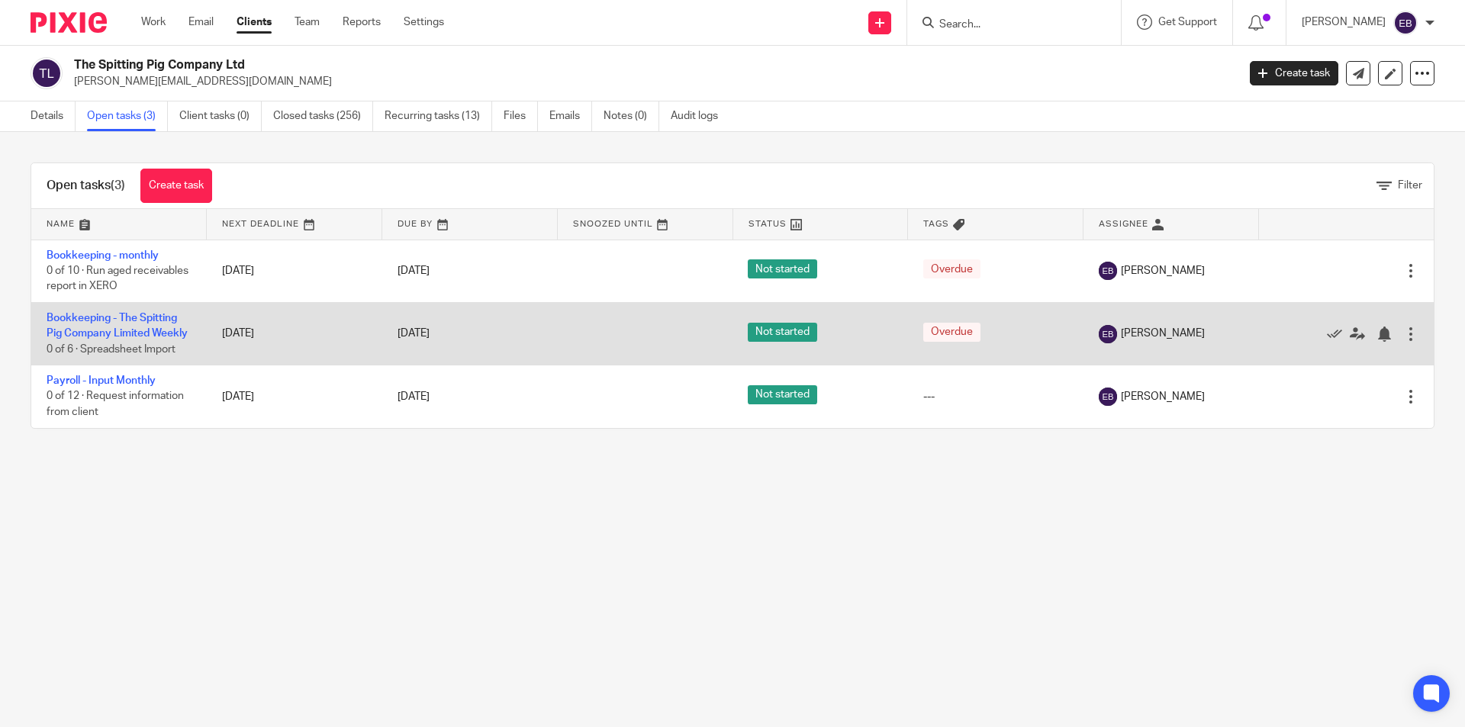
click at [102, 325] on td "Bookkeeping - The Spitting Pig Company Limited Weekly 0 of 6 · Spreadsheet Impo…" at bounding box center [118, 333] width 175 height 63
click at [91, 335] on link "Bookkeeping - The Spitting Pig Company Limited Weekly" at bounding box center [117, 326] width 141 height 26
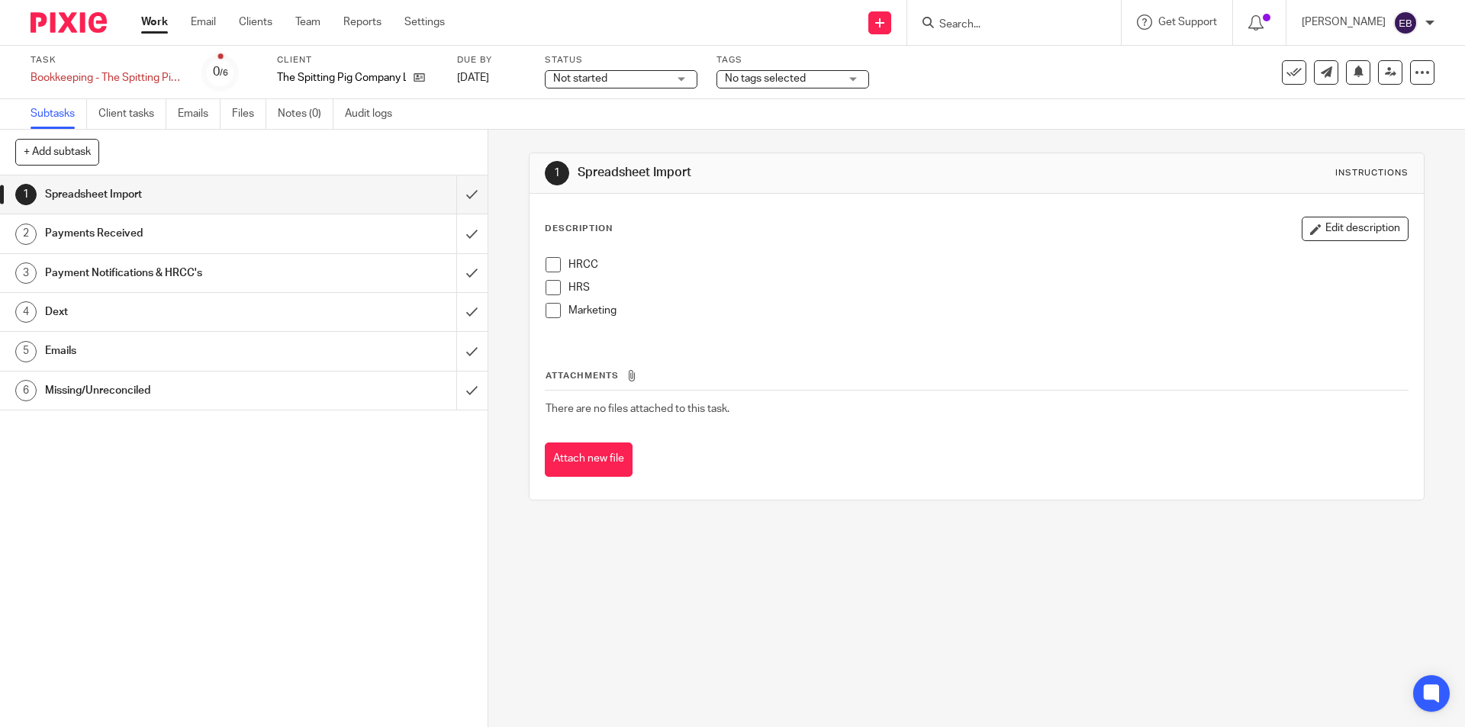
click at [546, 263] on span at bounding box center [553, 264] width 15 height 15
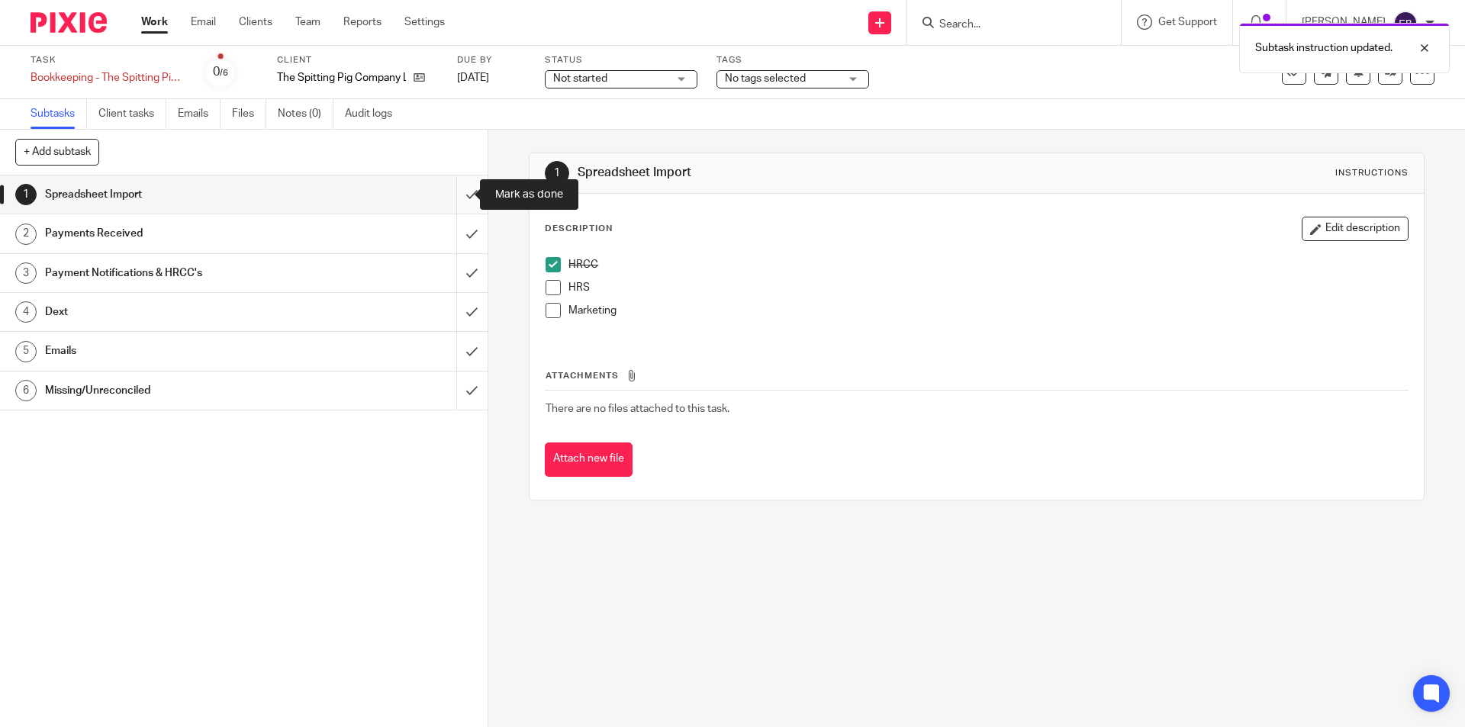
click at [462, 197] on input "submit" at bounding box center [244, 194] width 488 height 38
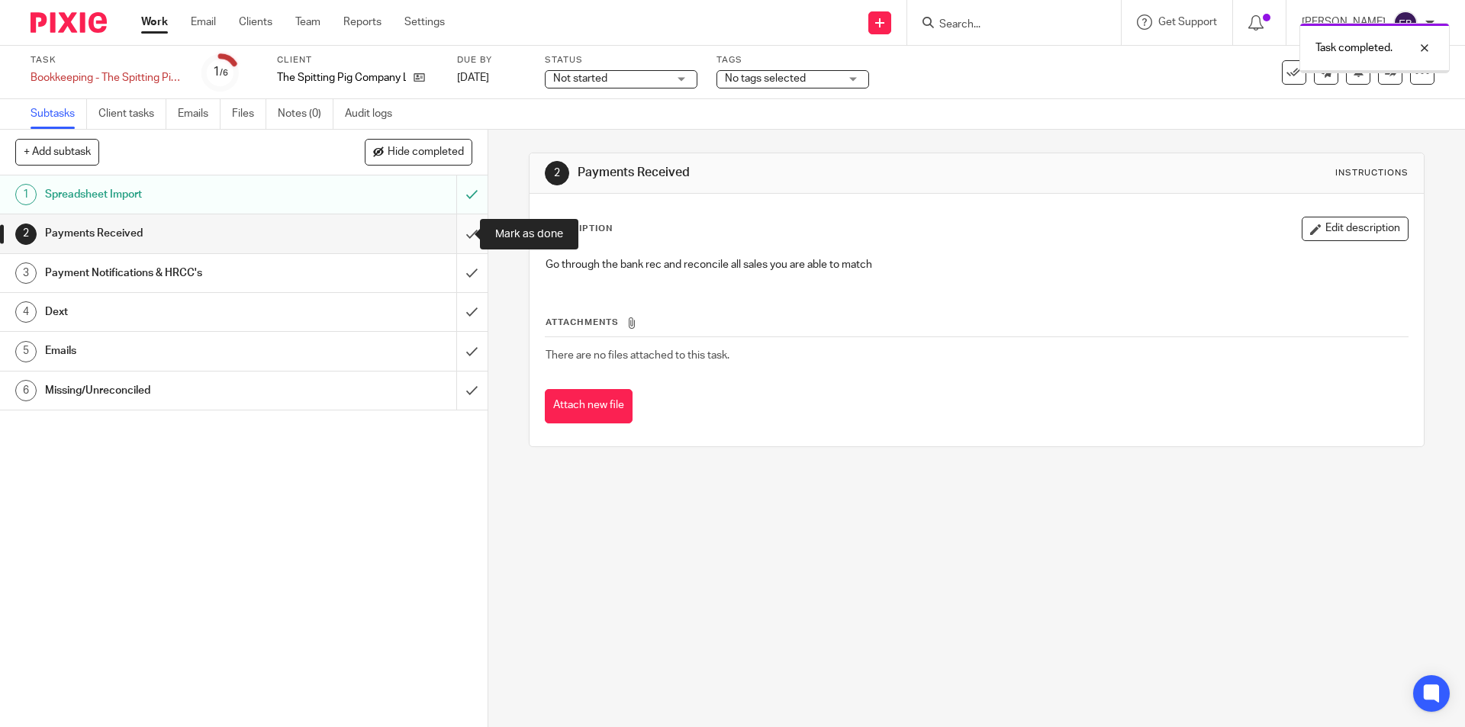
click at [452, 233] on input "submit" at bounding box center [244, 233] width 488 height 38
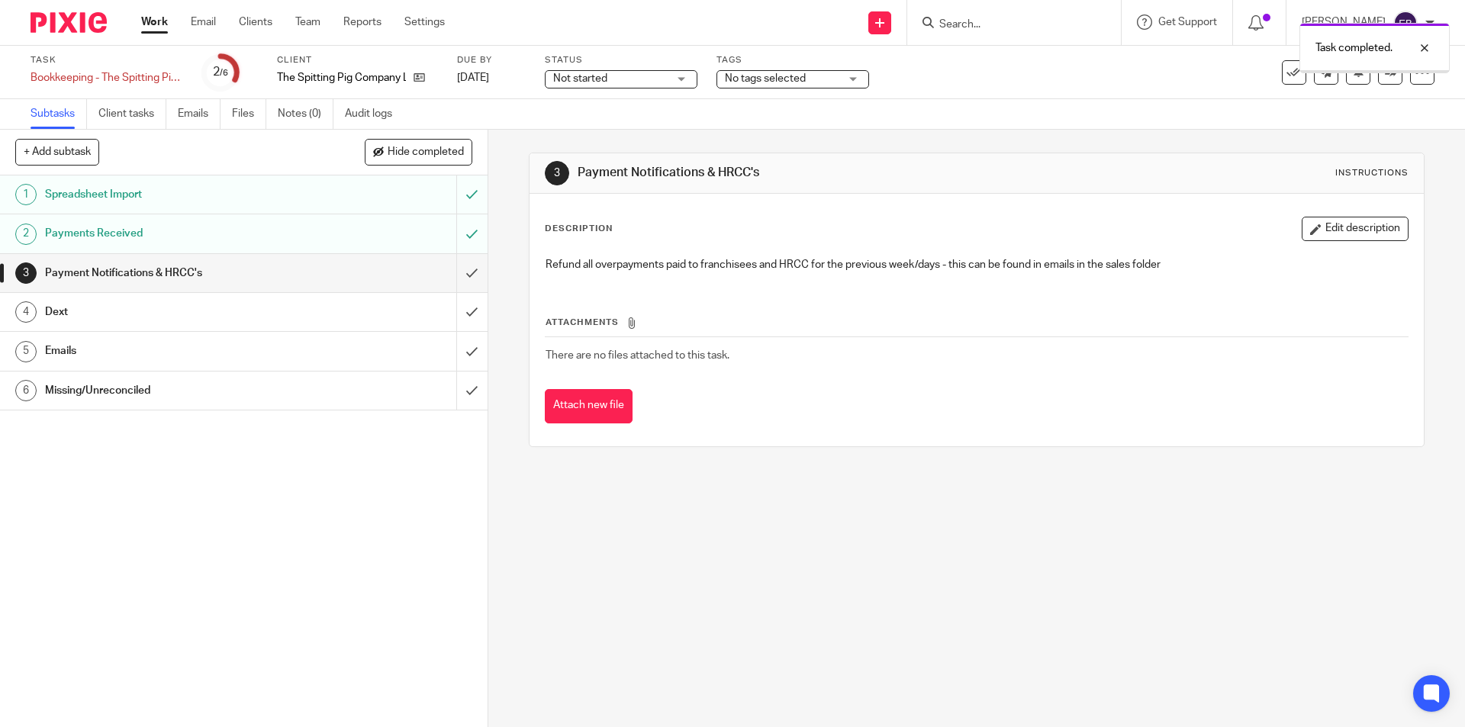
click at [459, 269] on input "submit" at bounding box center [244, 273] width 488 height 38
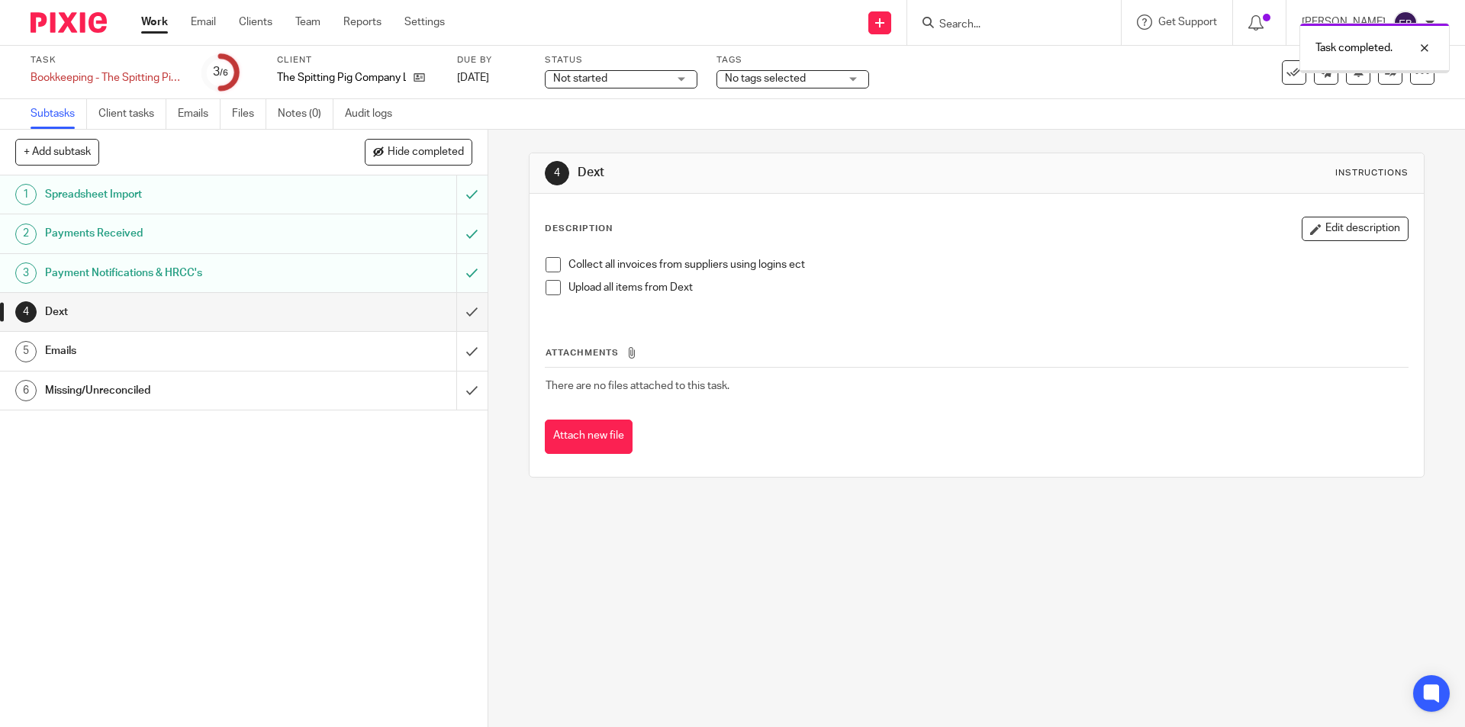
click at [451, 304] on input "submit" at bounding box center [244, 312] width 488 height 38
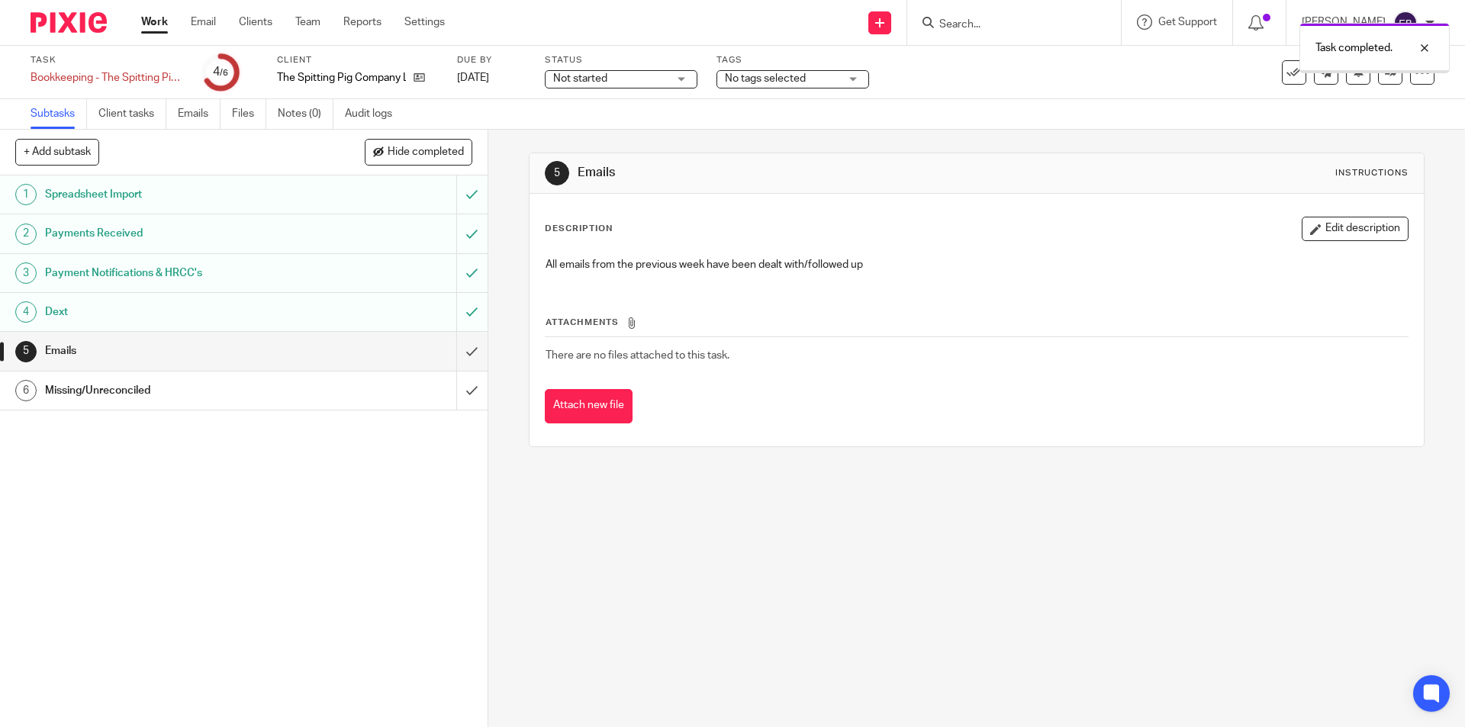
click at [306, 300] on link "4 Dext" at bounding box center [228, 312] width 456 height 38
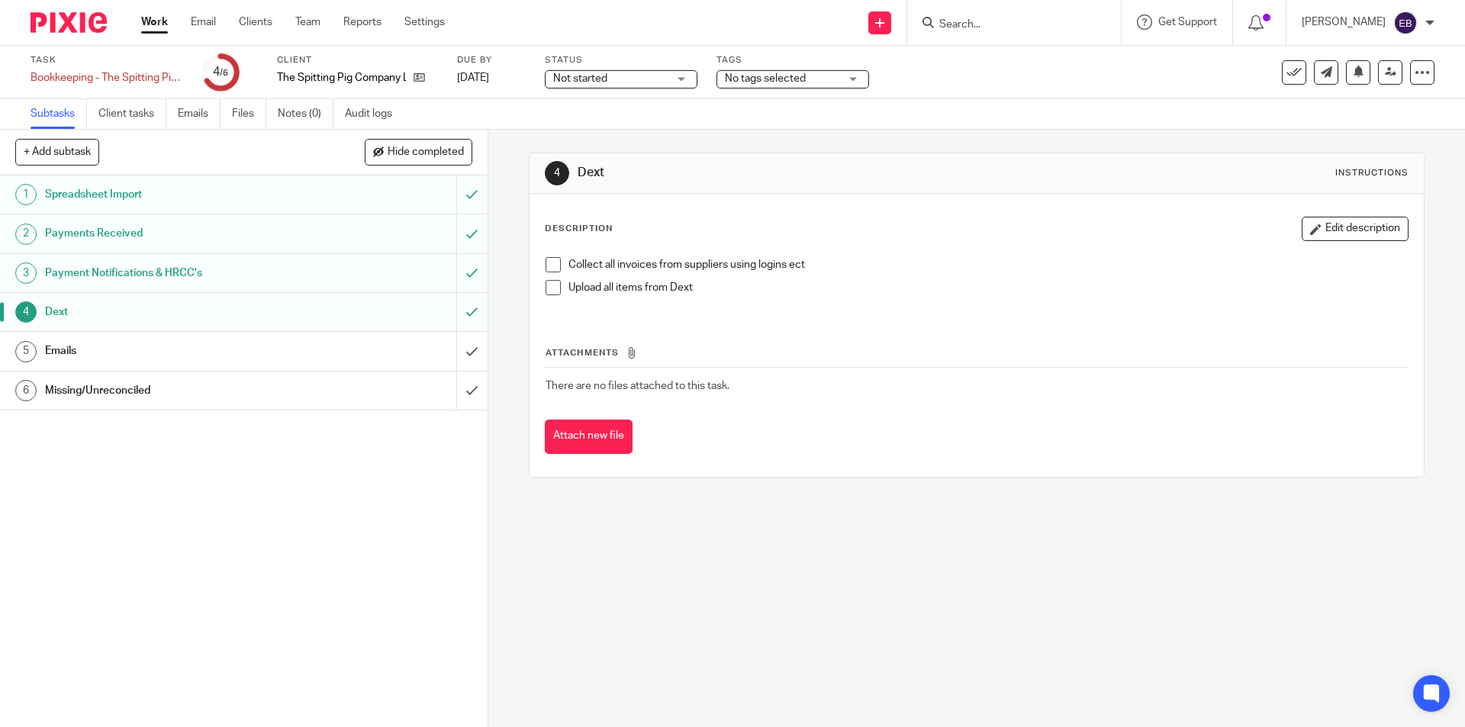
click at [546, 269] on span at bounding box center [553, 264] width 15 height 15
click at [546, 283] on span at bounding box center [553, 287] width 15 height 15
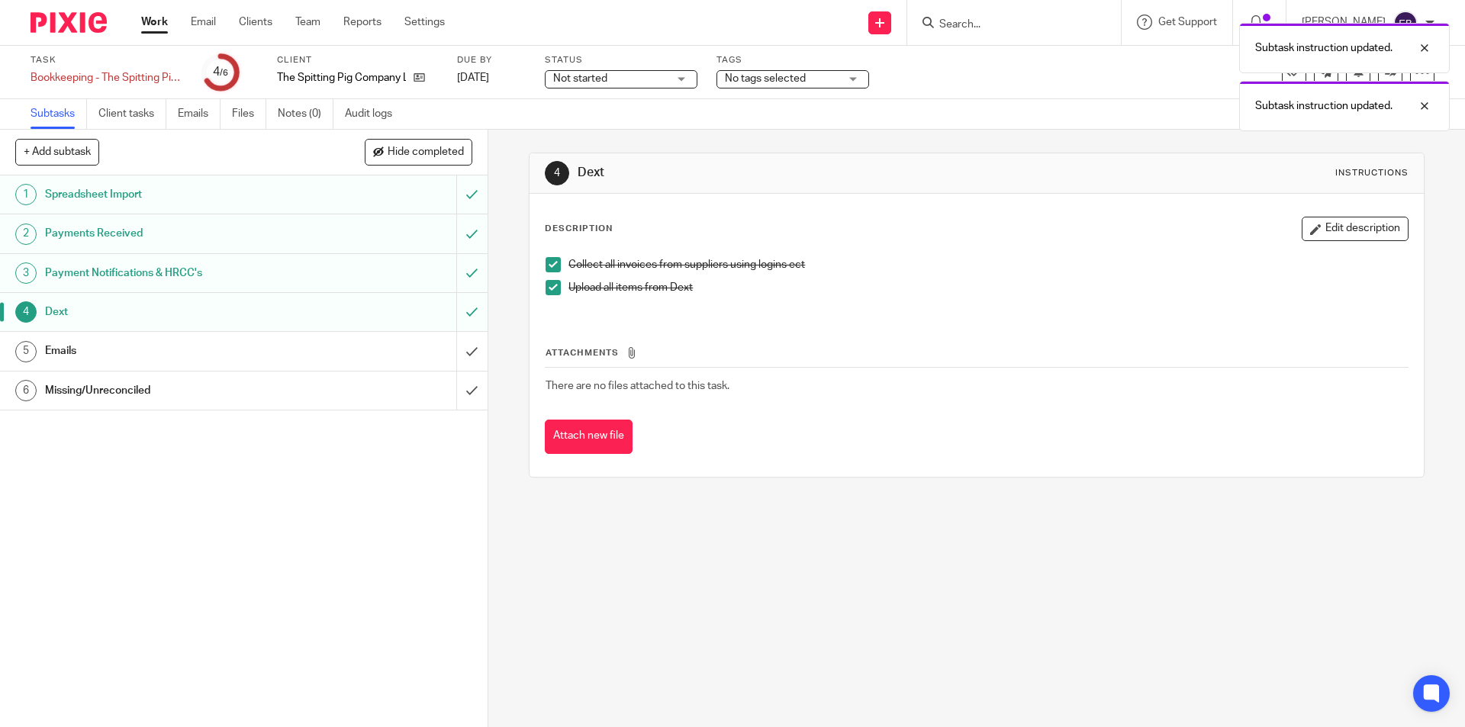
click at [385, 344] on div "Emails" at bounding box center [243, 351] width 396 height 23
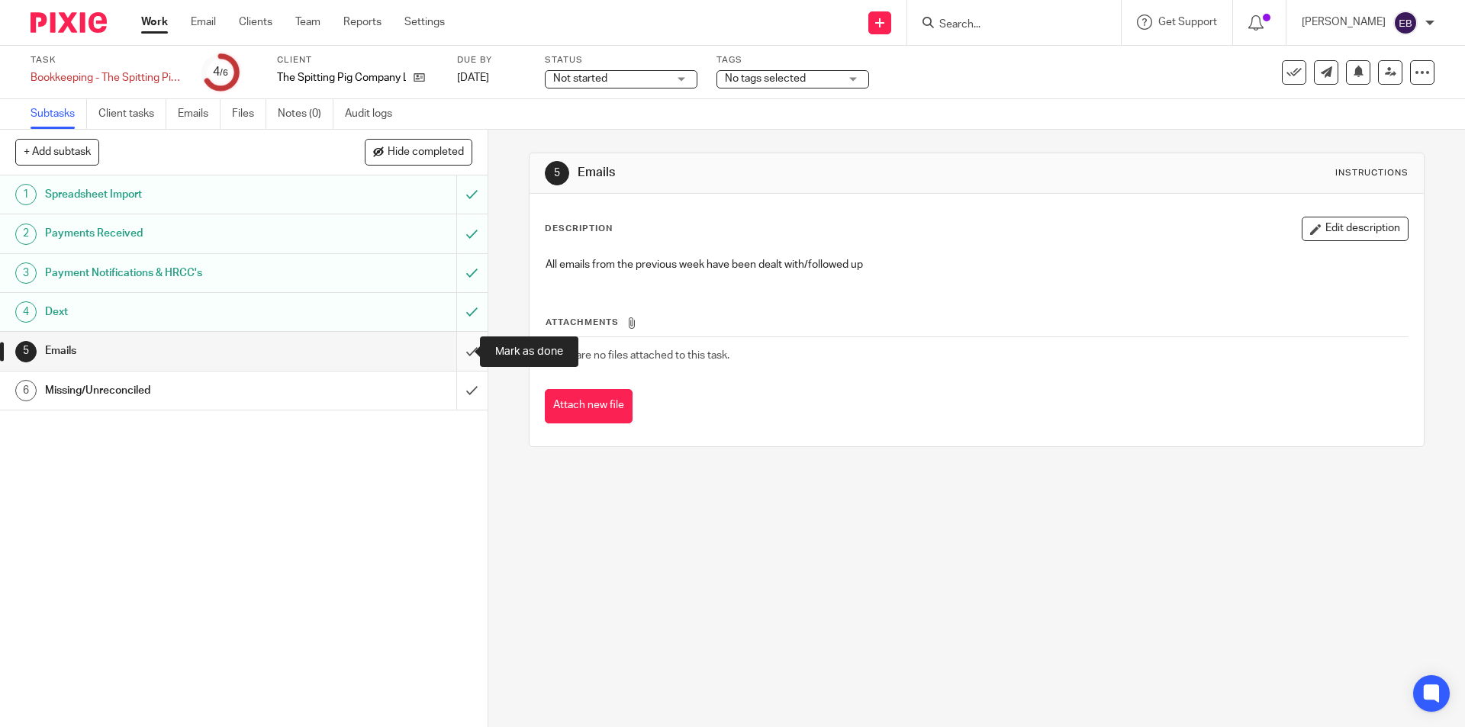
click at [460, 350] on input "submit" at bounding box center [244, 351] width 488 height 38
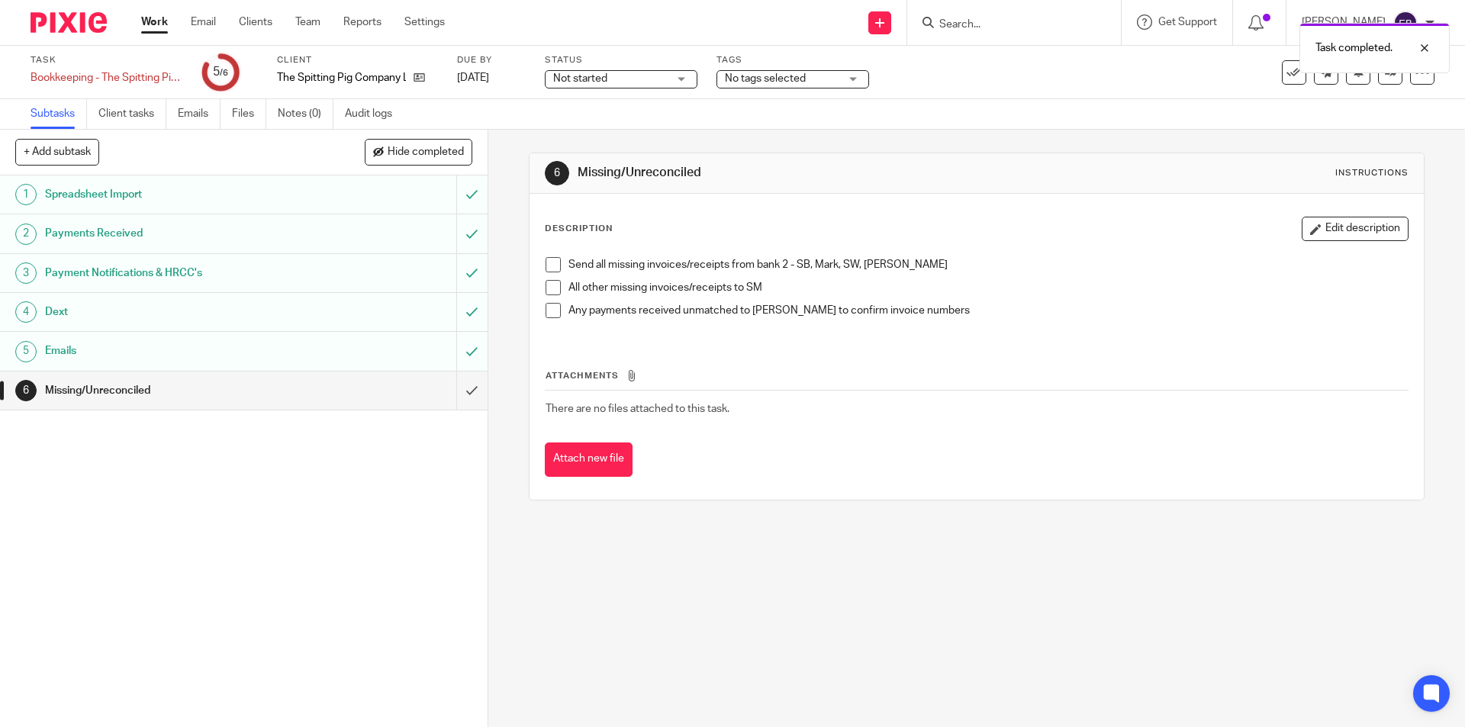
click at [546, 260] on span at bounding box center [553, 264] width 15 height 15
click at [546, 282] on span at bounding box center [553, 287] width 15 height 15
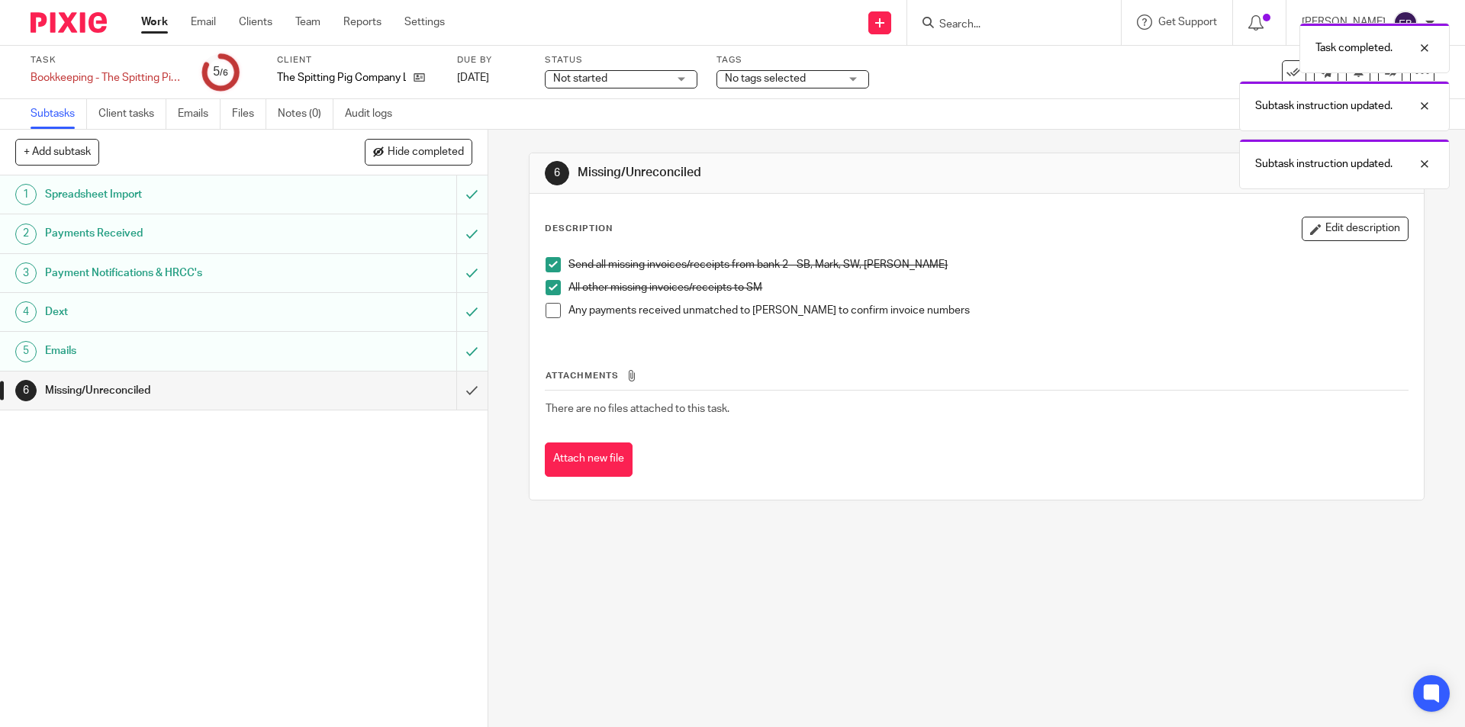
click at [546, 282] on span at bounding box center [553, 287] width 15 height 15
click at [458, 393] on input "submit" at bounding box center [244, 391] width 488 height 38
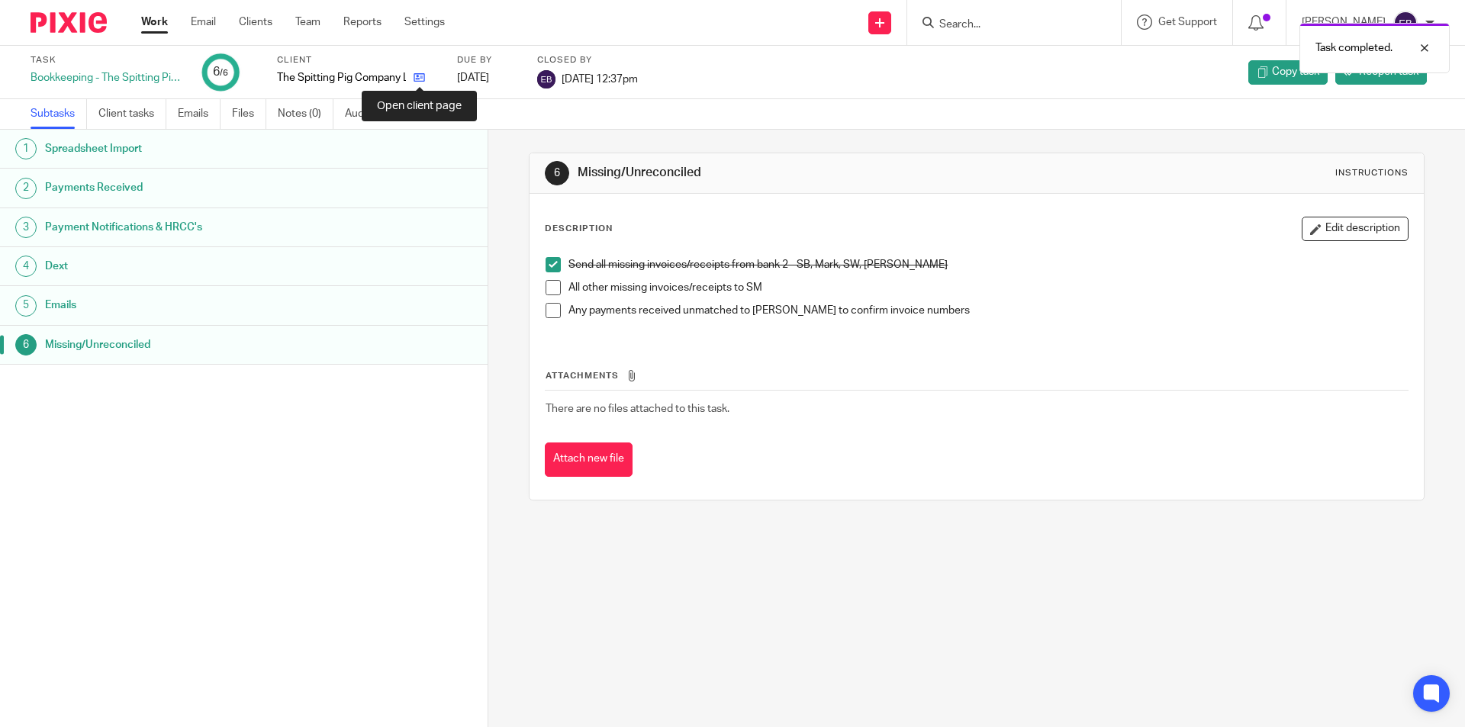
click at [418, 79] on icon at bounding box center [419, 77] width 11 height 11
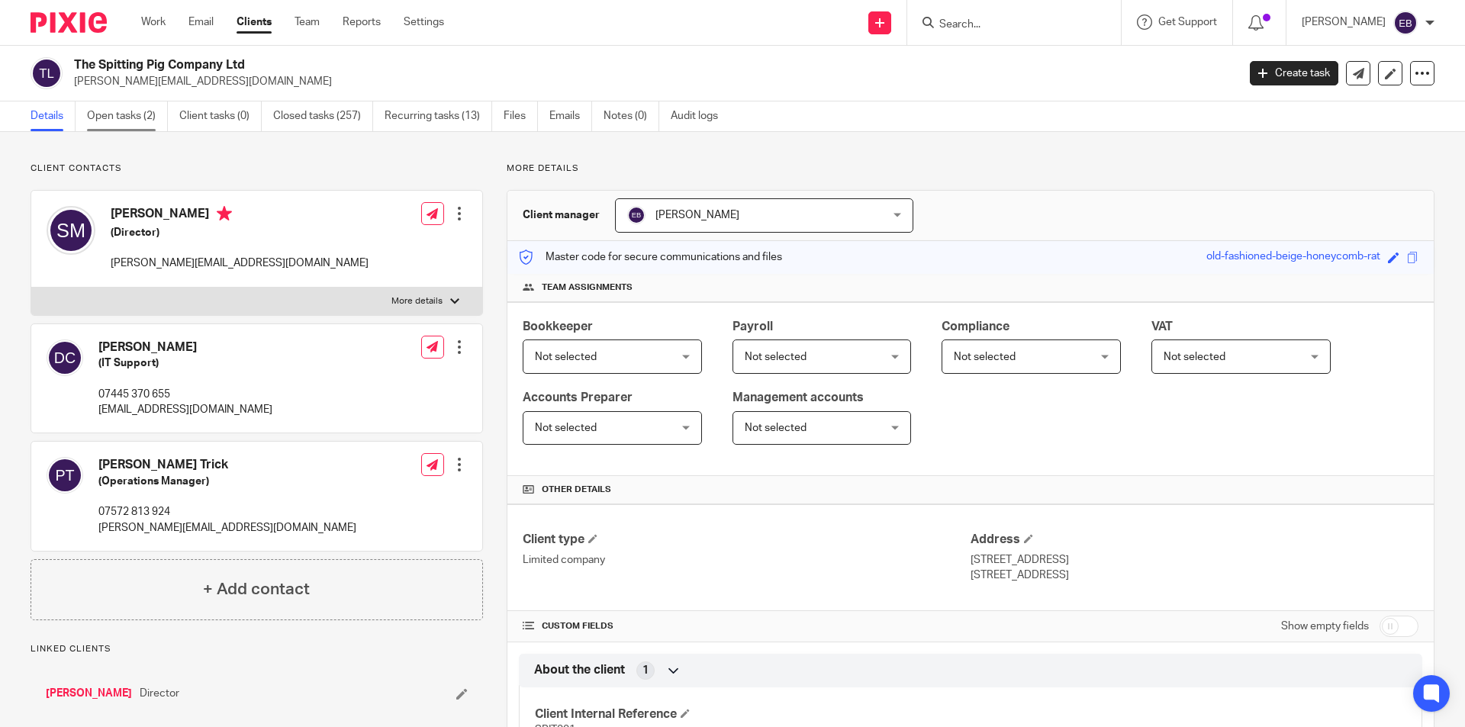
click at [148, 127] on link "Open tasks (2)" at bounding box center [127, 116] width 81 height 30
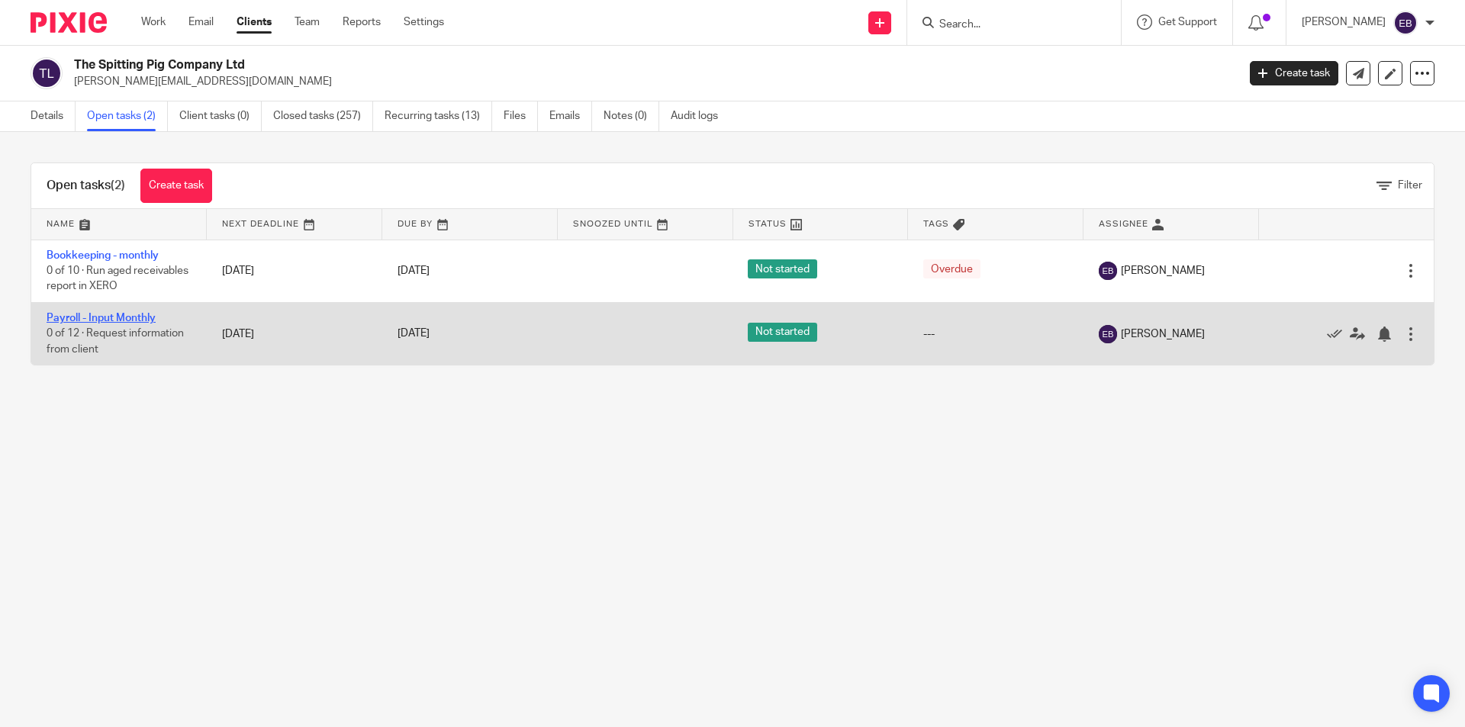
click at [112, 313] on link "Payroll - Input Monthly" at bounding box center [101, 318] width 109 height 11
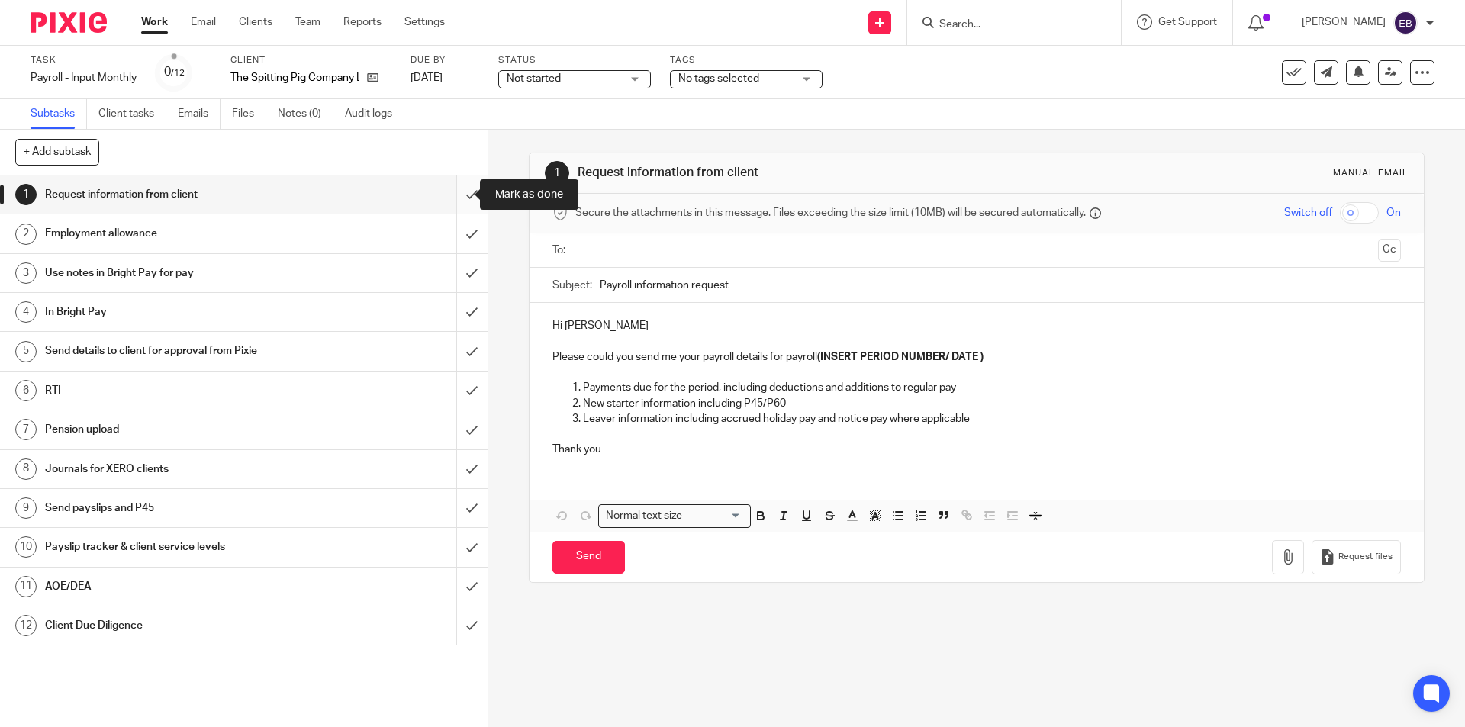
click at [462, 196] on input "submit" at bounding box center [244, 194] width 488 height 38
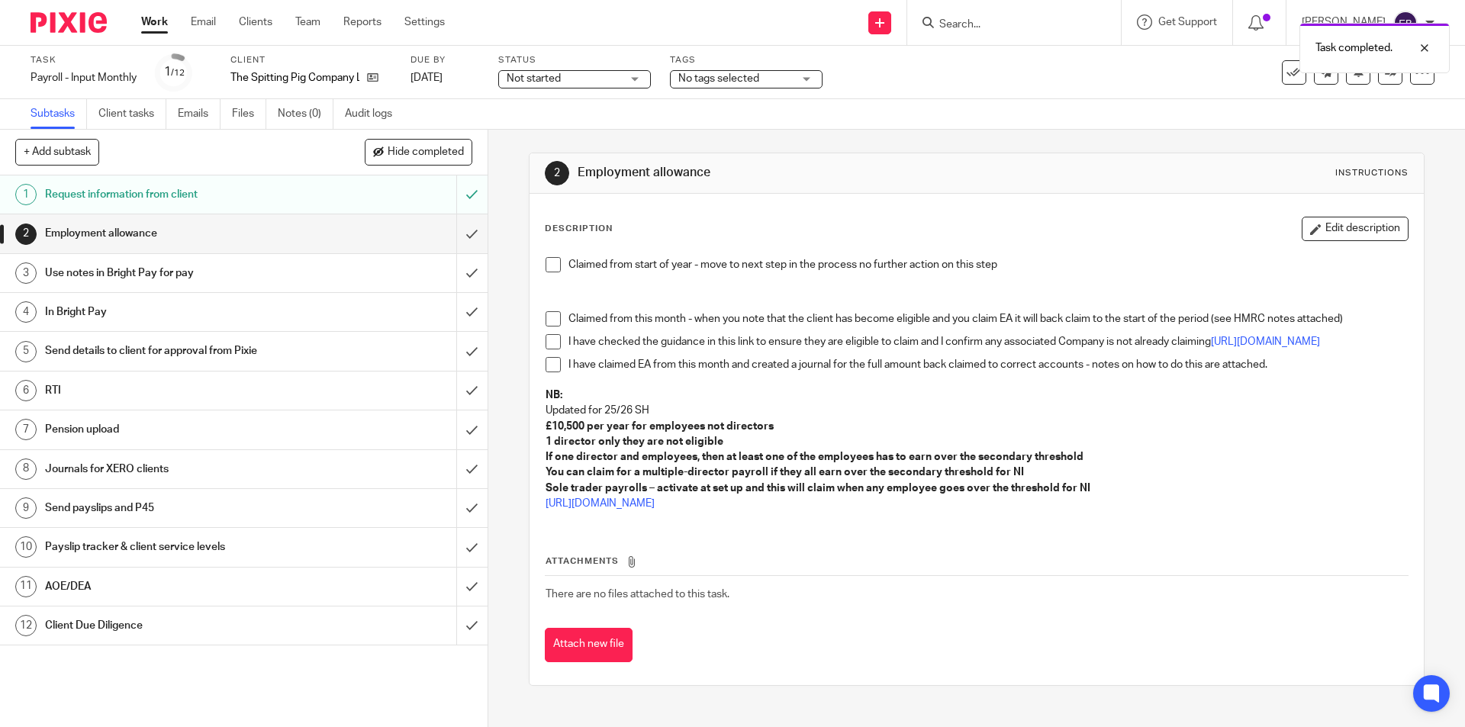
click at [555, 256] on div "Claimed from start of year - move to next step in the process no further action…" at bounding box center [976, 385] width 877 height 273
click at [553, 261] on span at bounding box center [553, 264] width 15 height 15
click at [463, 228] on input "submit" at bounding box center [244, 233] width 488 height 38
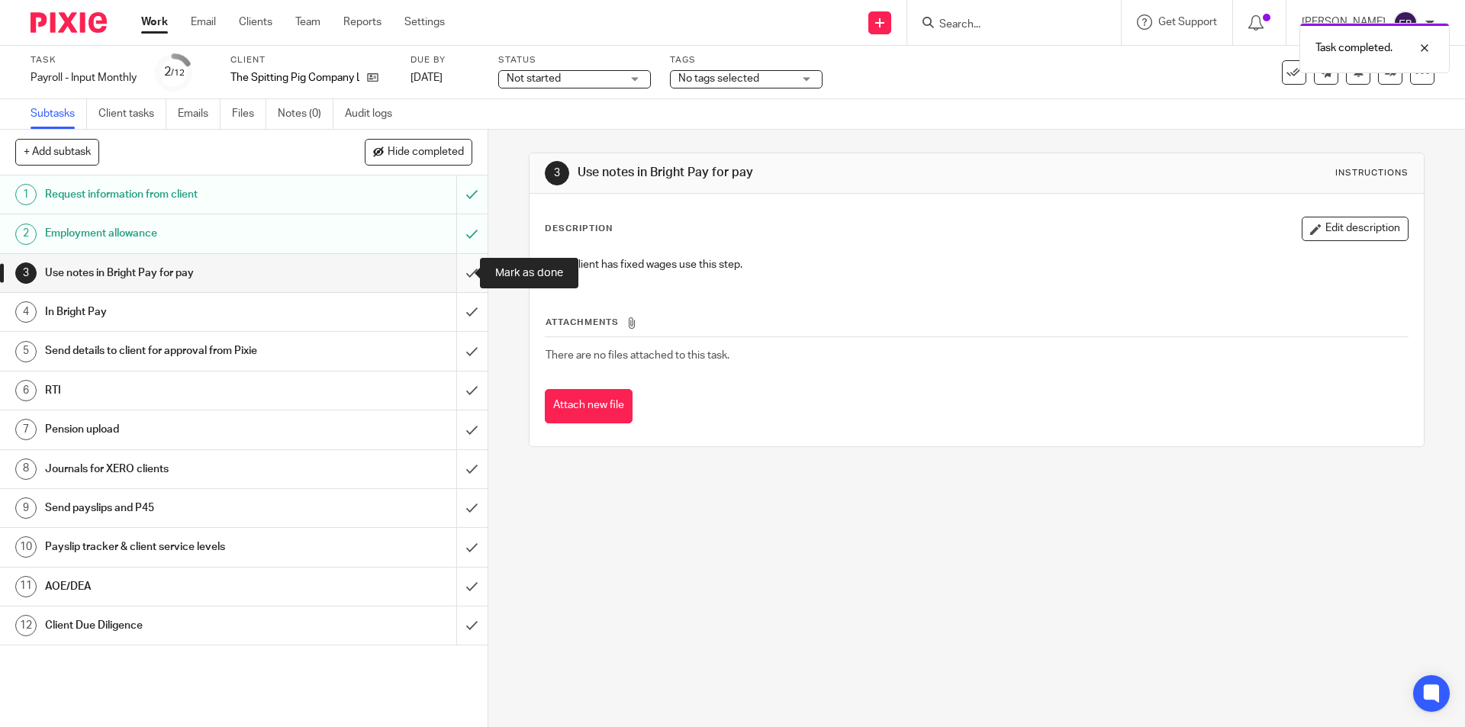
click at [468, 272] on input "submit" at bounding box center [244, 273] width 488 height 38
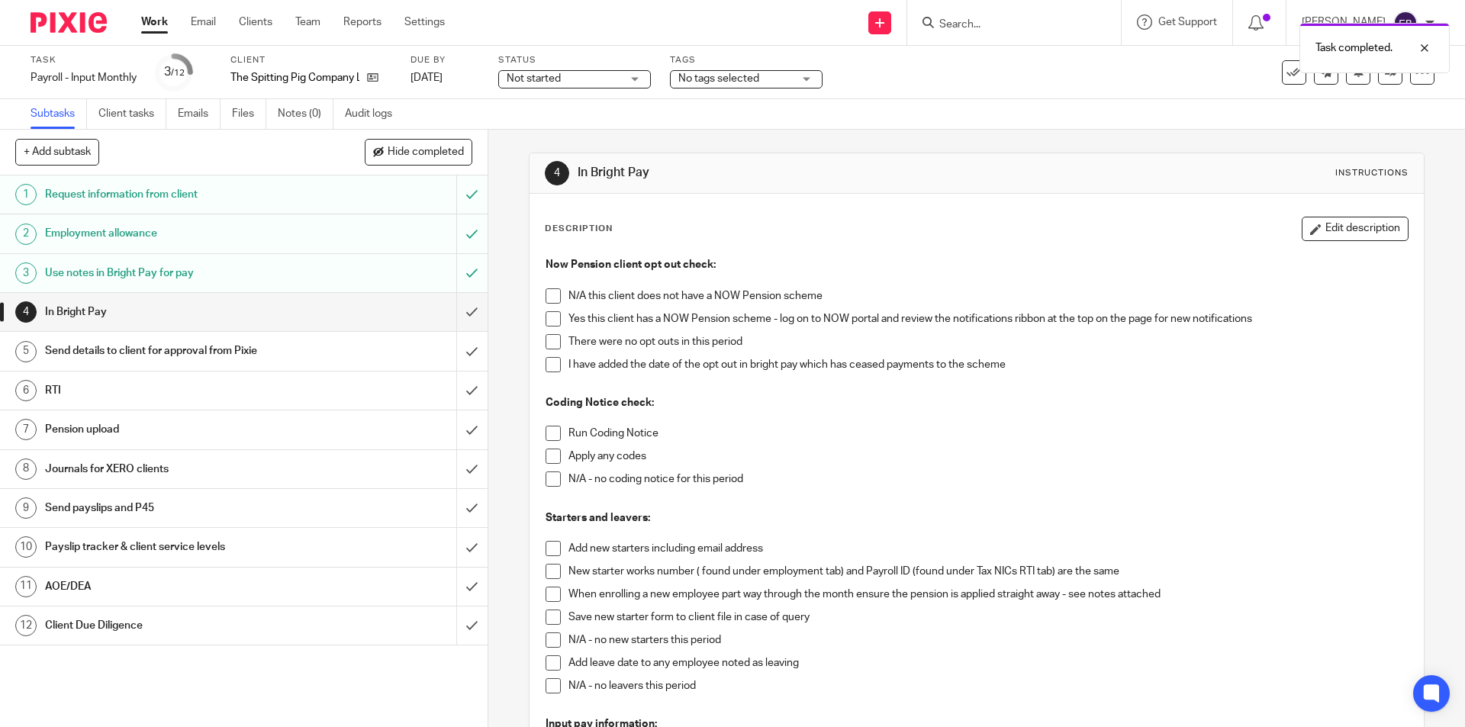
click at [552, 291] on span at bounding box center [553, 295] width 15 height 15
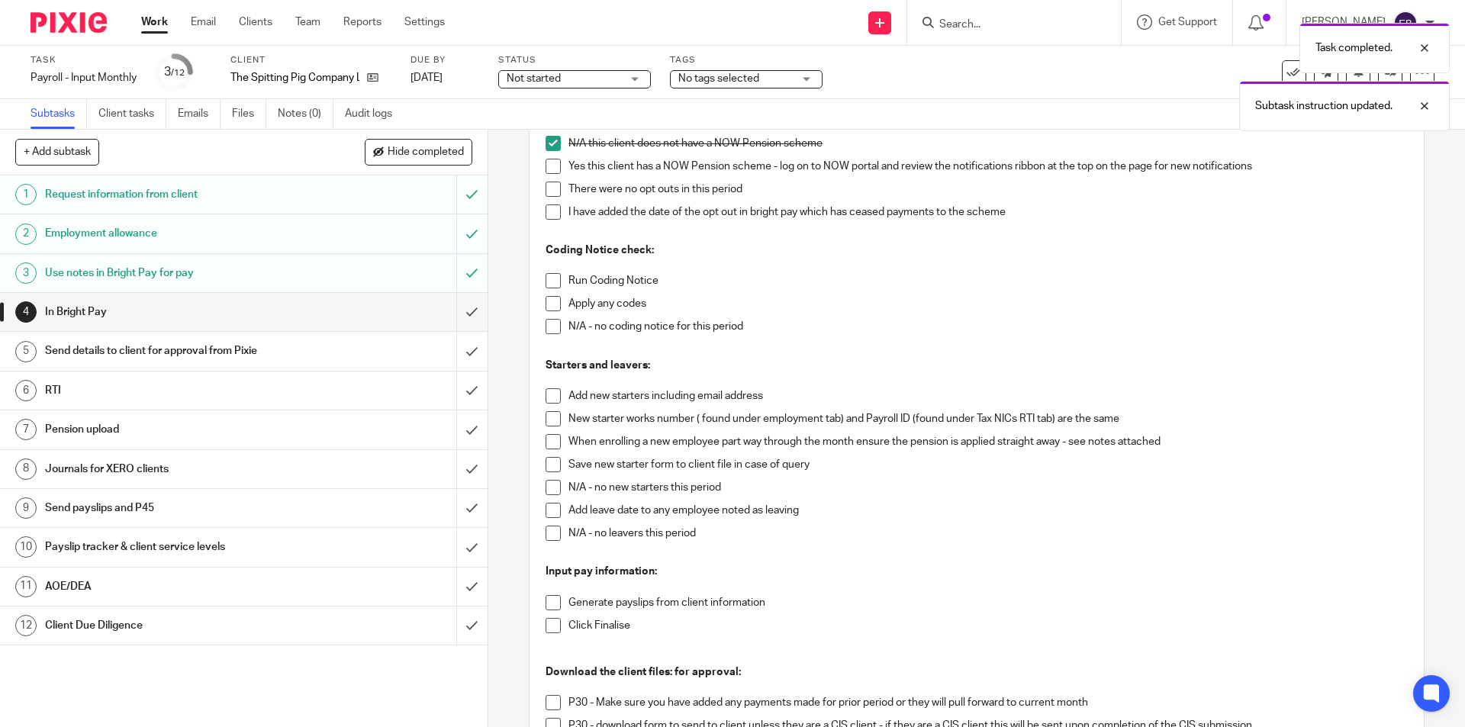
click at [558, 278] on li "Run Coding Notice" at bounding box center [976, 284] width 861 height 23
click at [553, 284] on span at bounding box center [553, 280] width 15 height 15
click at [552, 308] on span at bounding box center [553, 303] width 15 height 15
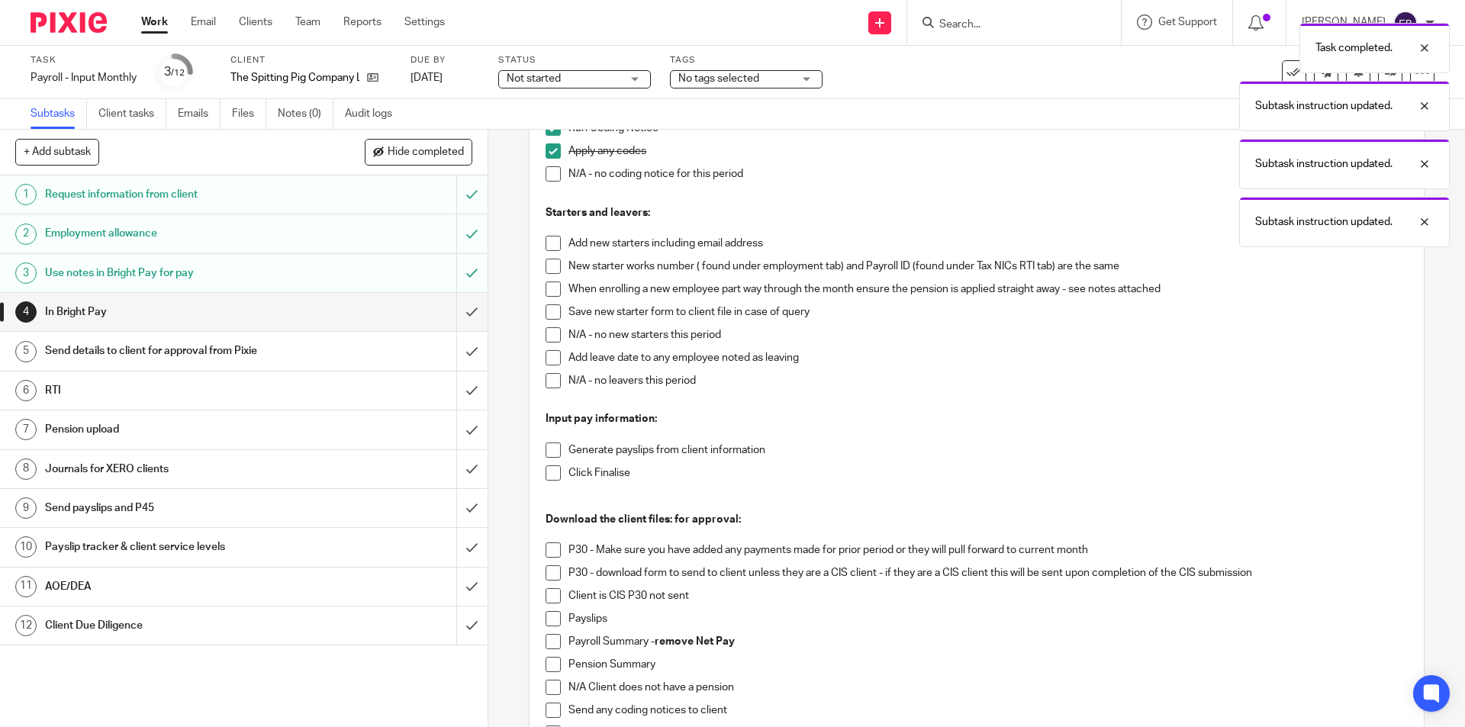
scroll to position [229, 0]
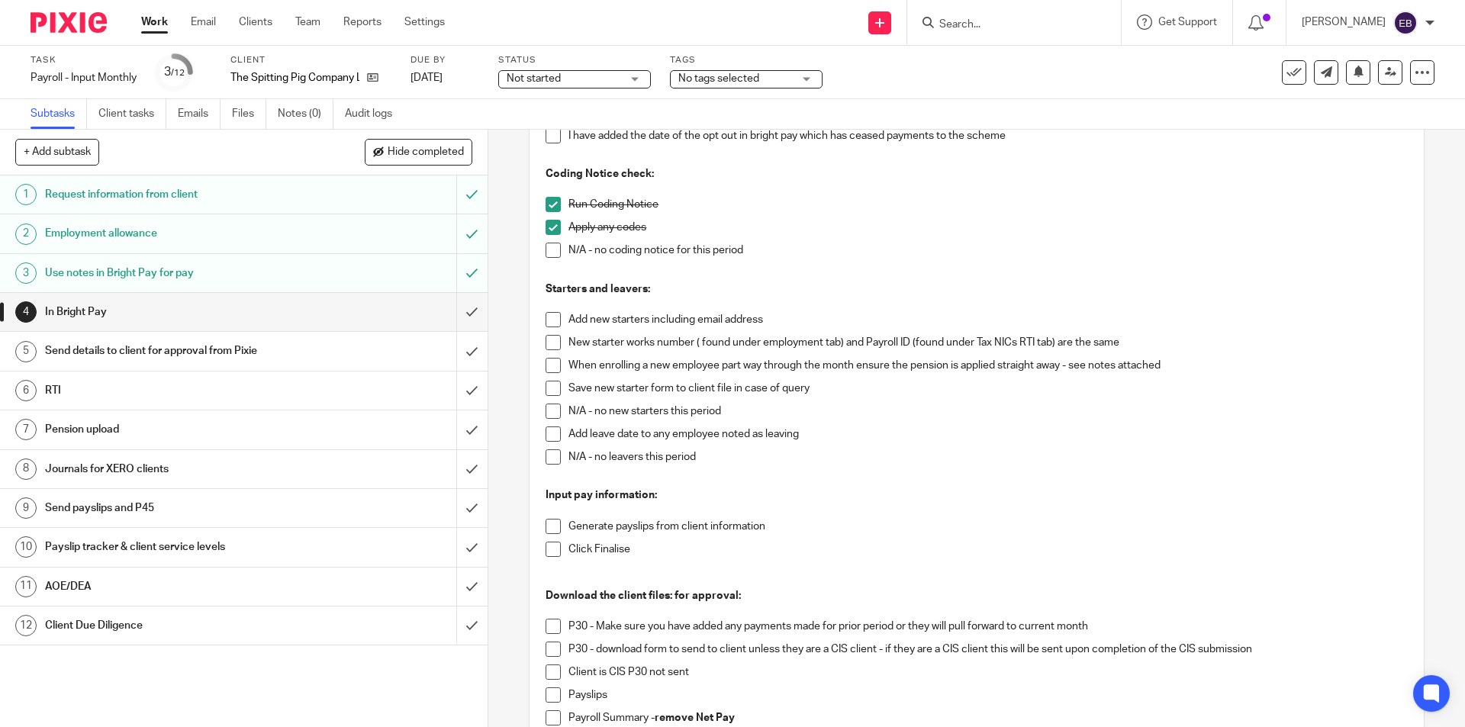
click at [549, 411] on span at bounding box center [553, 411] width 15 height 15
click at [546, 460] on span at bounding box center [553, 456] width 15 height 15
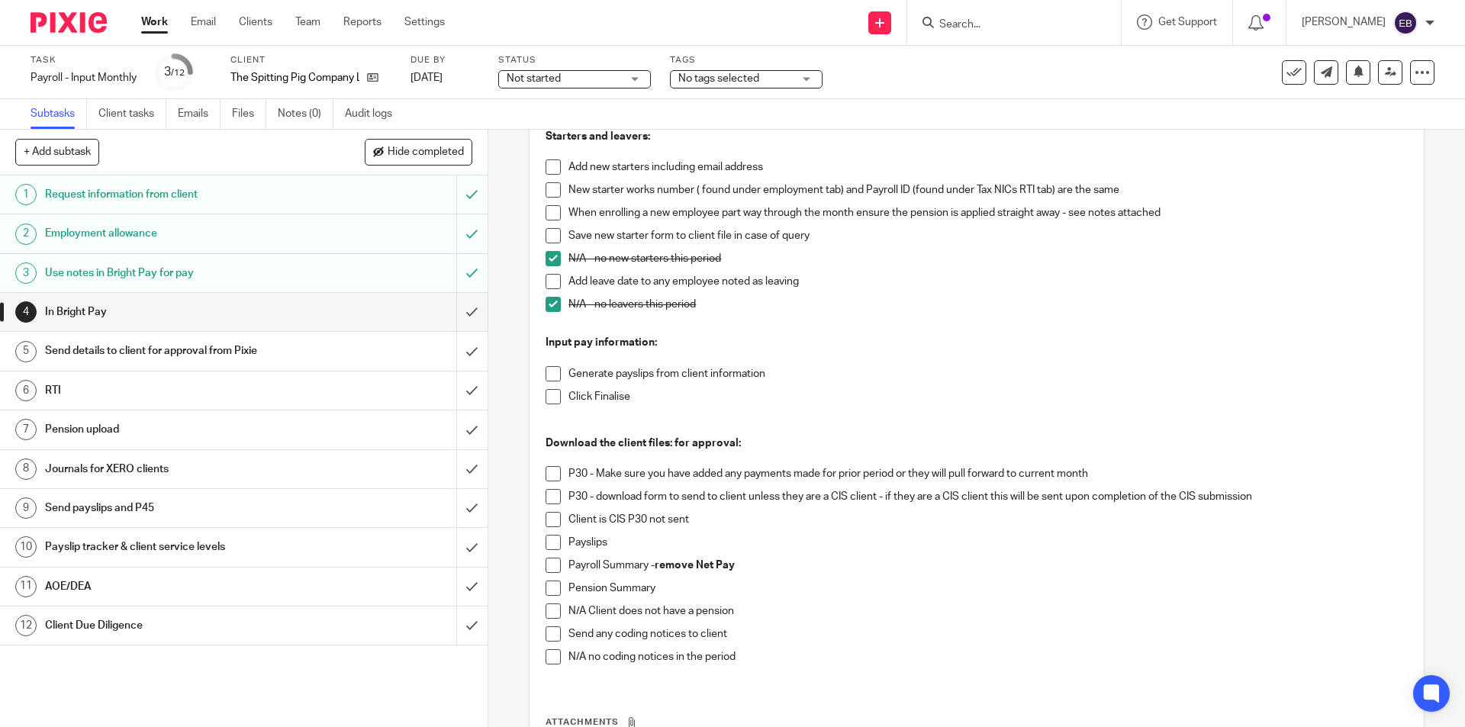
click at [152, 18] on link "Work" at bounding box center [154, 21] width 27 height 15
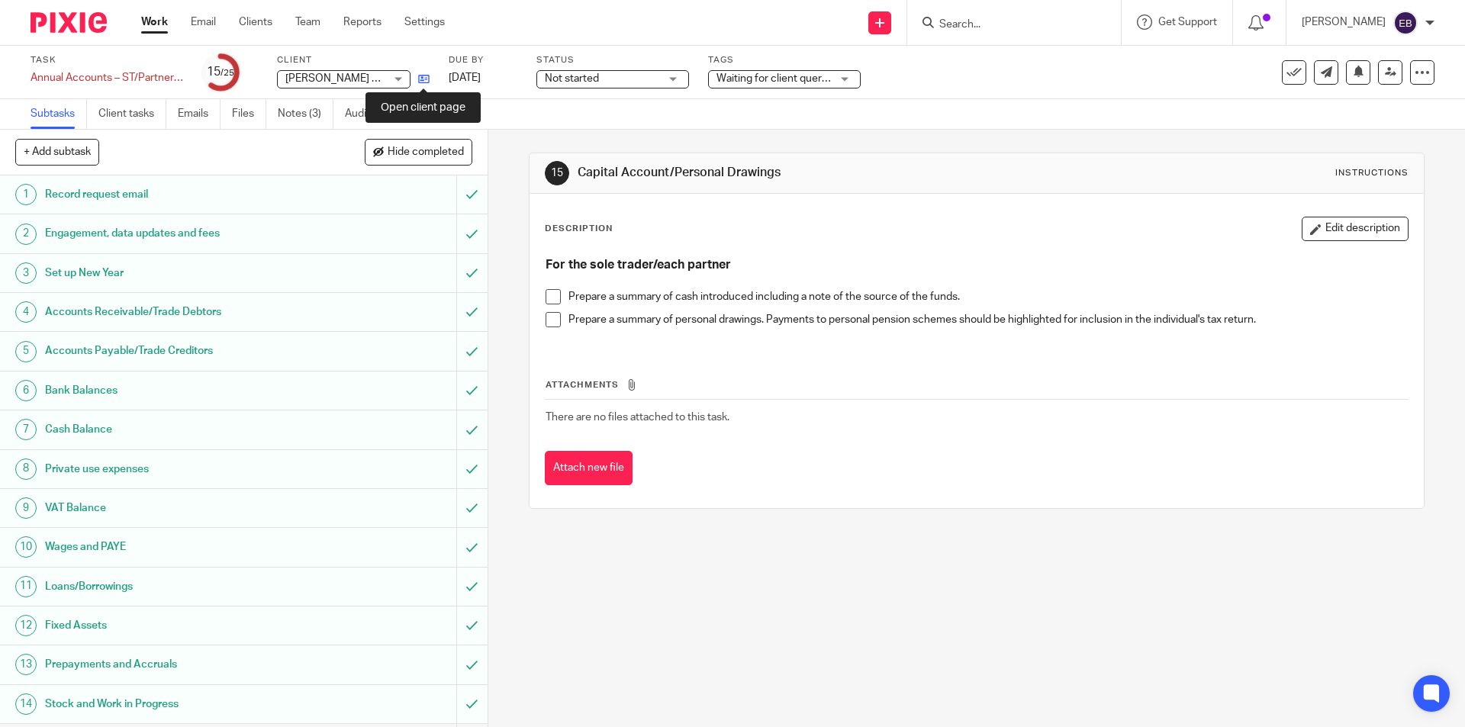
click at [420, 78] on icon at bounding box center [423, 78] width 11 height 11
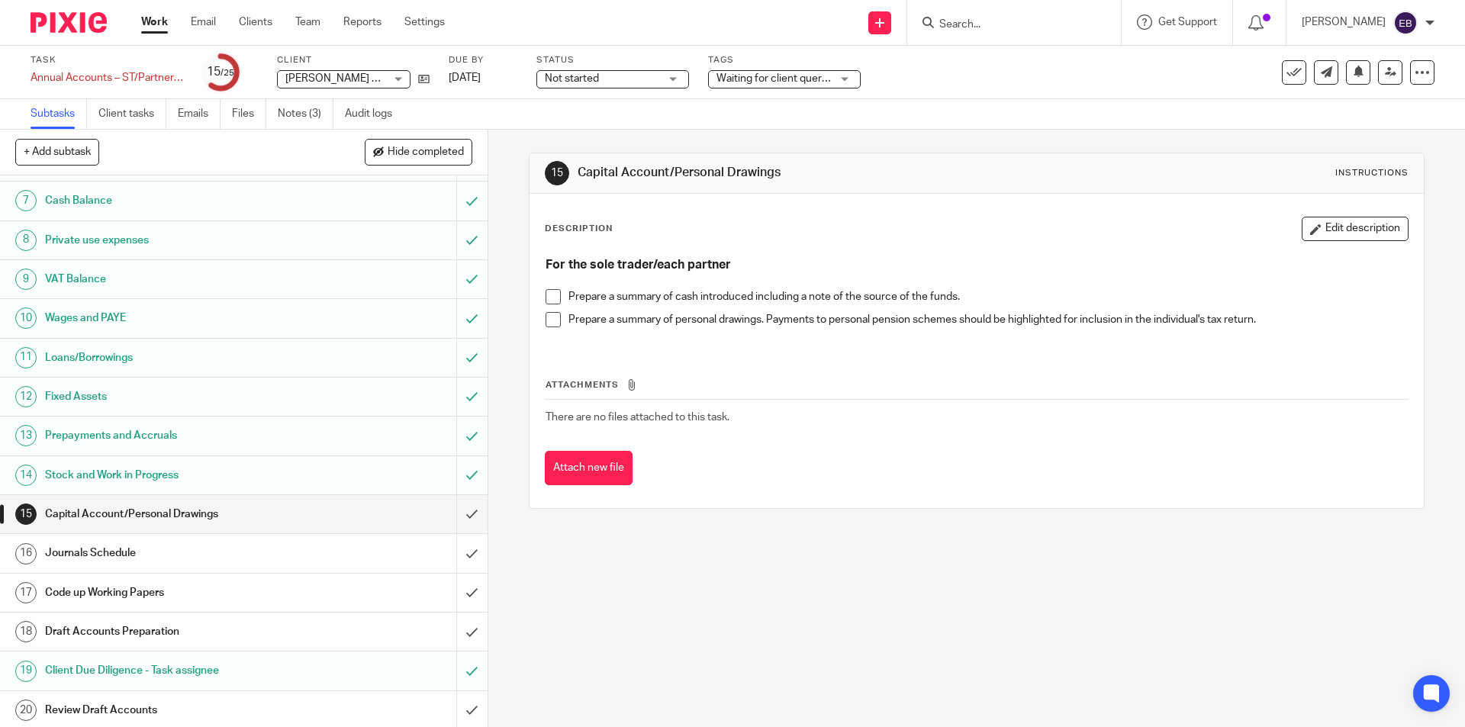
scroll to position [381, 0]
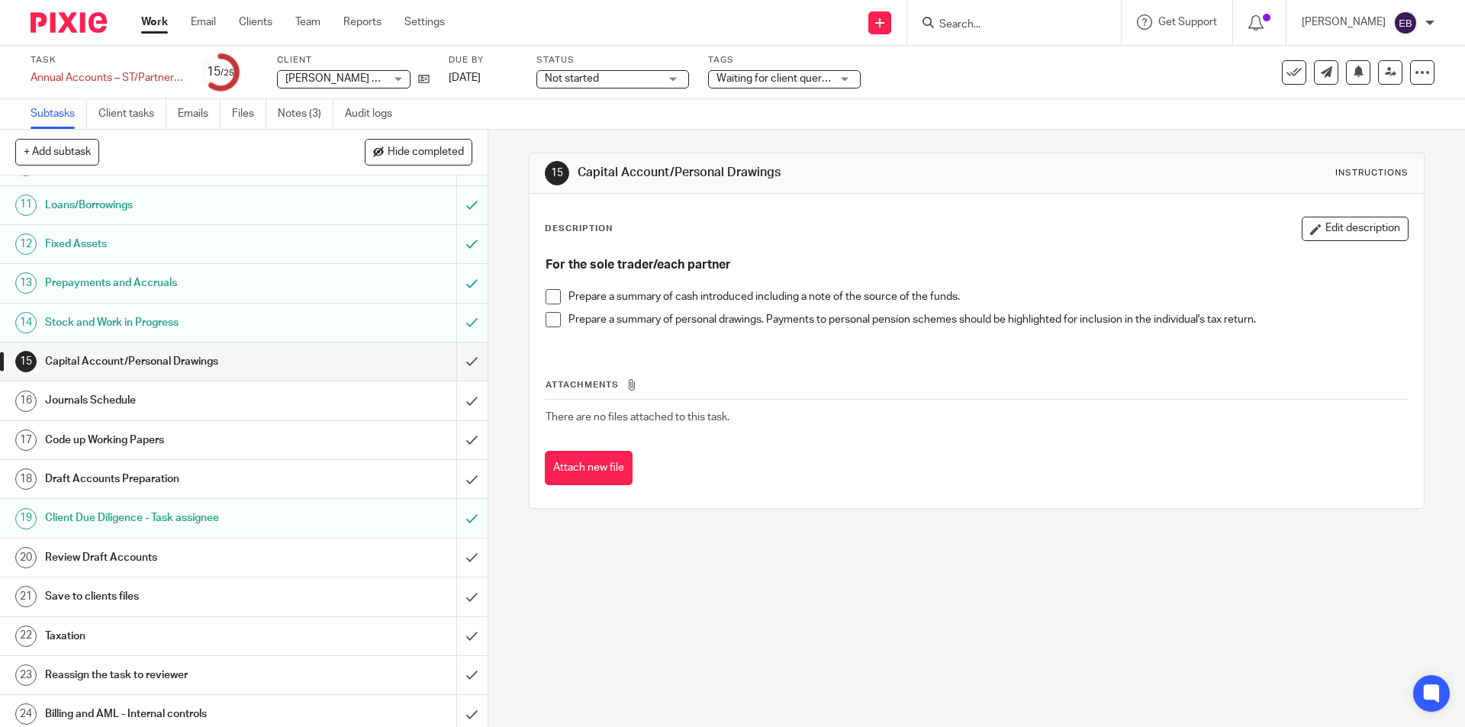
click at [552, 292] on span at bounding box center [553, 296] width 15 height 15
click at [550, 315] on span at bounding box center [553, 319] width 15 height 15
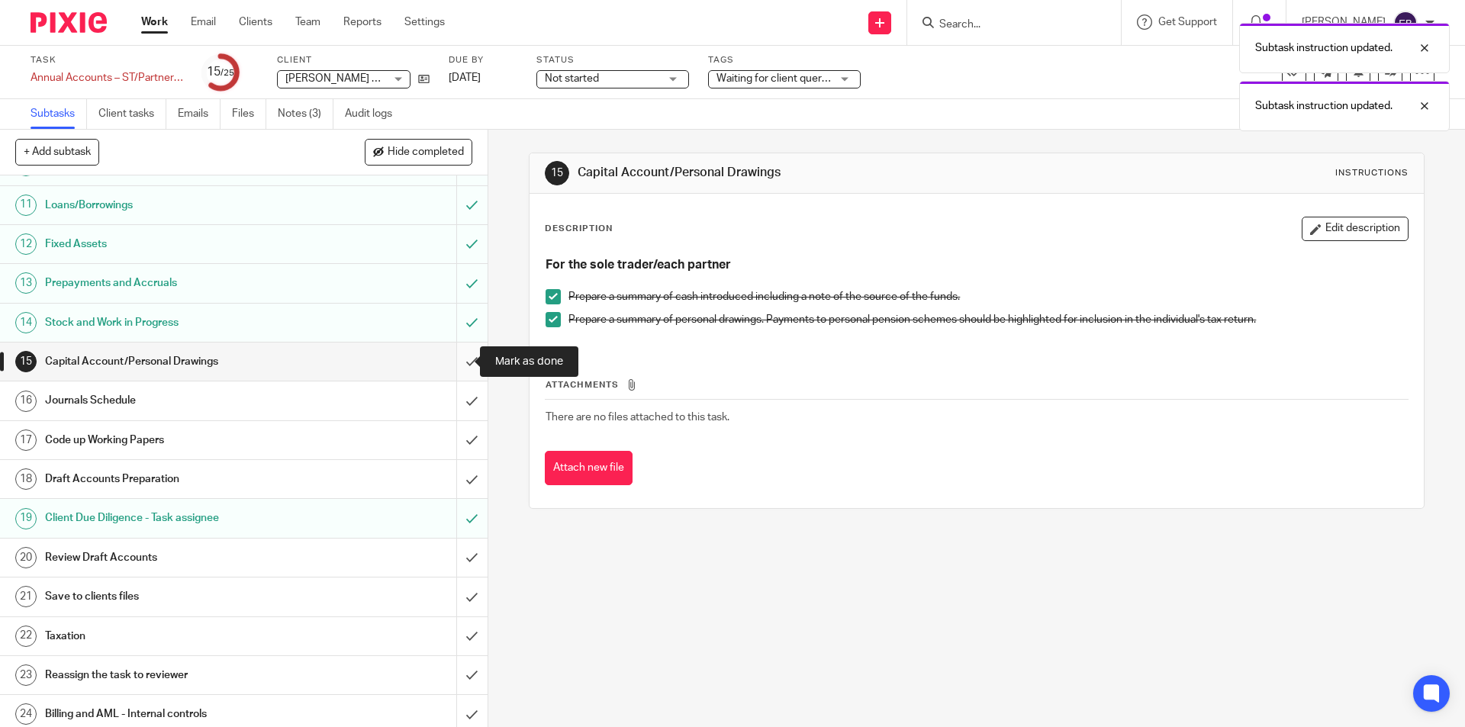
click at [455, 363] on input "submit" at bounding box center [244, 362] width 488 height 38
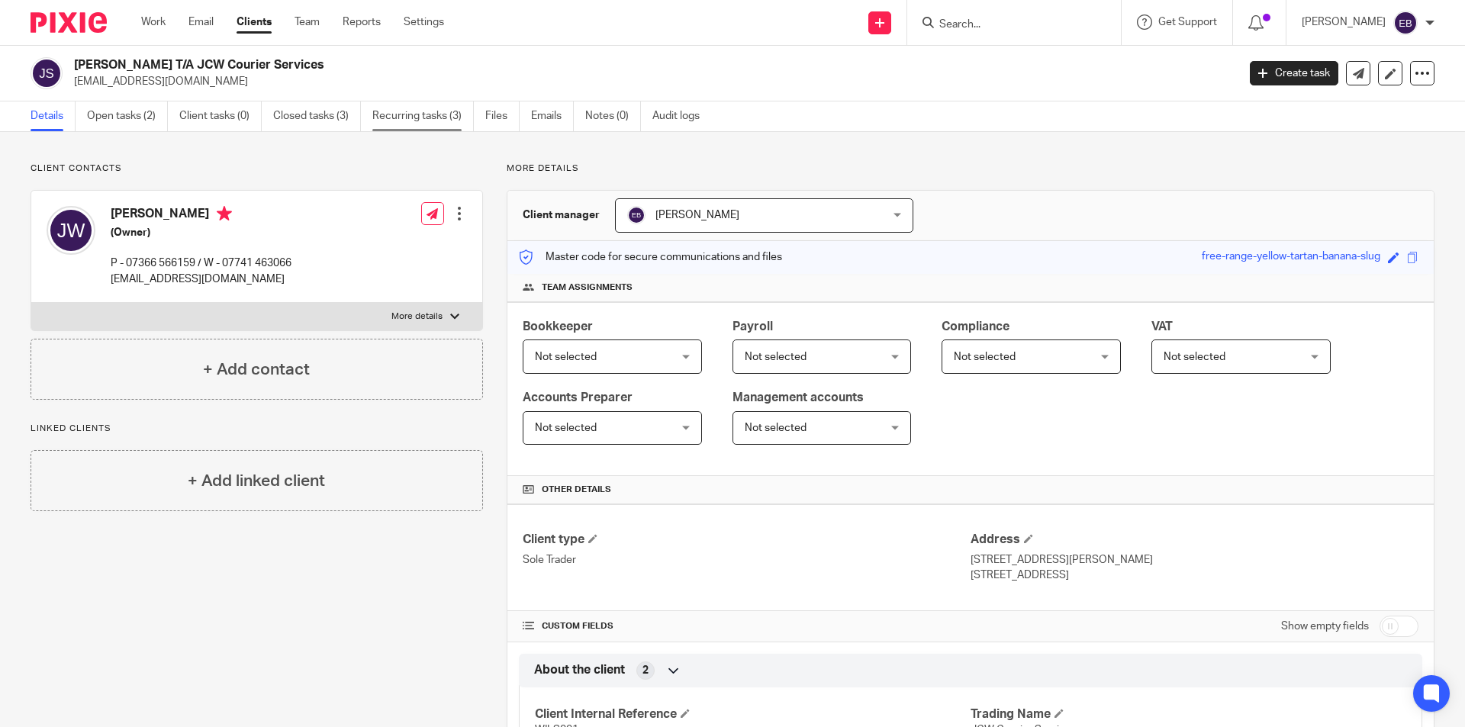
click at [382, 114] on link "Recurring tasks (3)" at bounding box center [422, 116] width 101 height 30
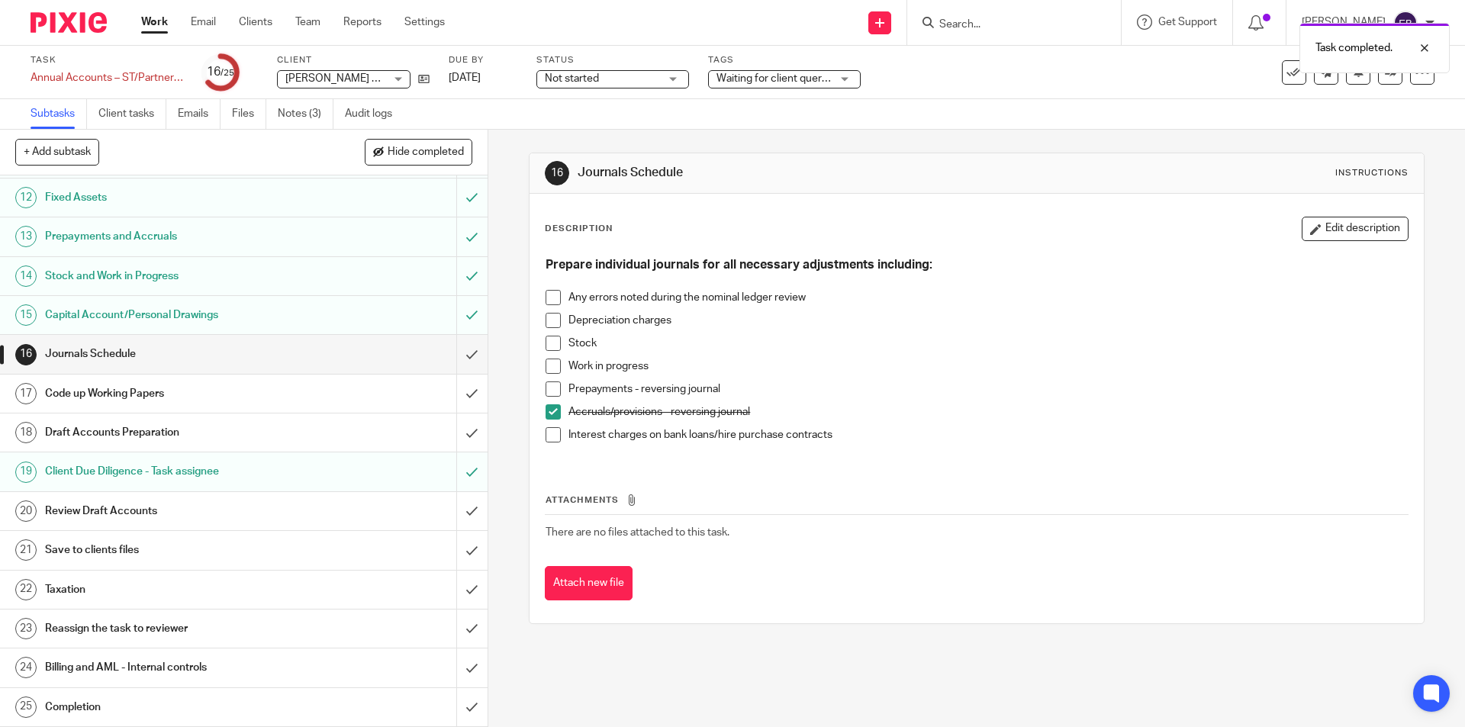
scroll to position [352, 0]
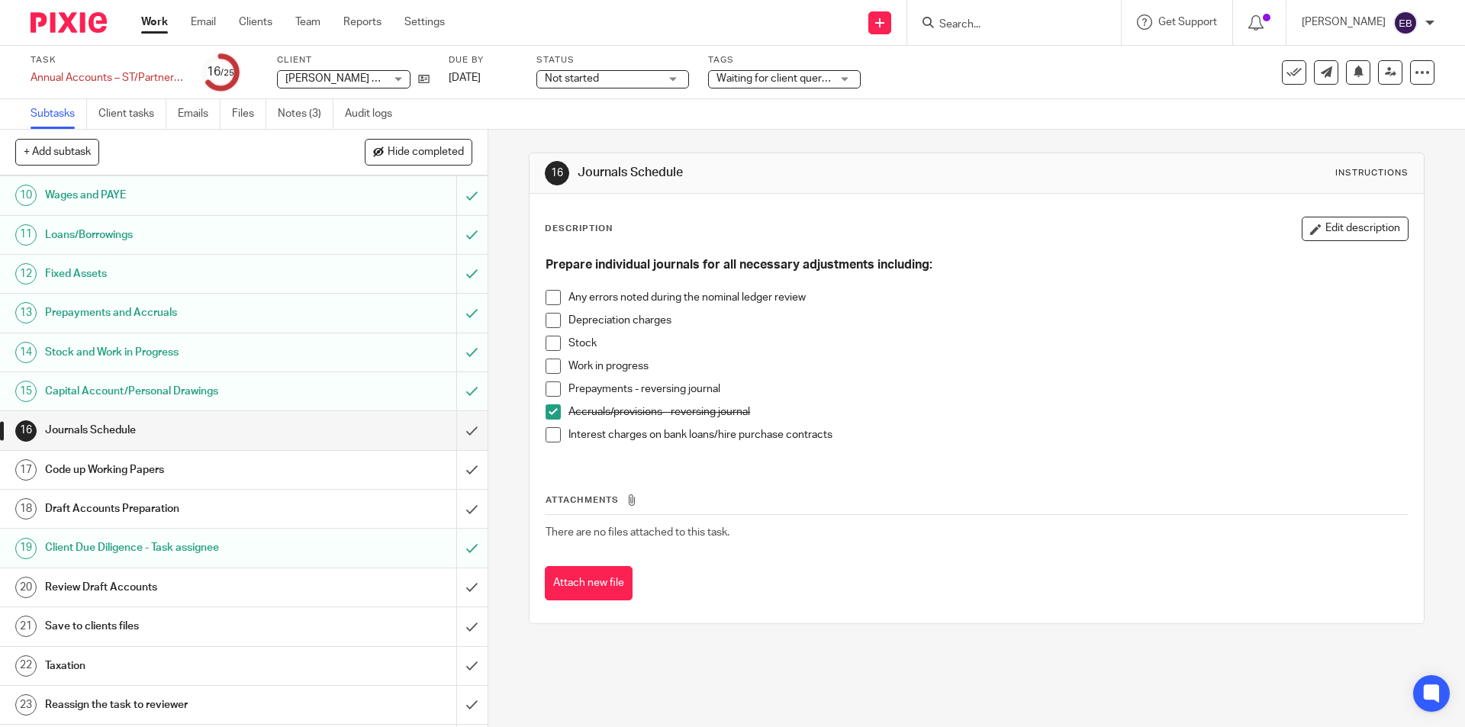
click at [548, 389] on span at bounding box center [553, 388] width 15 height 15
click at [552, 437] on span at bounding box center [553, 434] width 15 height 15
click at [546, 315] on span at bounding box center [553, 320] width 15 height 15
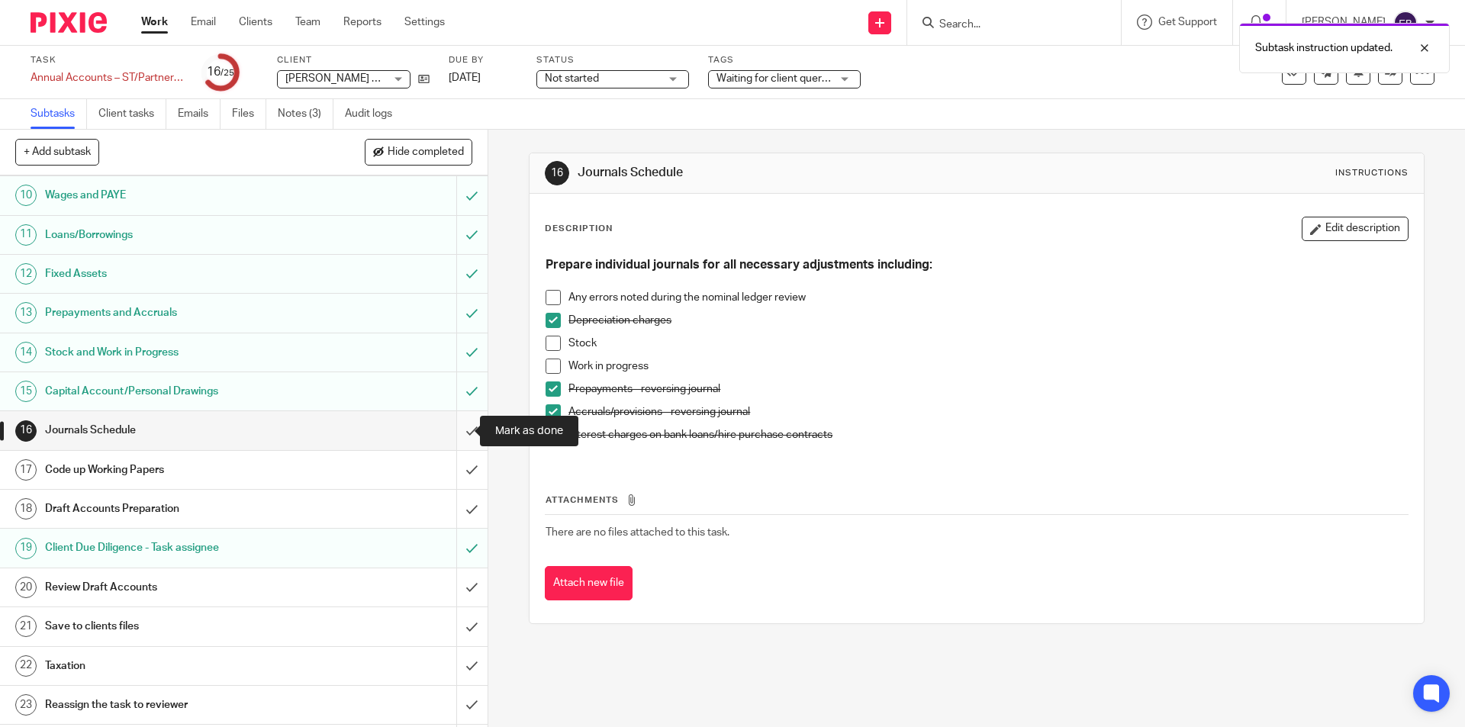
click at [456, 431] on input "submit" at bounding box center [244, 430] width 488 height 38
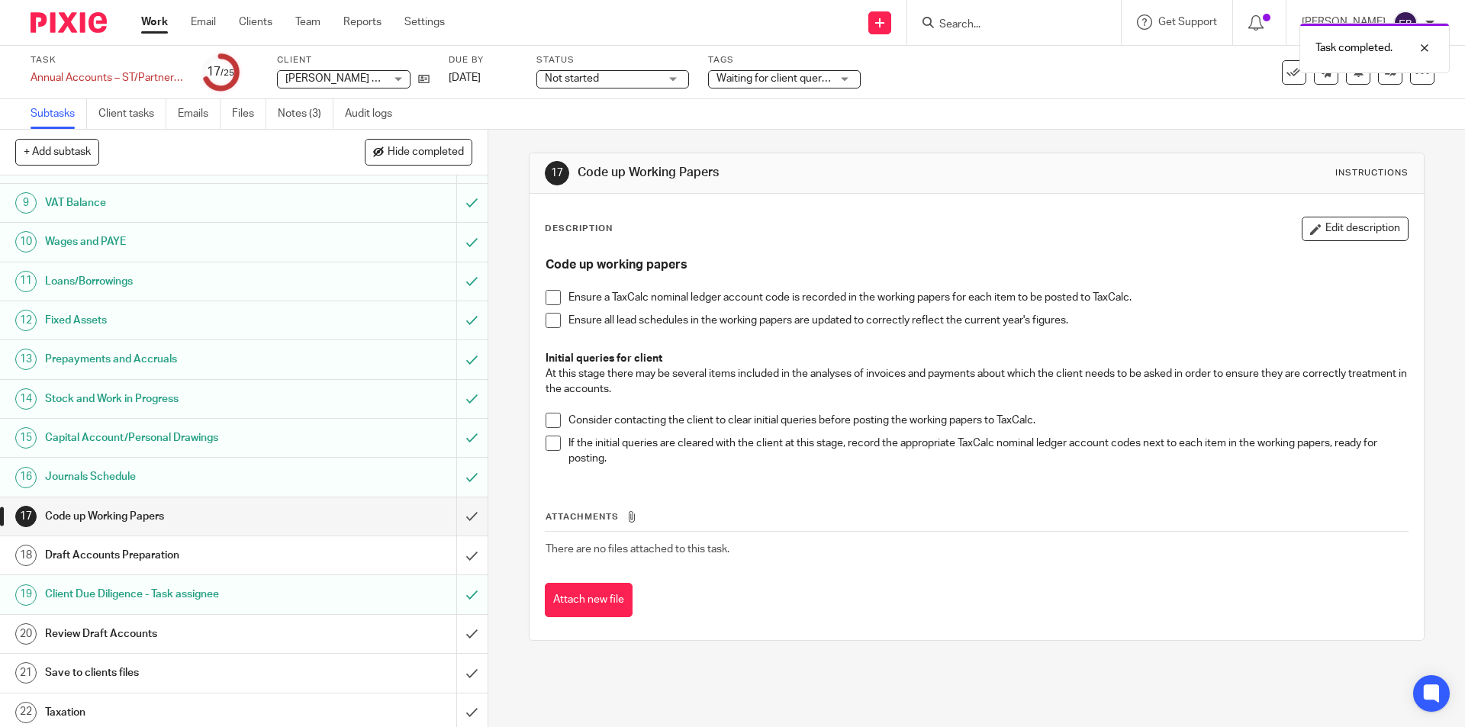
scroll to position [428, 0]
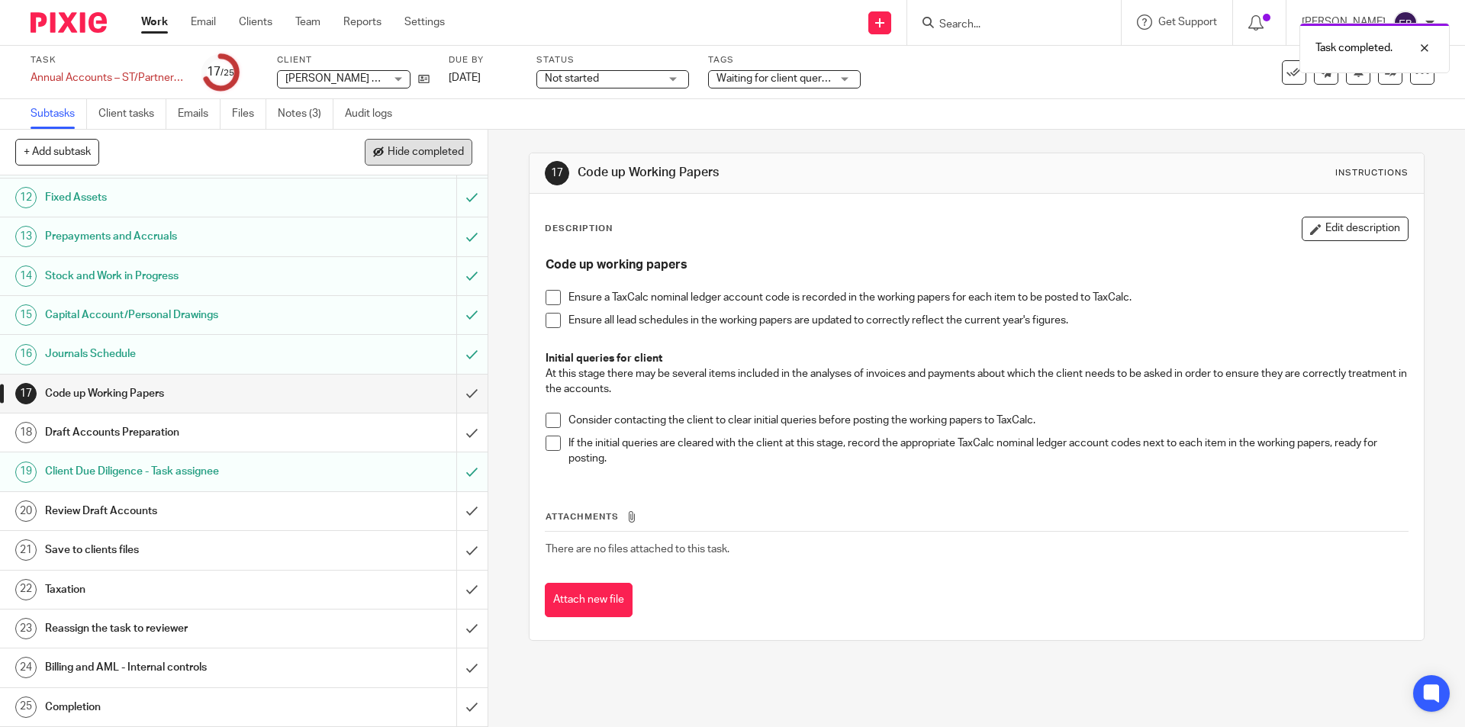
click at [412, 150] on span "Hide completed" at bounding box center [426, 152] width 76 height 12
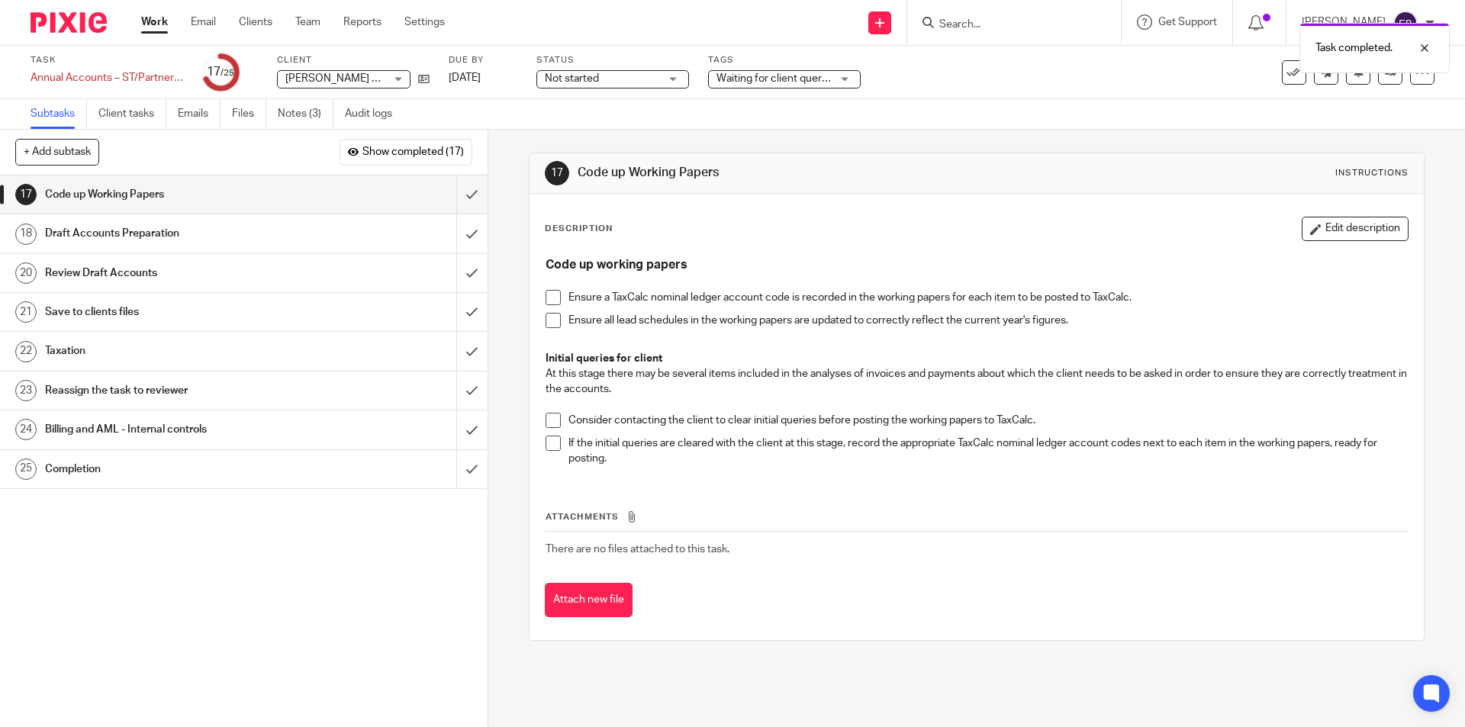
click at [548, 298] on span at bounding box center [553, 297] width 15 height 15
click at [548, 315] on span at bounding box center [553, 320] width 15 height 15
click at [547, 424] on span at bounding box center [553, 420] width 15 height 15
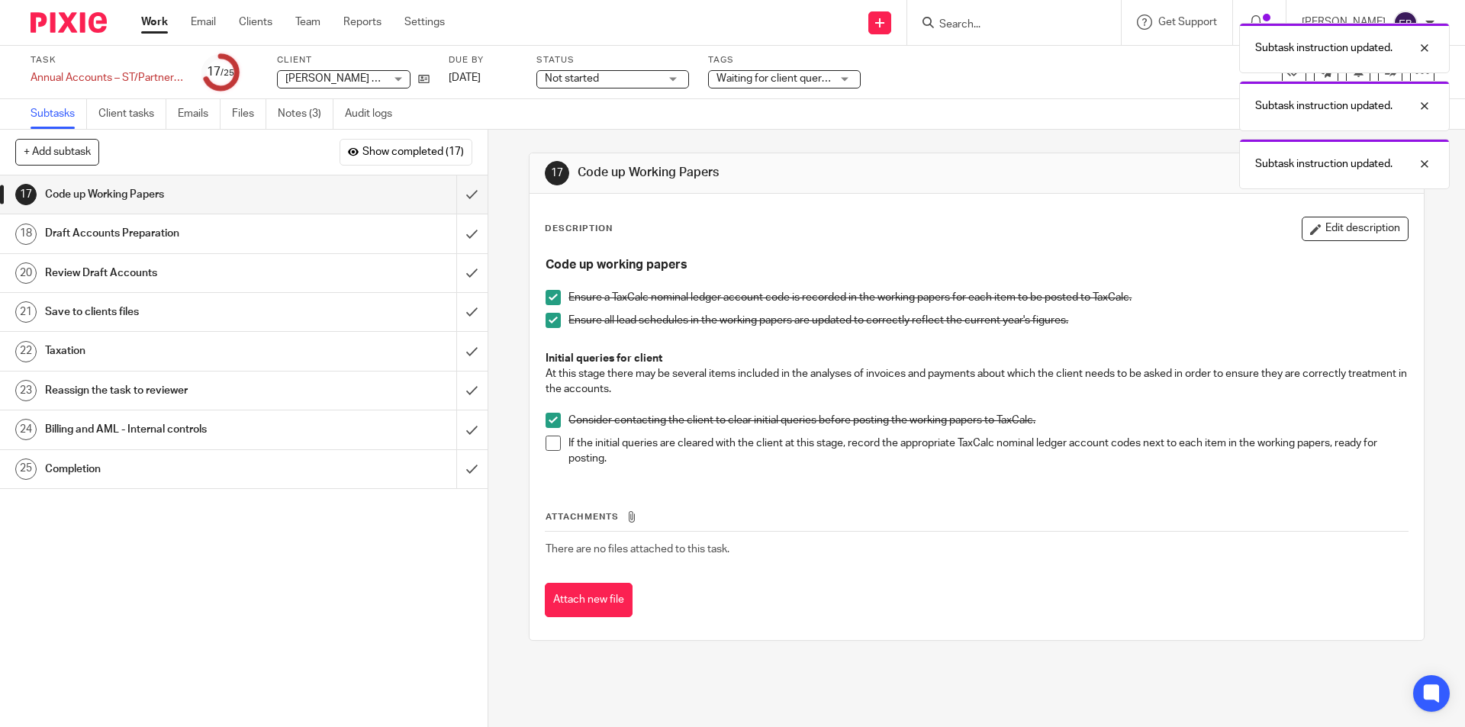
click at [551, 440] on span at bounding box center [553, 443] width 15 height 15
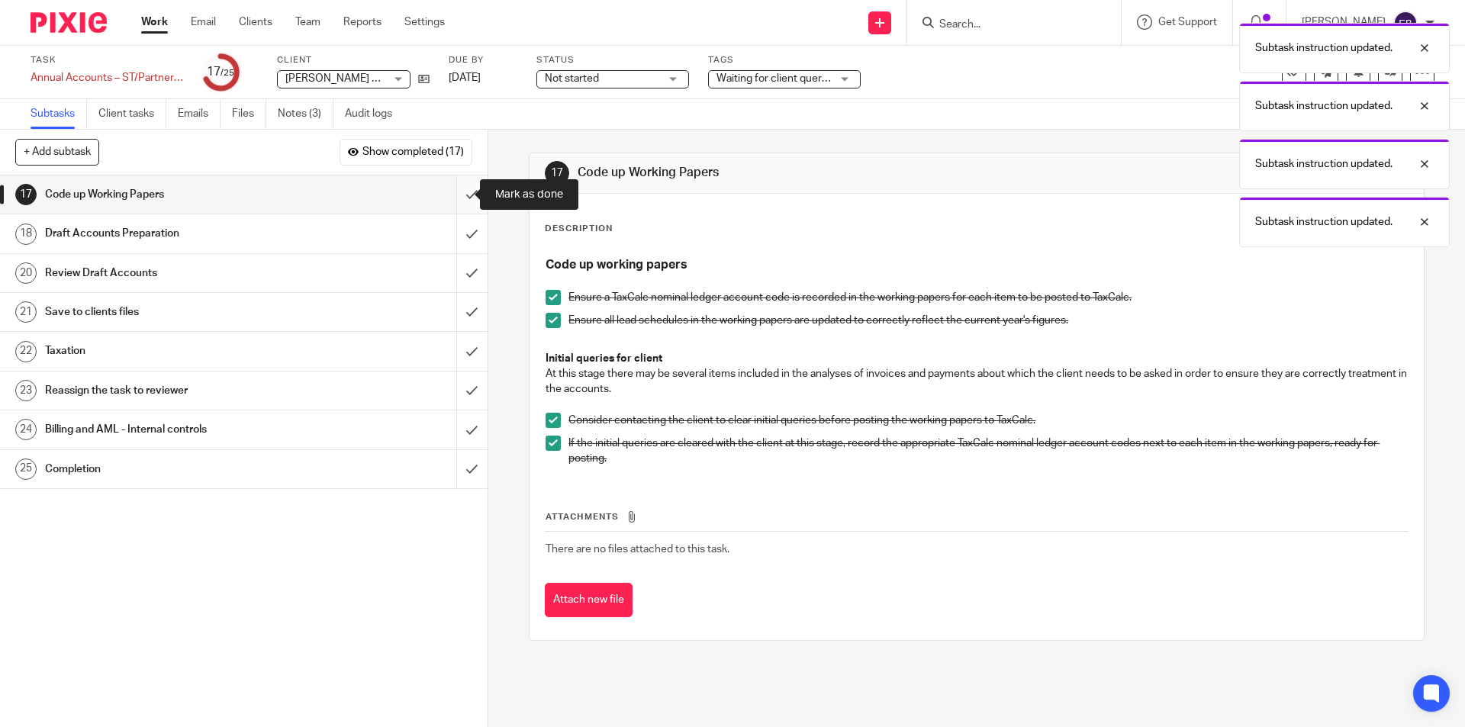
click at [464, 190] on input "submit" at bounding box center [244, 194] width 488 height 38
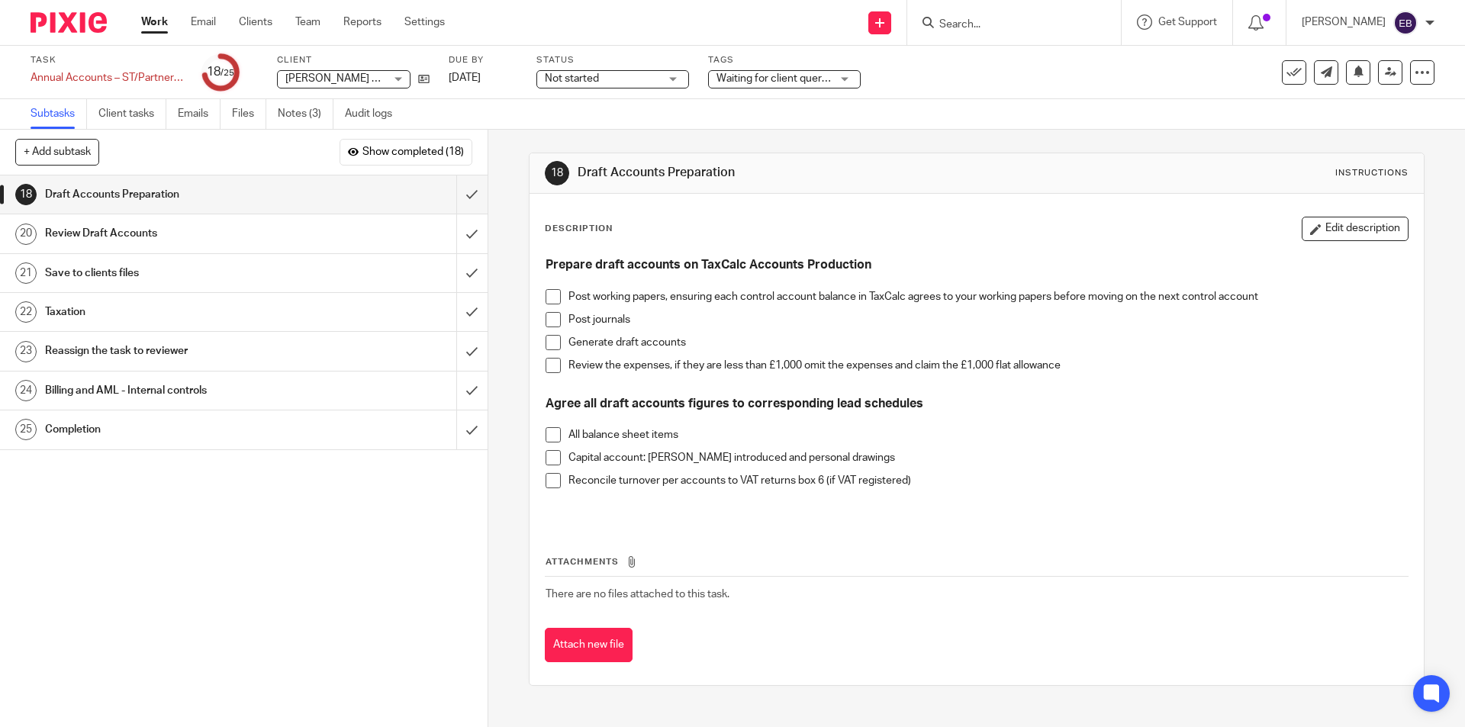
click at [546, 291] on span at bounding box center [553, 296] width 15 height 15
click at [549, 309] on li "Post working papers, ensuring each control account balance in TaxCalc agrees to…" at bounding box center [976, 300] width 861 height 23
click at [548, 320] on span at bounding box center [553, 319] width 15 height 15
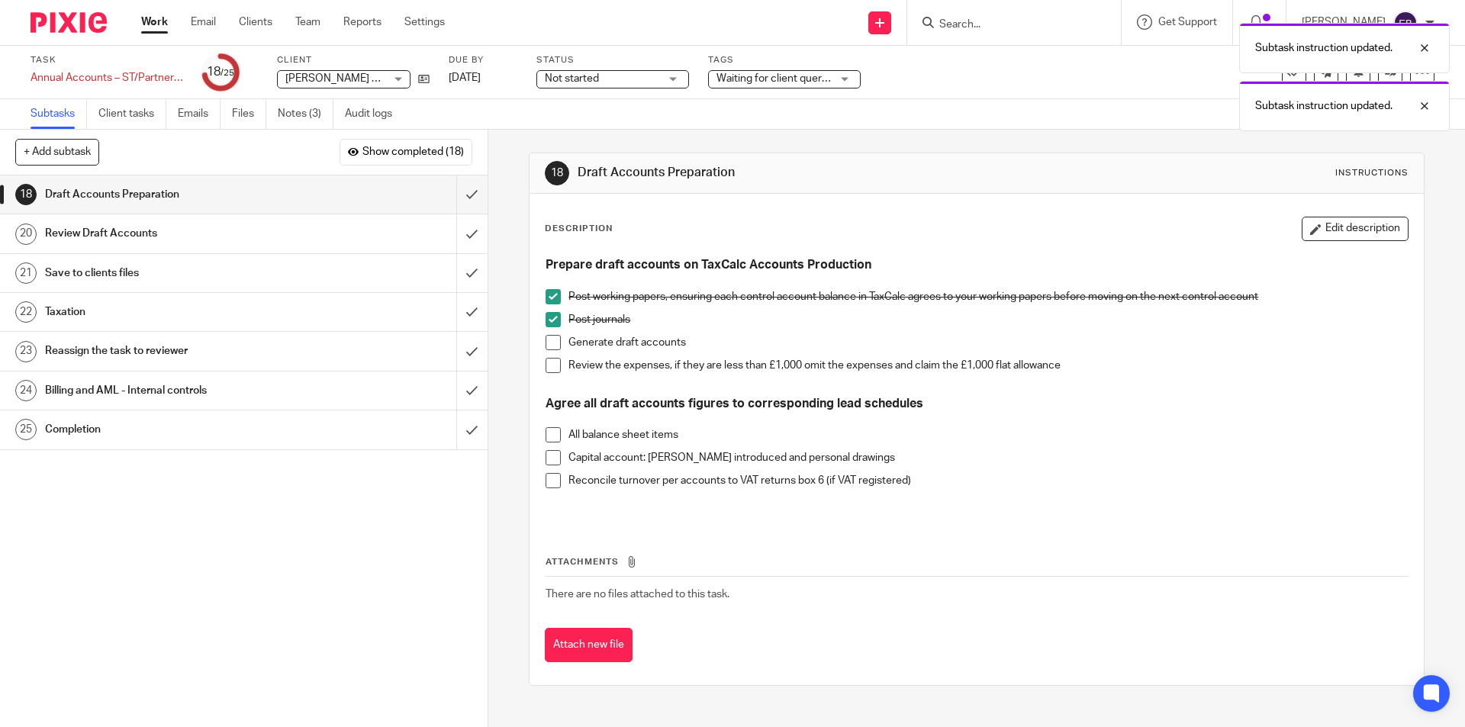
click at [546, 344] on span at bounding box center [553, 342] width 15 height 15
click at [547, 364] on span at bounding box center [553, 365] width 15 height 15
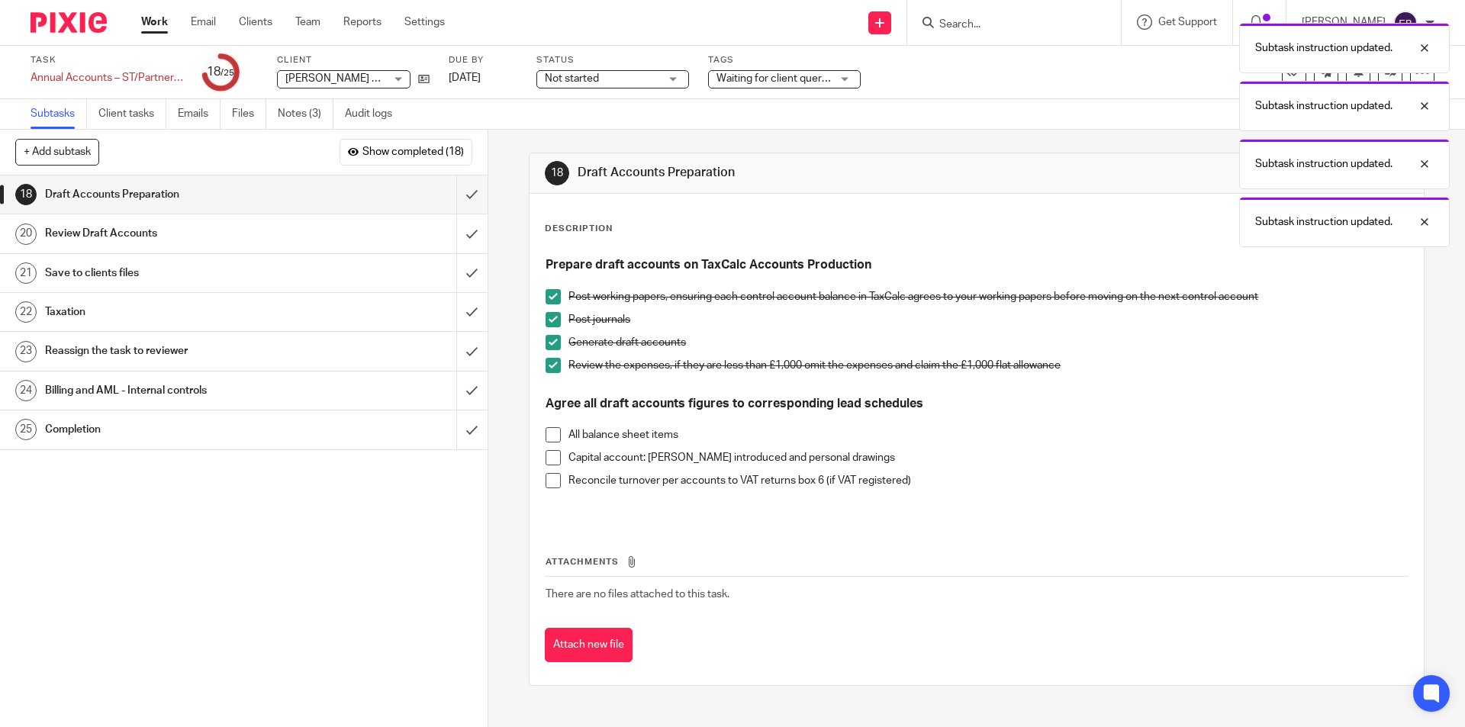
click at [547, 435] on span at bounding box center [553, 434] width 15 height 15
click at [549, 462] on span at bounding box center [553, 457] width 15 height 15
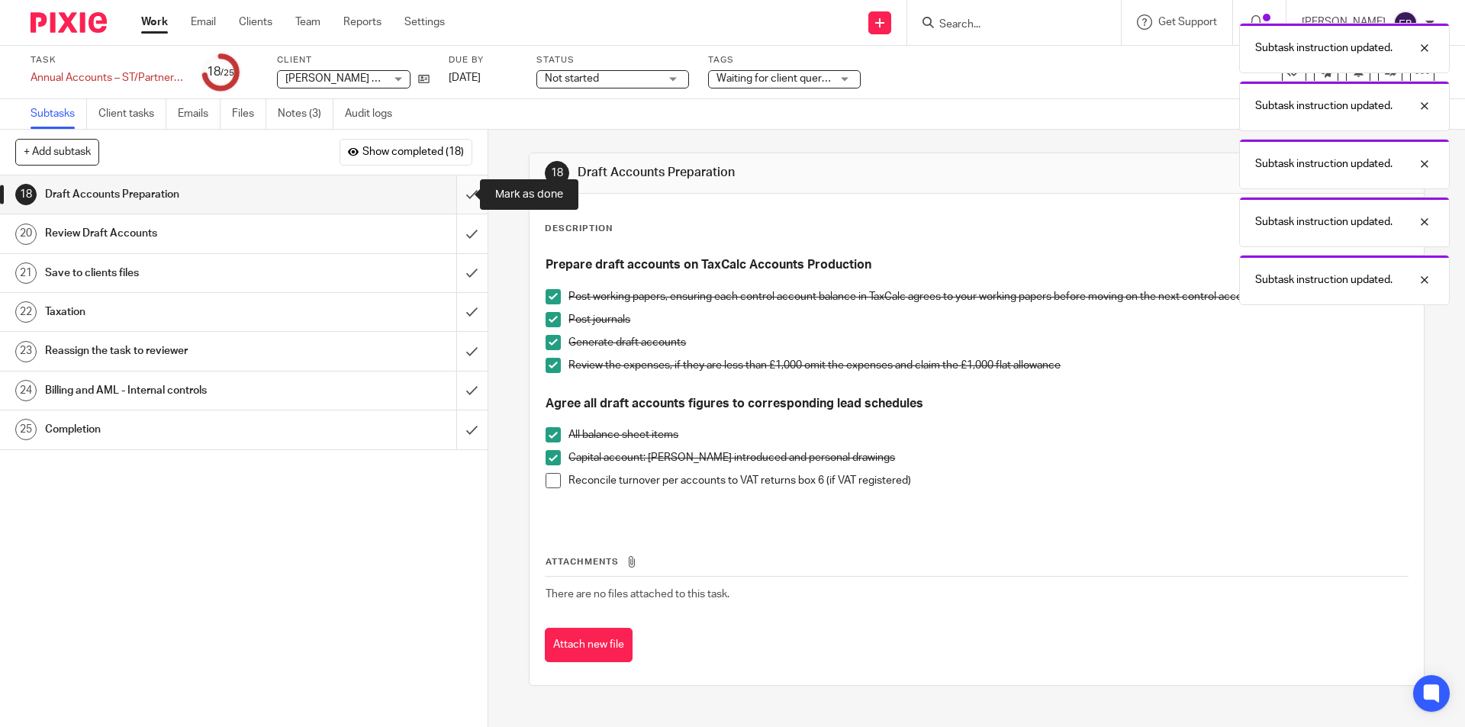
click at [461, 189] on input "submit" at bounding box center [244, 194] width 488 height 38
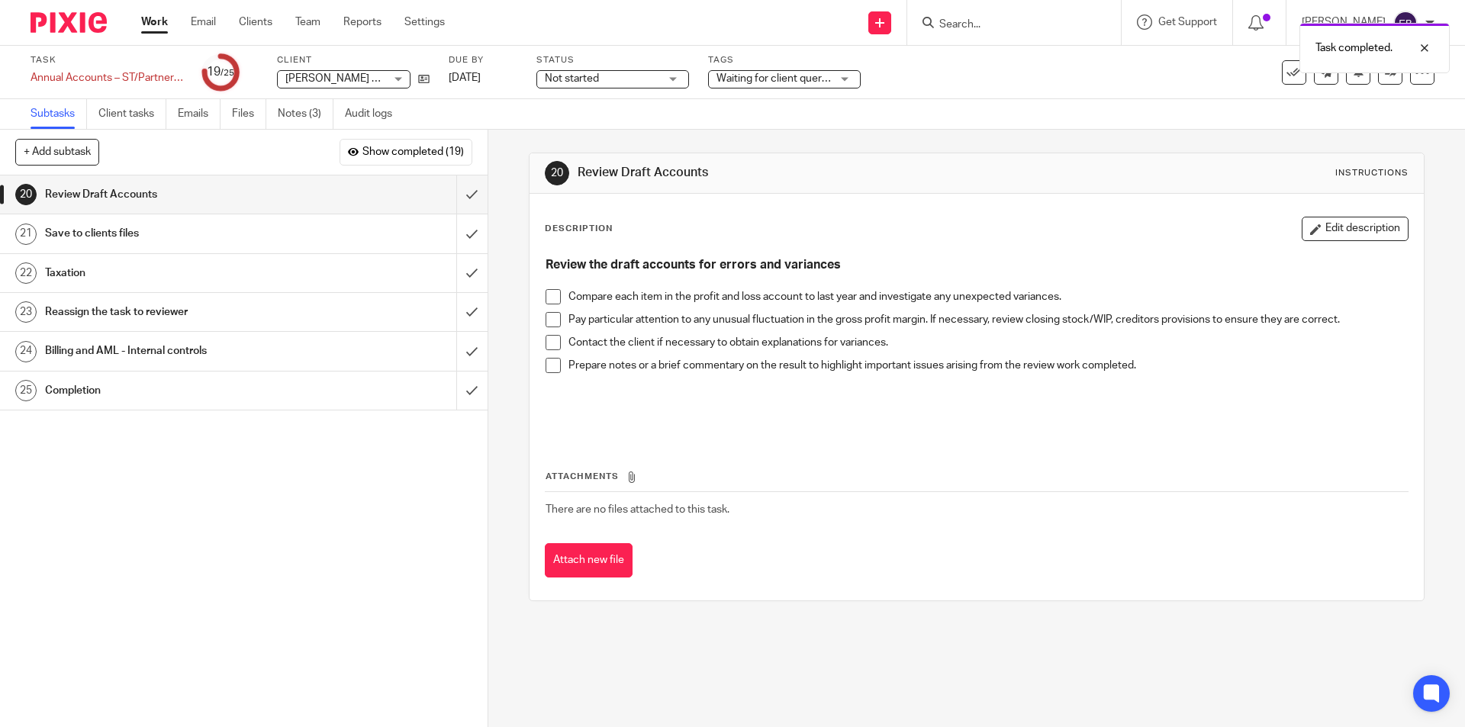
click at [552, 299] on span at bounding box center [553, 296] width 15 height 15
click at [546, 298] on span at bounding box center [553, 296] width 15 height 15
click at [546, 324] on span at bounding box center [553, 319] width 15 height 15
click at [546, 322] on span at bounding box center [553, 319] width 15 height 15
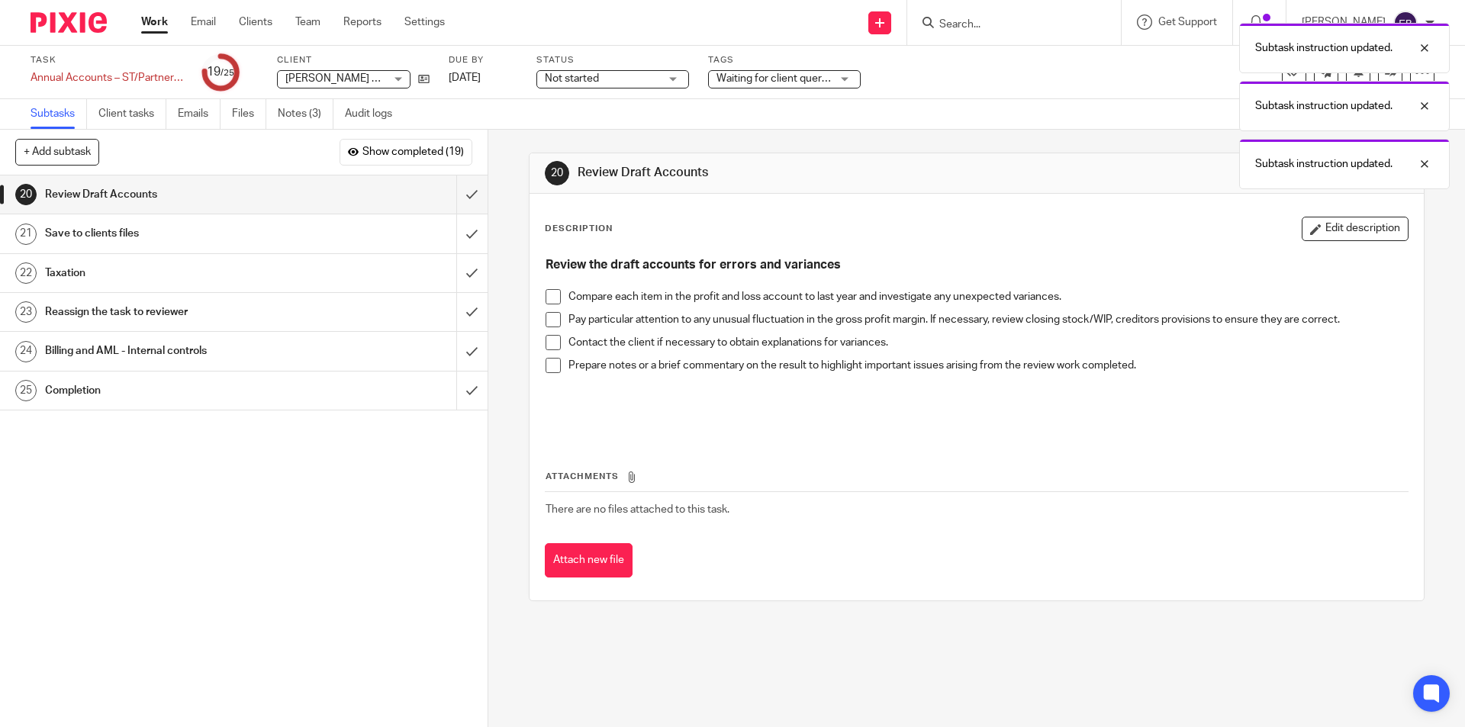
click at [549, 361] on span at bounding box center [553, 365] width 15 height 15
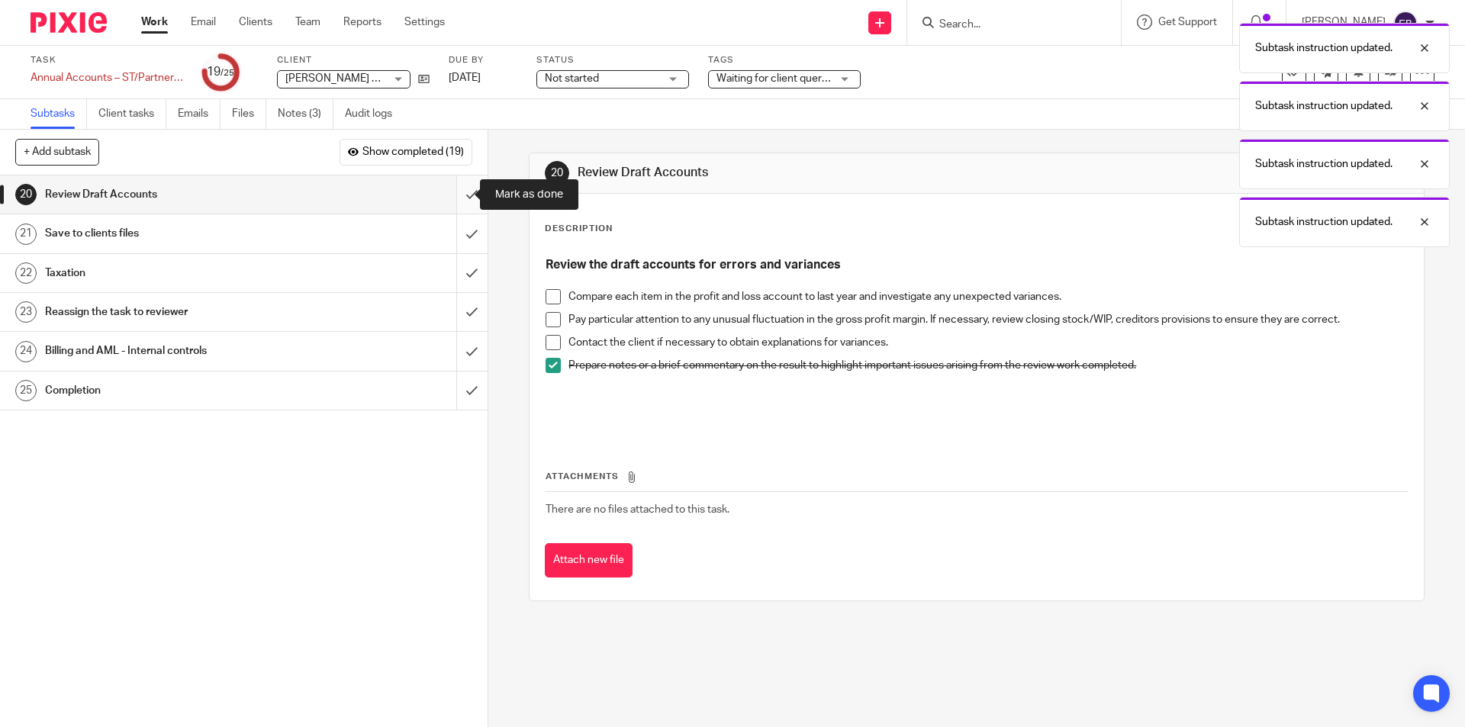
click at [452, 198] on input "submit" at bounding box center [244, 194] width 488 height 38
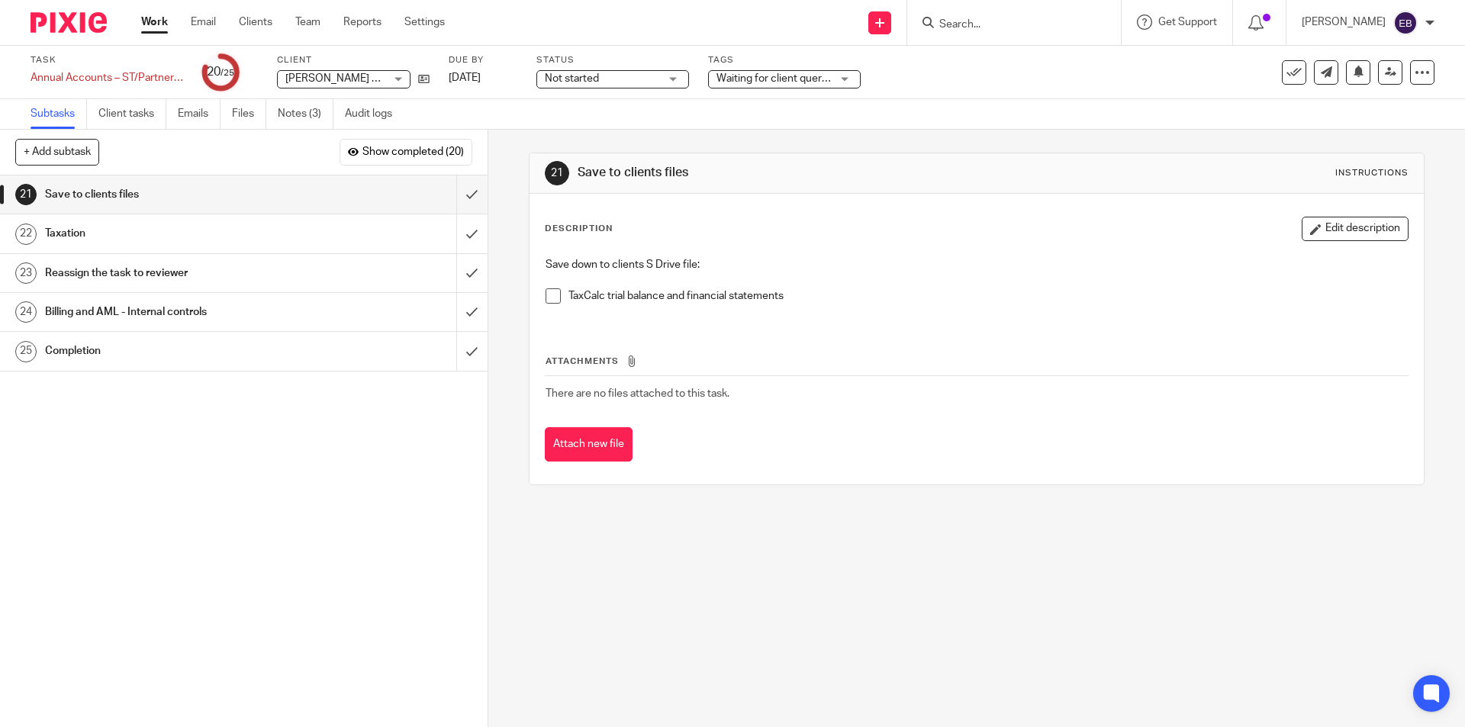
click at [548, 289] on span at bounding box center [553, 295] width 15 height 15
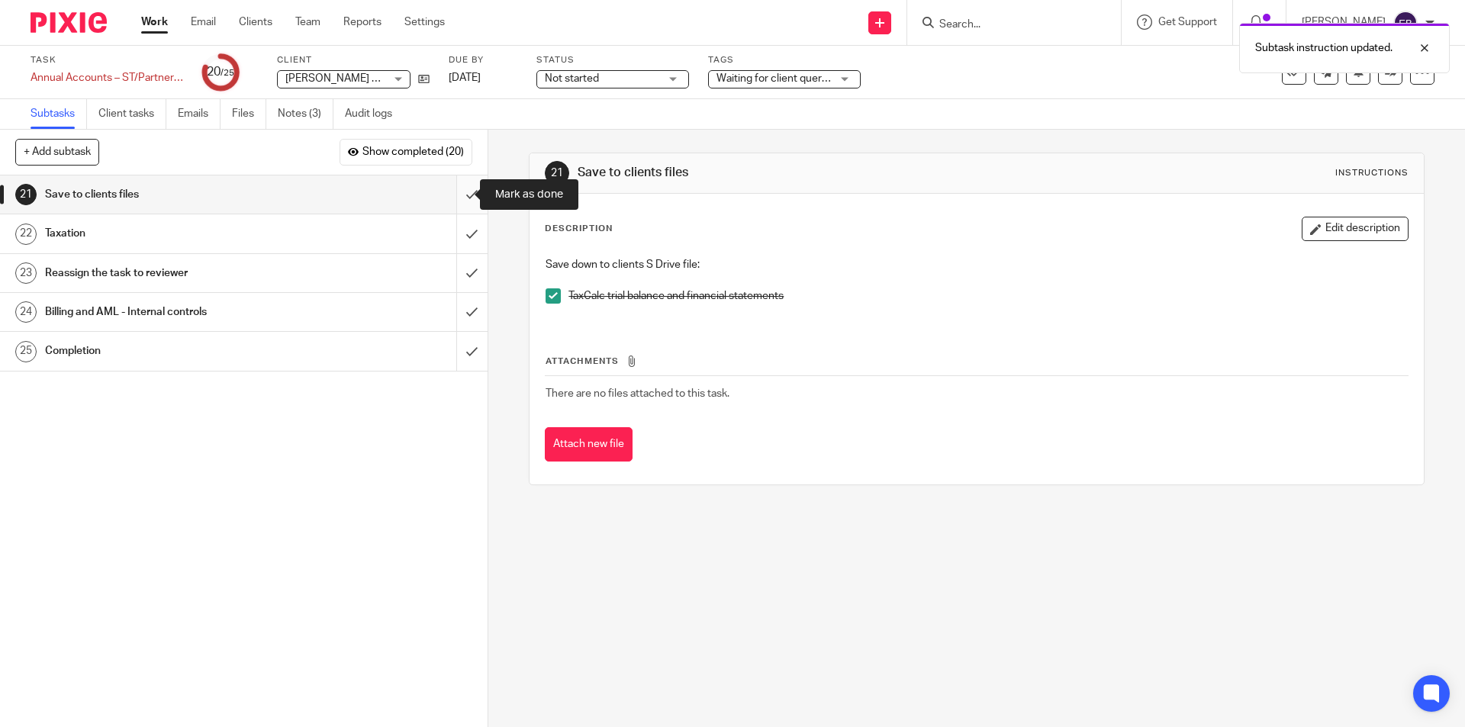
click at [465, 199] on input "submit" at bounding box center [244, 194] width 488 height 38
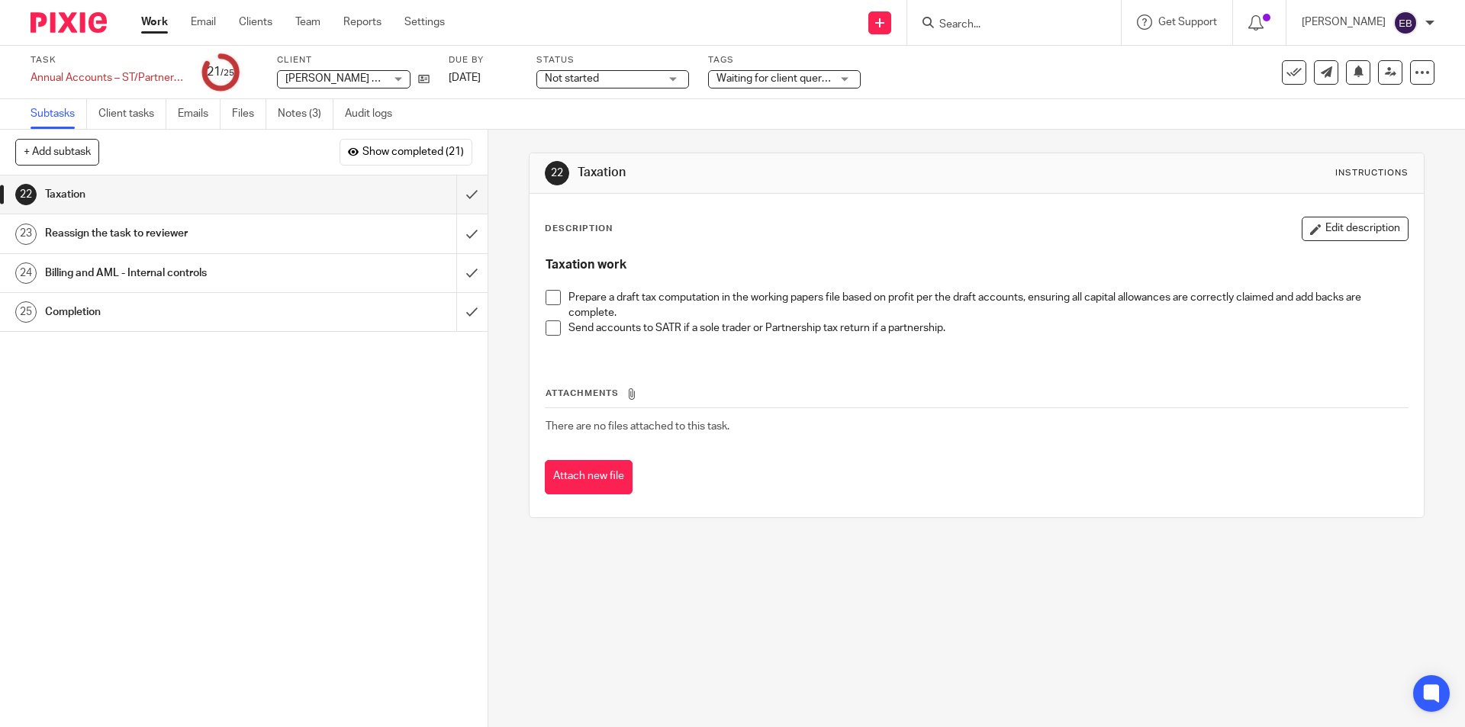
click at [552, 295] on span at bounding box center [553, 297] width 15 height 15
click at [546, 330] on span at bounding box center [553, 327] width 15 height 15
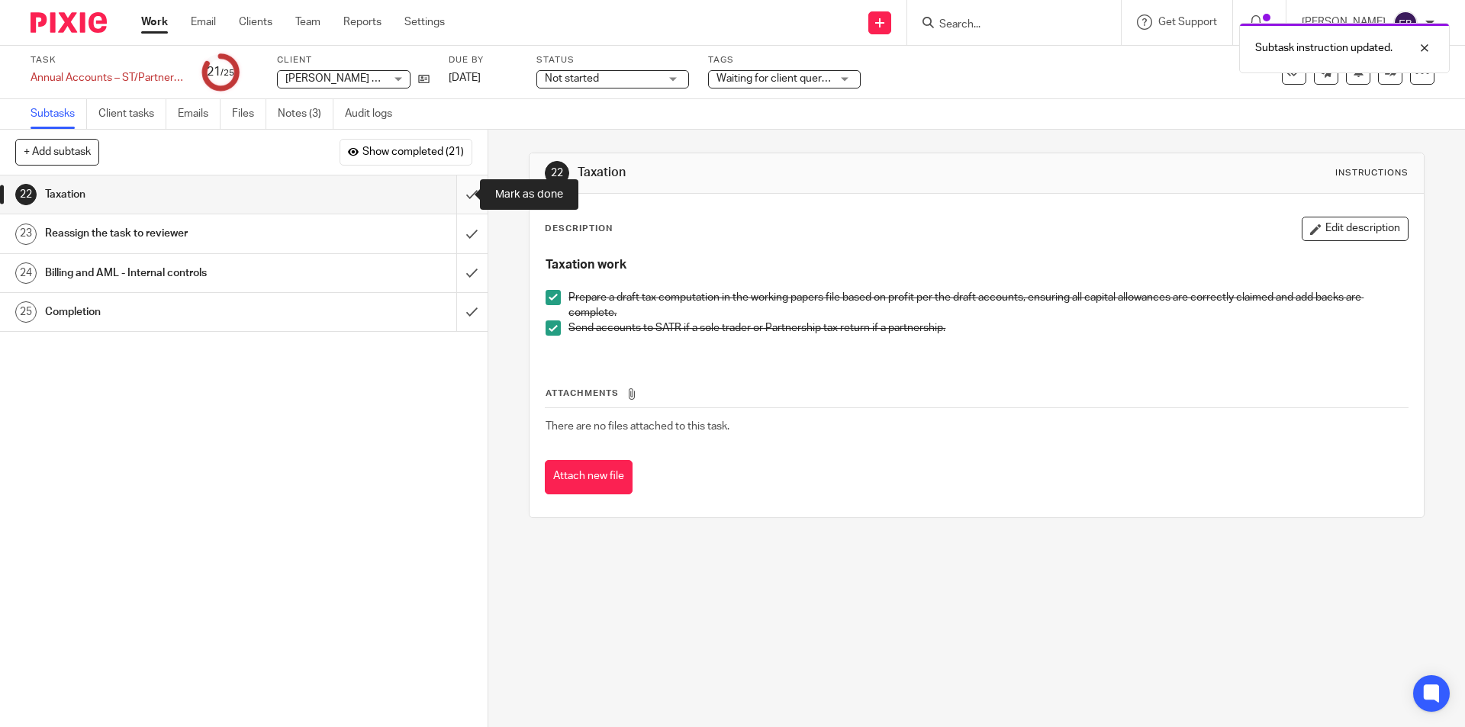
click at [458, 191] on input "submit" at bounding box center [244, 194] width 488 height 38
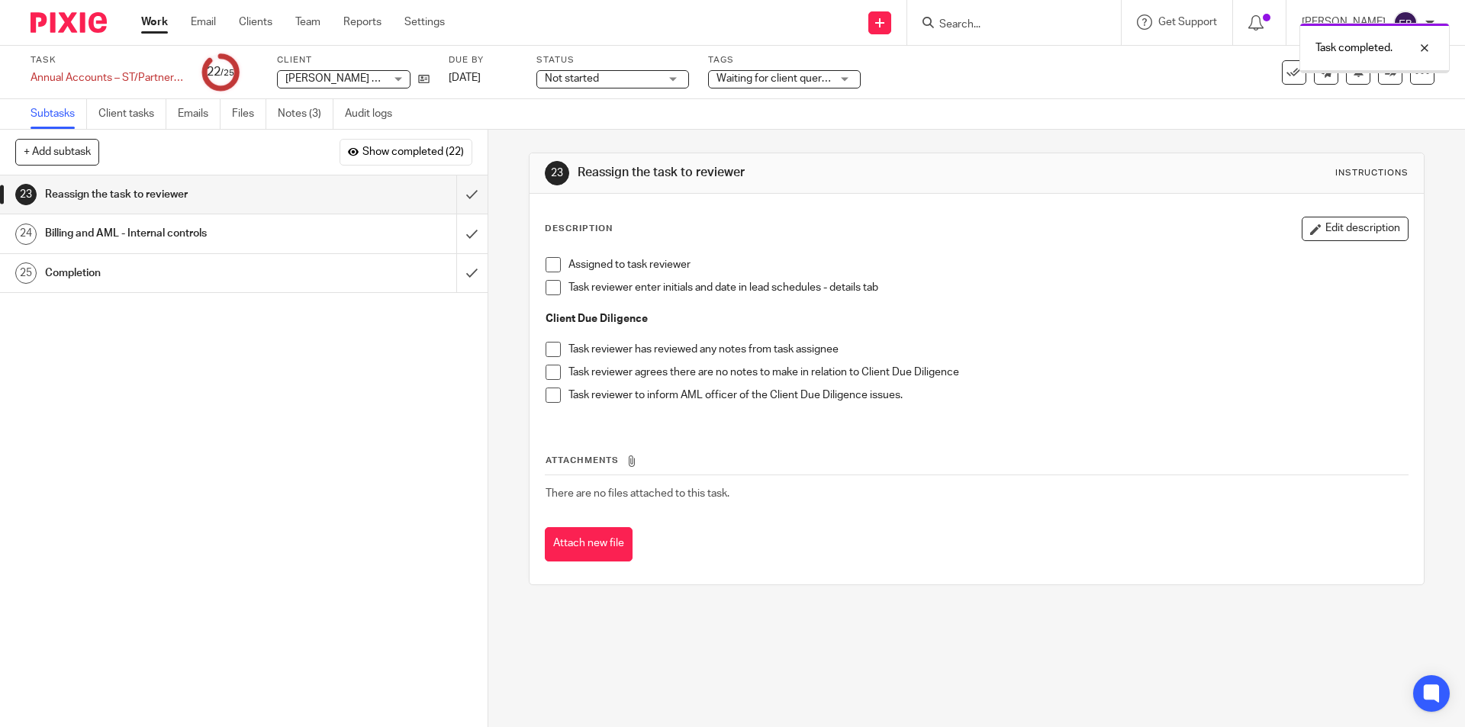
click at [549, 267] on span at bounding box center [553, 264] width 15 height 15
click at [772, 80] on div "Task completed. Subtask instruction updated." at bounding box center [1090, 73] width 717 height 116
click at [802, 88] on div "Task completed. Subtask instruction updated." at bounding box center [1090, 73] width 717 height 116
click at [848, 81] on div "Task completed. Subtask instruction updated." at bounding box center [1090, 73] width 717 height 116
click at [1411, 101] on div at bounding box center [1412, 106] width 41 height 18
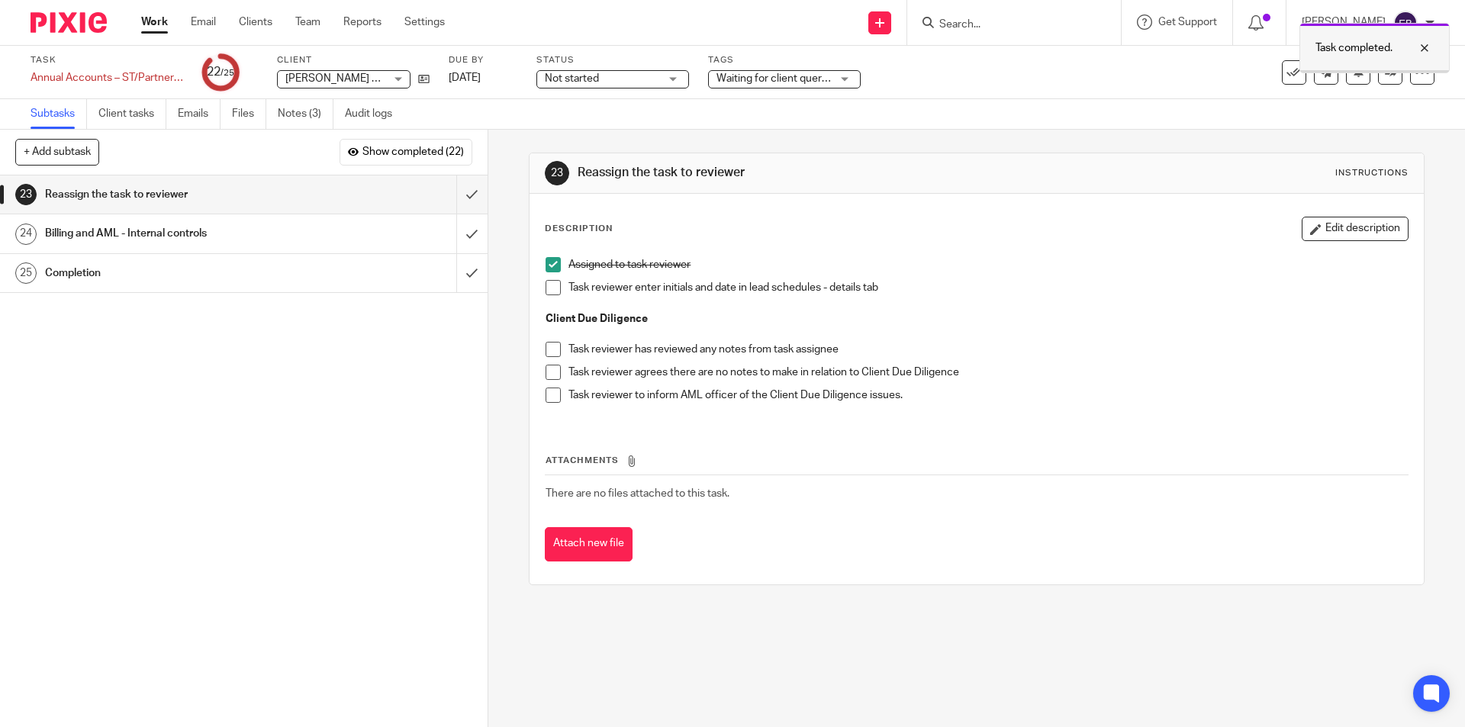
click at [1430, 43] on div at bounding box center [1412, 48] width 41 height 18
click at [591, 77] on span "Not started" at bounding box center [572, 78] width 54 height 11
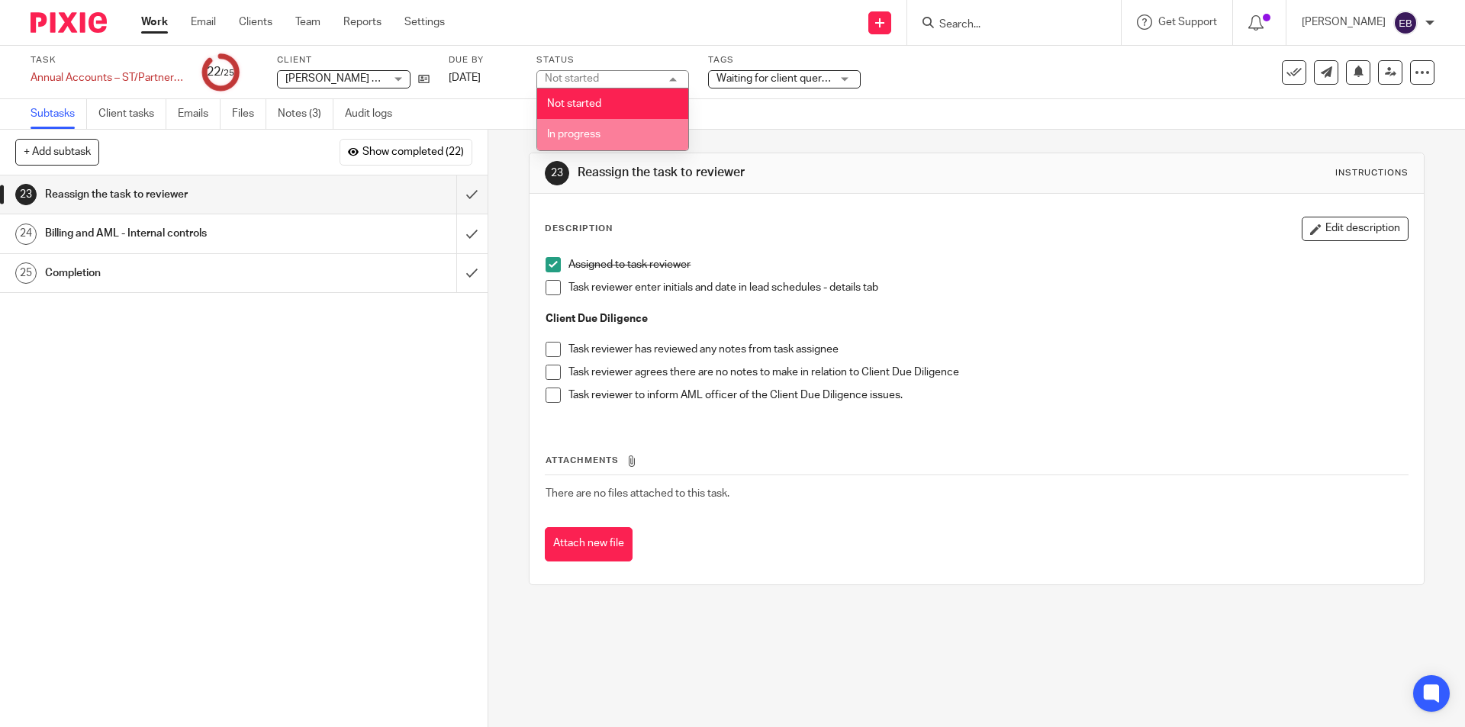
click at [614, 131] on li "In progress" at bounding box center [612, 134] width 151 height 31
click at [797, 73] on span "Waiting for client queries" at bounding box center [775, 78] width 119 height 11
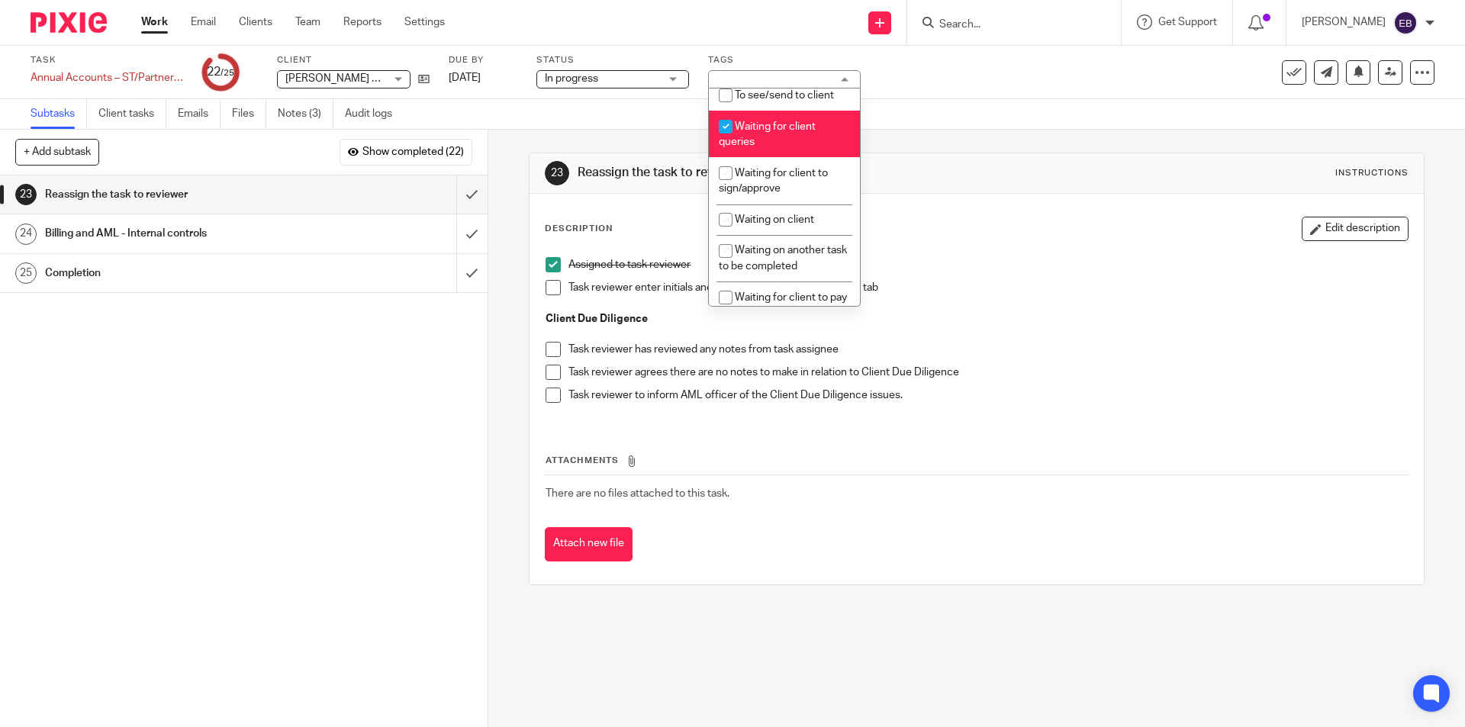
scroll to position [287, 0]
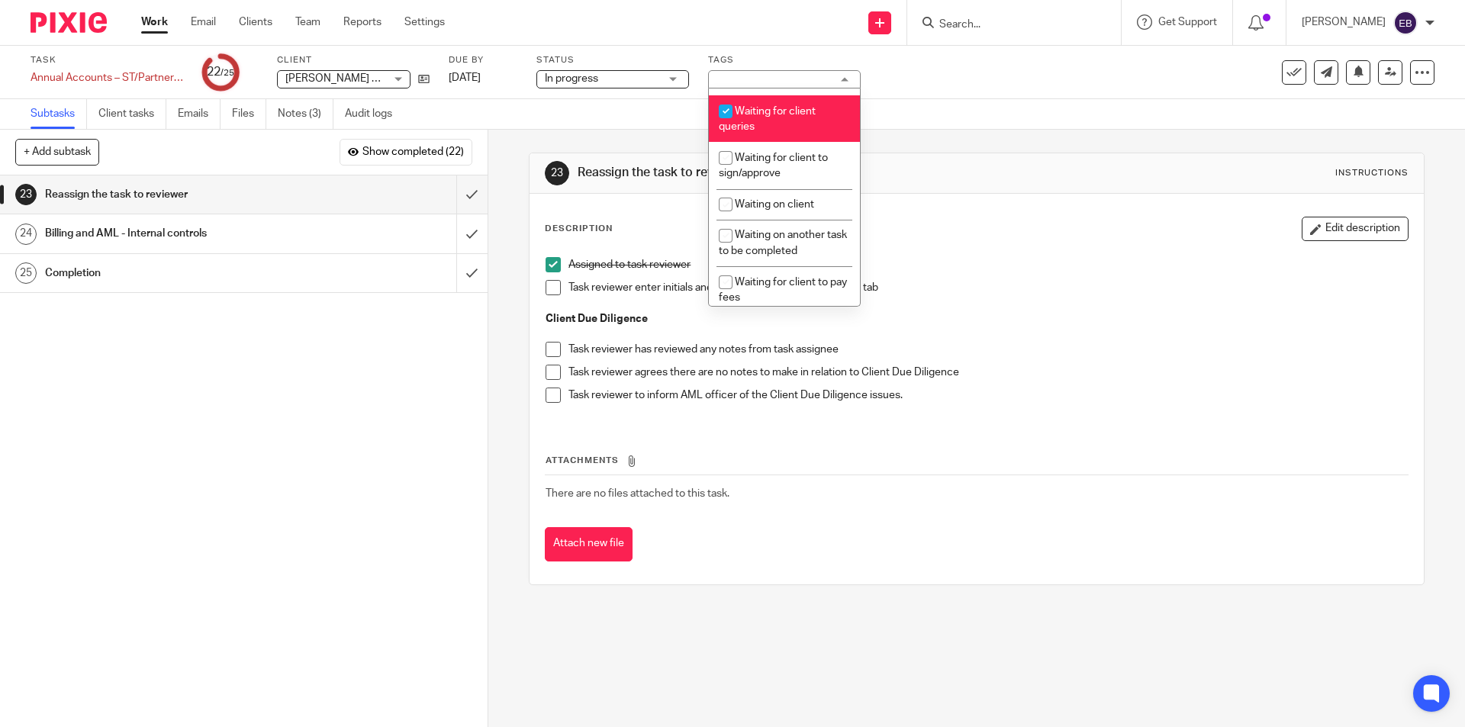
click at [777, 122] on li "Waiting for client queries" at bounding box center [784, 118] width 151 height 47
checkbox input "false"
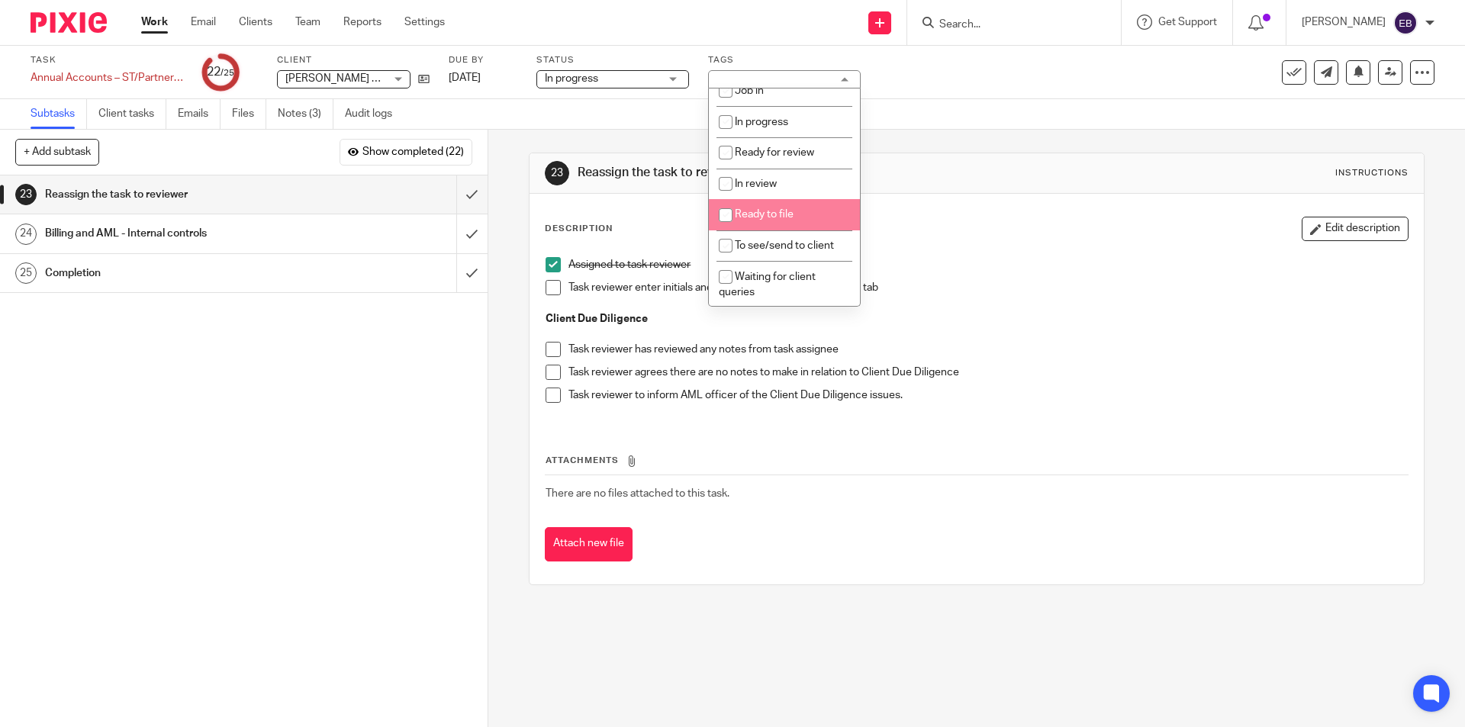
scroll to position [99, 0]
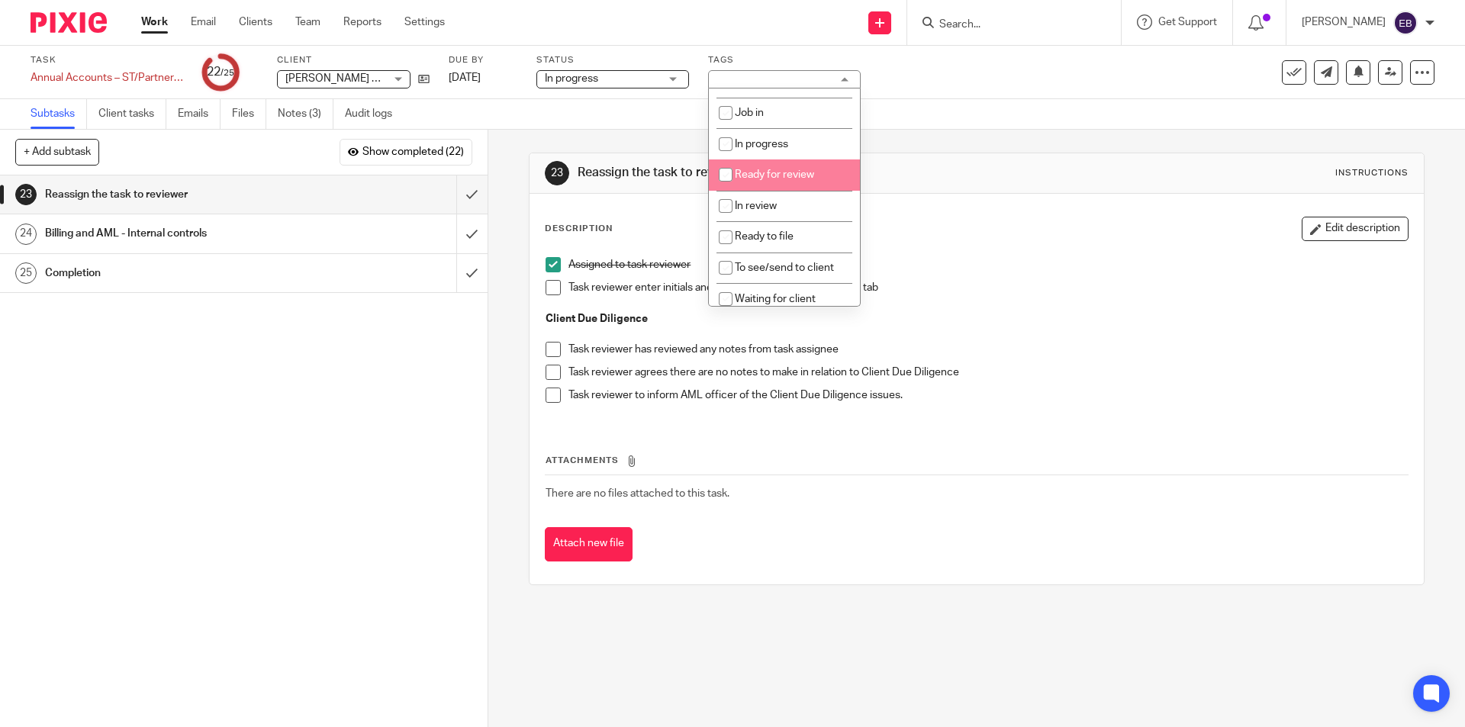
click at [819, 168] on li "Ready for review" at bounding box center [784, 174] width 151 height 31
checkbox input "true"
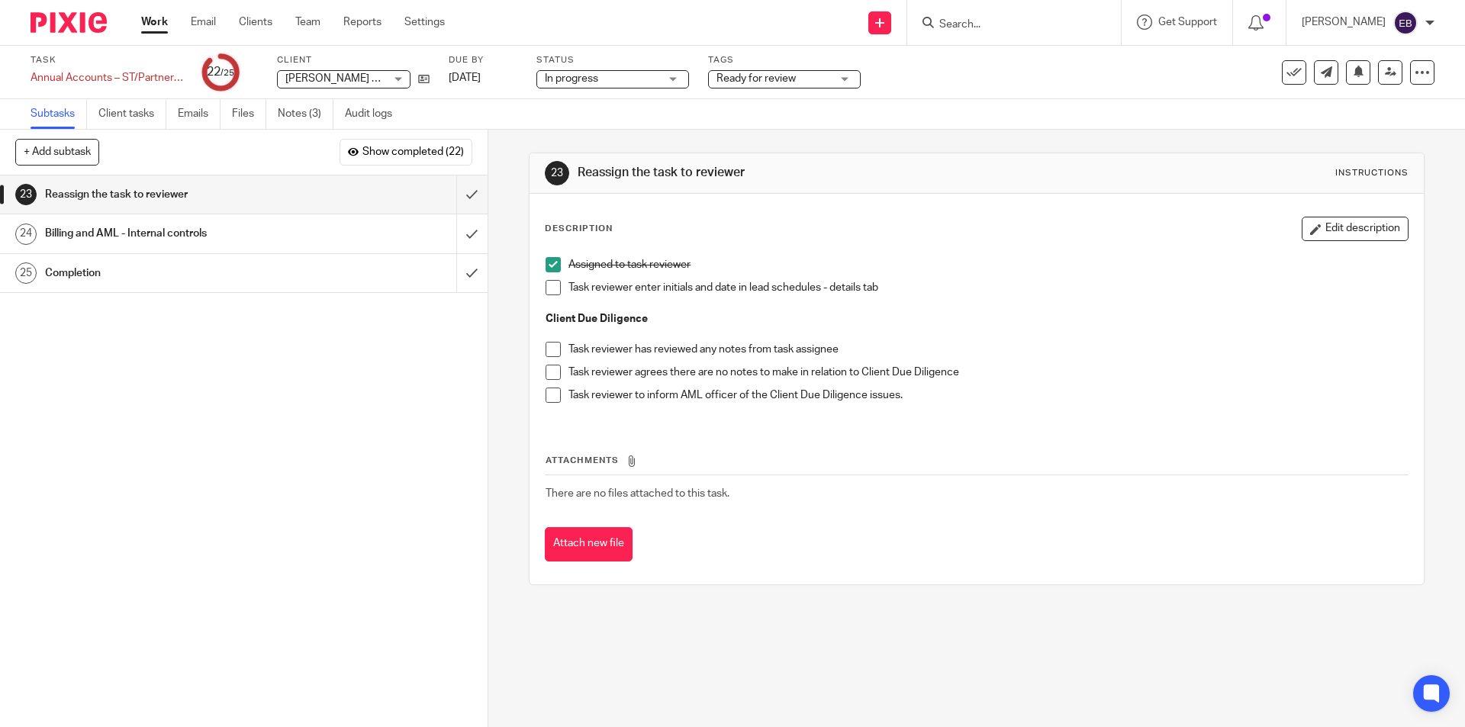
click at [984, 86] on div "Task Annual Accounts – ST/Partnership - Manual Save Annual Accounts – ST/Partne…" at bounding box center [616, 72] width 1170 height 37
click at [1385, 70] on icon at bounding box center [1390, 71] width 11 height 11
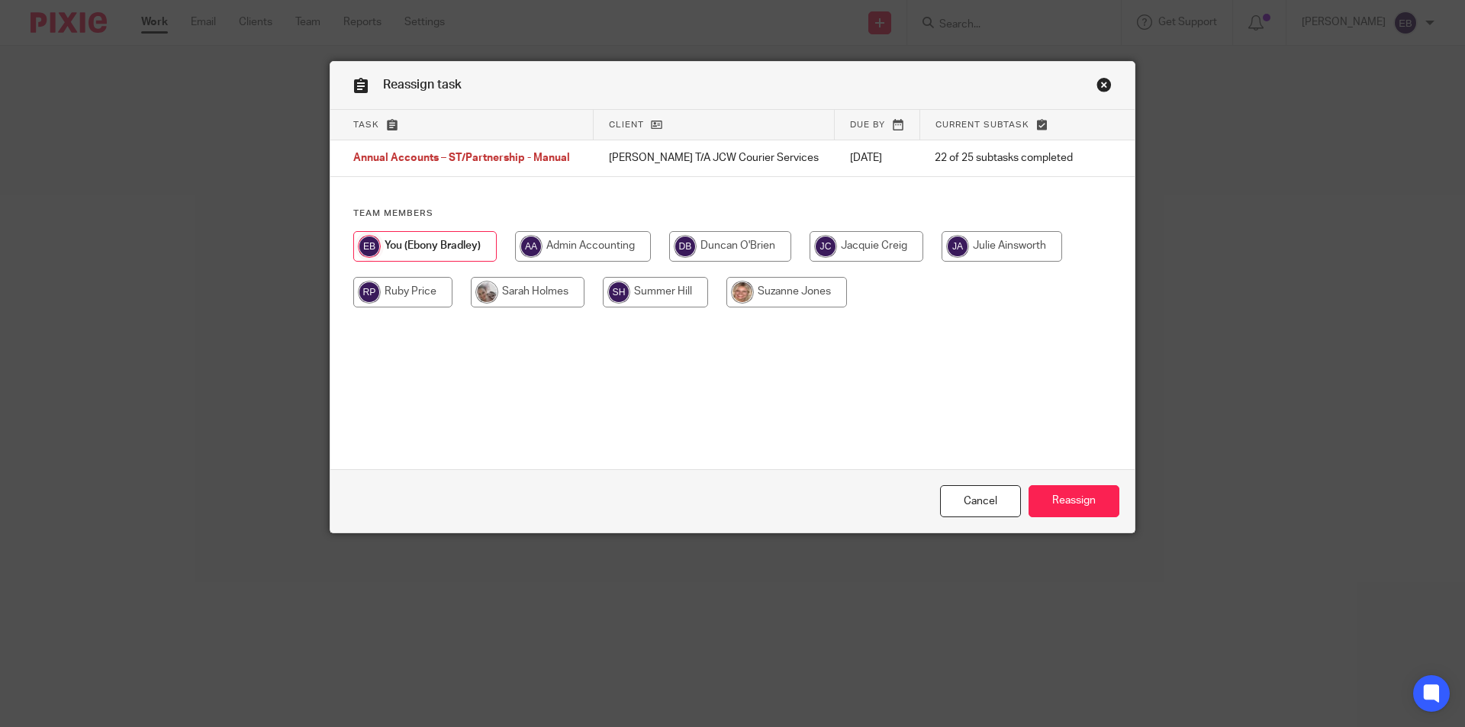
click at [706, 249] on input "radio" at bounding box center [730, 246] width 122 height 31
radio input "true"
click at [1053, 501] on input "Reassign" at bounding box center [1073, 501] width 91 height 33
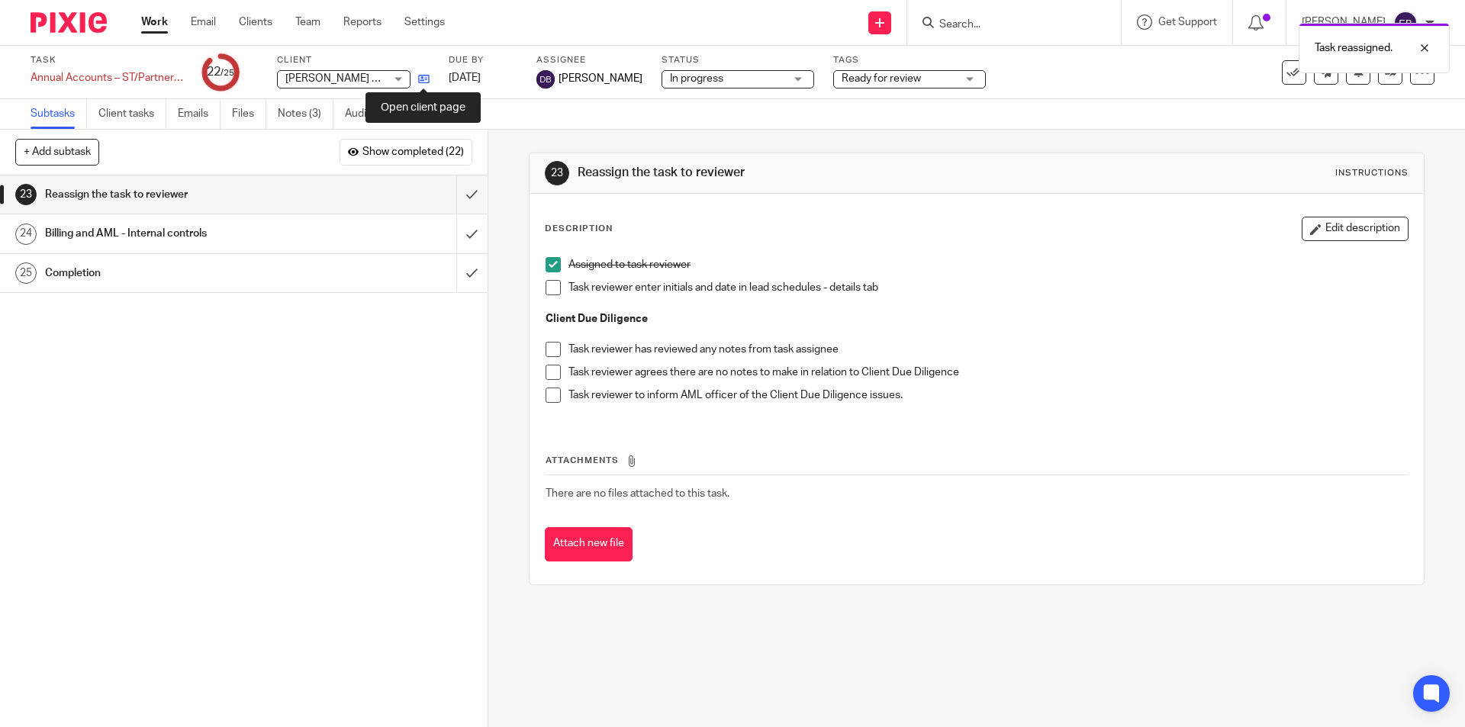
click at [422, 77] on icon at bounding box center [423, 78] width 11 height 11
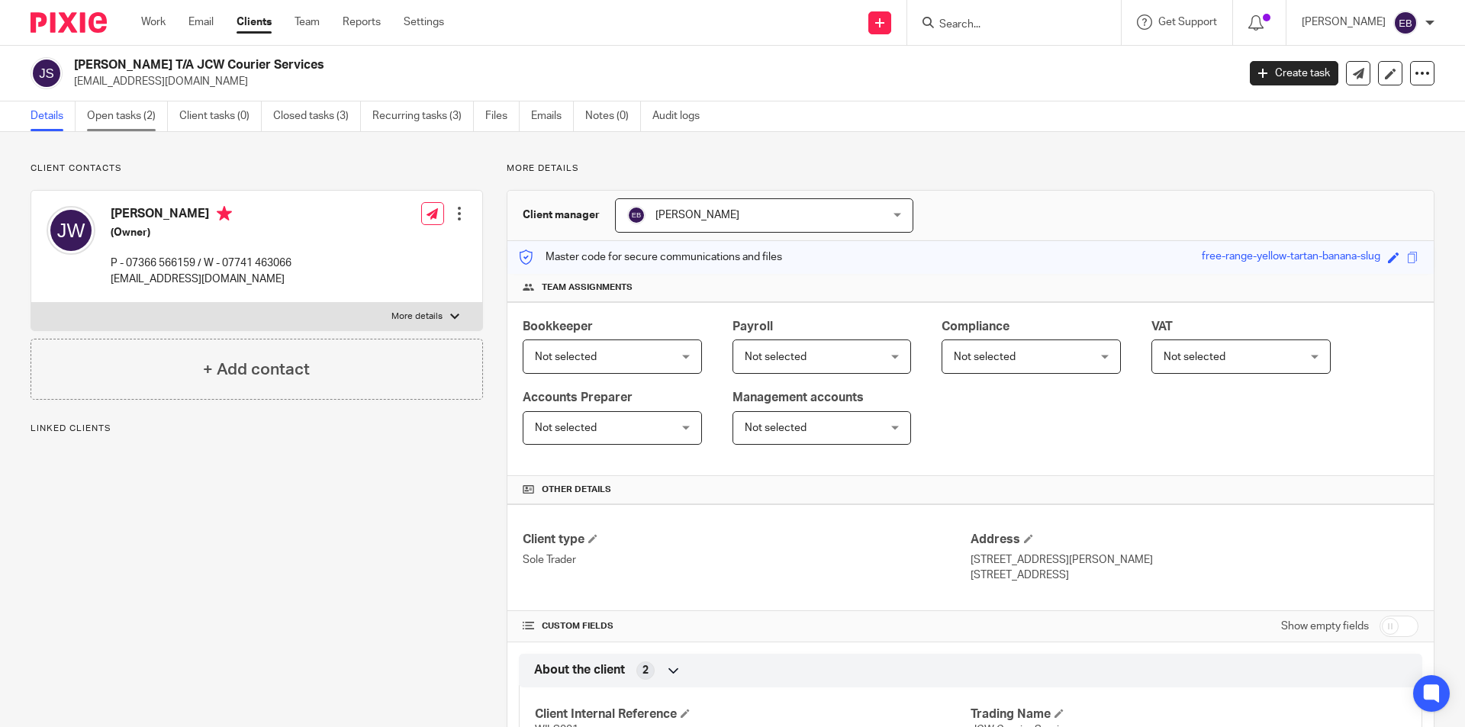
click at [138, 121] on link "Open tasks (2)" at bounding box center [127, 116] width 81 height 30
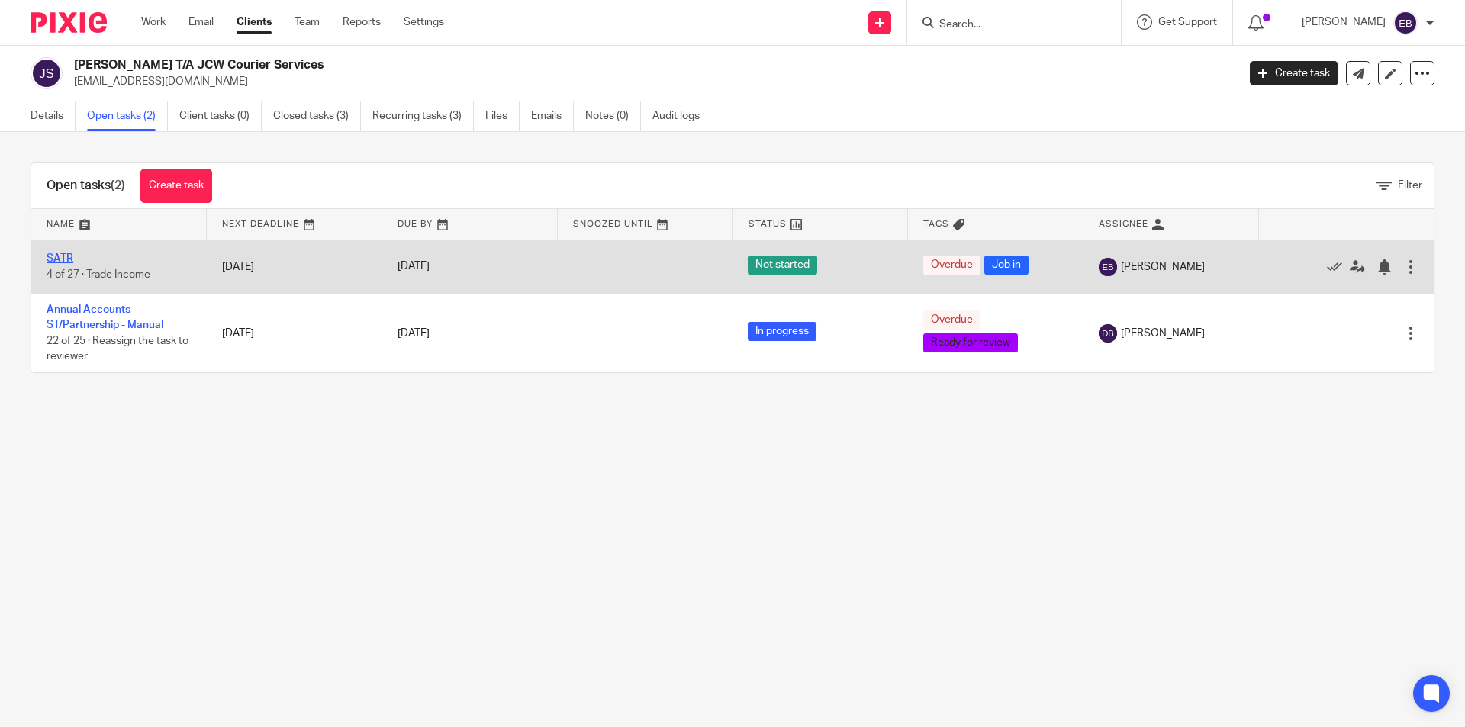
click at [60, 258] on link "SATR" at bounding box center [60, 258] width 27 height 11
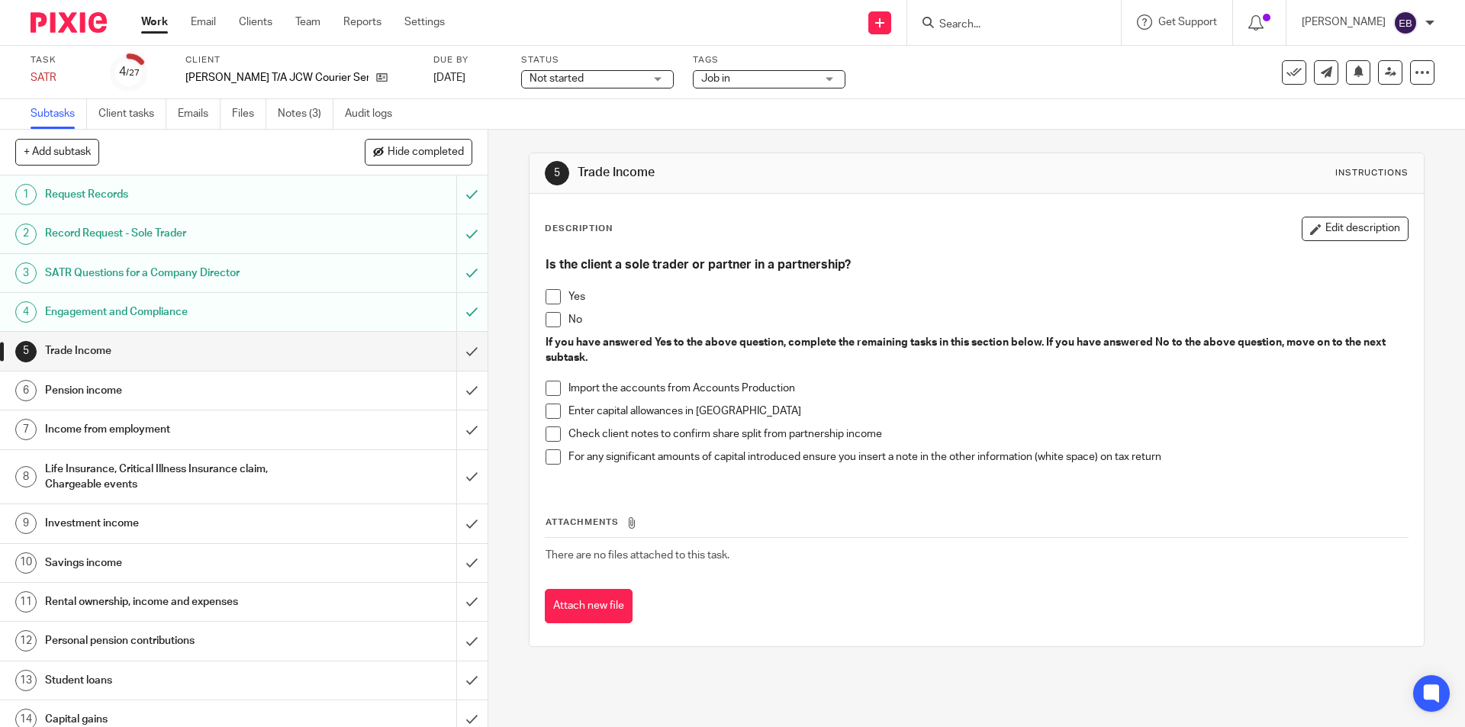
click at [552, 293] on span at bounding box center [553, 296] width 15 height 15
click at [555, 390] on span at bounding box center [553, 388] width 15 height 15
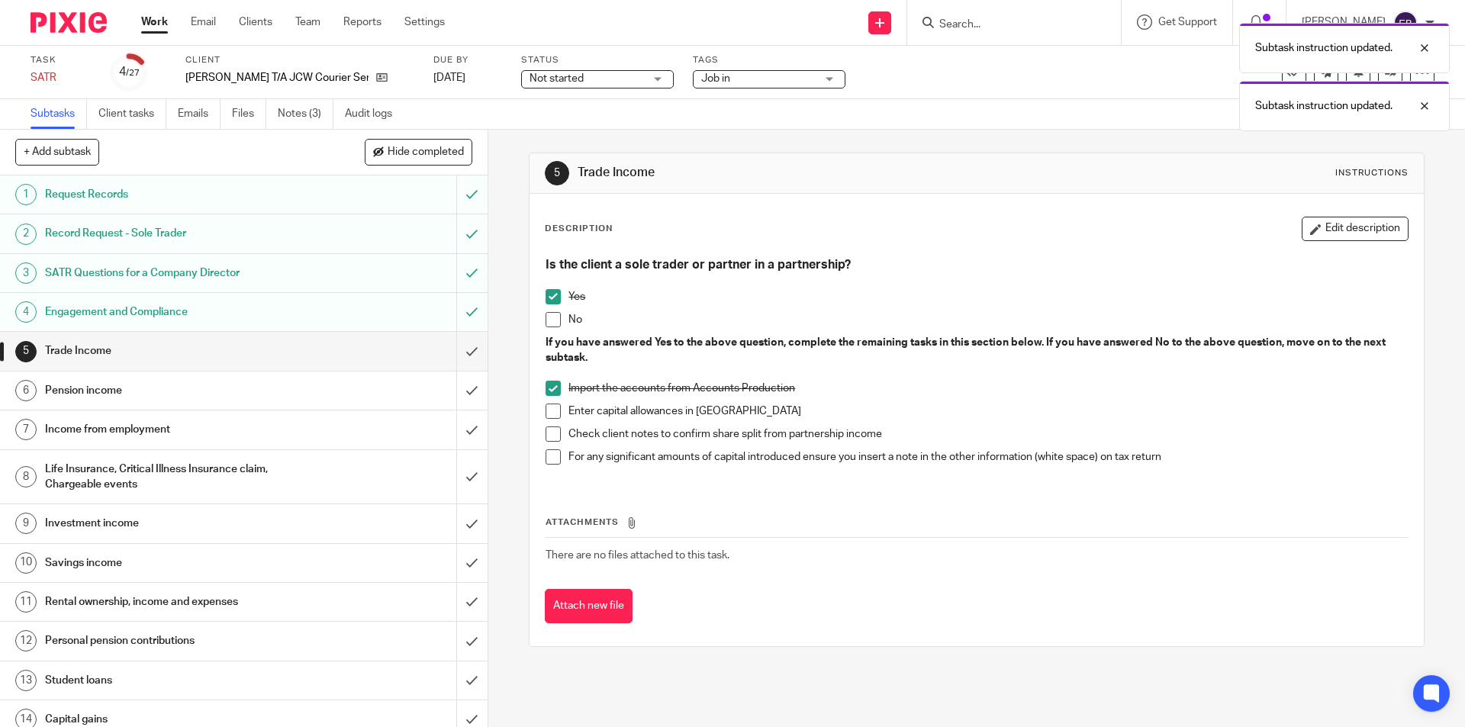
click at [552, 409] on span at bounding box center [553, 411] width 15 height 15
click at [552, 427] on span at bounding box center [553, 433] width 15 height 15
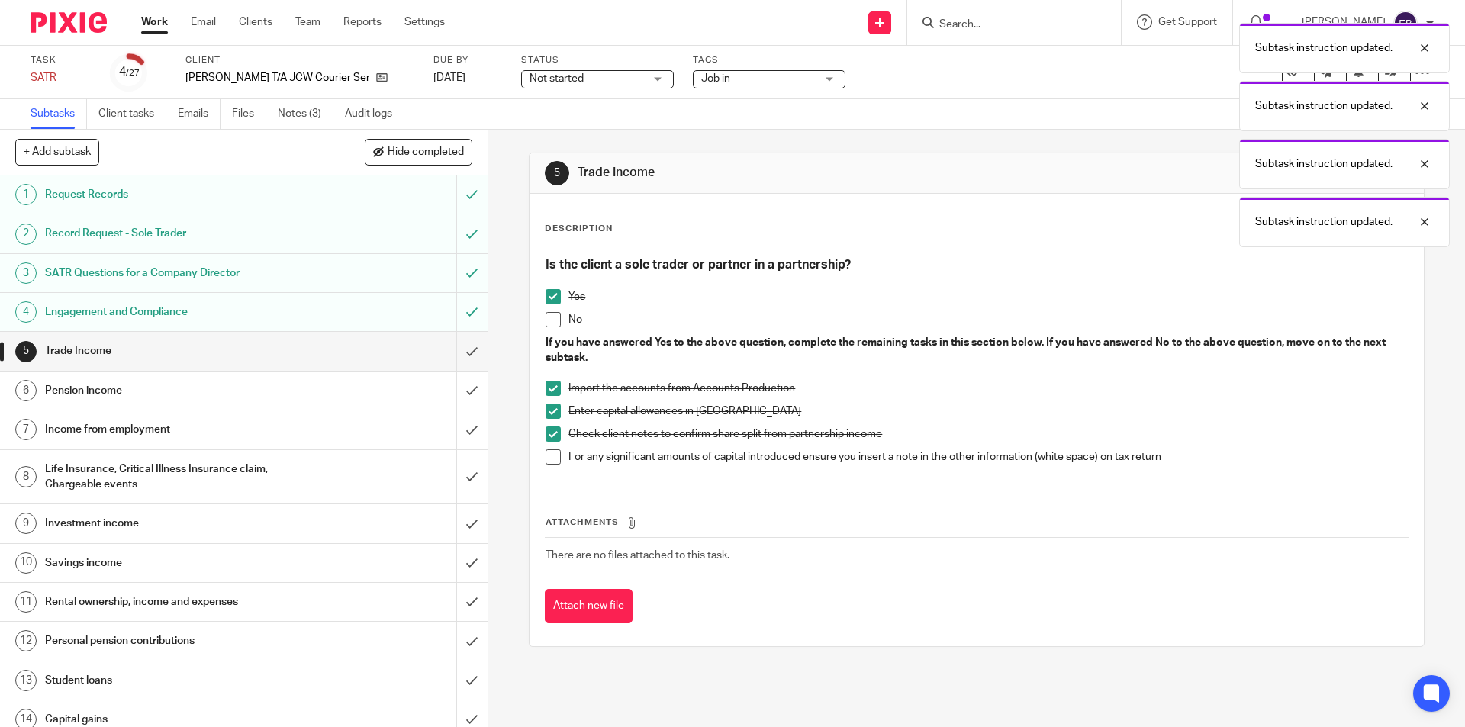
click at [552, 427] on span at bounding box center [553, 433] width 15 height 15
click at [553, 462] on span at bounding box center [553, 456] width 15 height 15
click at [453, 353] on input "submit" at bounding box center [244, 351] width 488 height 38
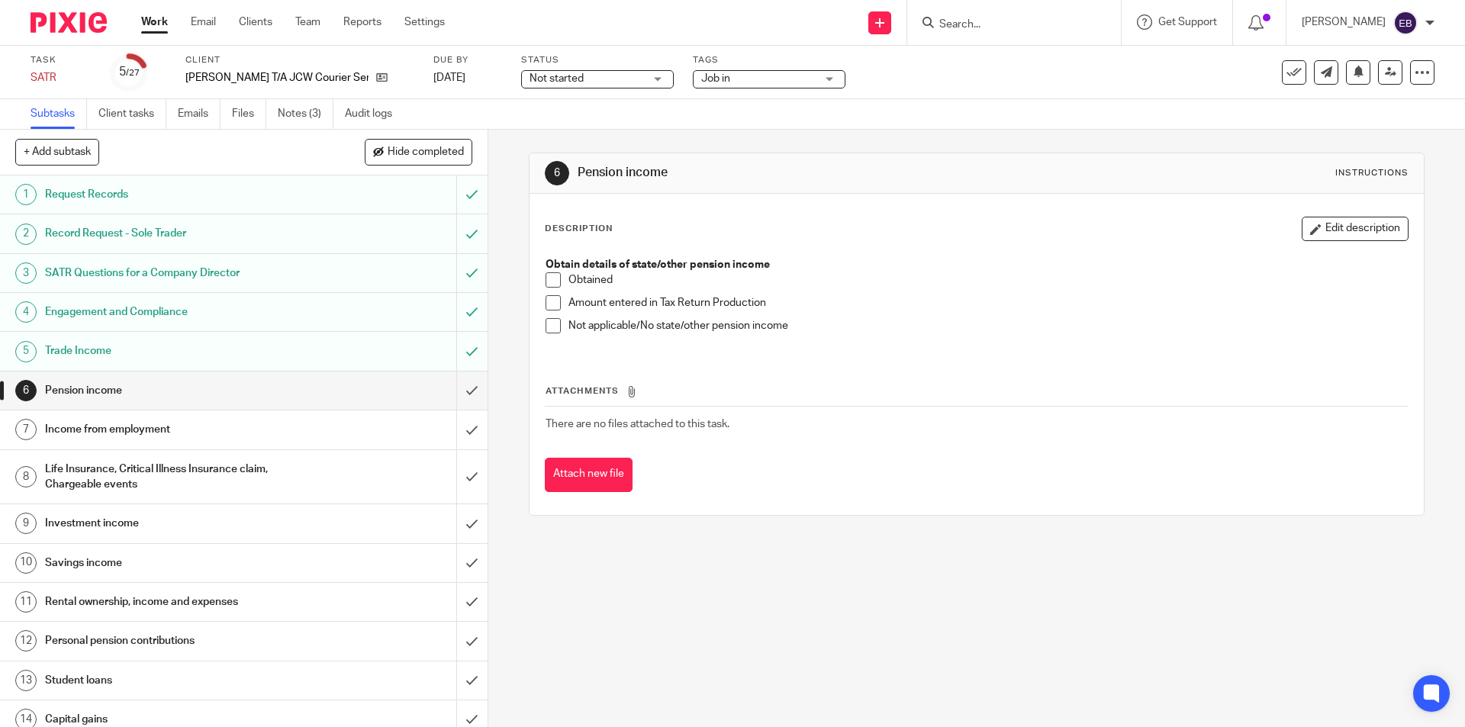
click at [546, 276] on span at bounding box center [553, 279] width 15 height 15
click at [546, 281] on span at bounding box center [553, 279] width 15 height 15
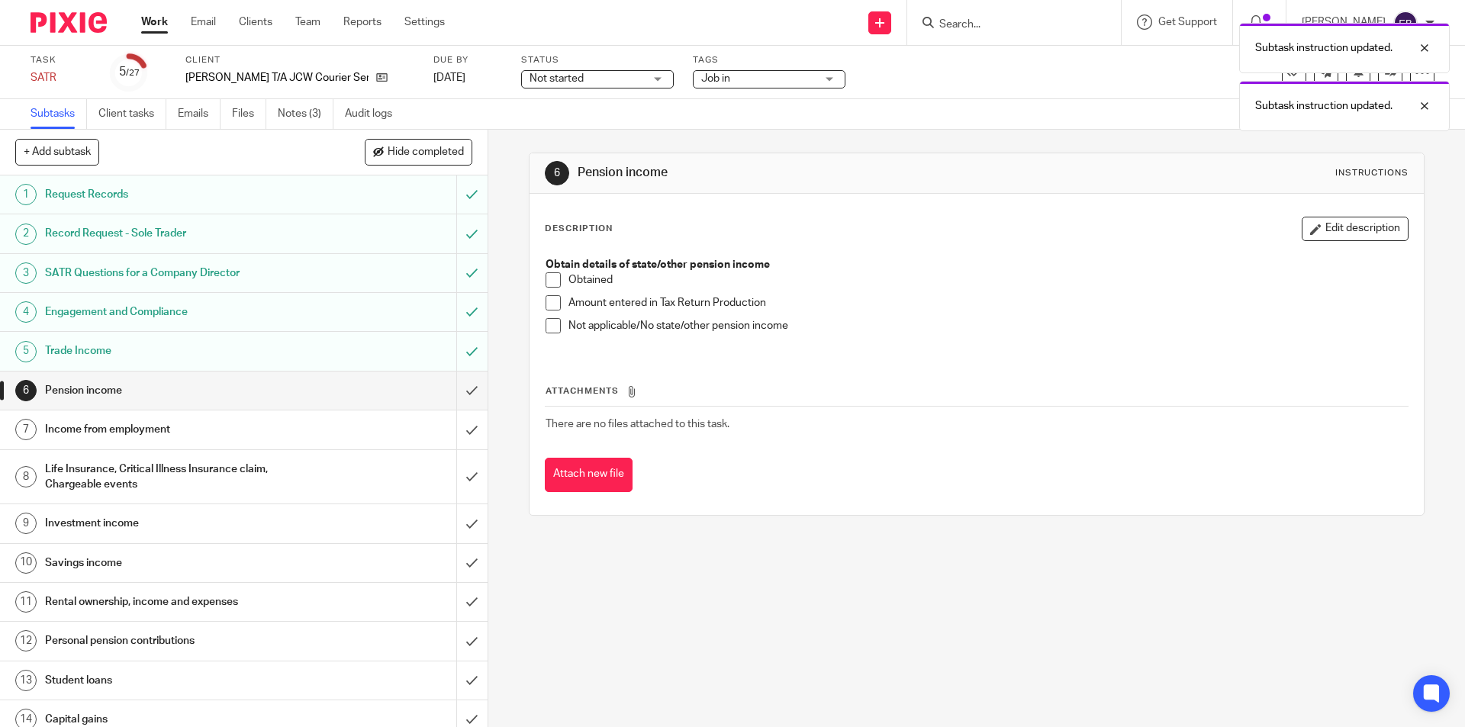
click at [551, 319] on span at bounding box center [553, 325] width 15 height 15
click at [449, 396] on input "submit" at bounding box center [244, 391] width 488 height 38
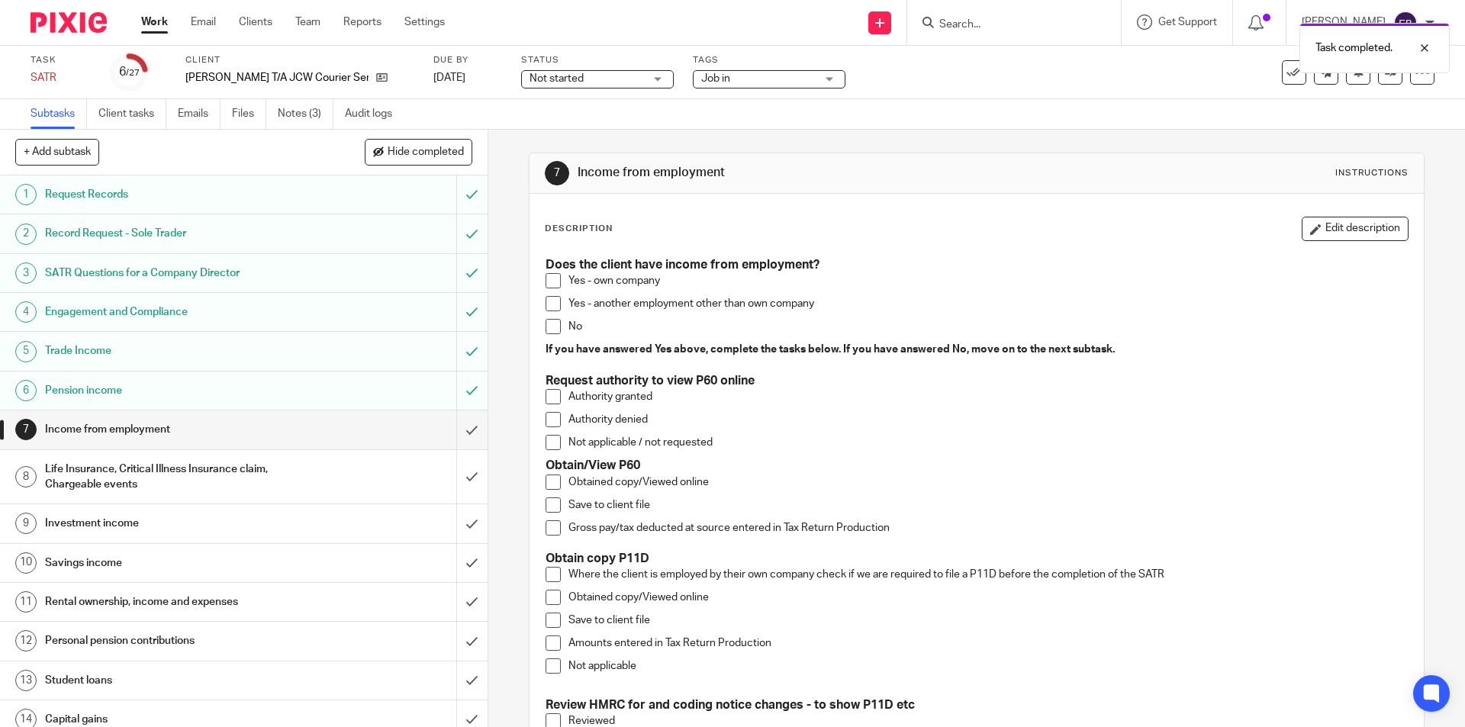
click at [553, 395] on span at bounding box center [553, 396] width 15 height 15
click at [546, 475] on span at bounding box center [553, 482] width 15 height 15
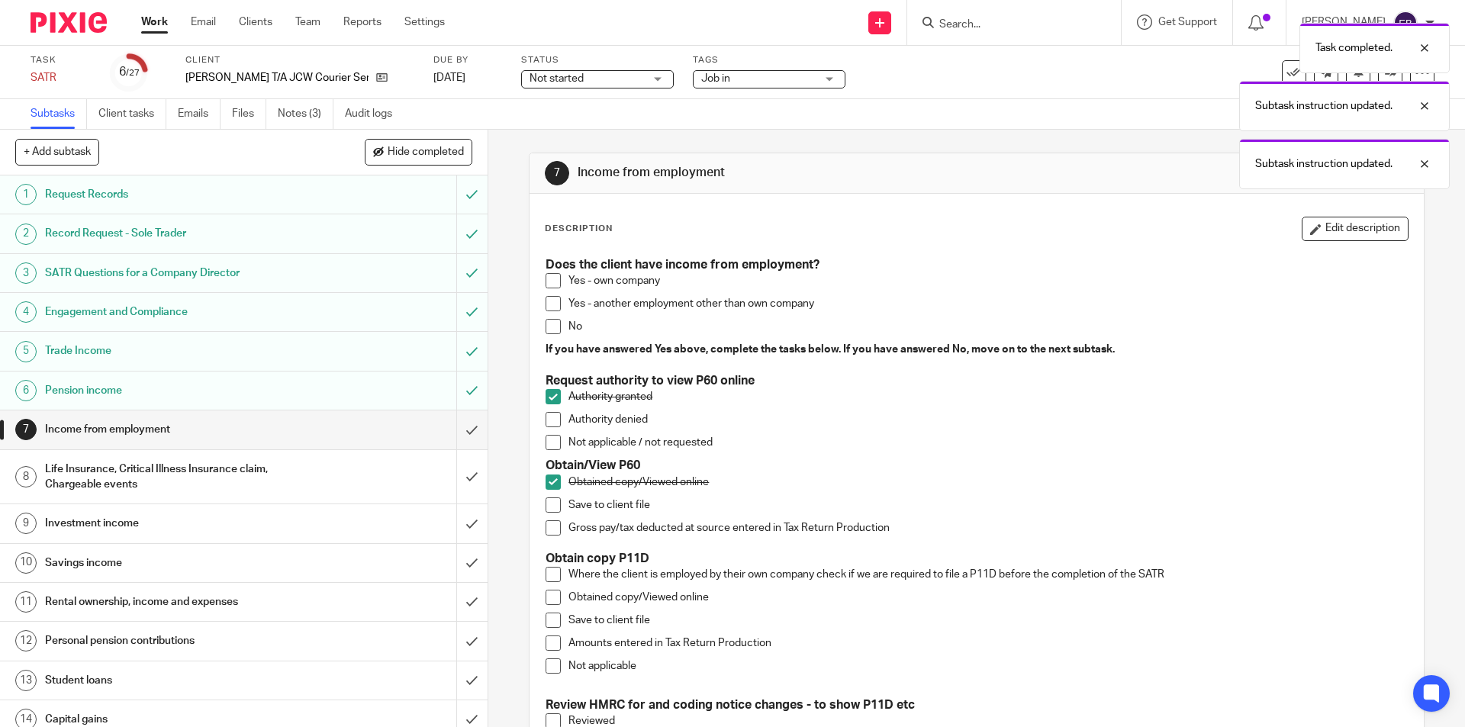
click at [548, 499] on span at bounding box center [553, 504] width 15 height 15
click at [546, 526] on span at bounding box center [553, 527] width 15 height 15
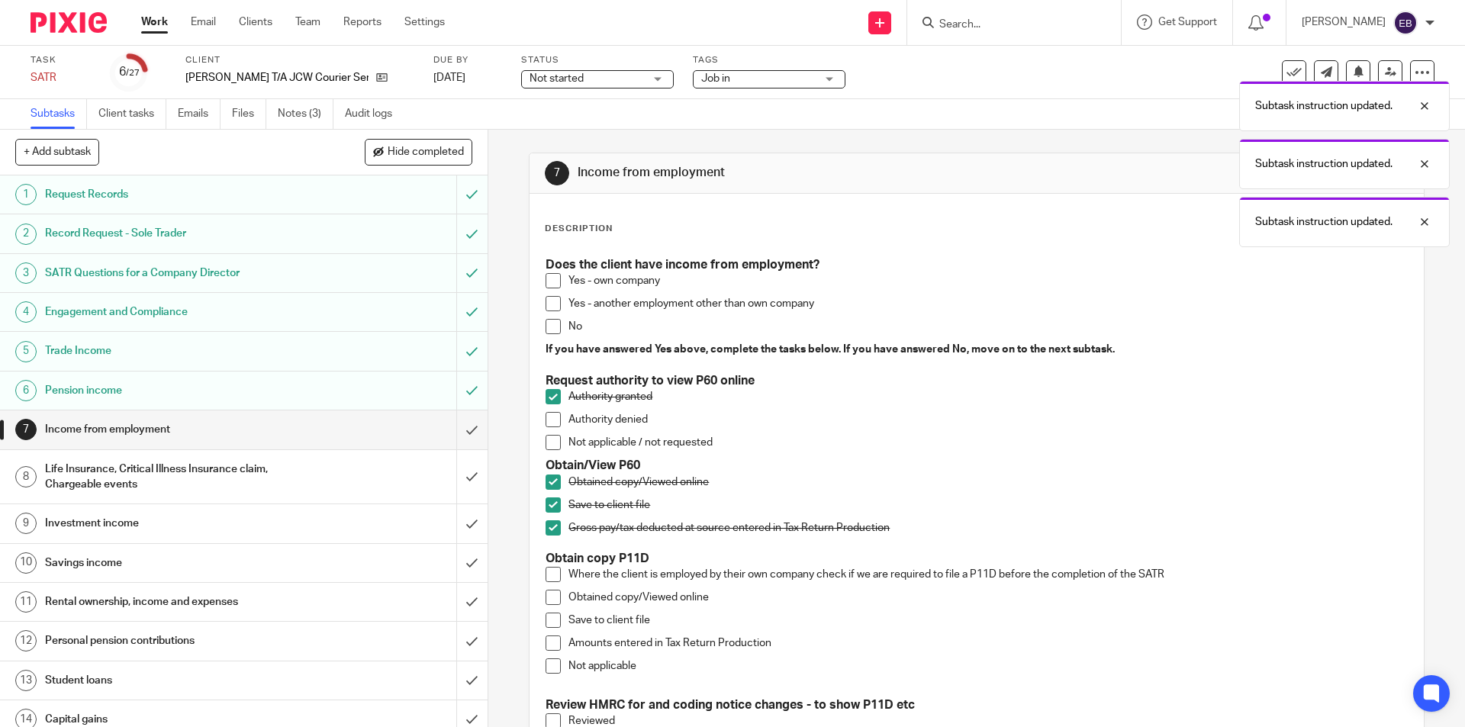
click at [547, 670] on span at bounding box center [553, 665] width 15 height 15
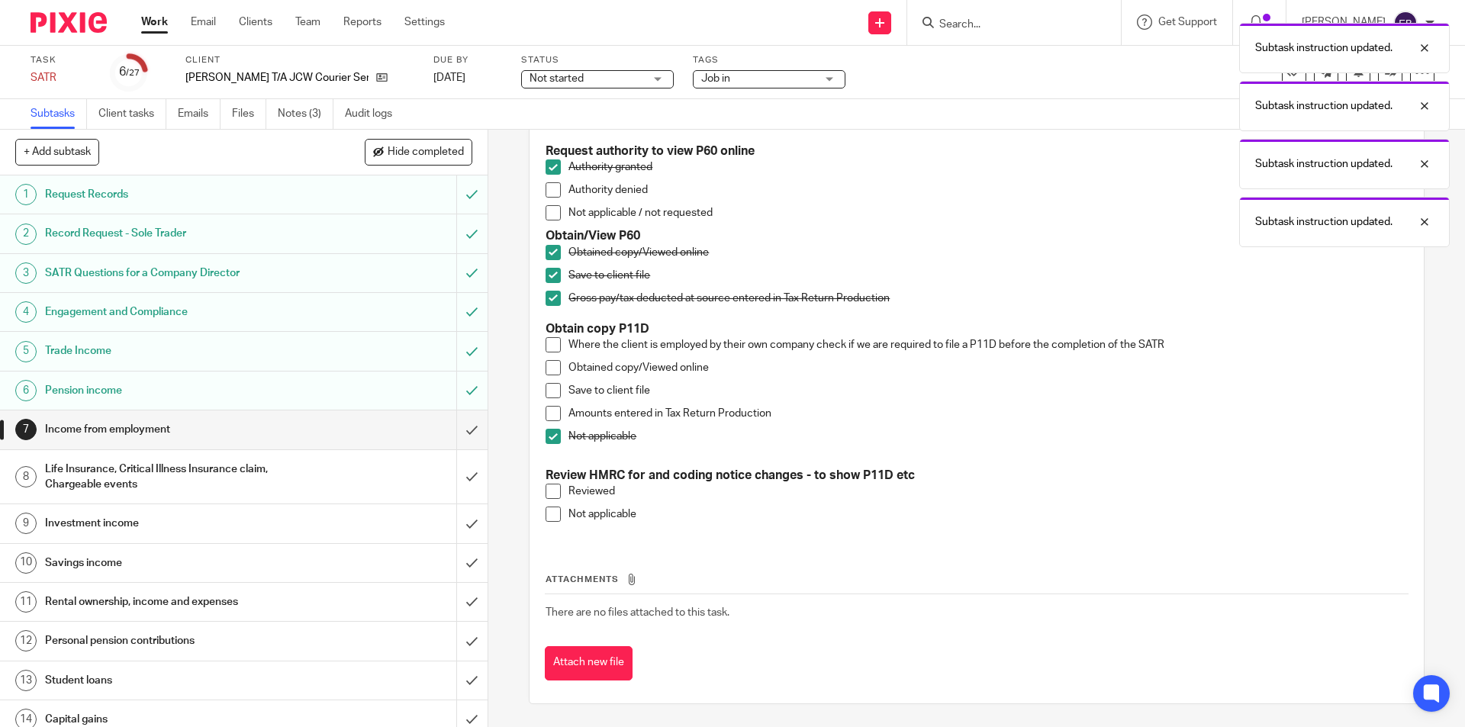
click at [546, 518] on span at bounding box center [553, 514] width 15 height 15
click at [460, 427] on input "submit" at bounding box center [244, 429] width 488 height 38
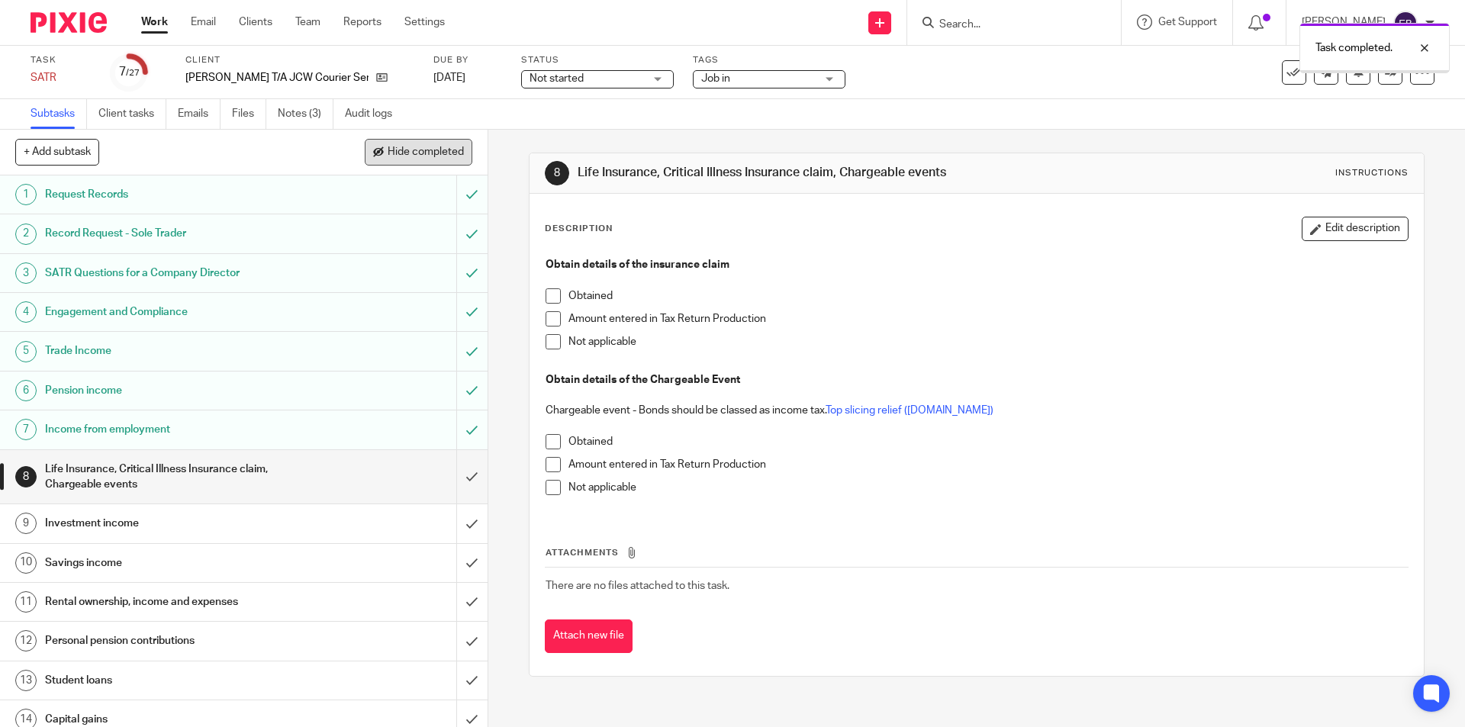
click at [400, 159] on button "Hide completed" at bounding box center [419, 152] width 108 height 26
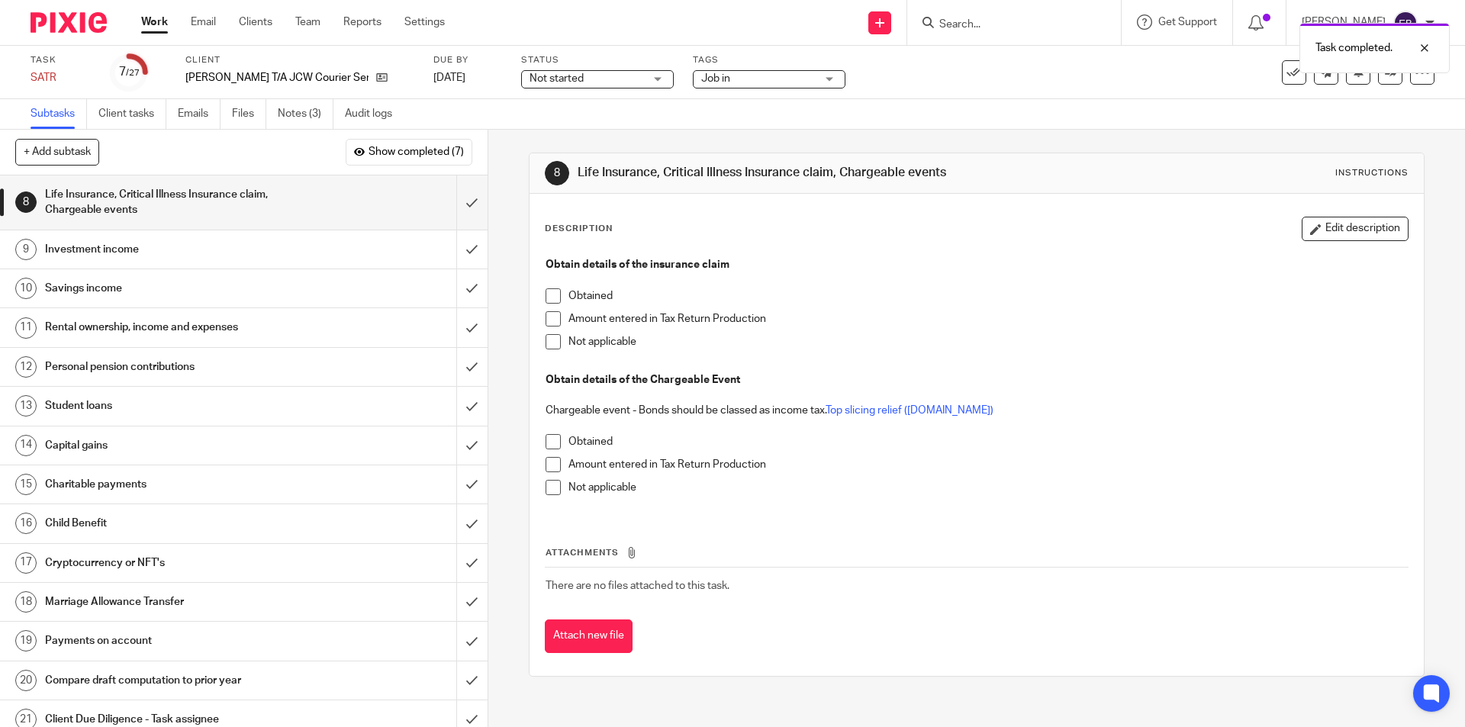
drag, startPoint x: 549, startPoint y: 345, endPoint x: 552, endPoint y: 426, distance: 80.9
click at [548, 345] on span at bounding box center [553, 341] width 15 height 15
click at [549, 483] on span at bounding box center [553, 487] width 15 height 15
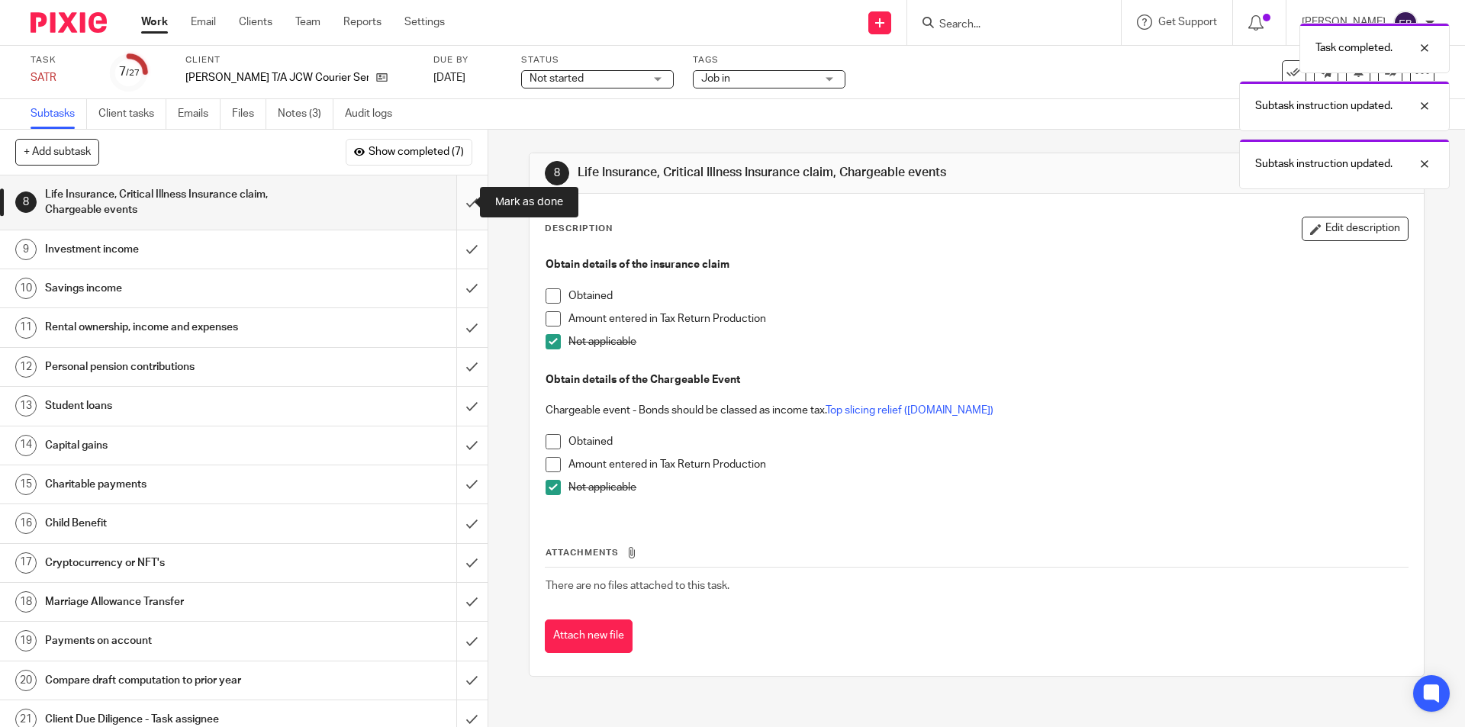
click at [458, 210] on input "submit" at bounding box center [244, 202] width 488 height 54
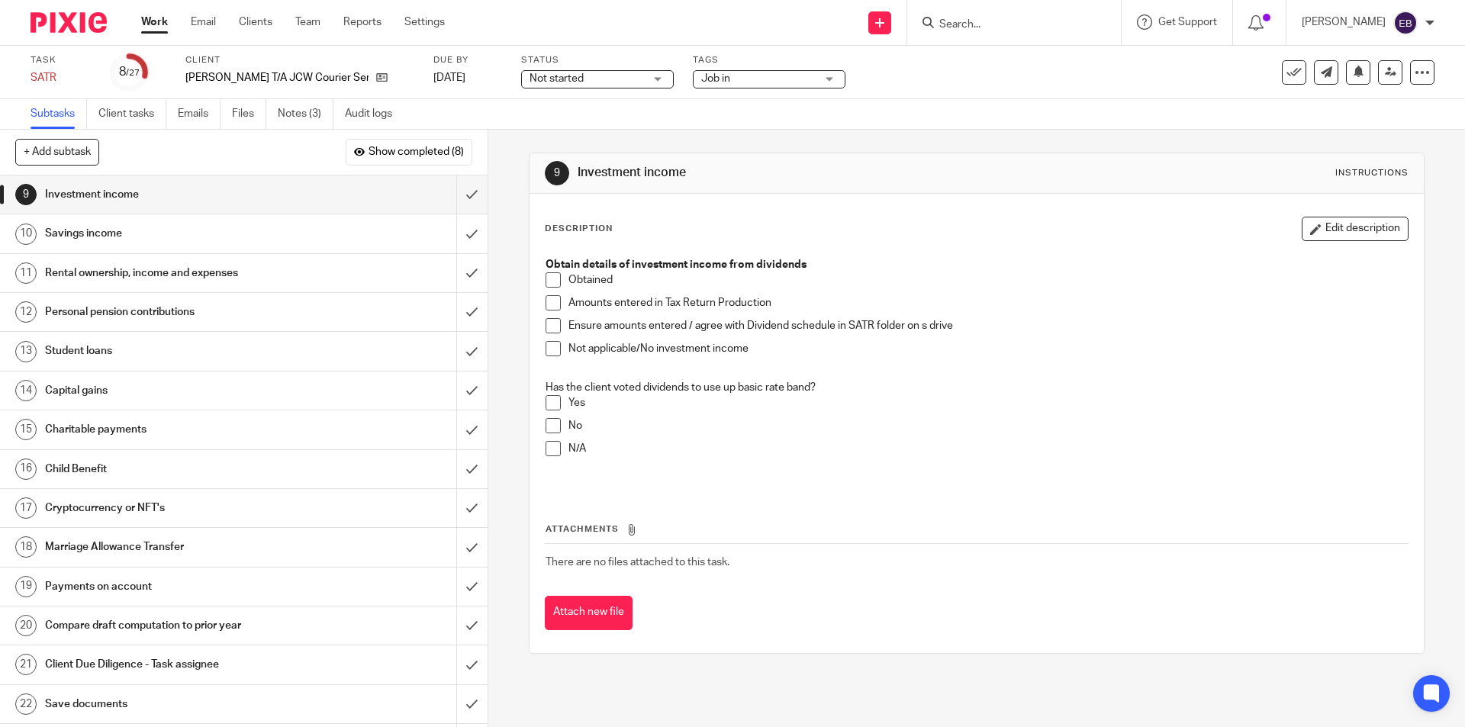
click at [546, 350] on span at bounding box center [553, 348] width 15 height 15
click at [551, 449] on span at bounding box center [553, 448] width 15 height 15
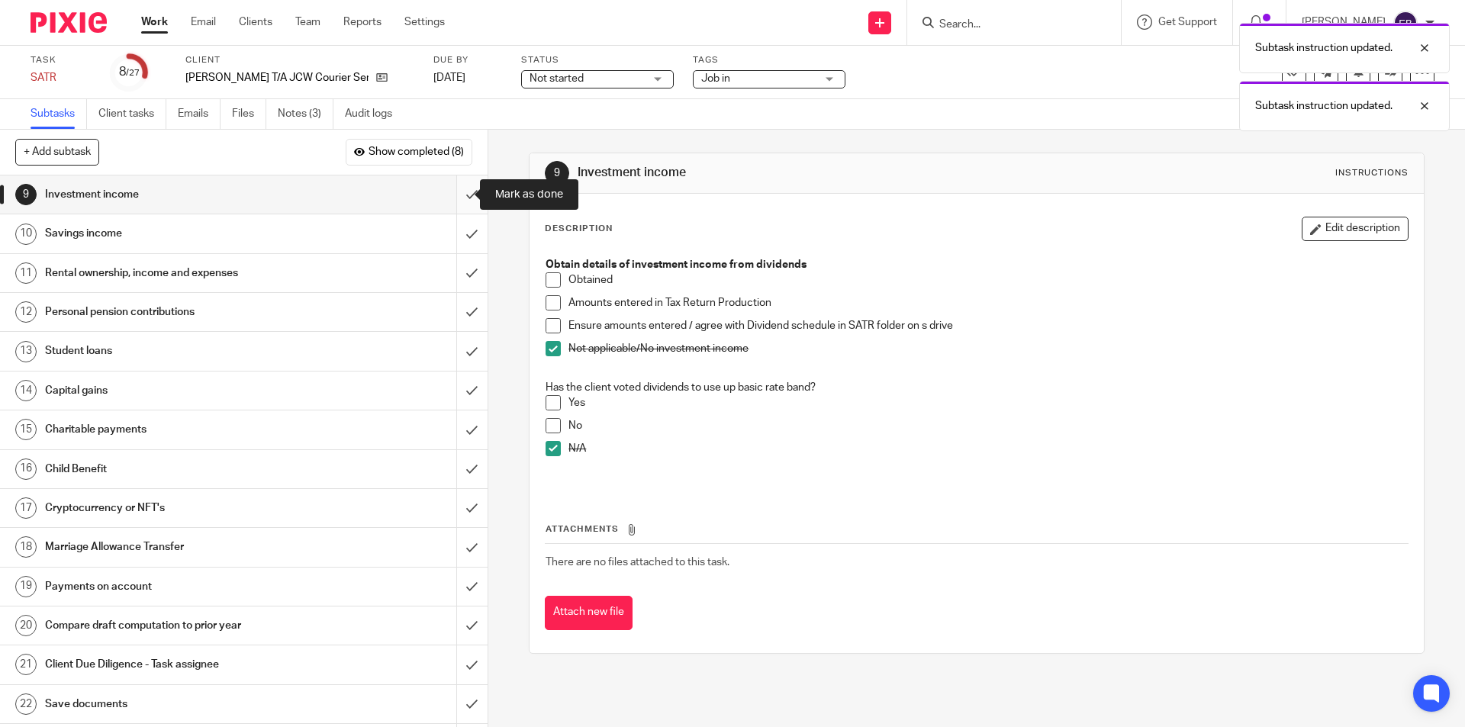
click at [455, 189] on input "submit" at bounding box center [244, 194] width 488 height 38
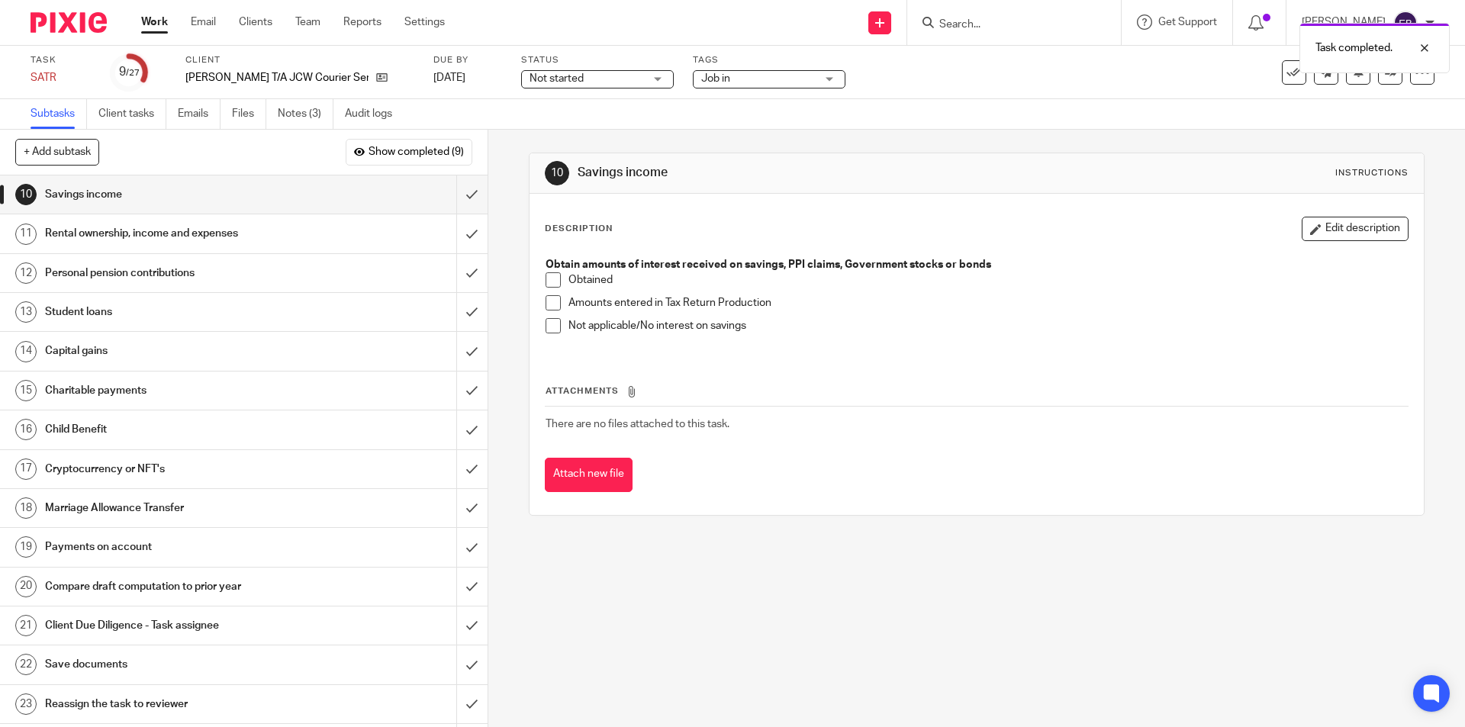
click at [546, 327] on span at bounding box center [553, 325] width 15 height 15
click at [454, 191] on input "submit" at bounding box center [244, 194] width 488 height 38
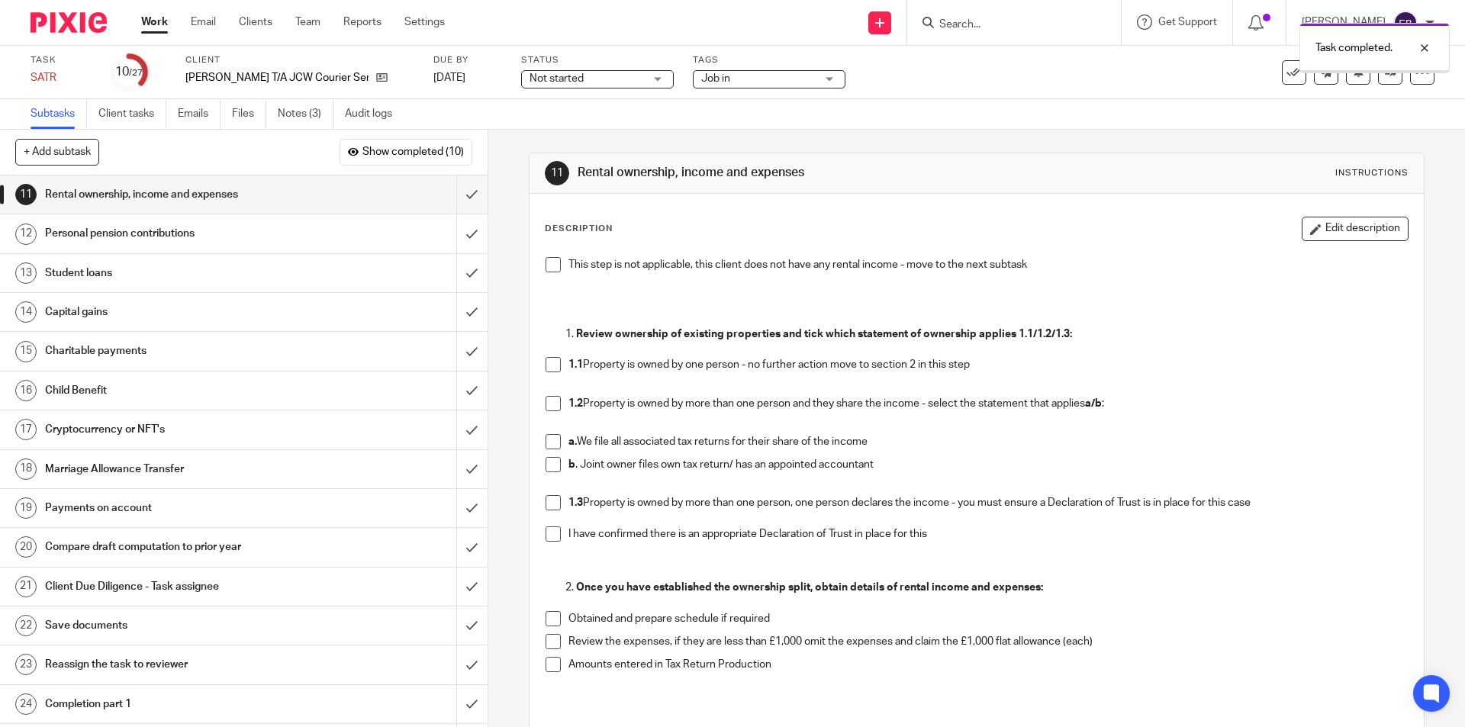
click at [550, 259] on span at bounding box center [553, 264] width 15 height 15
click at [457, 187] on input "submit" at bounding box center [244, 194] width 488 height 38
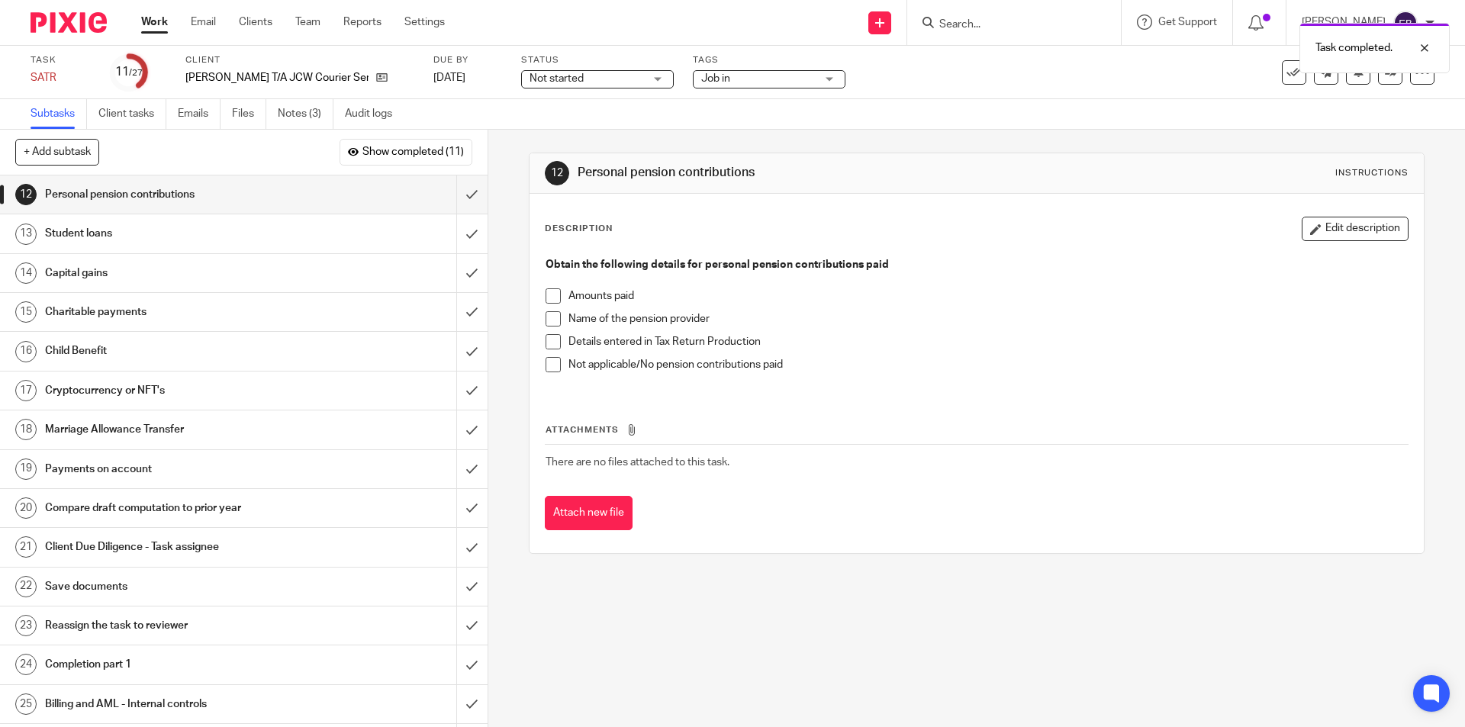
click at [555, 366] on span at bounding box center [553, 364] width 15 height 15
click at [455, 205] on input "submit" at bounding box center [244, 194] width 488 height 38
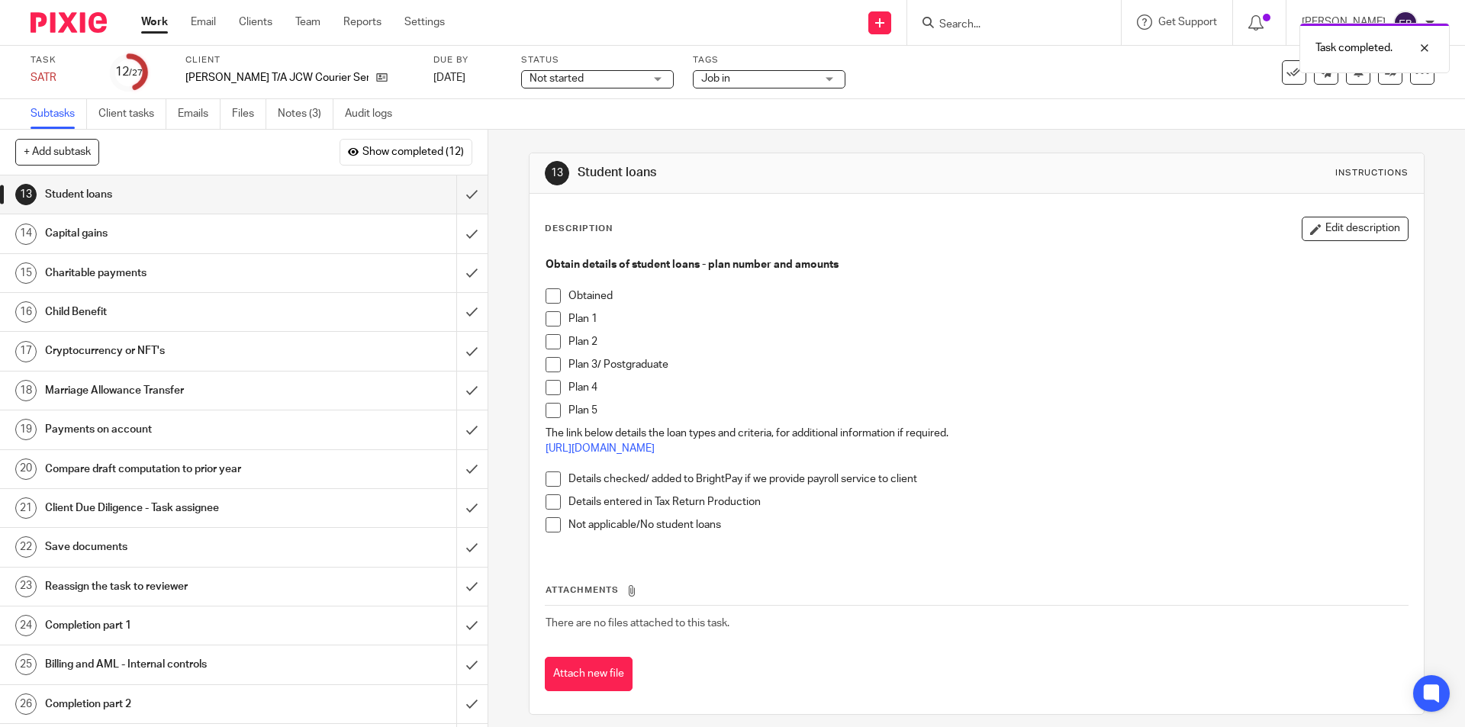
click at [549, 531] on span at bounding box center [553, 524] width 15 height 15
click at [452, 194] on input "submit" at bounding box center [244, 194] width 488 height 38
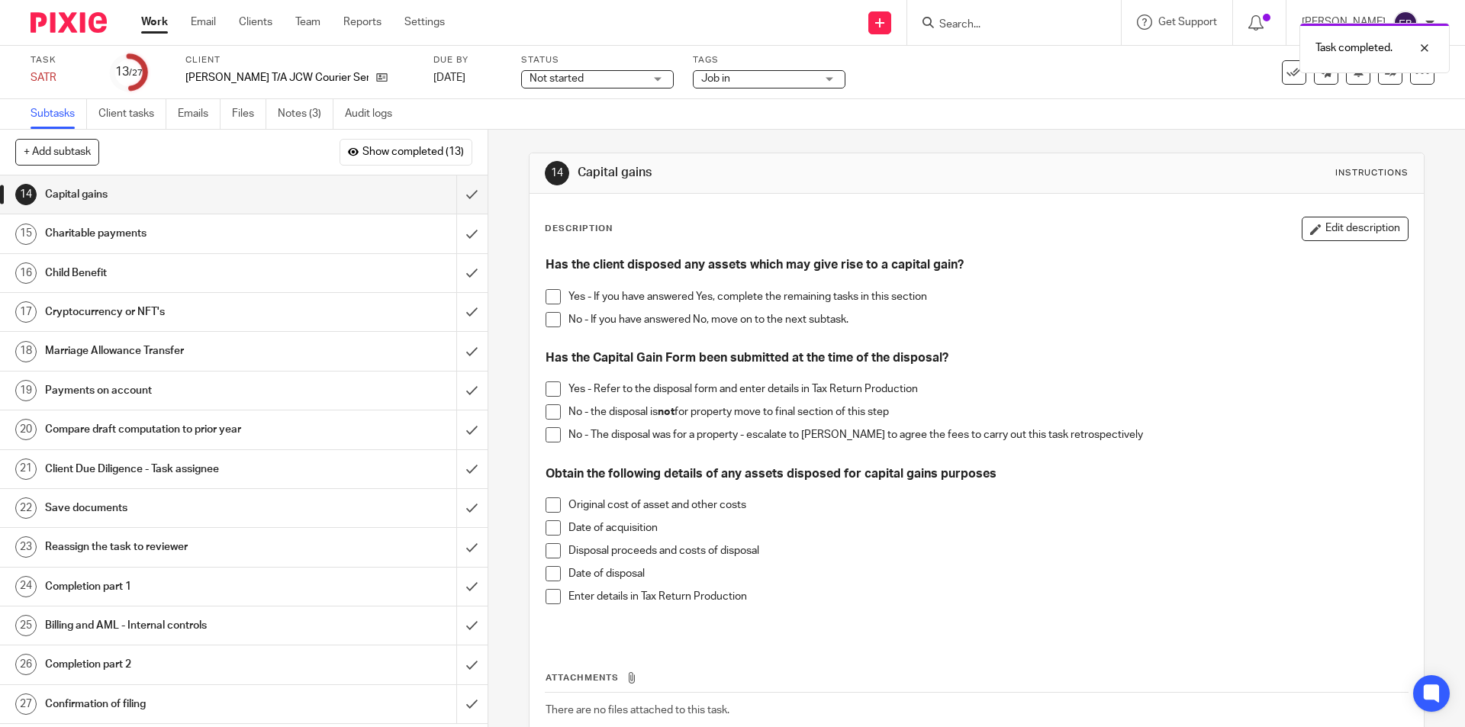
click at [553, 317] on span at bounding box center [553, 319] width 15 height 15
click at [457, 201] on input "submit" at bounding box center [244, 194] width 488 height 38
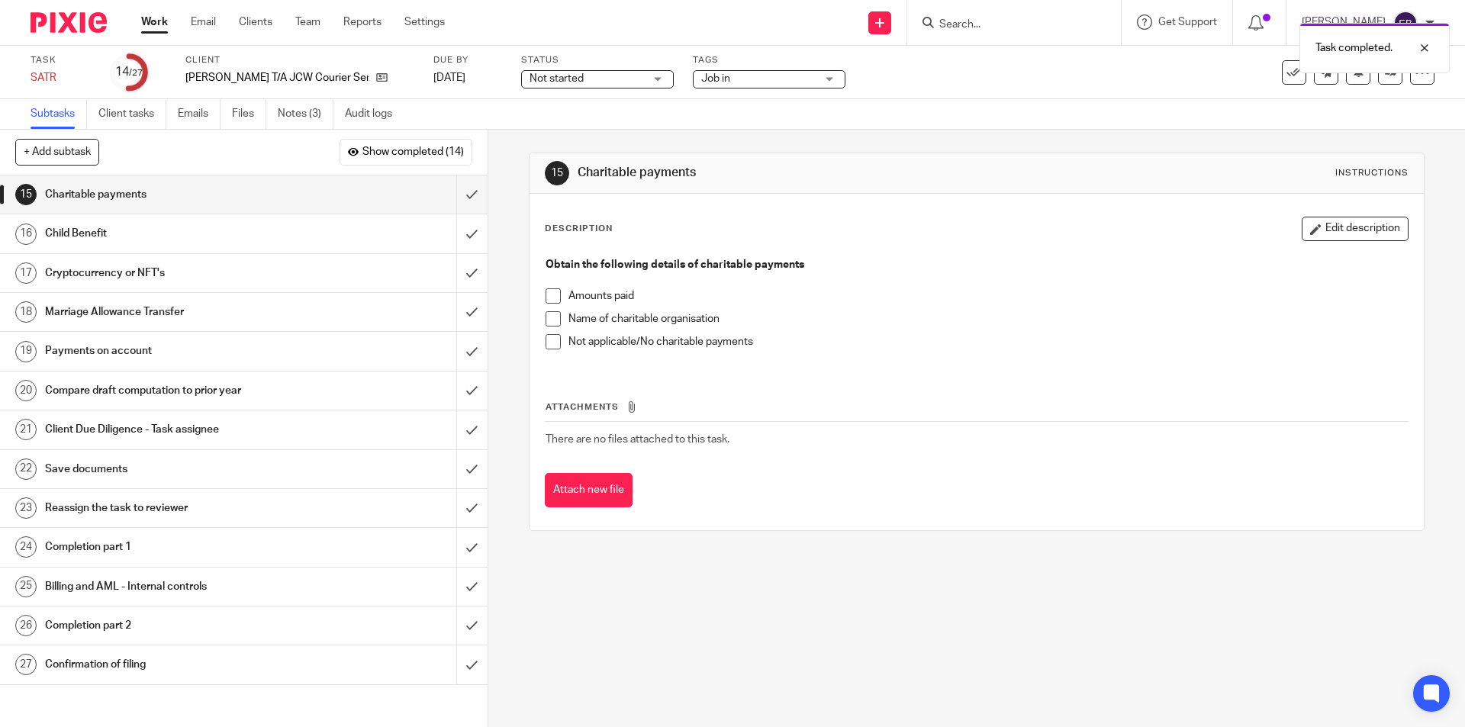
click at [546, 343] on span at bounding box center [553, 341] width 15 height 15
click at [466, 196] on input "submit" at bounding box center [244, 194] width 488 height 38
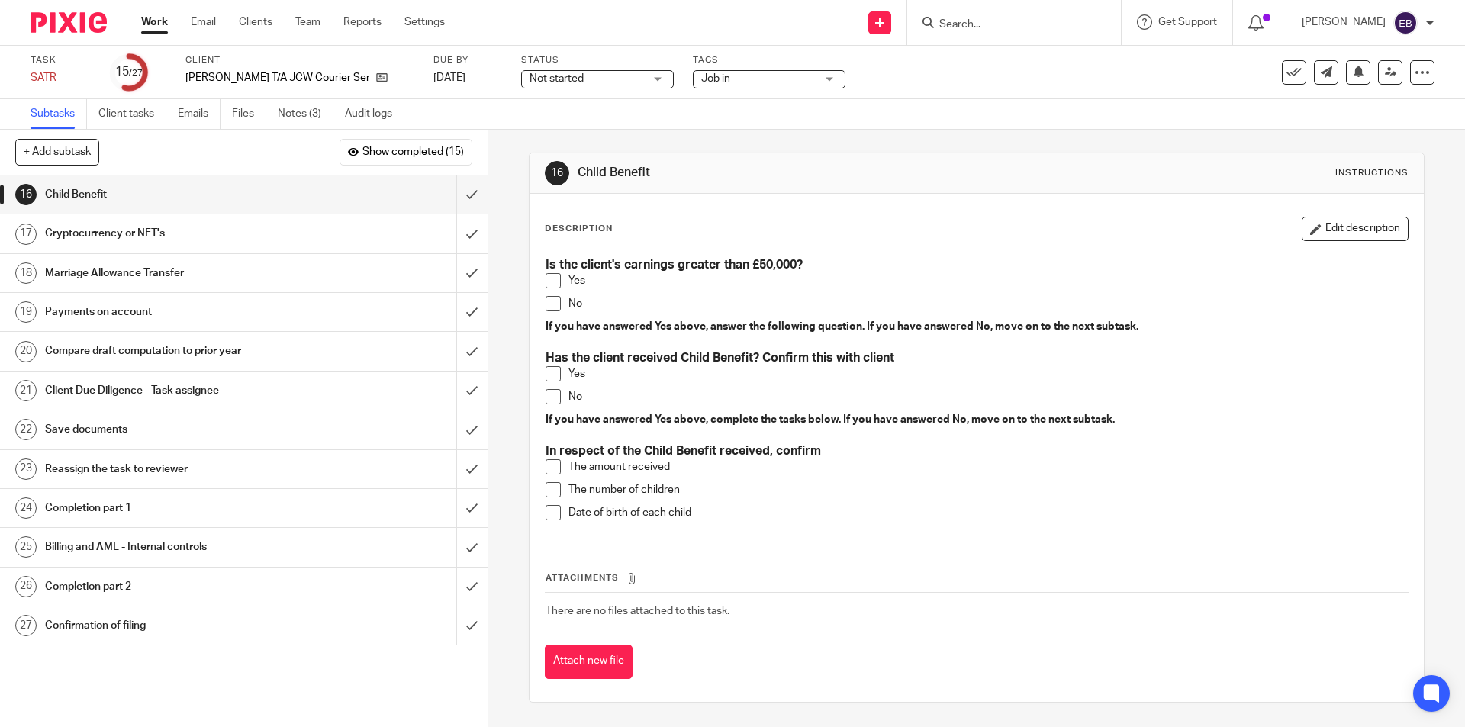
click at [555, 307] on span at bounding box center [553, 303] width 15 height 15
click at [551, 374] on span at bounding box center [553, 373] width 15 height 15
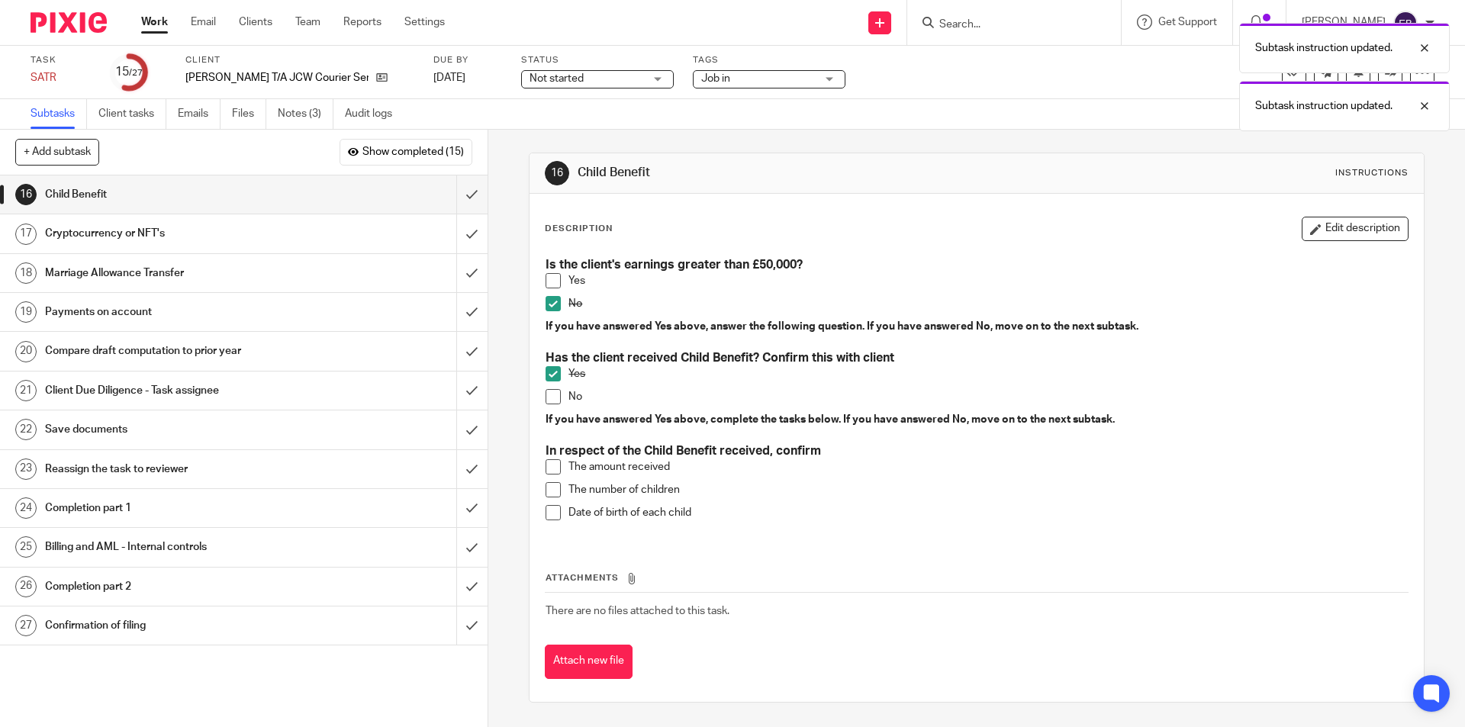
click at [546, 475] on span at bounding box center [553, 466] width 15 height 15
click at [549, 494] on span at bounding box center [553, 489] width 15 height 15
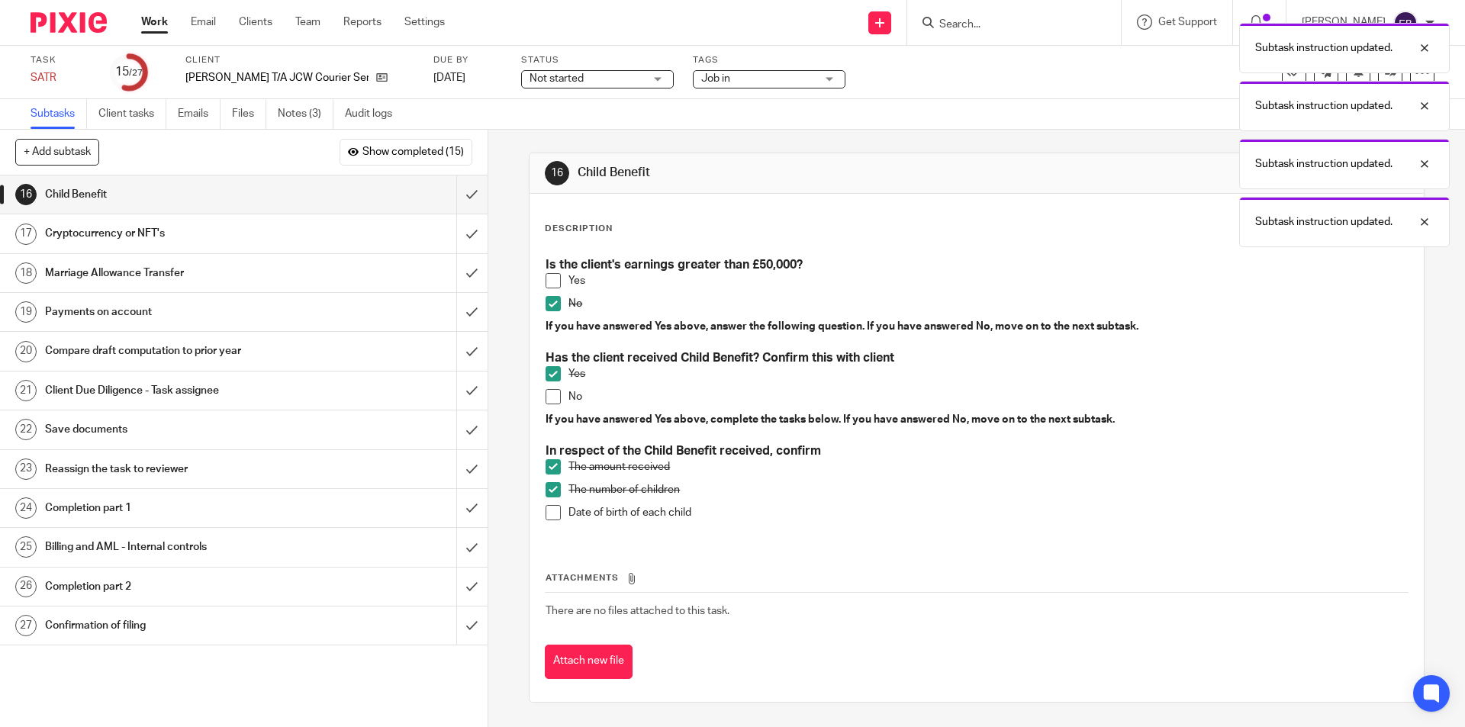
click at [549, 513] on span at bounding box center [553, 512] width 15 height 15
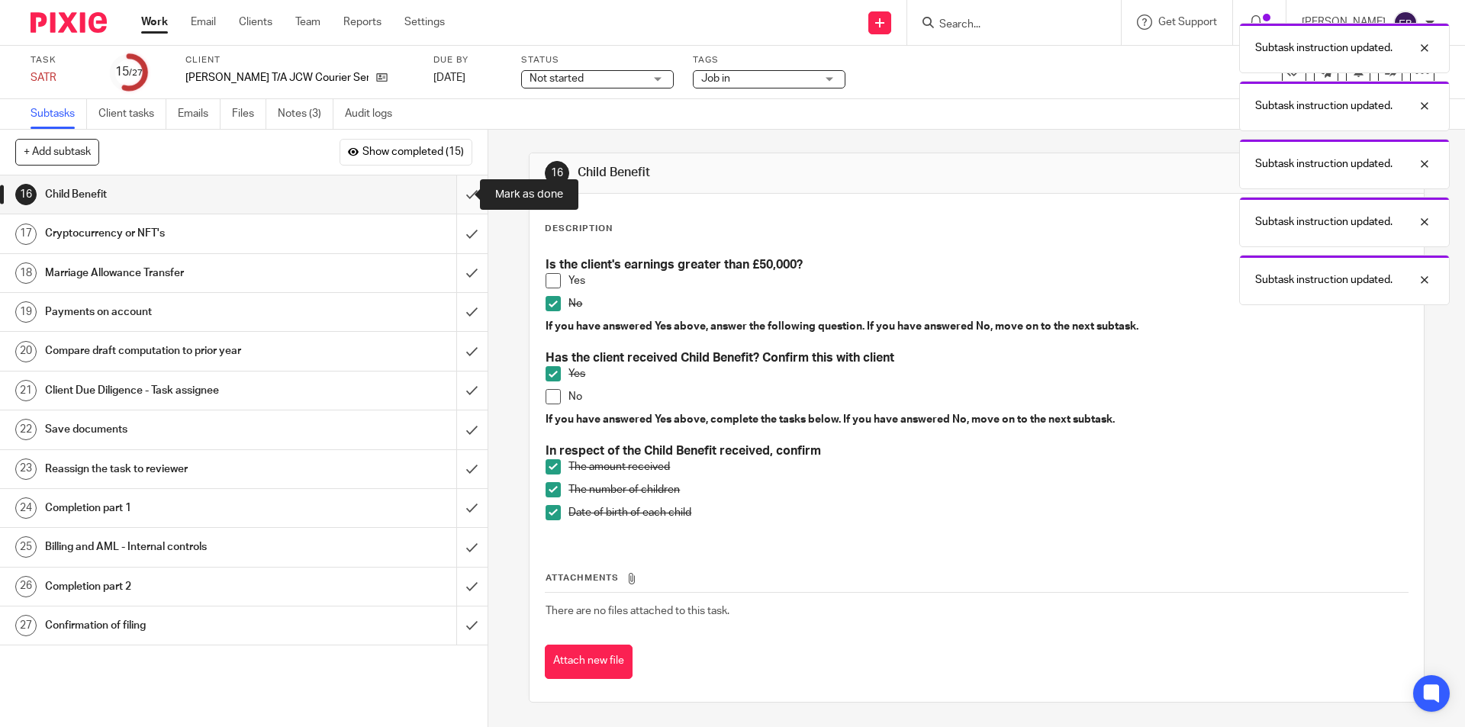
click at [452, 197] on input "submit" at bounding box center [244, 194] width 488 height 38
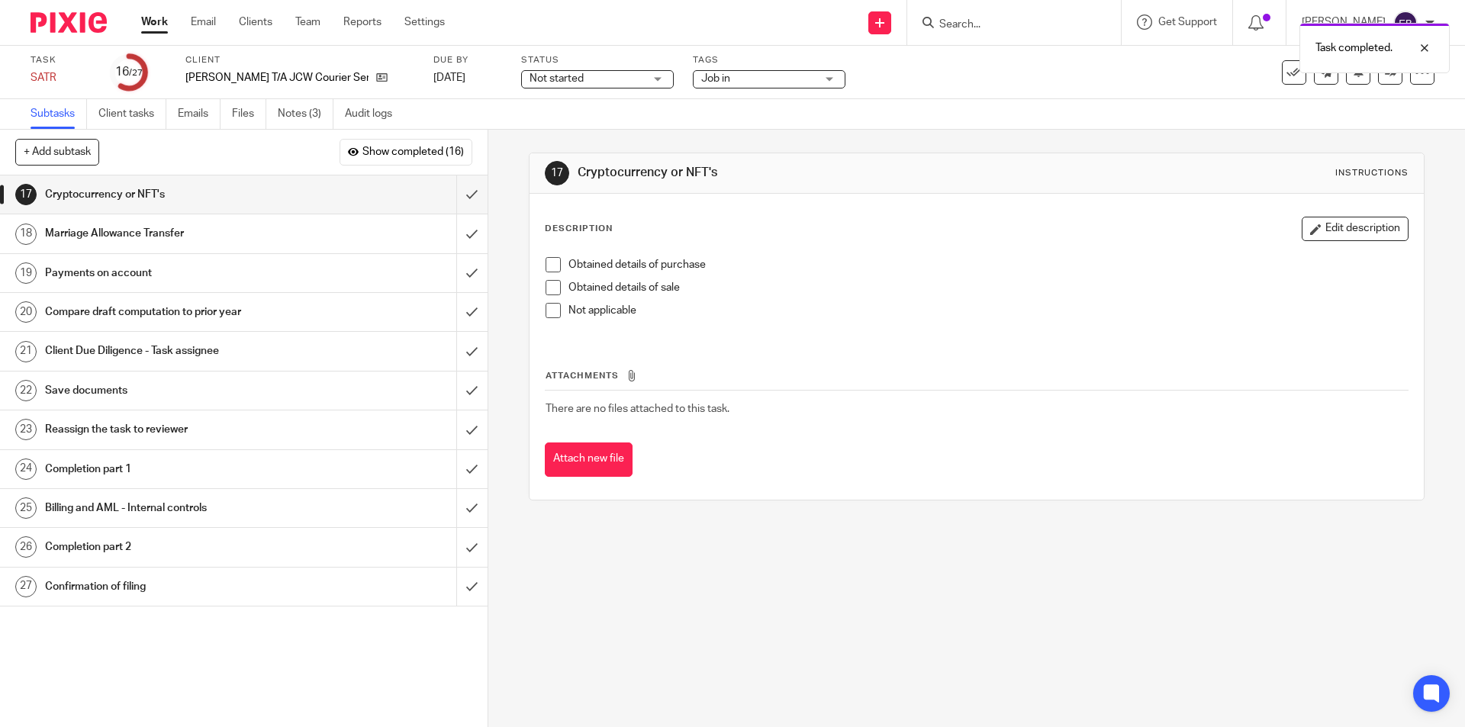
click at [550, 311] on span at bounding box center [553, 310] width 15 height 15
click at [452, 182] on input "submit" at bounding box center [244, 194] width 488 height 38
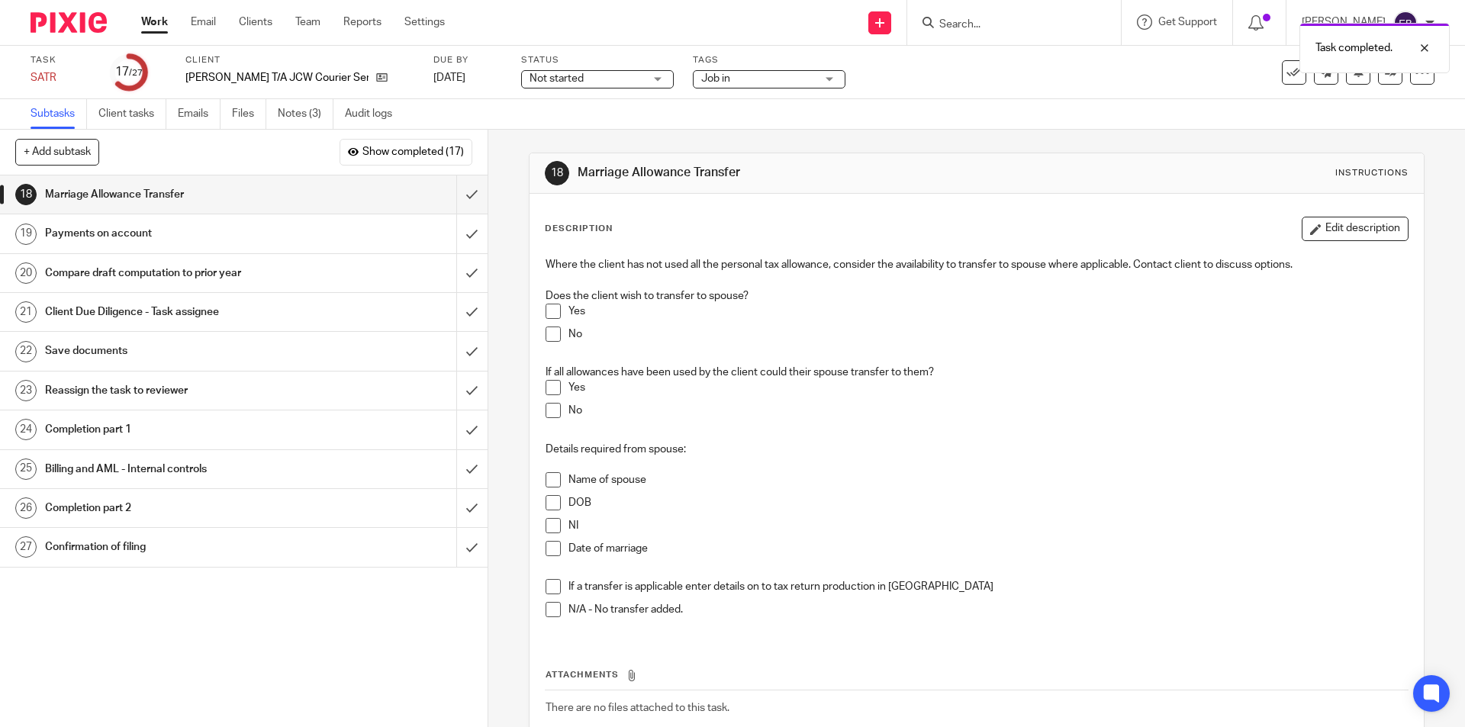
click at [548, 343] on li "No" at bounding box center [976, 338] width 861 height 23
click at [550, 335] on span at bounding box center [553, 334] width 15 height 15
click at [549, 617] on span at bounding box center [553, 609] width 15 height 15
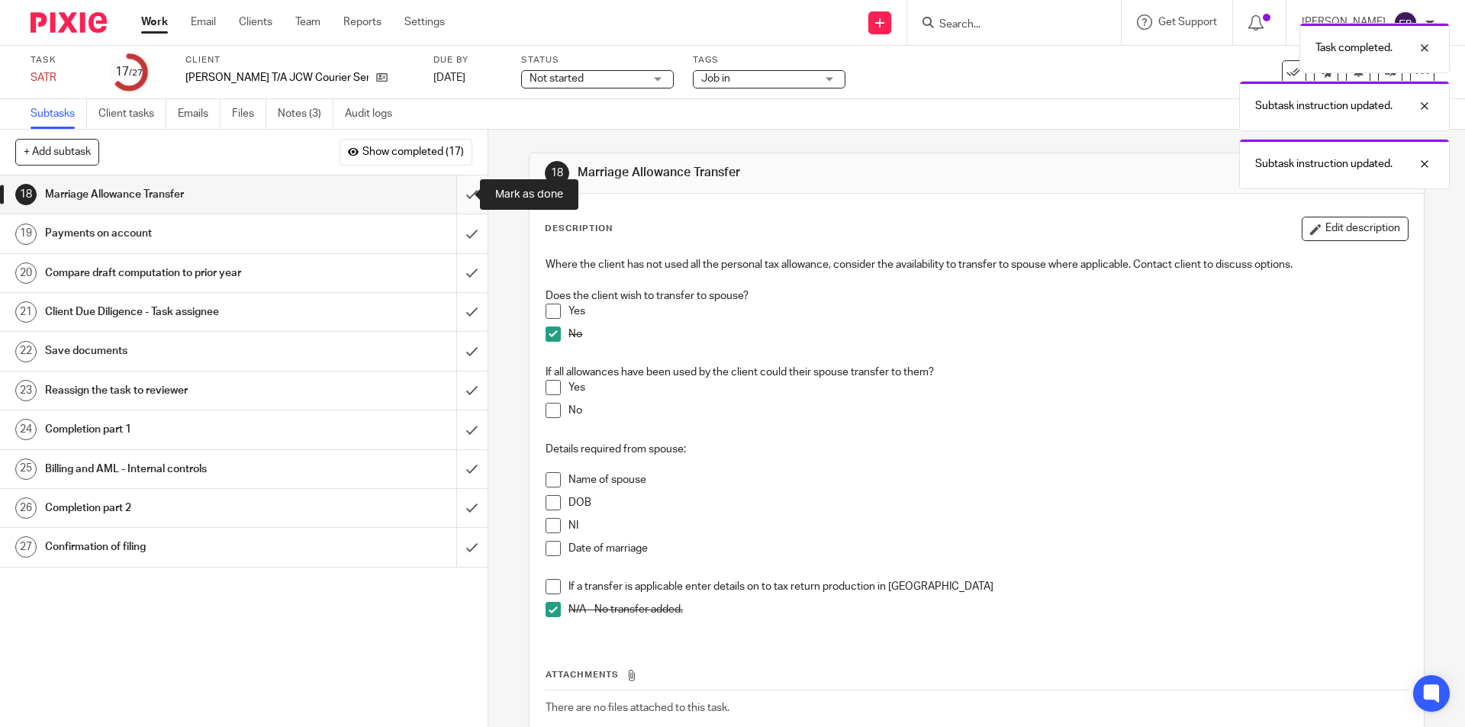
click at [450, 188] on input "submit" at bounding box center [244, 194] width 488 height 38
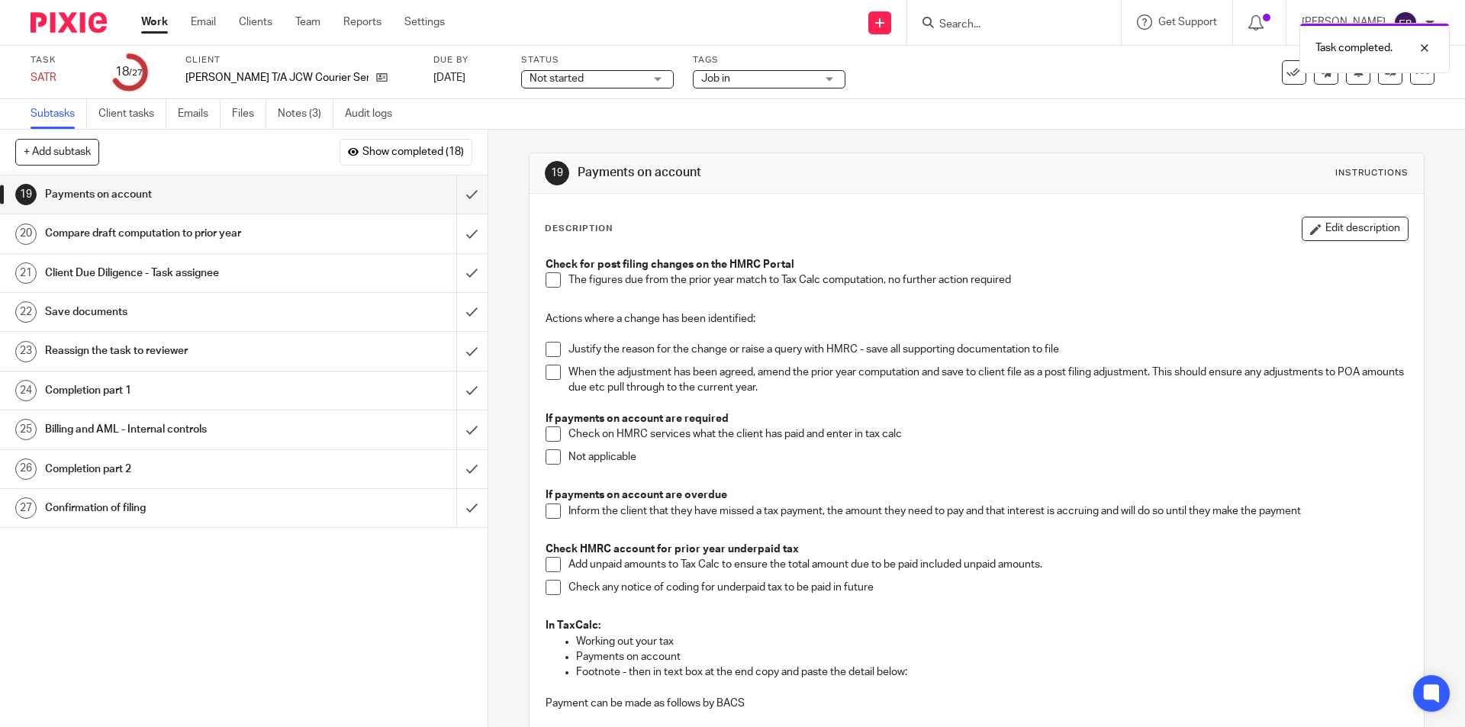
scroll to position [259, 0]
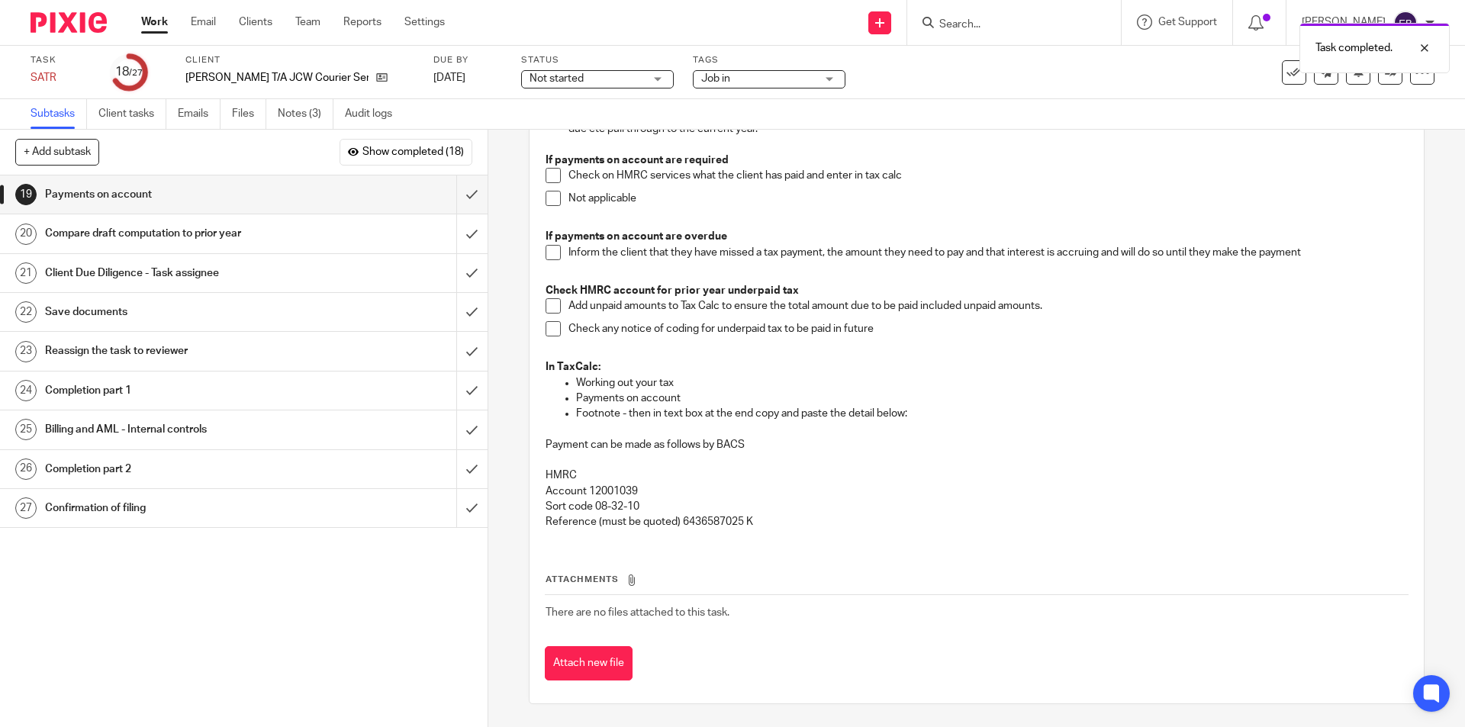
click at [546, 193] on span at bounding box center [553, 198] width 15 height 15
click at [460, 197] on input "submit" at bounding box center [244, 194] width 488 height 38
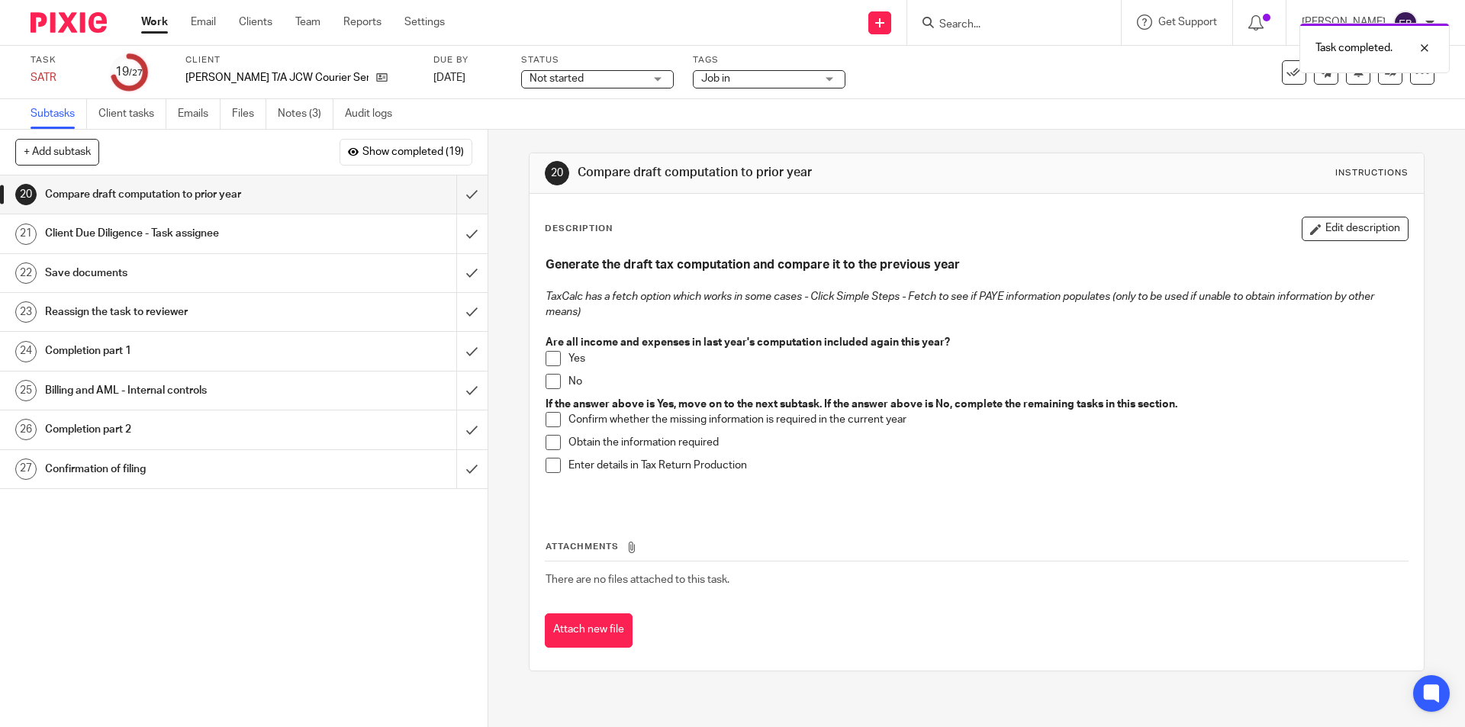
click at [549, 384] on span at bounding box center [553, 381] width 15 height 15
drag, startPoint x: 1339, startPoint y: 198, endPoint x: 1337, endPoint y: 207, distance: 9.3
click at [1339, 200] on div "Description Edit description Generate the draft tax computation and compare it …" at bounding box center [975, 432] width 893 height 477
click at [1337, 219] on button "Edit description" at bounding box center [1355, 229] width 107 height 24
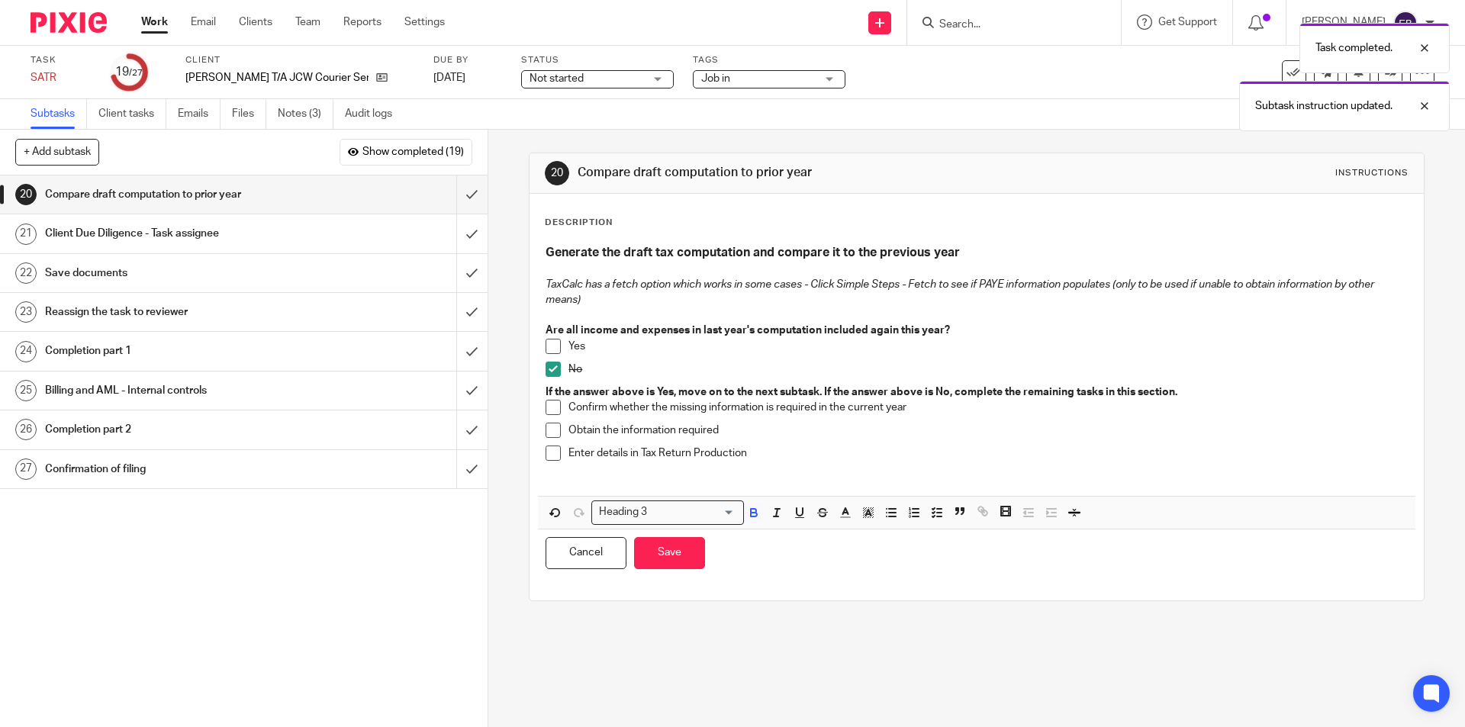
click at [895, 447] on p "Enter details in Tax Return Production" at bounding box center [987, 453] width 838 height 15
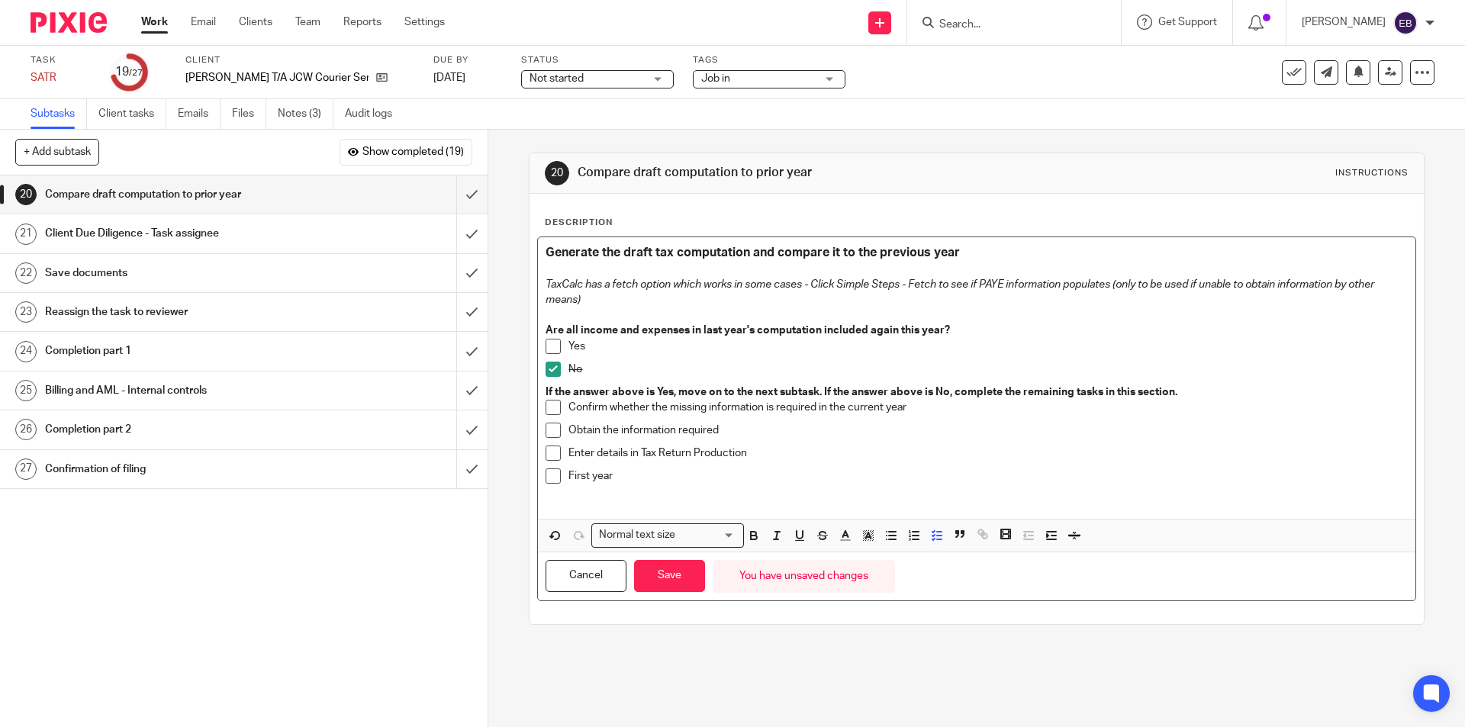
drag, startPoint x: 551, startPoint y: 477, endPoint x: 551, endPoint y: 486, distance: 9.2
click at [552, 477] on span at bounding box center [553, 475] width 15 height 15
click at [668, 594] on div "Cancel Save You have unsaved changes" at bounding box center [976, 576] width 877 height 48
click at [670, 583] on button "Save" at bounding box center [669, 576] width 71 height 33
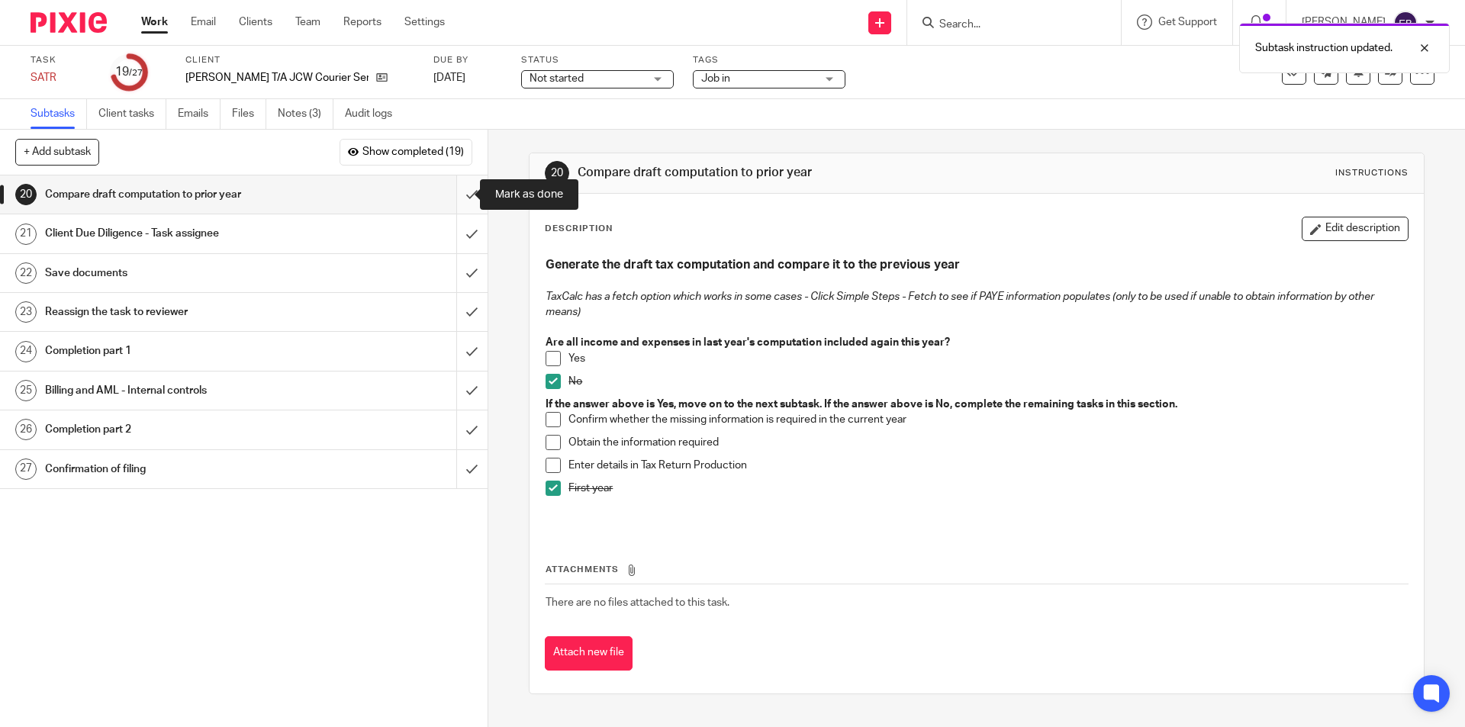
click at [464, 185] on input "submit" at bounding box center [244, 194] width 488 height 38
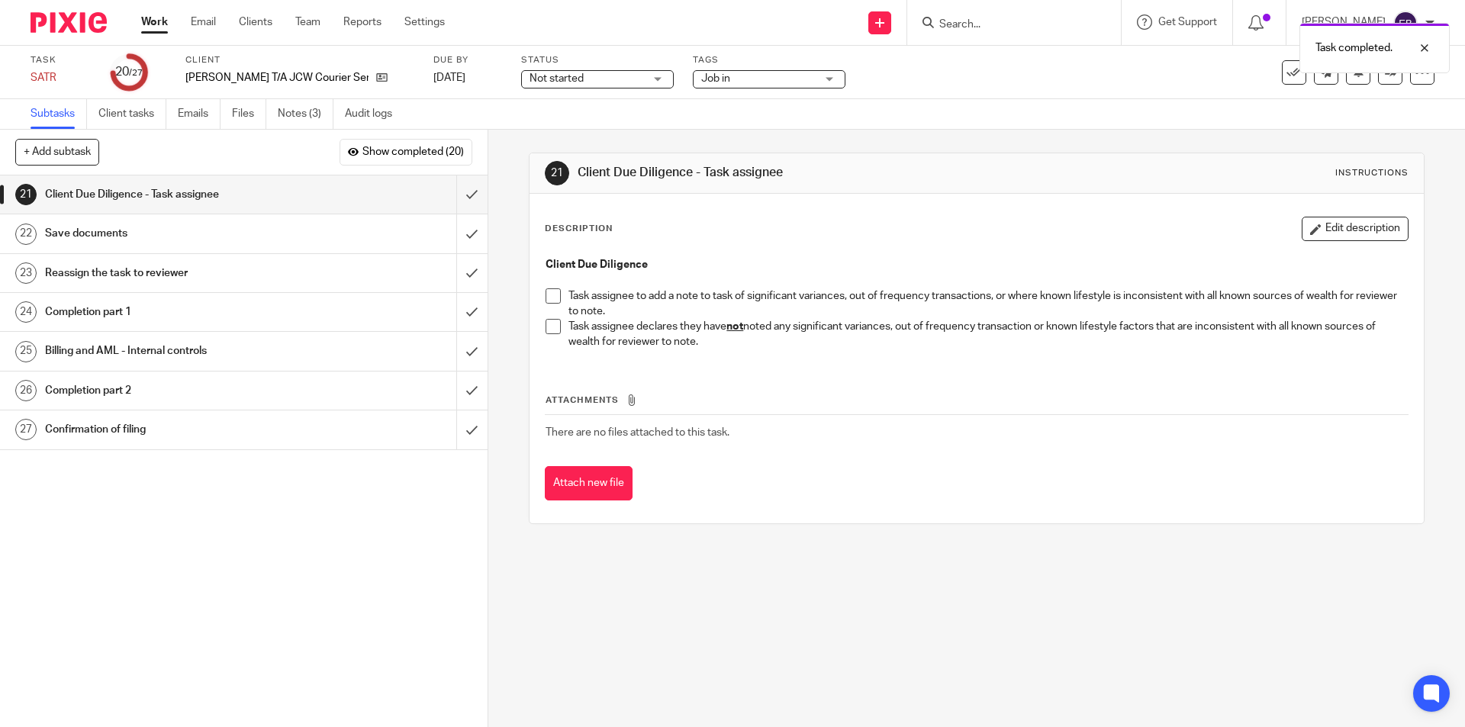
click at [552, 327] on span at bounding box center [553, 326] width 15 height 15
click at [456, 202] on input "submit" at bounding box center [244, 194] width 488 height 38
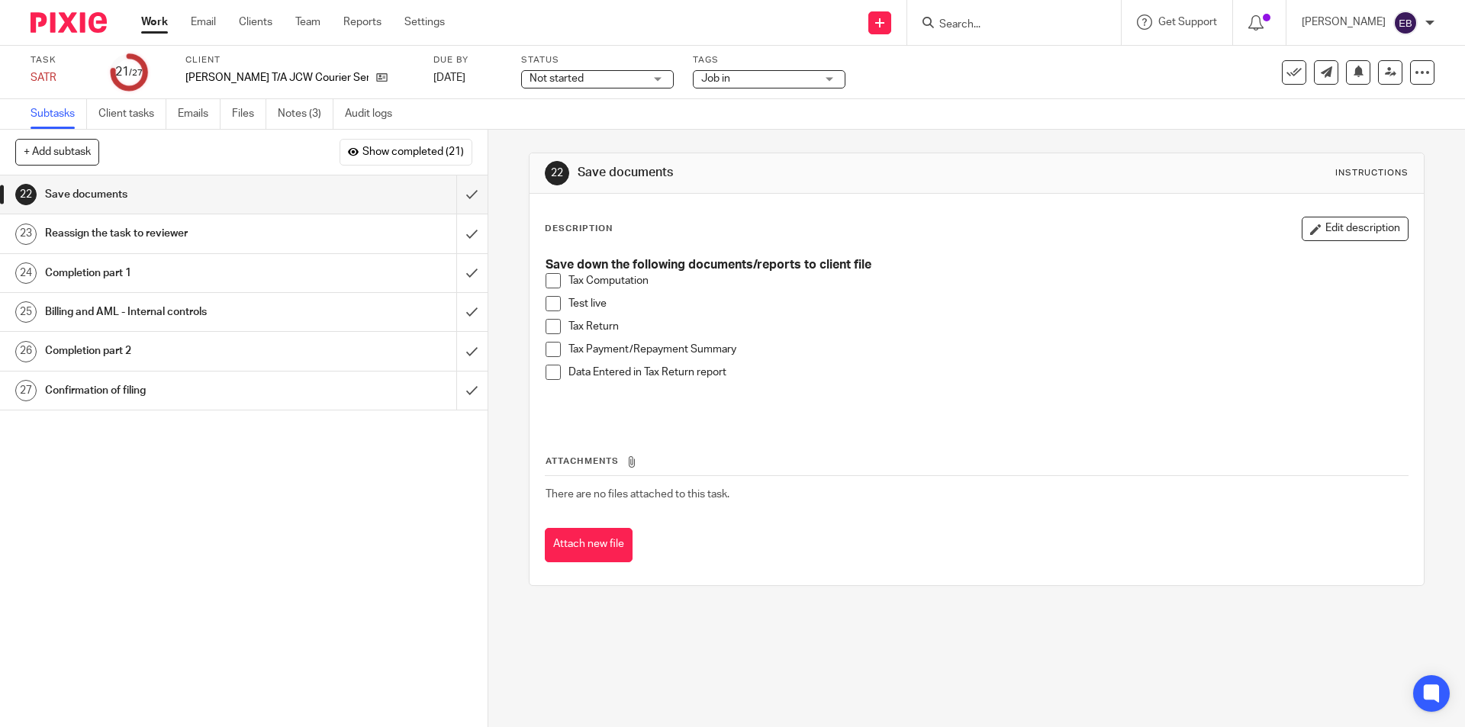
click at [549, 280] on span at bounding box center [553, 280] width 15 height 15
click at [551, 300] on span at bounding box center [553, 303] width 15 height 15
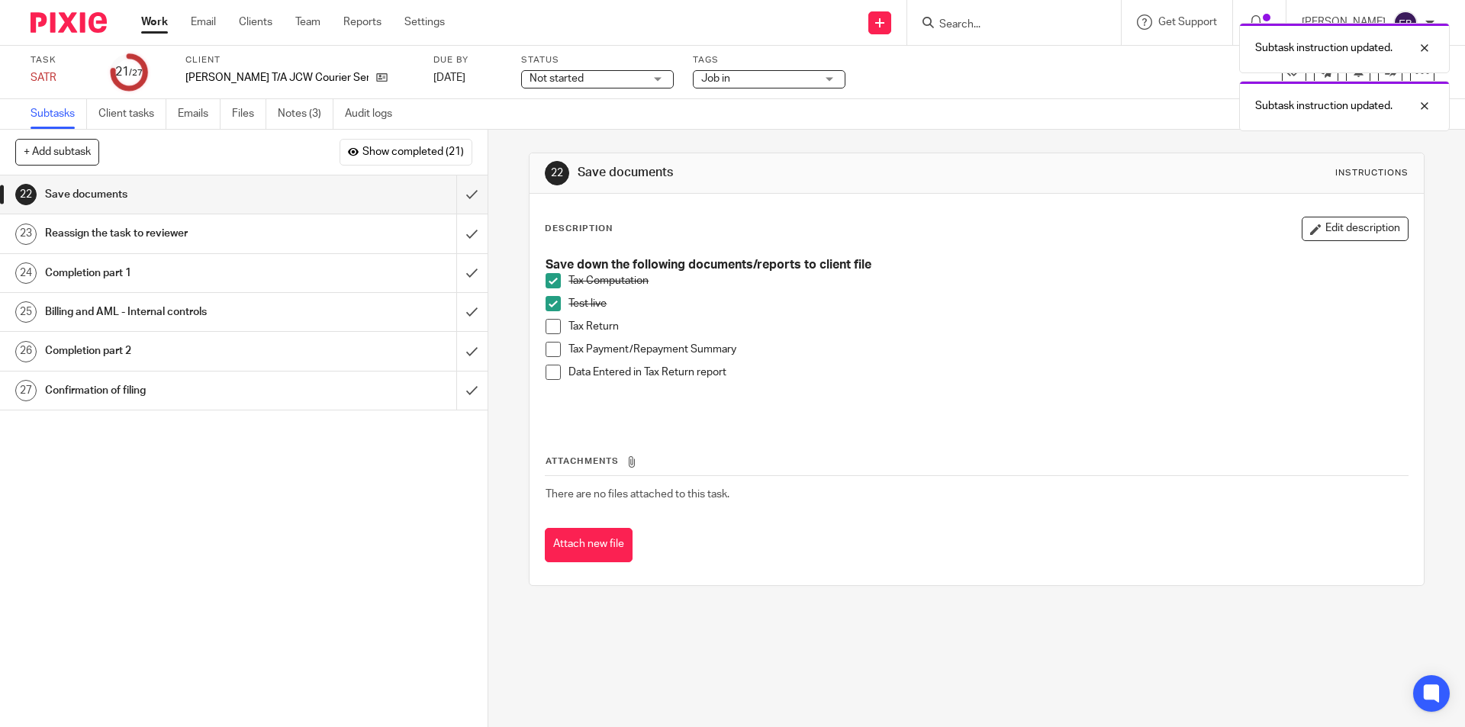
click at [551, 324] on span at bounding box center [553, 326] width 15 height 15
click at [546, 352] on span at bounding box center [553, 349] width 15 height 15
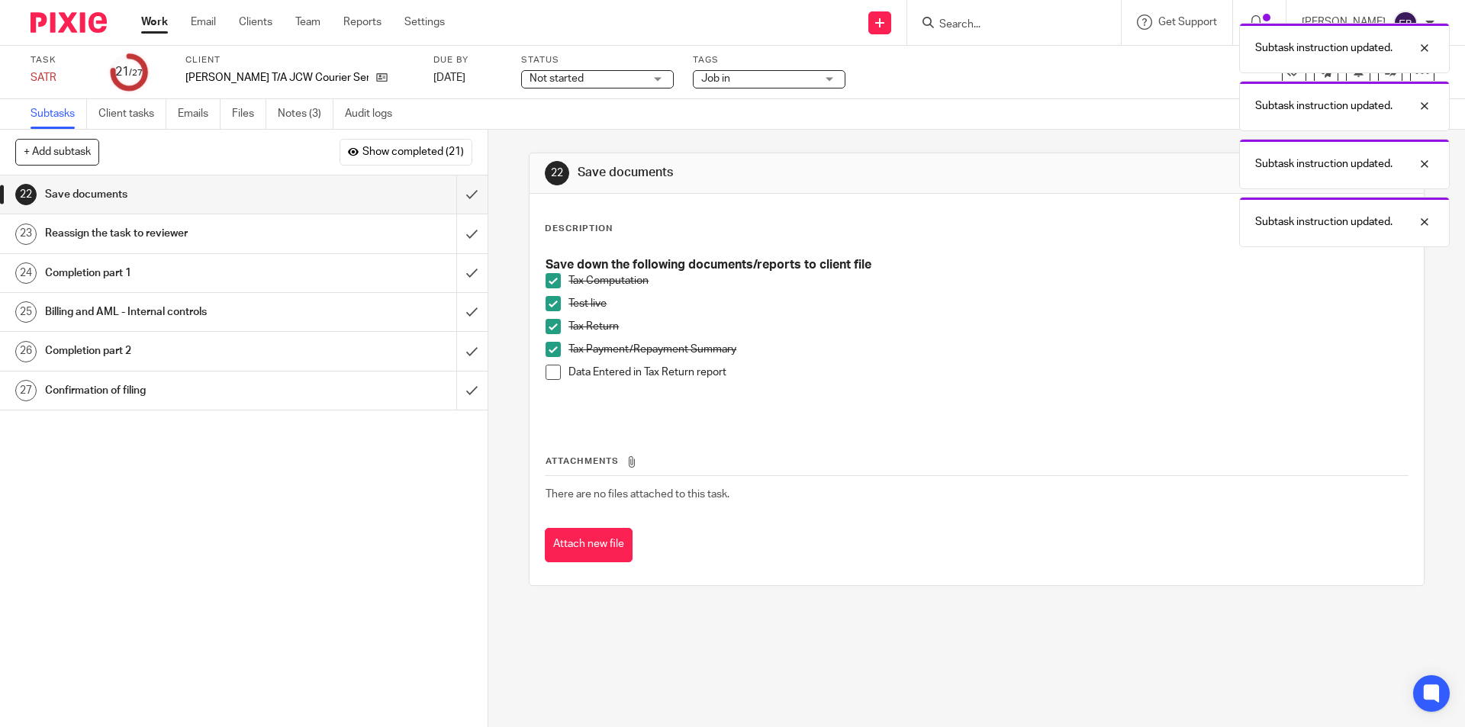
click at [546, 374] on span at bounding box center [553, 372] width 15 height 15
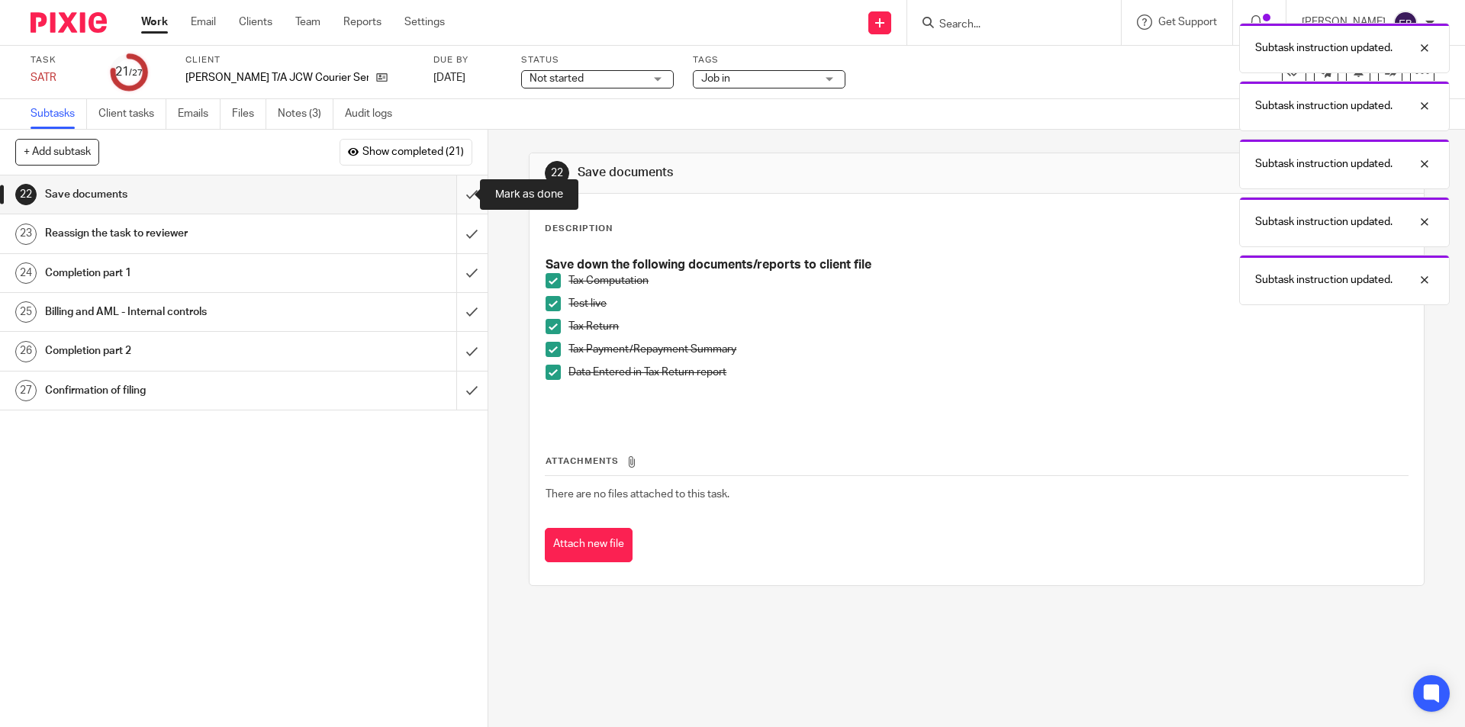
click at [456, 185] on input "submit" at bounding box center [244, 194] width 488 height 38
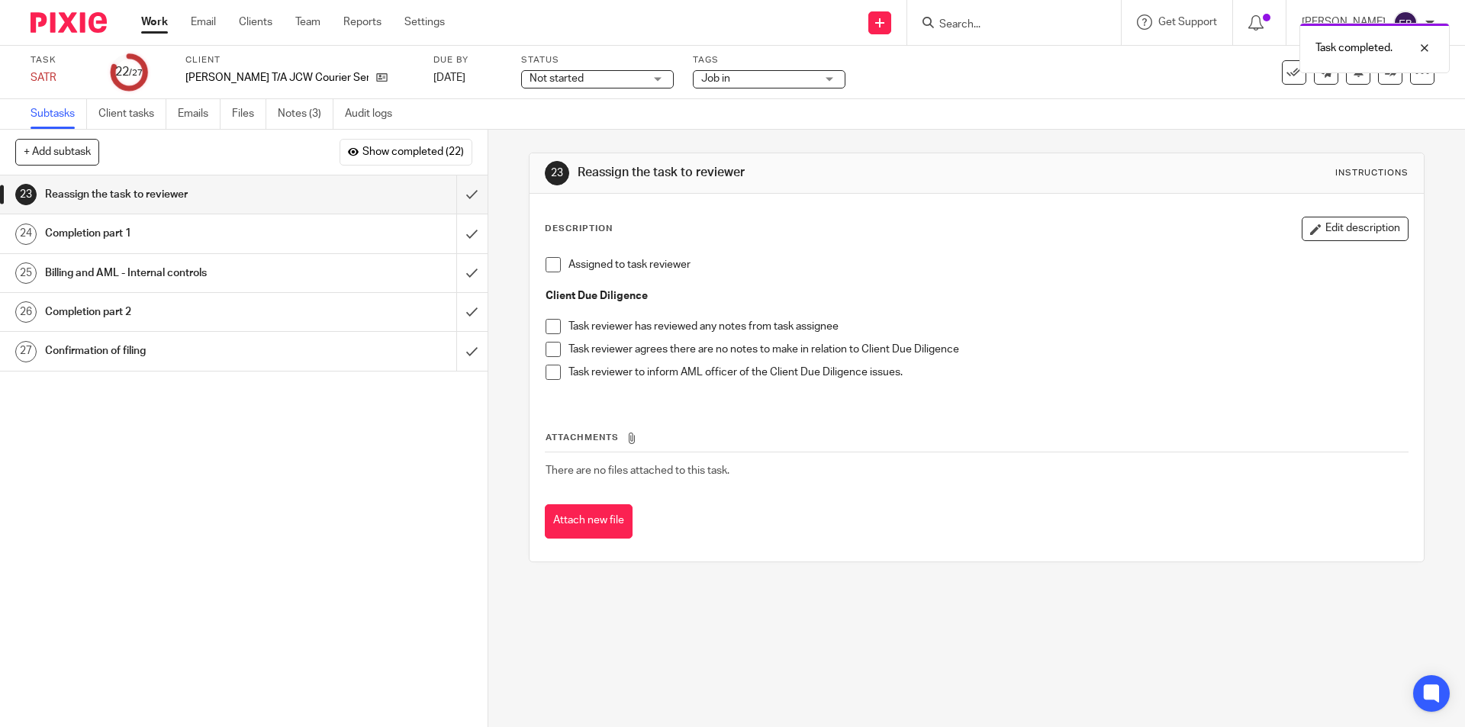
click at [546, 267] on span at bounding box center [553, 264] width 15 height 15
click at [584, 76] on span "Not started" at bounding box center [586, 79] width 114 height 16
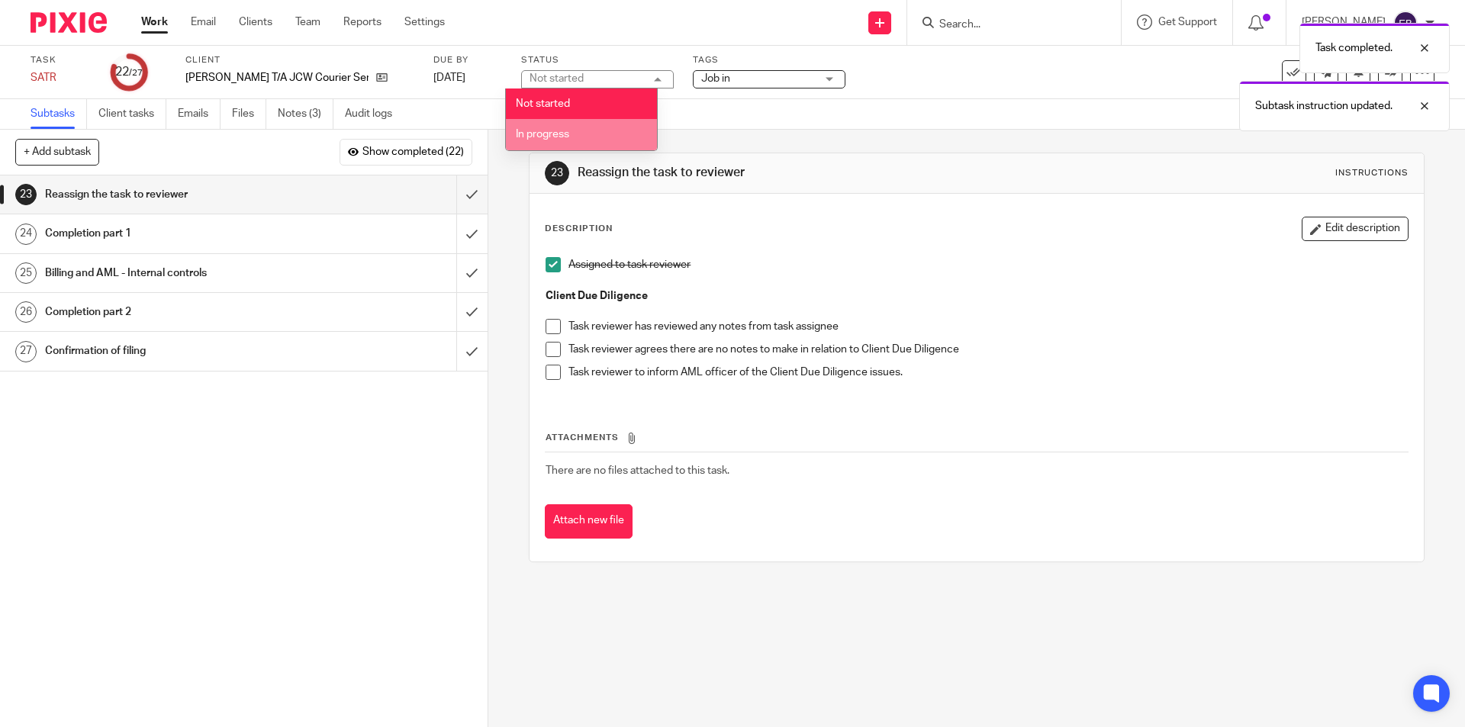
click at [577, 130] on li "In progress" at bounding box center [581, 134] width 151 height 31
click at [736, 88] on div "Task completed. Subtask instruction updated." at bounding box center [1090, 73] width 717 height 116
click at [745, 79] on div "Task completed. Subtask instruction updated." at bounding box center [1090, 73] width 717 height 116
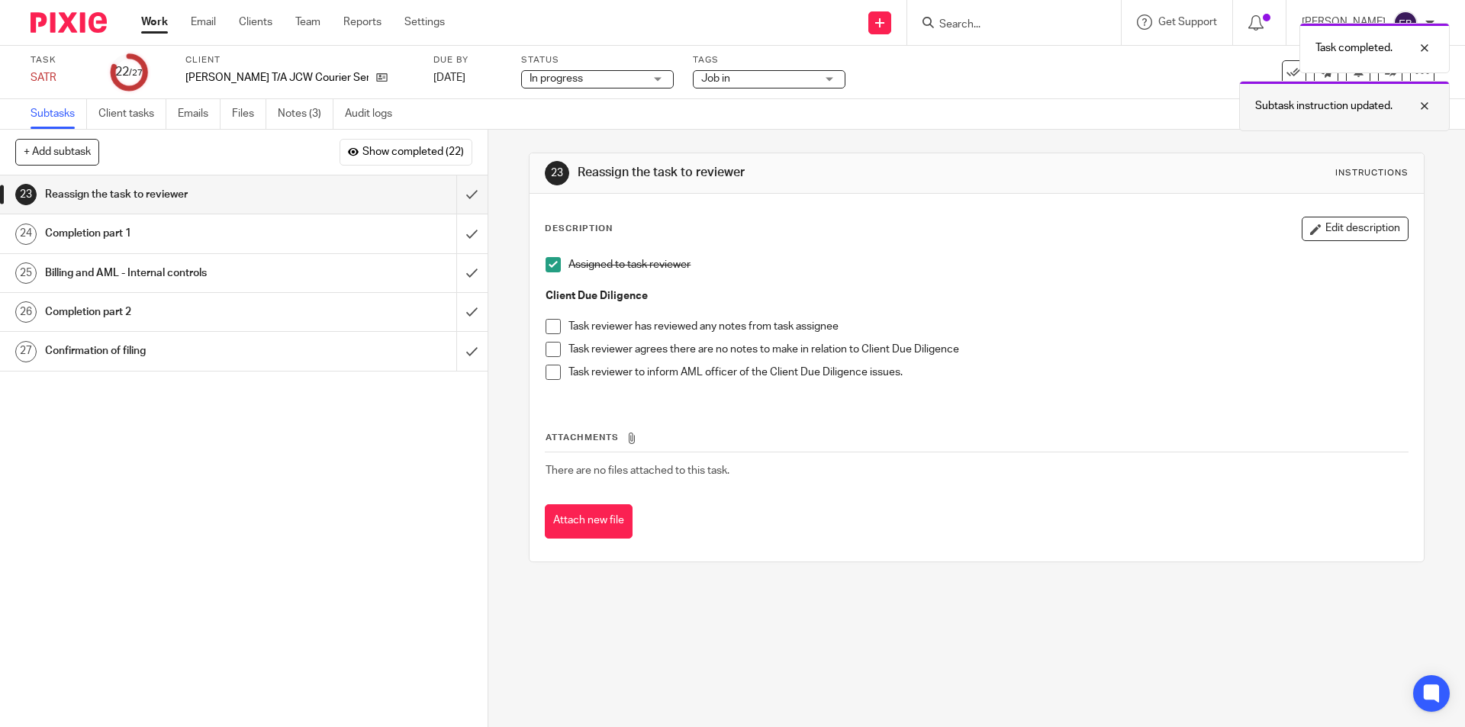
click at [1427, 104] on div at bounding box center [1412, 106] width 41 height 18
click at [1421, 47] on div at bounding box center [1412, 48] width 41 height 18
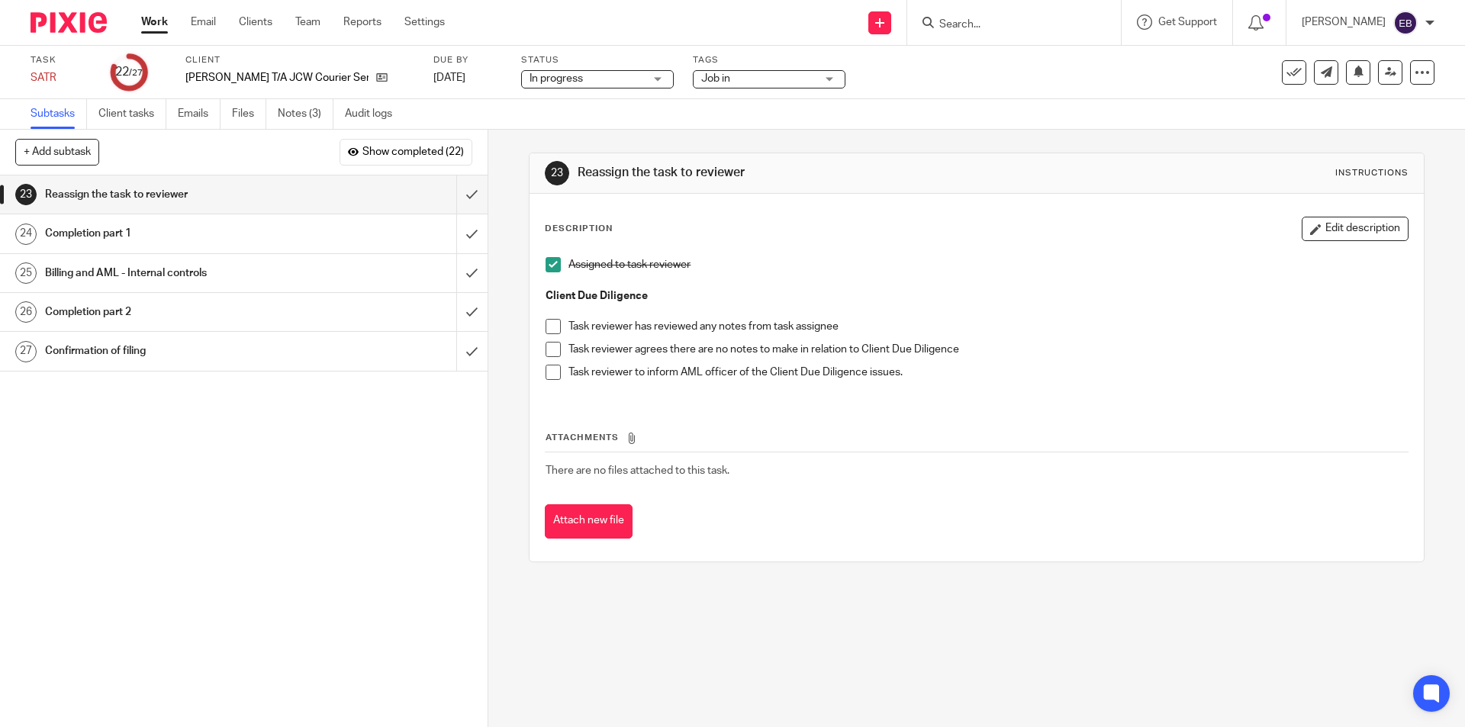
click at [755, 80] on span "Job in" at bounding box center [758, 79] width 114 height 16
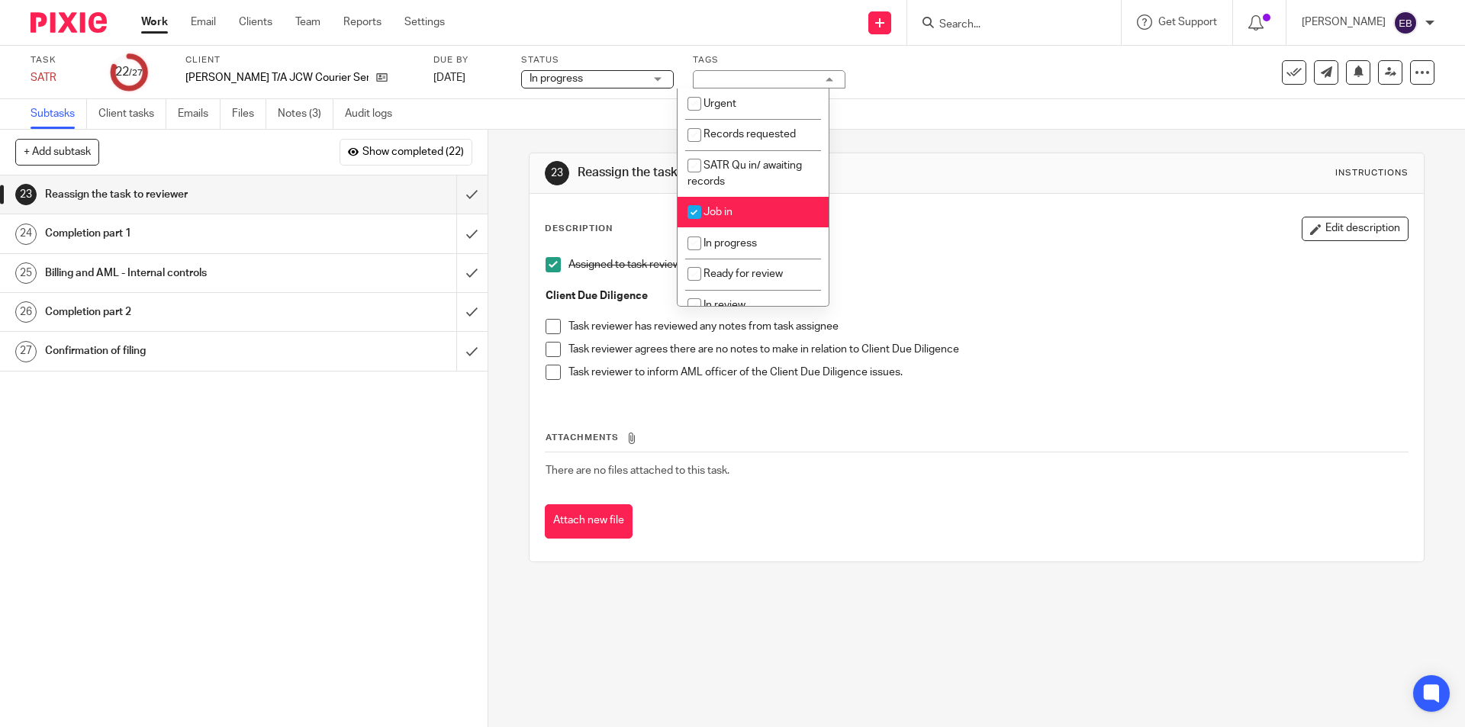
click at [707, 210] on input "checkbox" at bounding box center [694, 212] width 29 height 29
checkbox input "false"
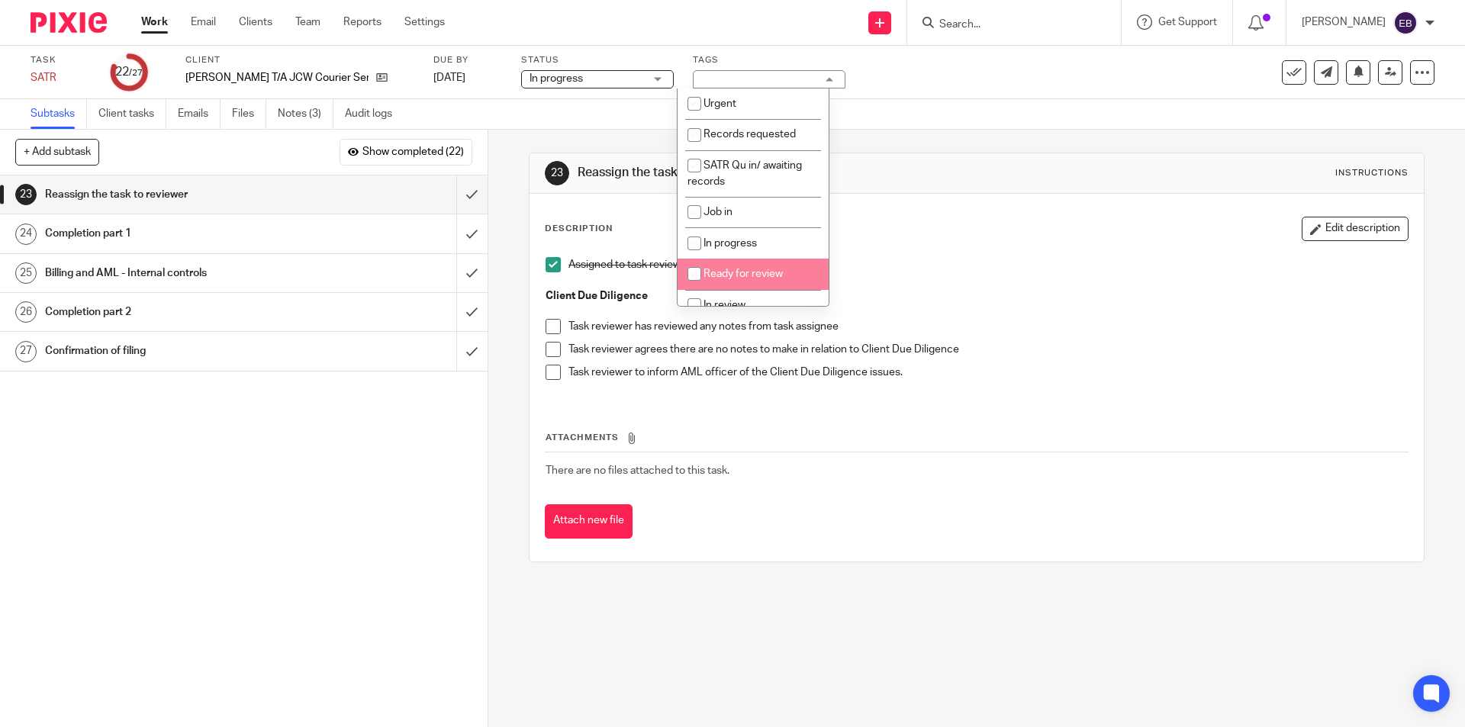
click at [719, 262] on li "Ready for review" at bounding box center [752, 274] width 151 height 31
checkbox input "true"
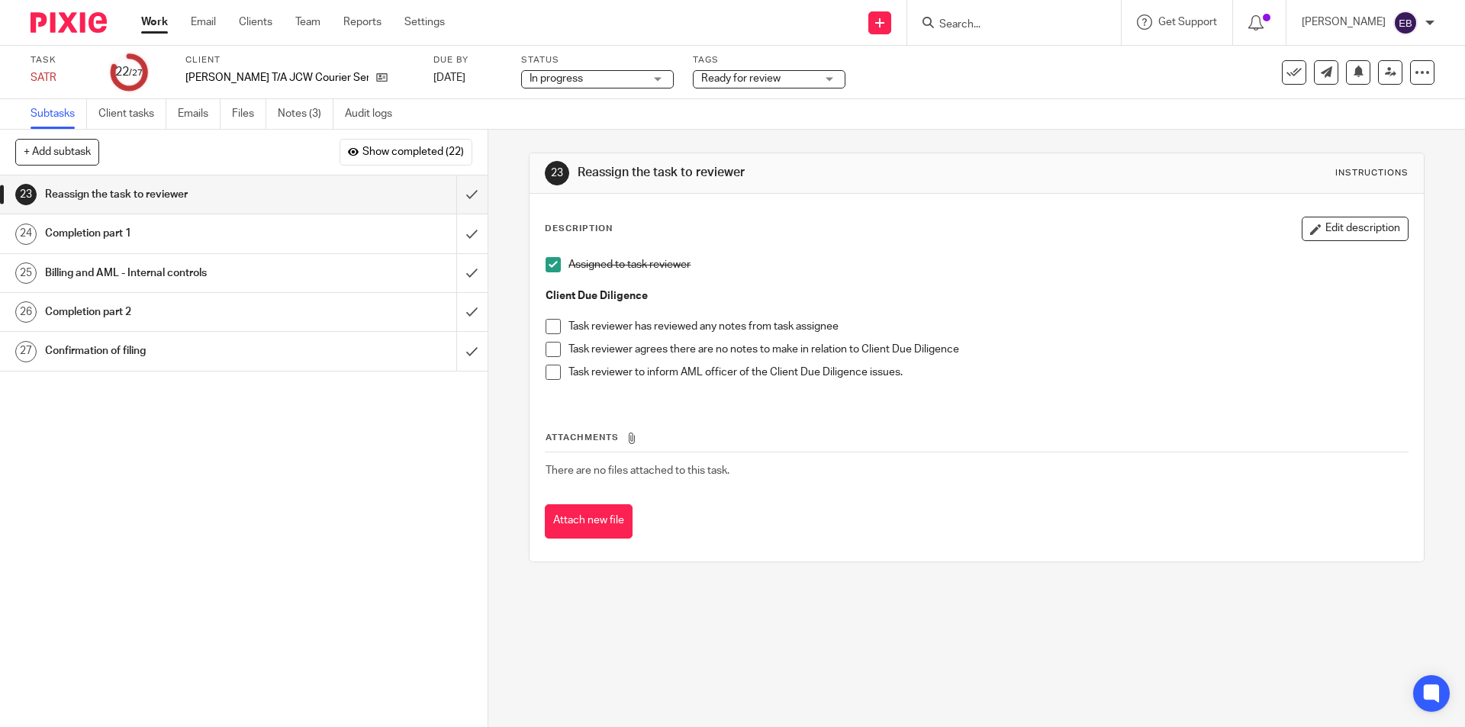
click at [1048, 76] on div "Task SATR Save SATR 22 /27 Client James Wilson T/A JCW Courier Services Due by …" at bounding box center [616, 72] width 1170 height 37
click at [1385, 72] on icon at bounding box center [1390, 71] width 11 height 11
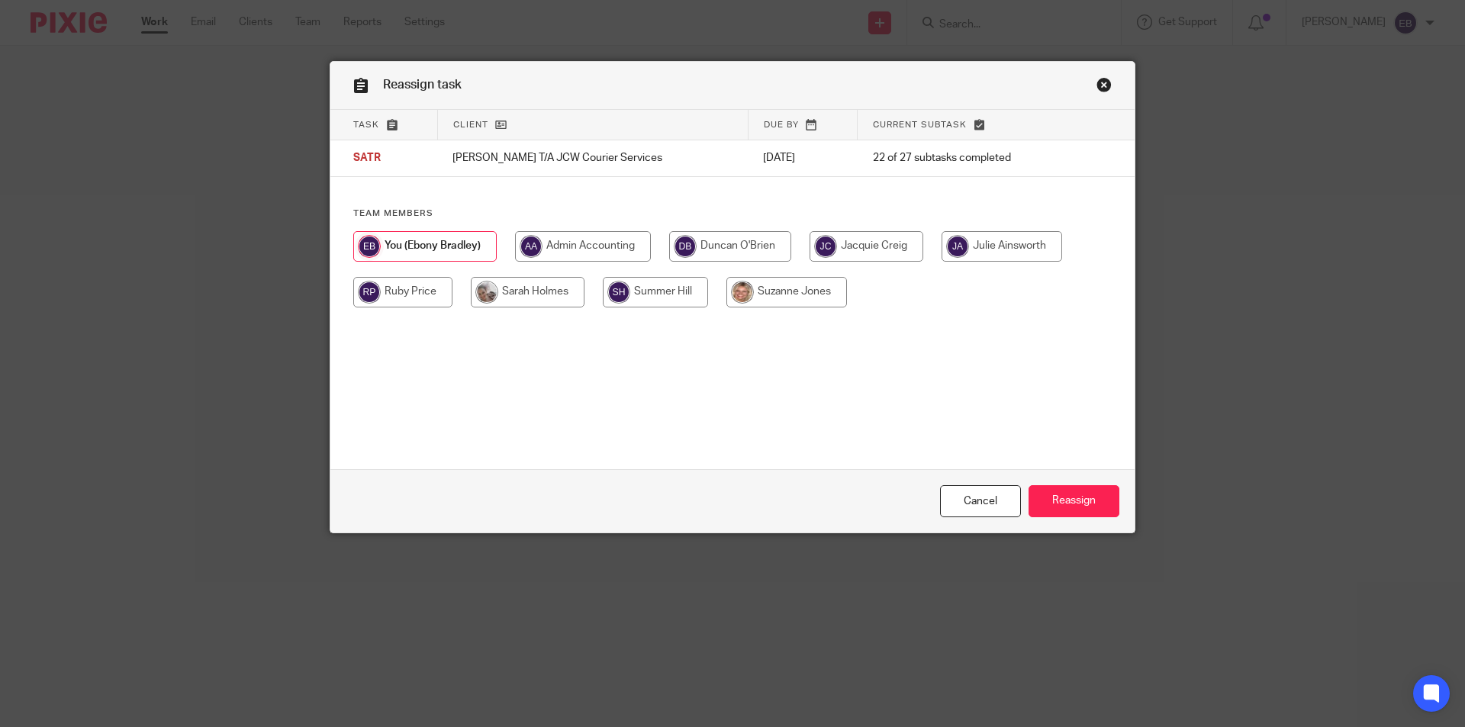
click at [710, 246] on input "radio" at bounding box center [730, 246] width 122 height 31
radio input "true"
click at [1068, 490] on input "Reassign" at bounding box center [1073, 501] width 91 height 33
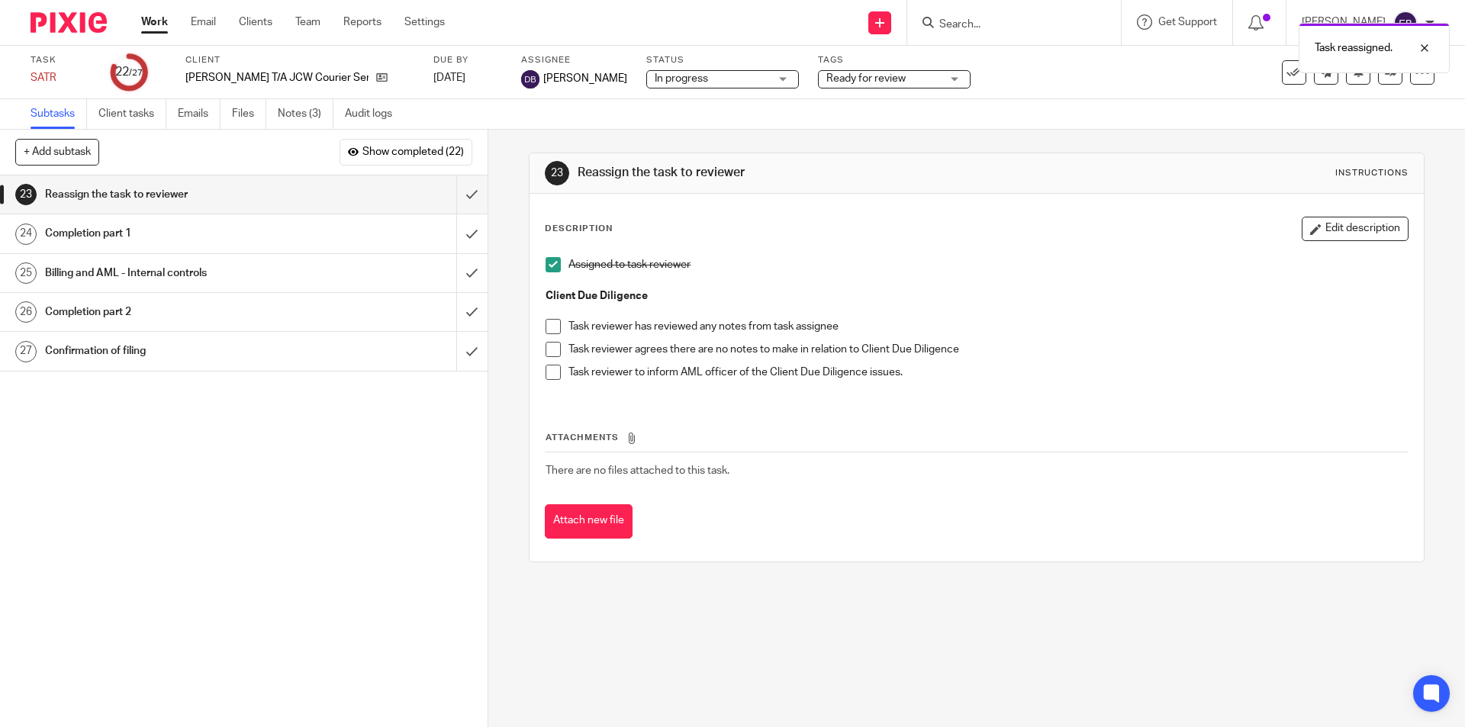
click at [150, 21] on link "Work" at bounding box center [154, 21] width 27 height 15
